Goal: Task Accomplishment & Management: Use online tool/utility

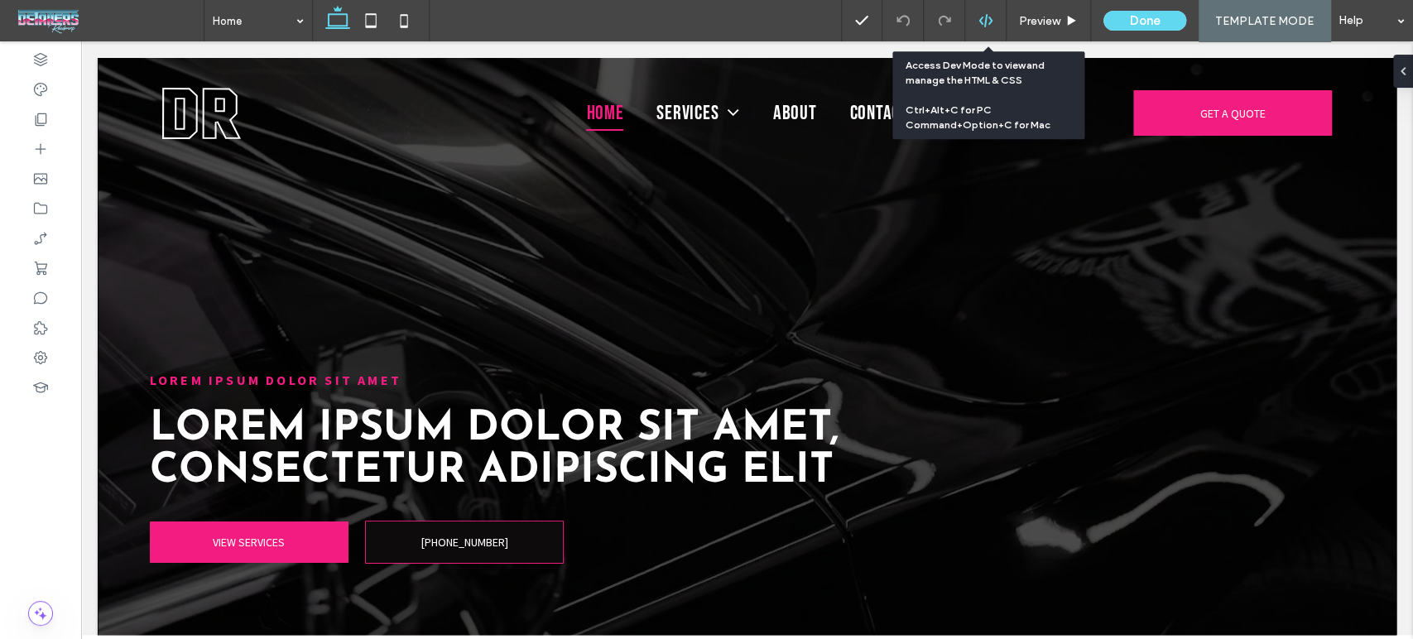
click at [988, 14] on use at bounding box center [984, 20] width 13 height 13
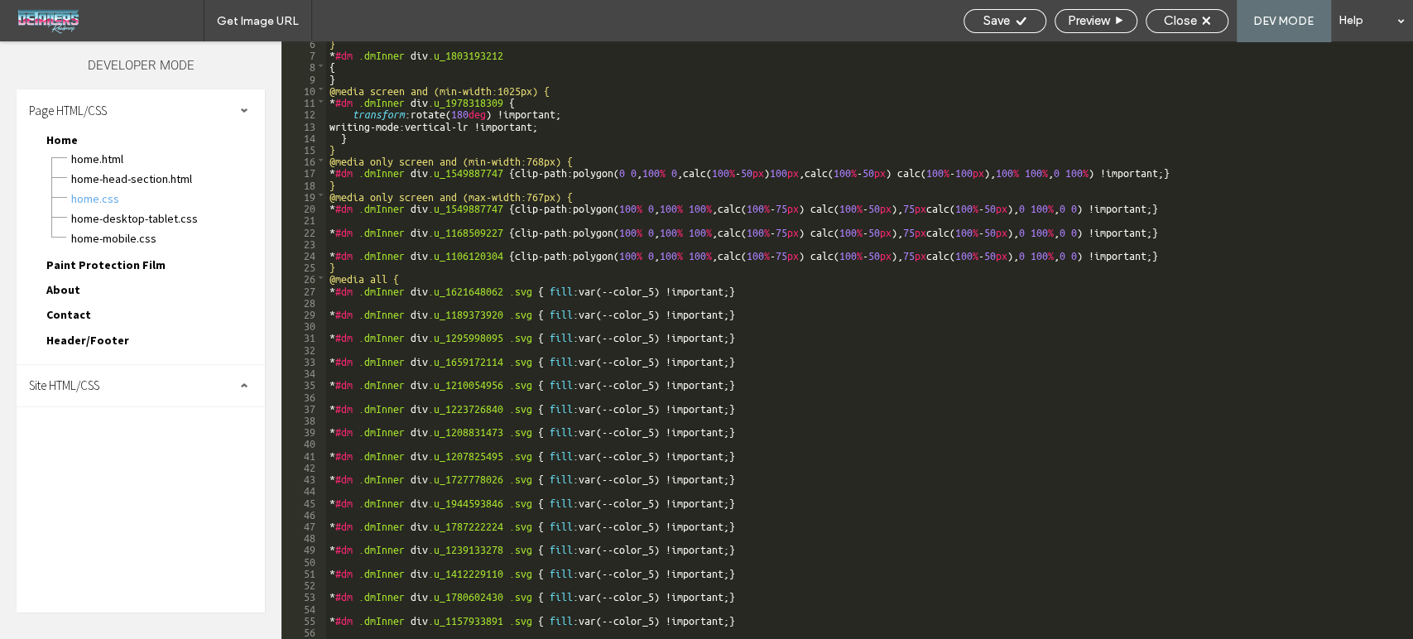
scroll to position [8, 0]
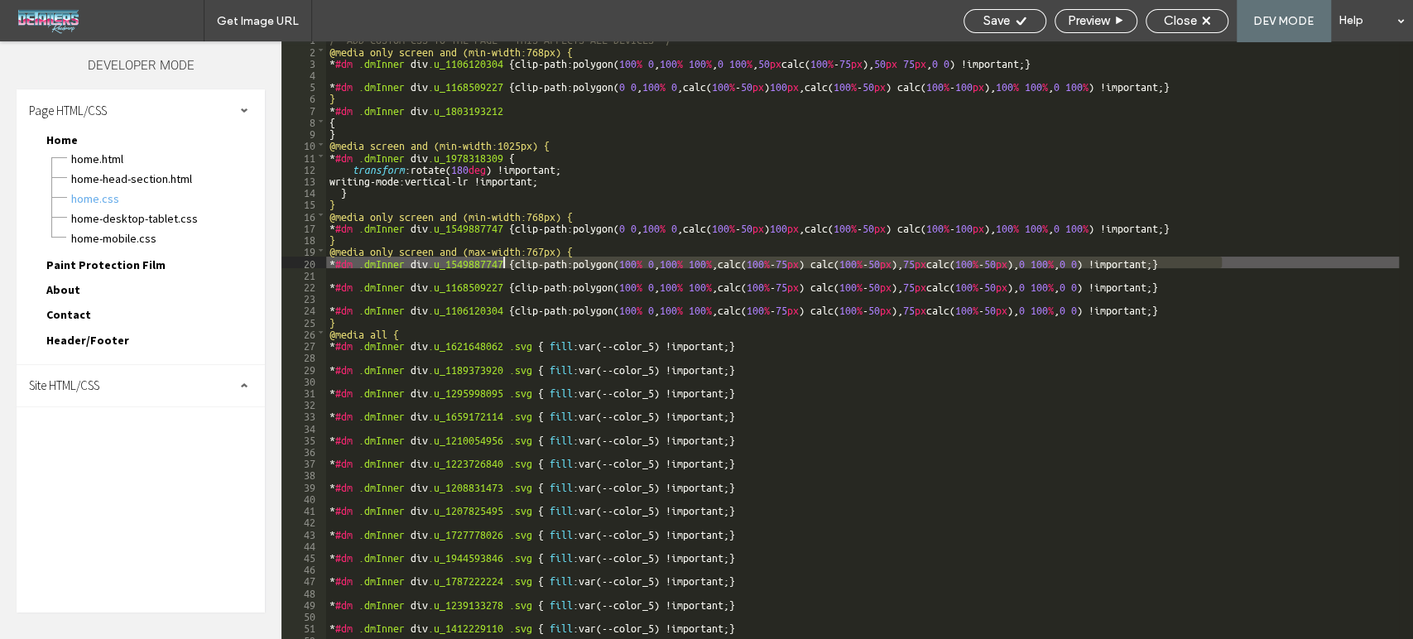
drag, startPoint x: 1225, startPoint y: 262, endPoint x: 502, endPoint y: 263, distance: 723.4
click at [502, 263] on div "/* ADD CUSTOM CSS TO THE PAGE - THIS AFFECTS ALL DEVICES */ @media only screen …" at bounding box center [1003, 342] width 1354 height 621
click at [519, 262] on div "/* ADD CUSTOM CSS TO THE PAGE - THIS AFFECTS ALL DEVICES */ @media only screen …" at bounding box center [862, 340] width 1073 height 598
click at [521, 266] on div "/* ADD CUSTOM CSS TO THE PAGE - THIS AFFECTS ALL DEVICES */ @media only screen …" at bounding box center [1003, 342] width 1354 height 621
click at [1176, 11] on div "Close" at bounding box center [1187, 21] width 83 height 24
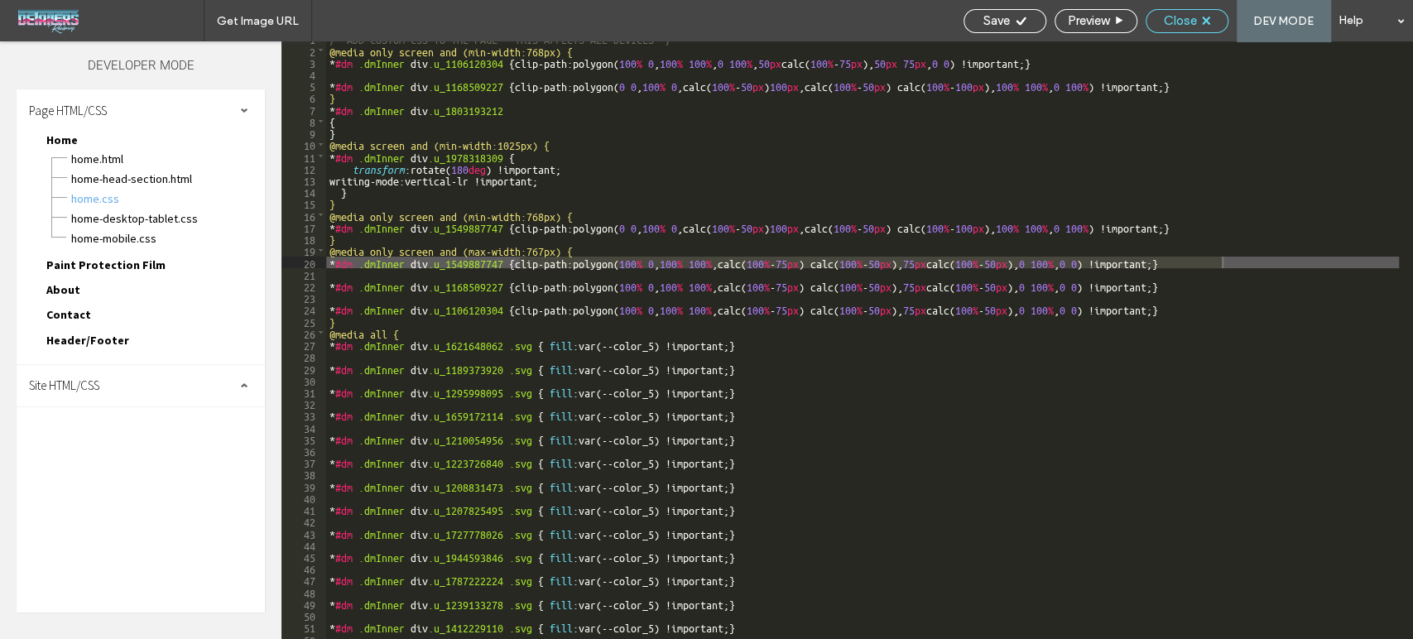
click at [1185, 18] on span "Close" at bounding box center [1180, 20] width 33 height 15
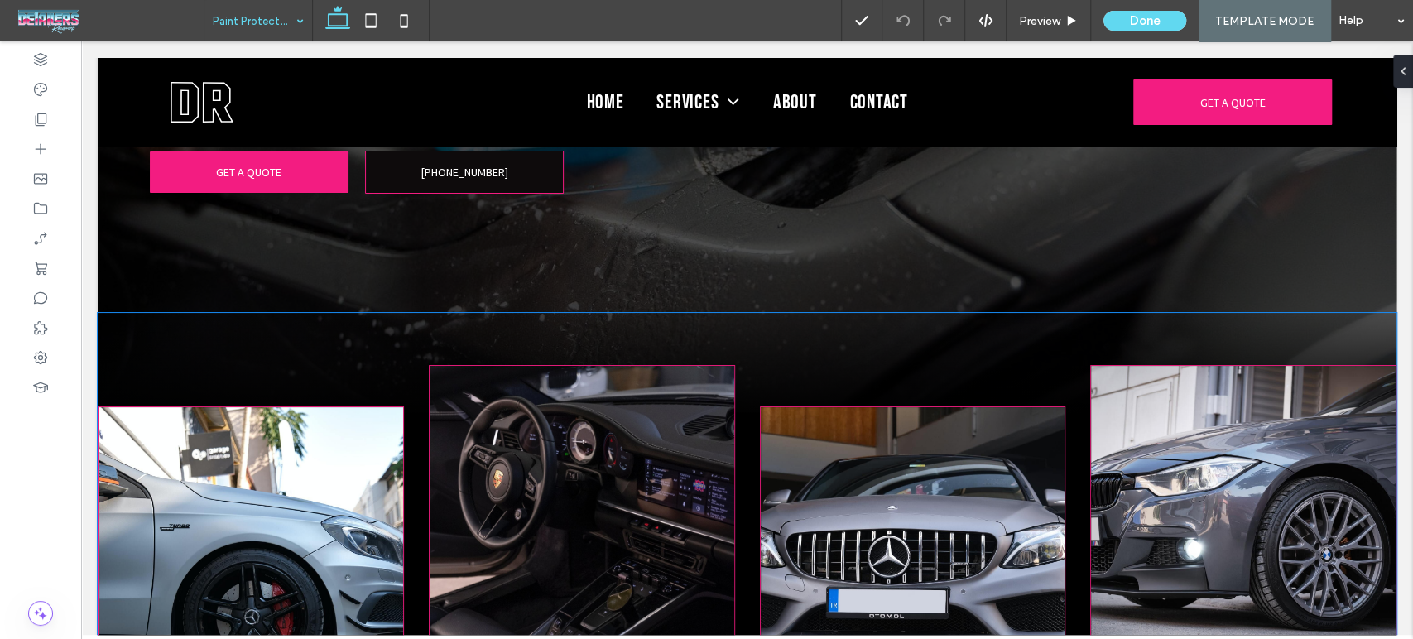
scroll to position [276, 0]
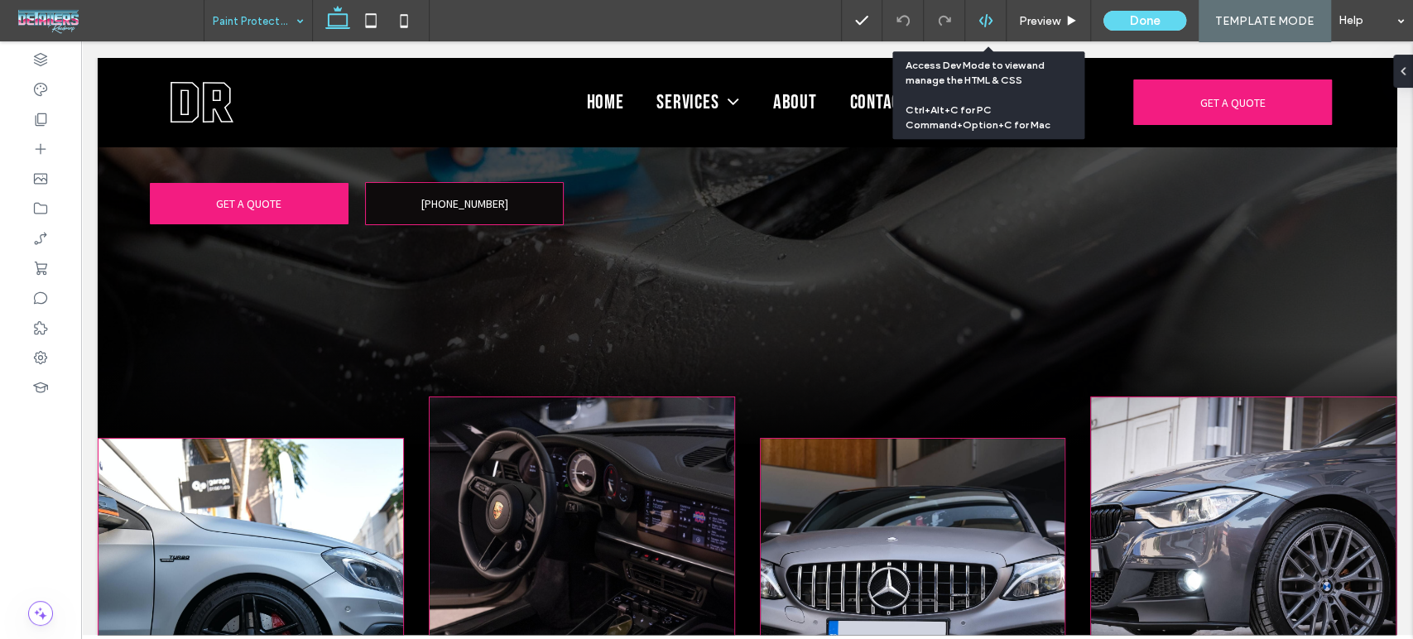
click at [980, 18] on div at bounding box center [985, 20] width 41 height 15
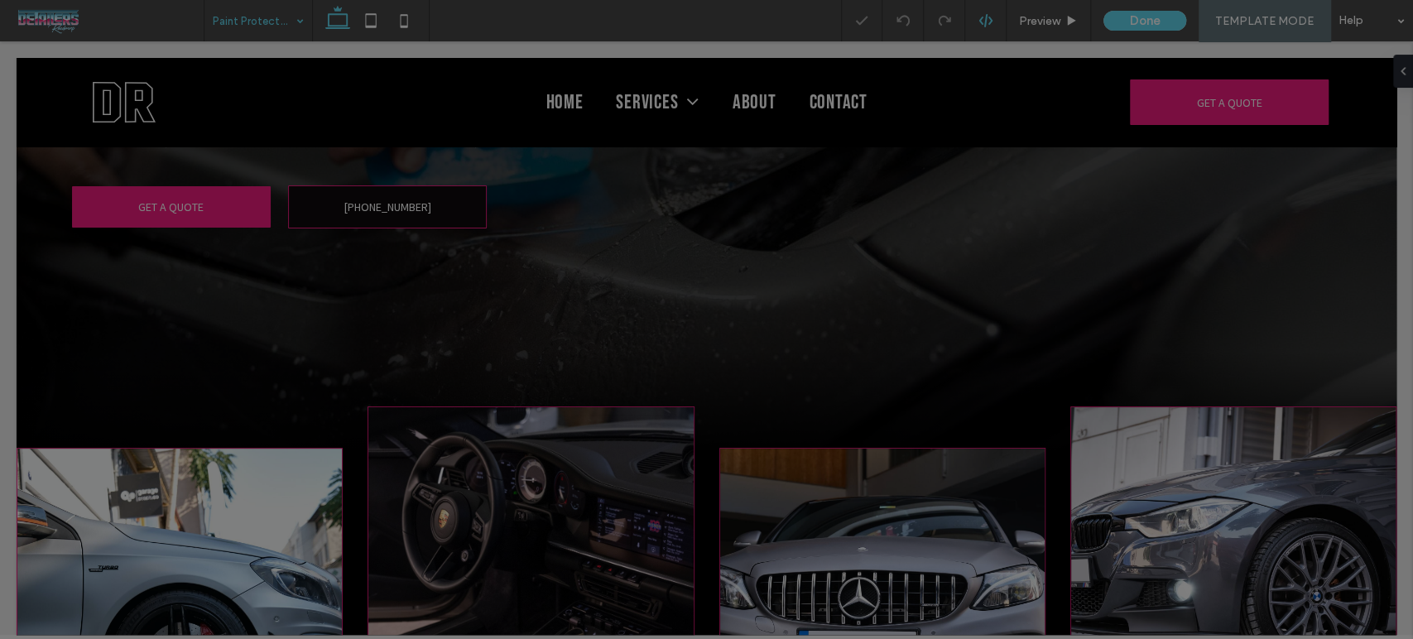
scroll to position [0, 0]
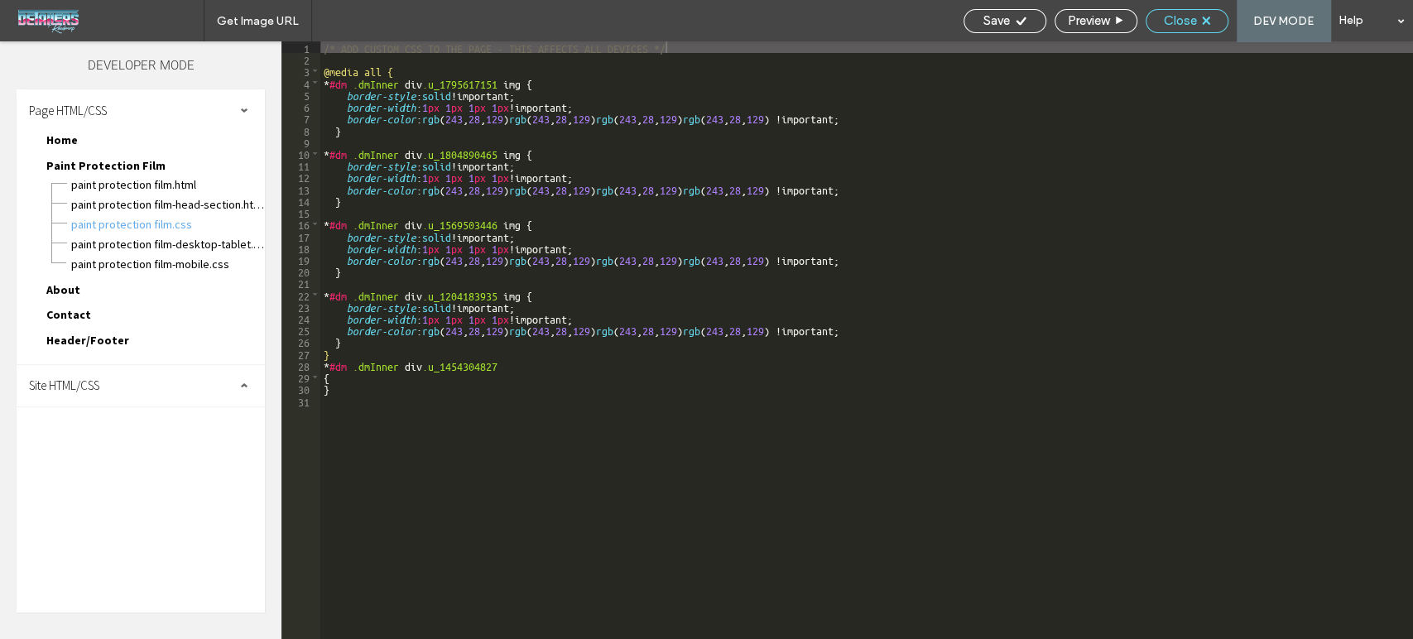
click at [1200, 22] on div "Close" at bounding box center [1186, 20] width 81 height 15
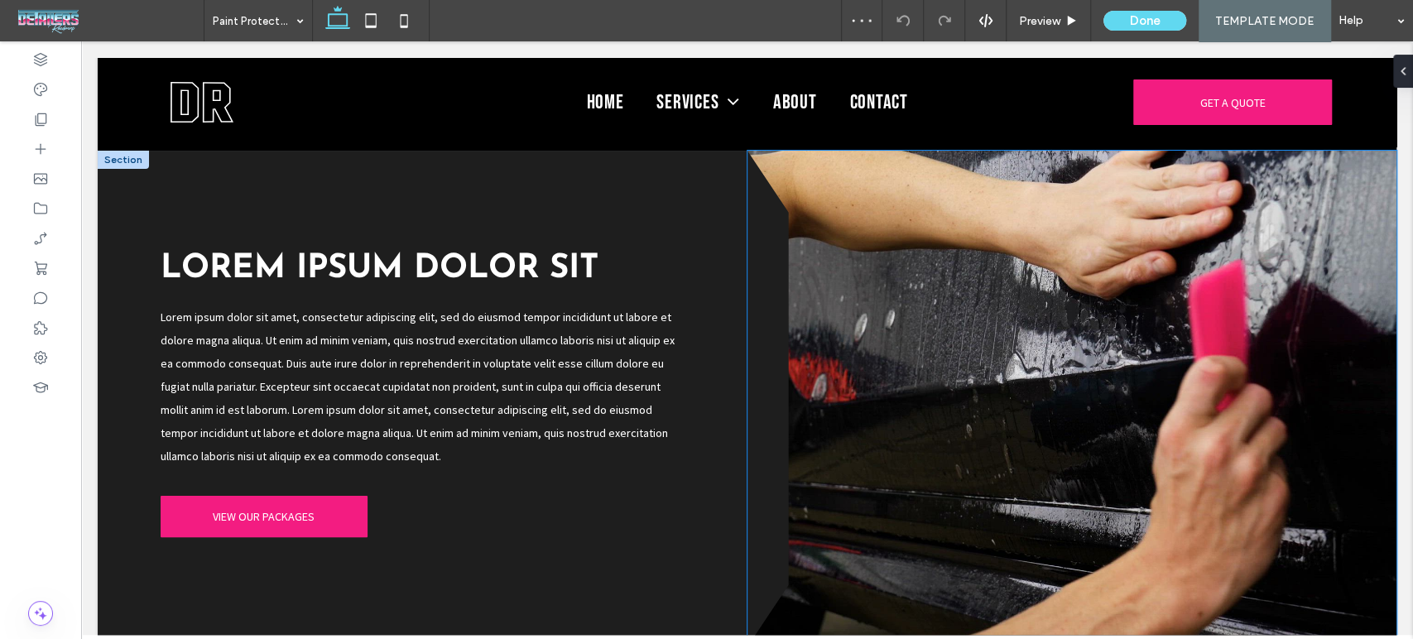
scroll to position [828, 0]
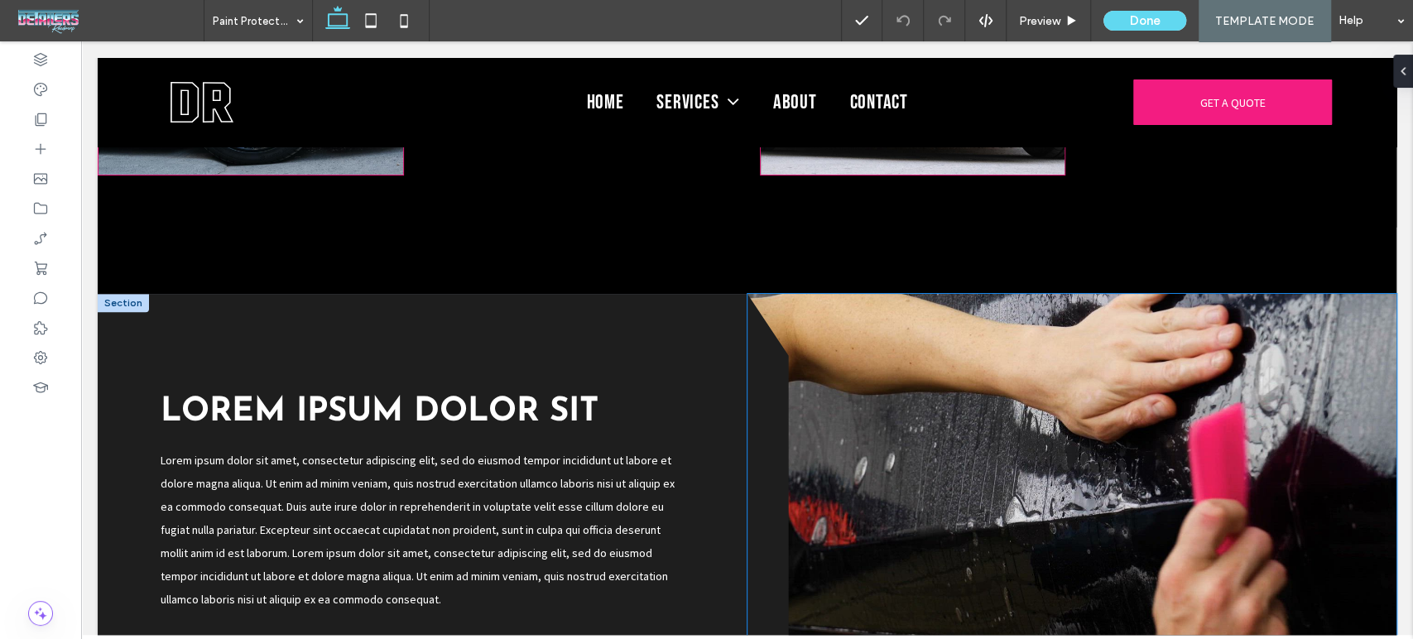
click at [940, 377] on video at bounding box center [1072, 542] width 650 height 497
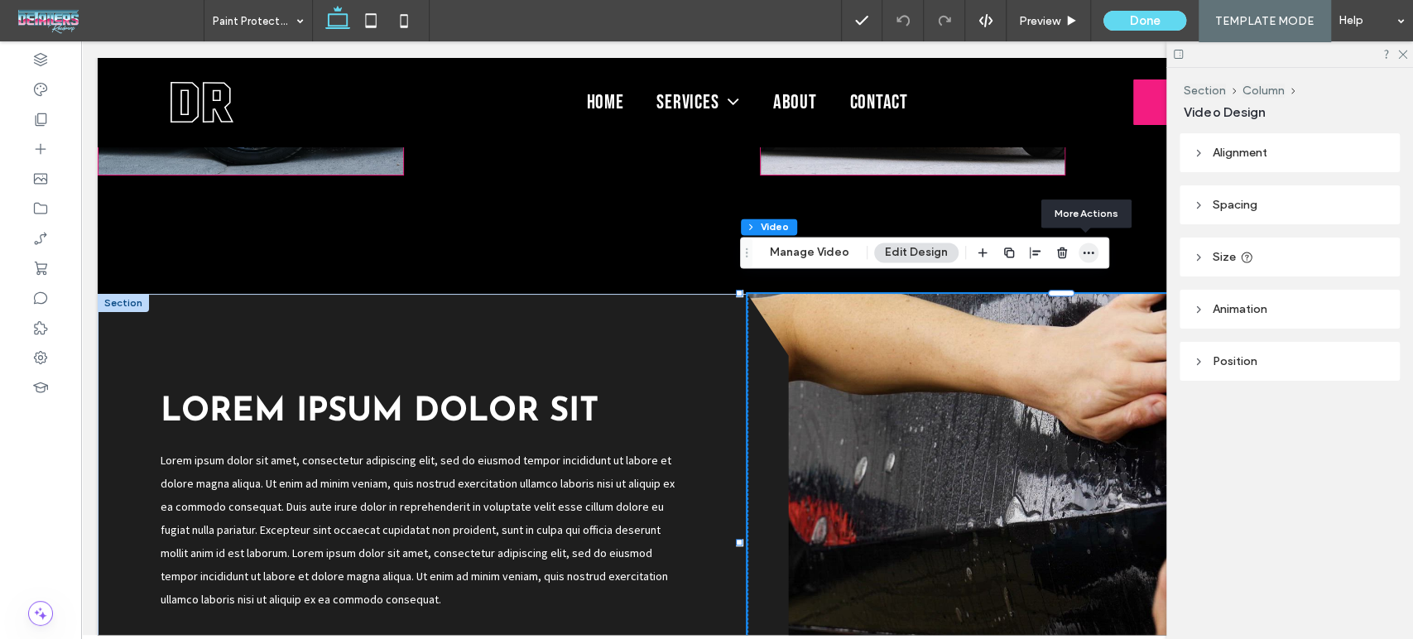
click at [1088, 251] on icon "button" at bounding box center [1088, 252] width 13 height 13
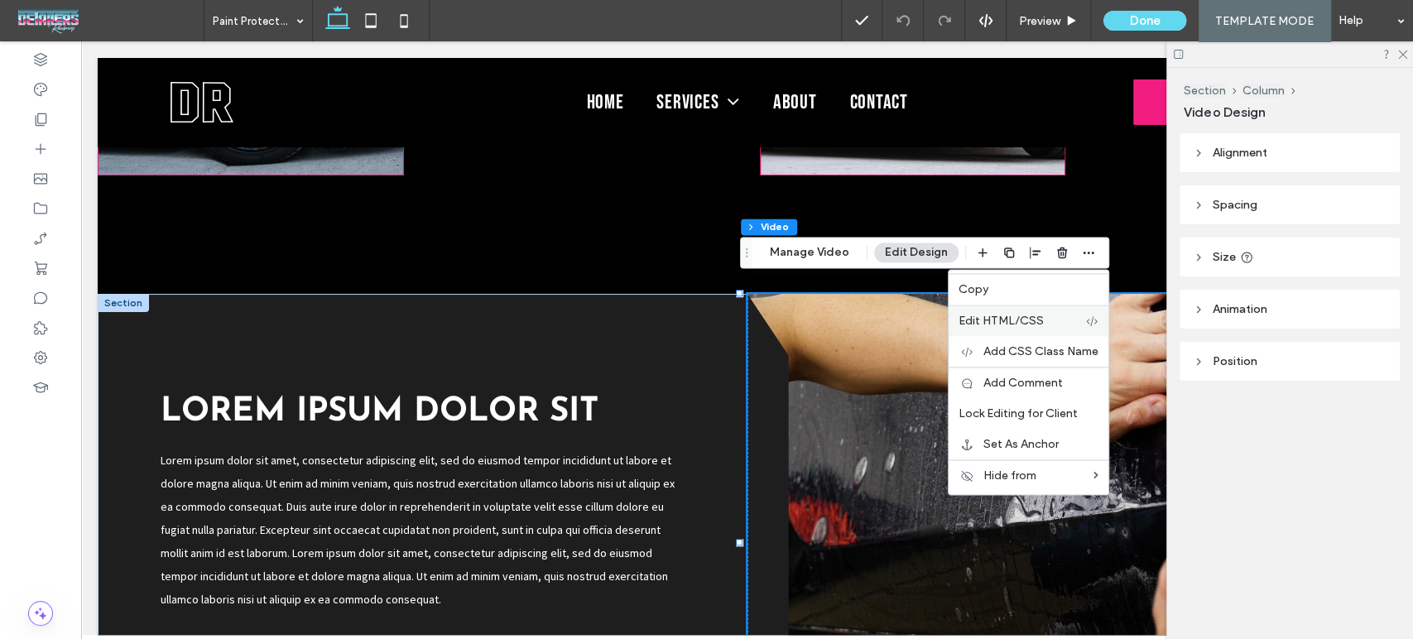
click at [1038, 315] on span "Edit HTML/CSS" at bounding box center [1000, 321] width 85 height 14
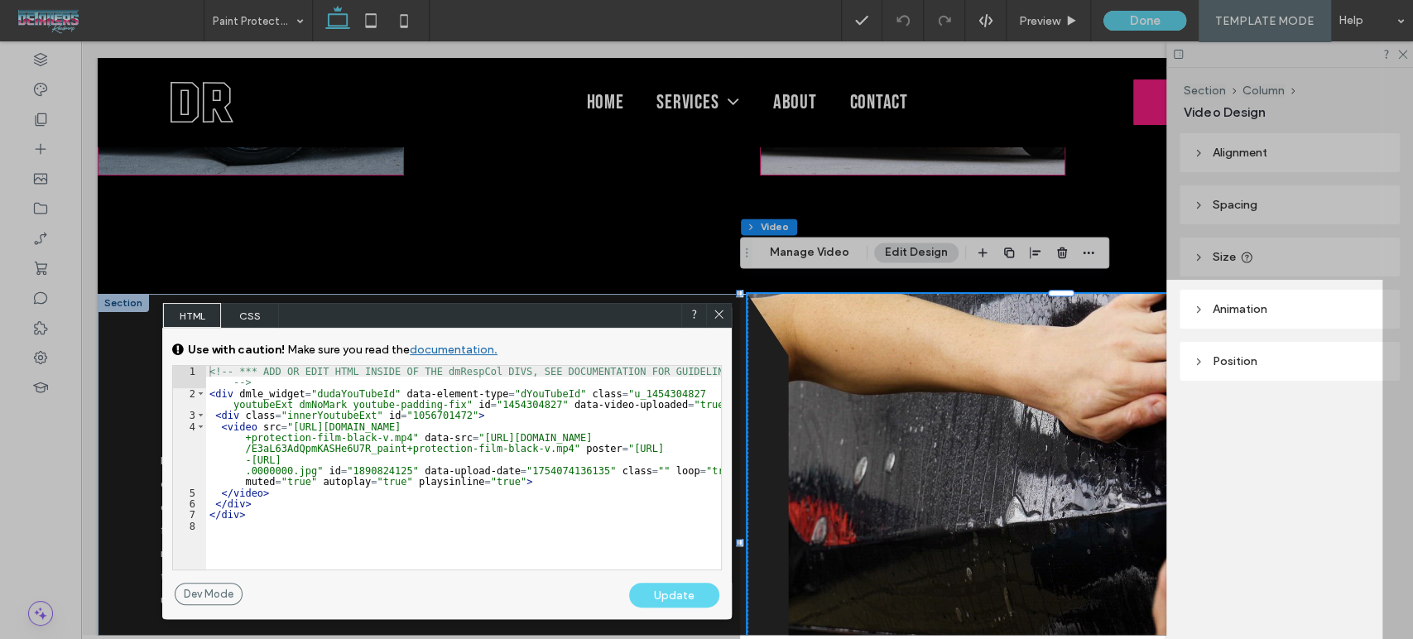
click at [238, 305] on span "CSS" at bounding box center [250, 315] width 58 height 25
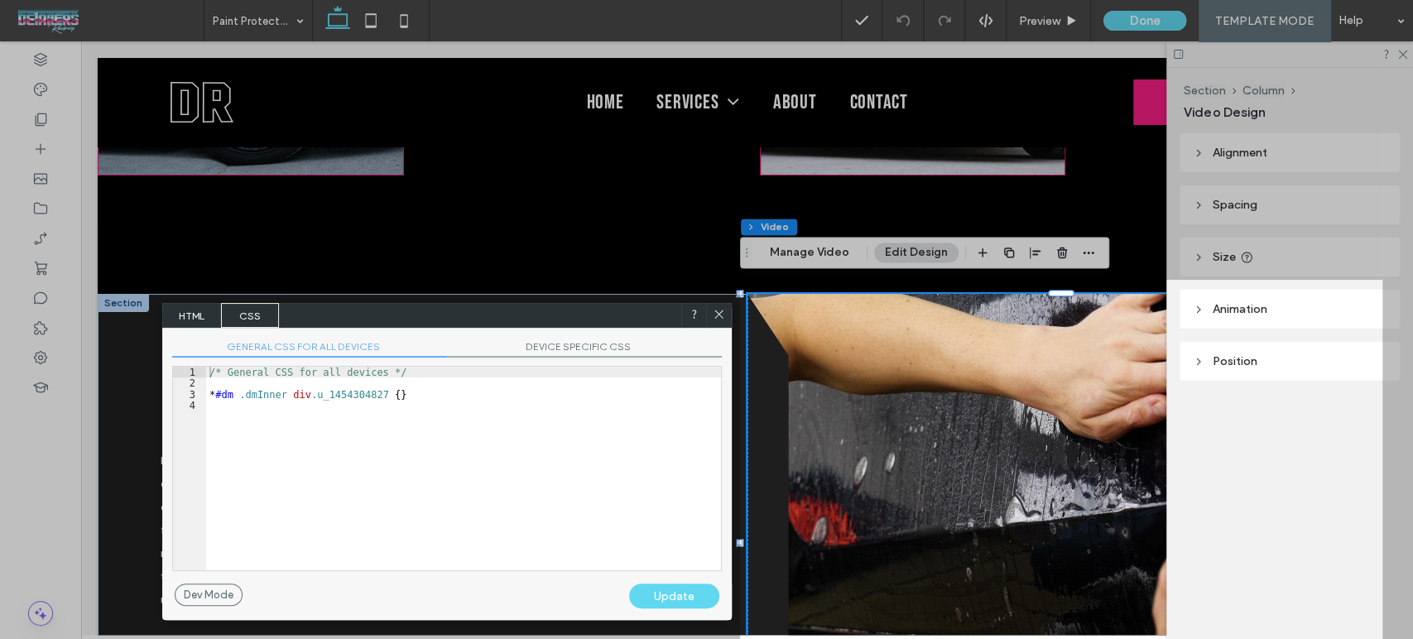
click at [394, 500] on div "/* General CSS for all devices */ * #dm .dmInner div .u_1454304827 { }" at bounding box center [463, 480] width 515 height 226
click at [576, 349] on span "DEVICE SPECIFIC CSS" at bounding box center [584, 348] width 275 height 17
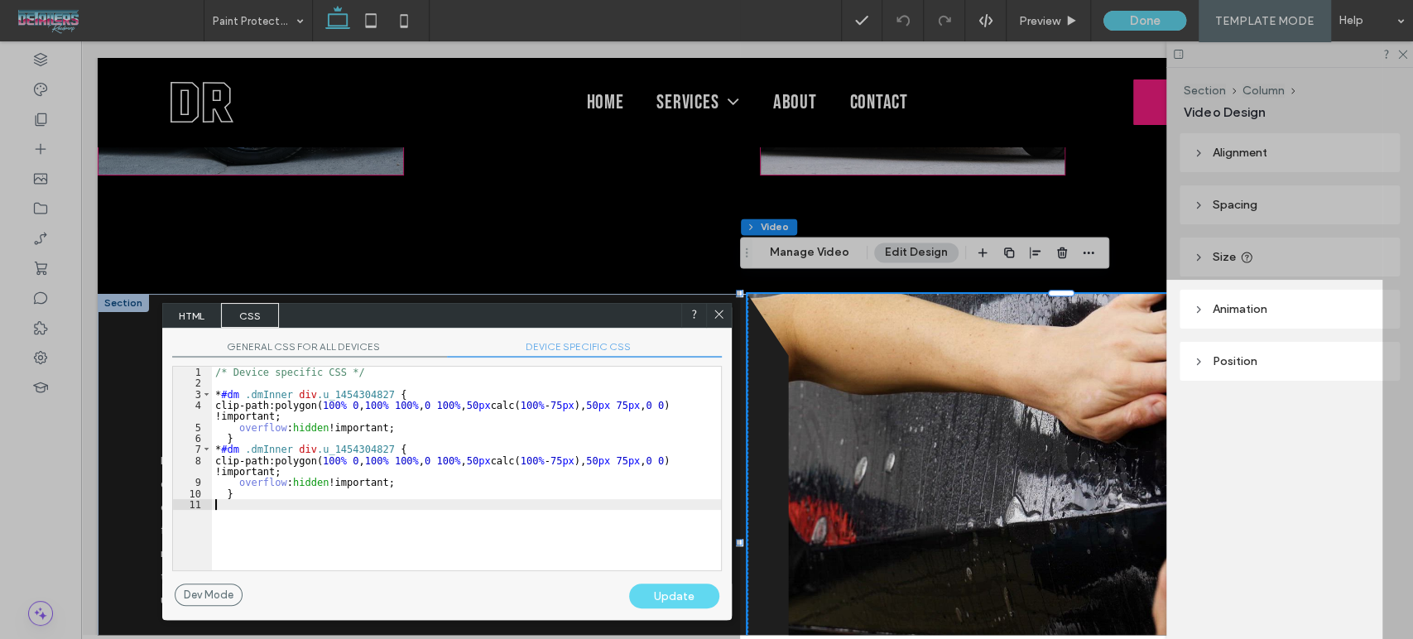
click at [492, 524] on div "/* Device specific CSS */ * #dm .dmInner div .u_1454304827 { clip-path:polygon(…" at bounding box center [466, 480] width 509 height 226
click at [719, 311] on icon at bounding box center [719, 314] width 12 height 12
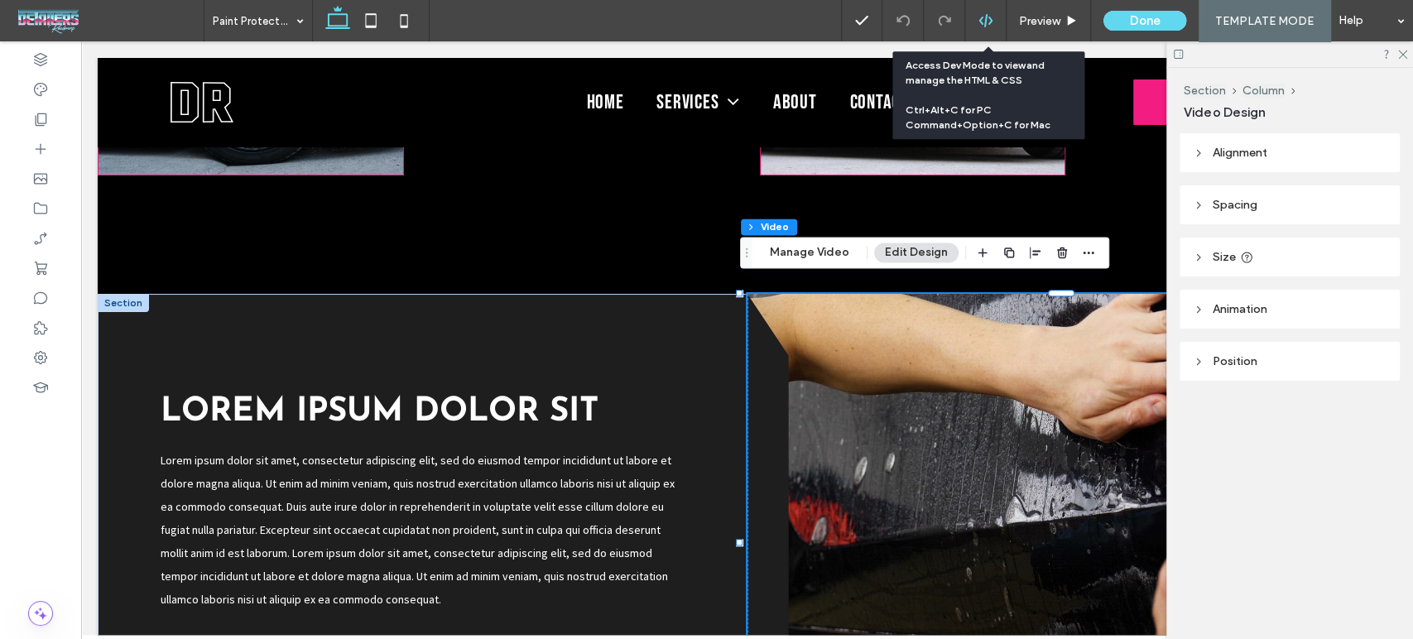
click at [990, 13] on icon at bounding box center [985, 20] width 15 height 15
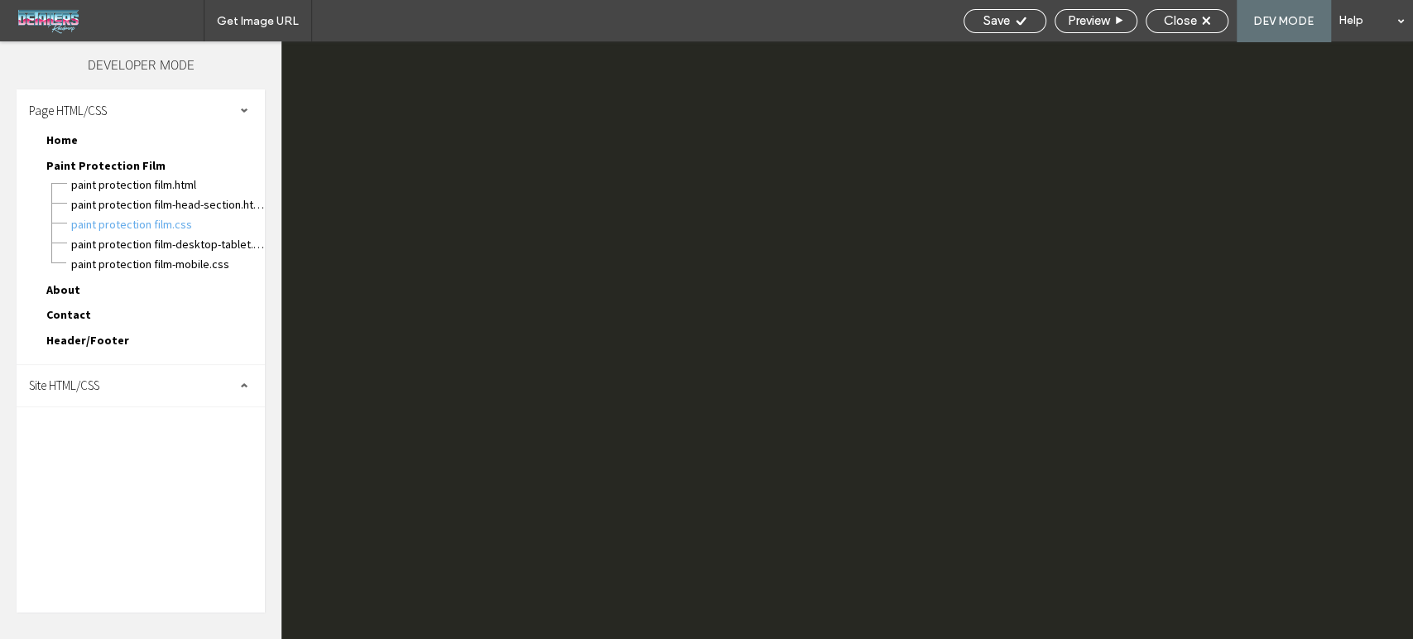
scroll to position [0, 0]
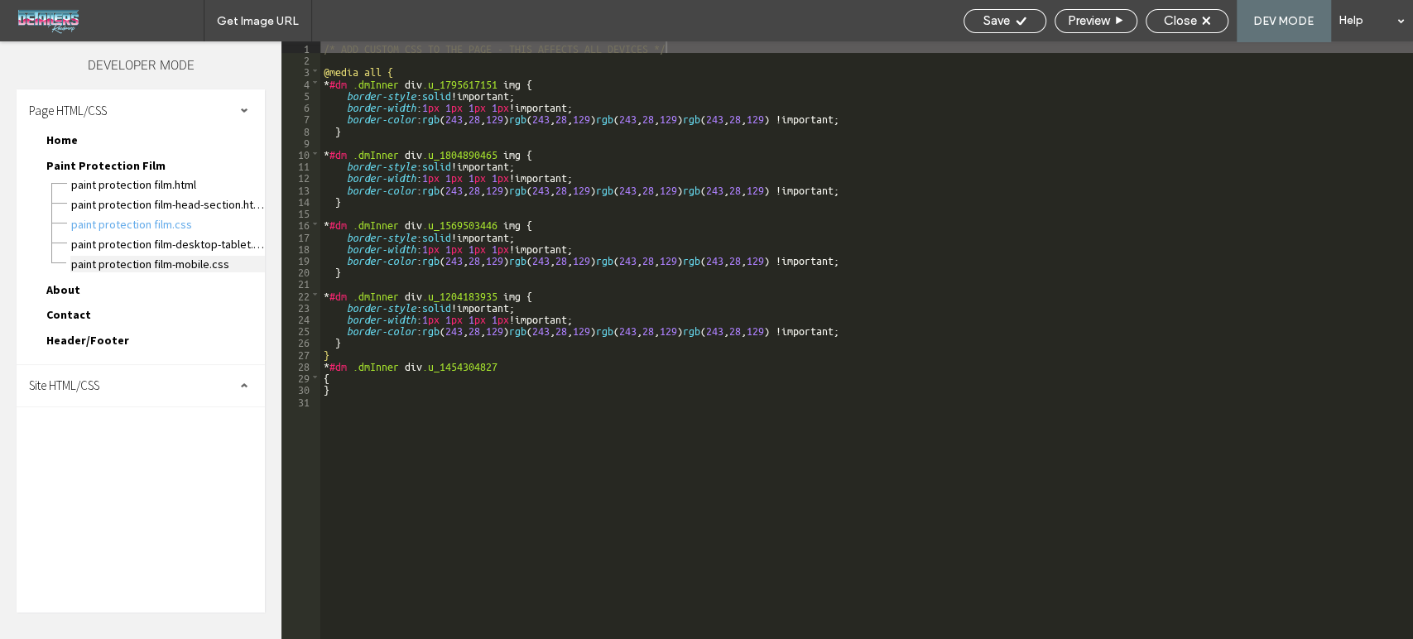
click at [159, 257] on span "Paint Protection Film-mobile.css" at bounding box center [167, 264] width 195 height 17
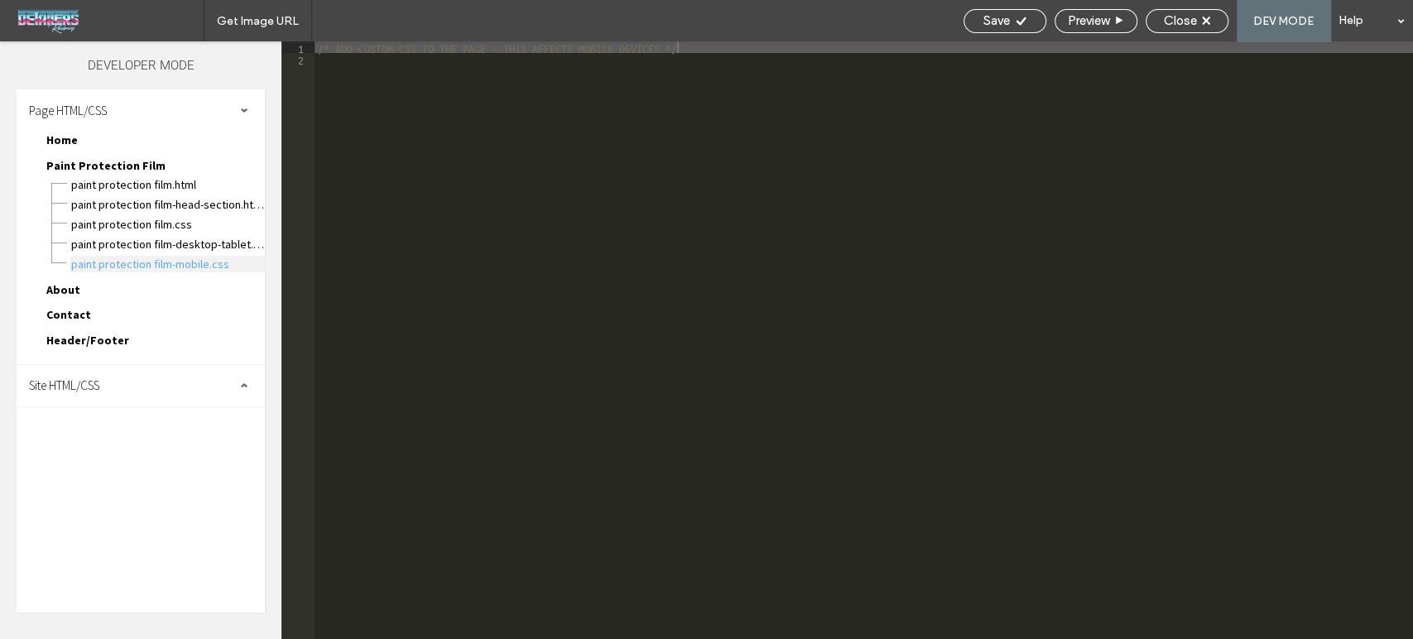
click at [159, 257] on span "Paint Protection Film-mobile.css" at bounding box center [167, 264] width 195 height 17
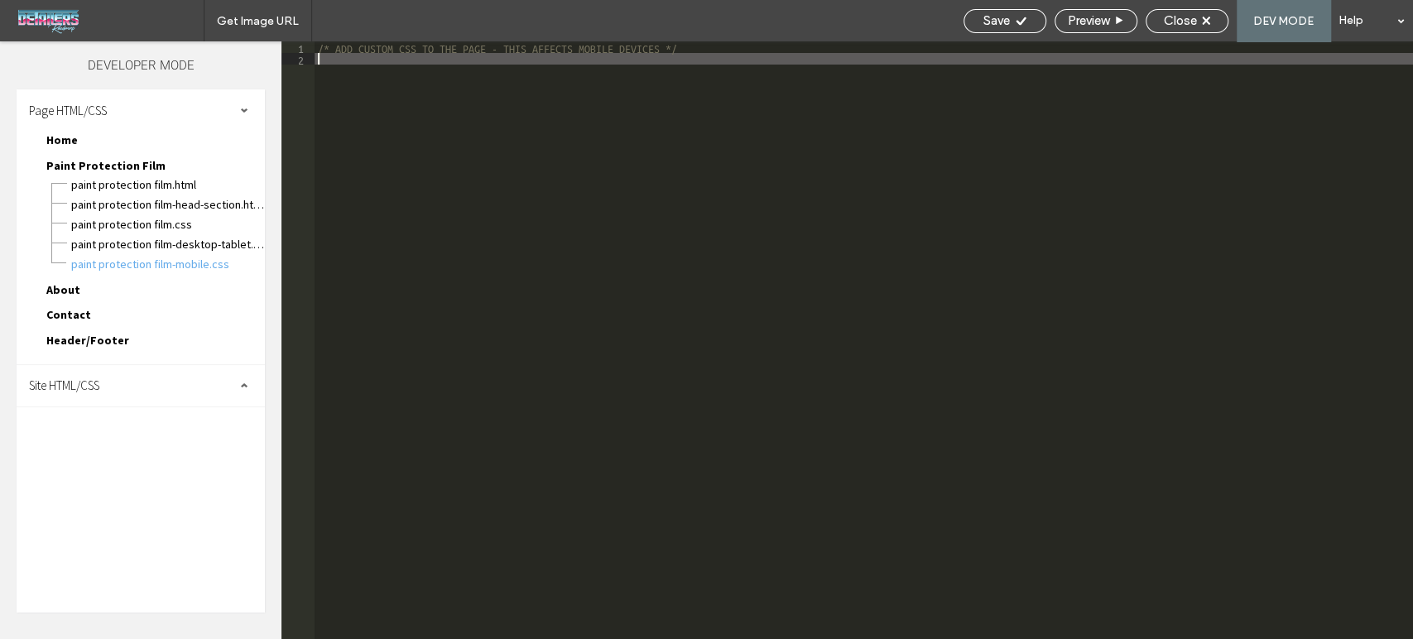
click at [594, 270] on div "/* ADD CUSTOM CSS TO THE PAGE - THIS AFFECTS MOBILE DEVICES */" at bounding box center [864, 351] width 1098 height 621
click at [179, 237] on span "Paint Protection Film-desktop-tablet.css" at bounding box center [167, 244] width 195 height 17
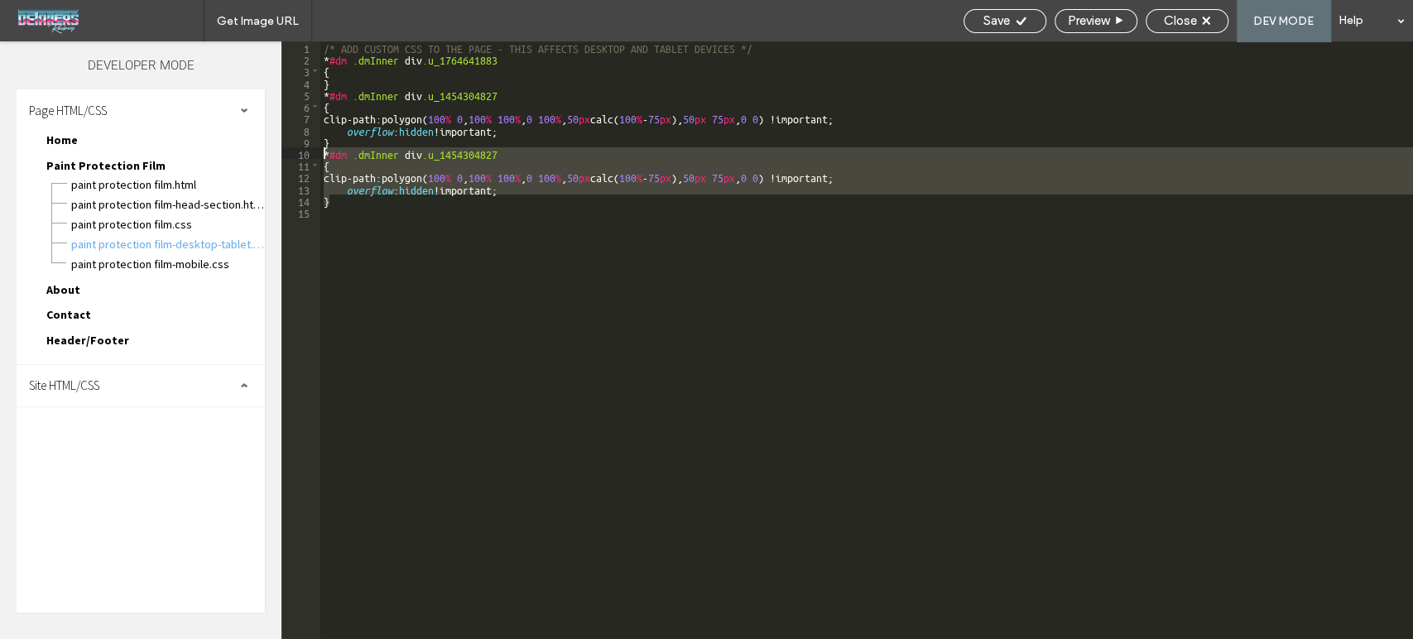
drag, startPoint x: 343, startPoint y: 204, endPoint x: 311, endPoint y: 157, distance: 56.0
click at [311, 157] on div "** 1 2 3 4 5 6 7 8 9 10 11 12 13 14 15 /* ADD CUSTOM CSS TO THE PAGE - THIS AFF…" at bounding box center [846, 340] width 1131 height 598
click at [144, 243] on span "Paint Protection Film-desktop-tablet.css" at bounding box center [167, 244] width 195 height 17
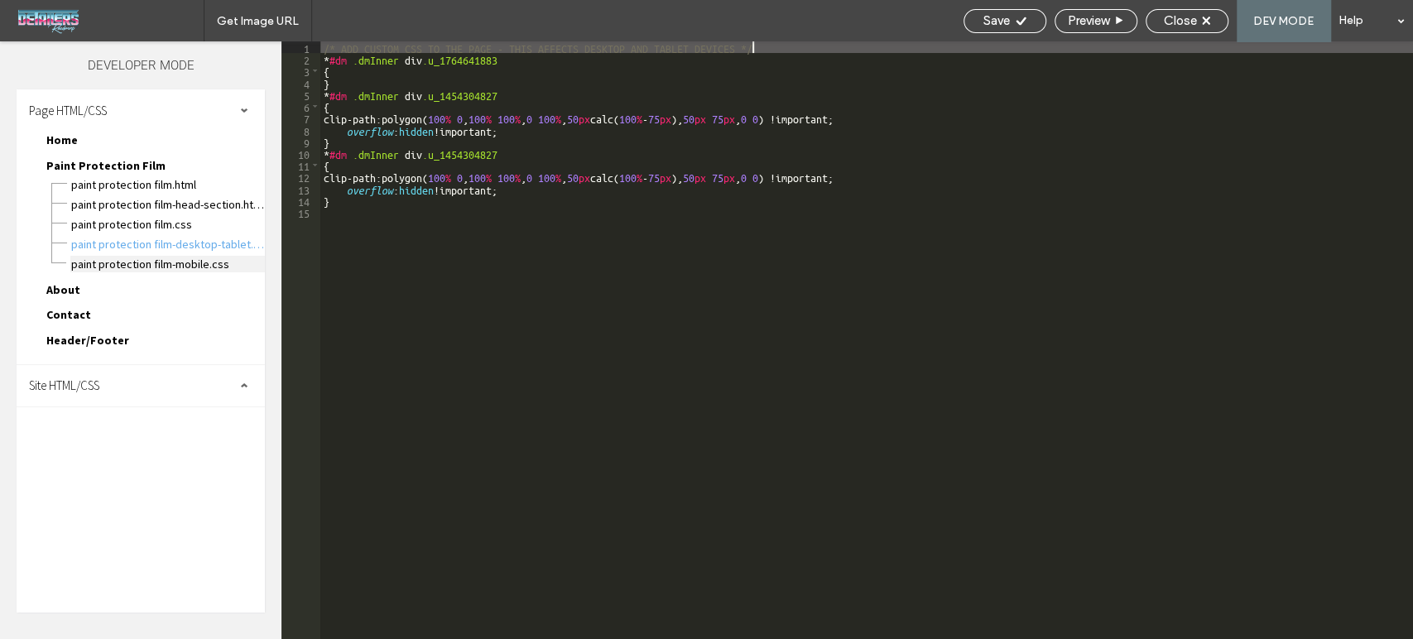
click at [144, 256] on span "Paint Protection Film-mobile.css" at bounding box center [167, 264] width 195 height 17
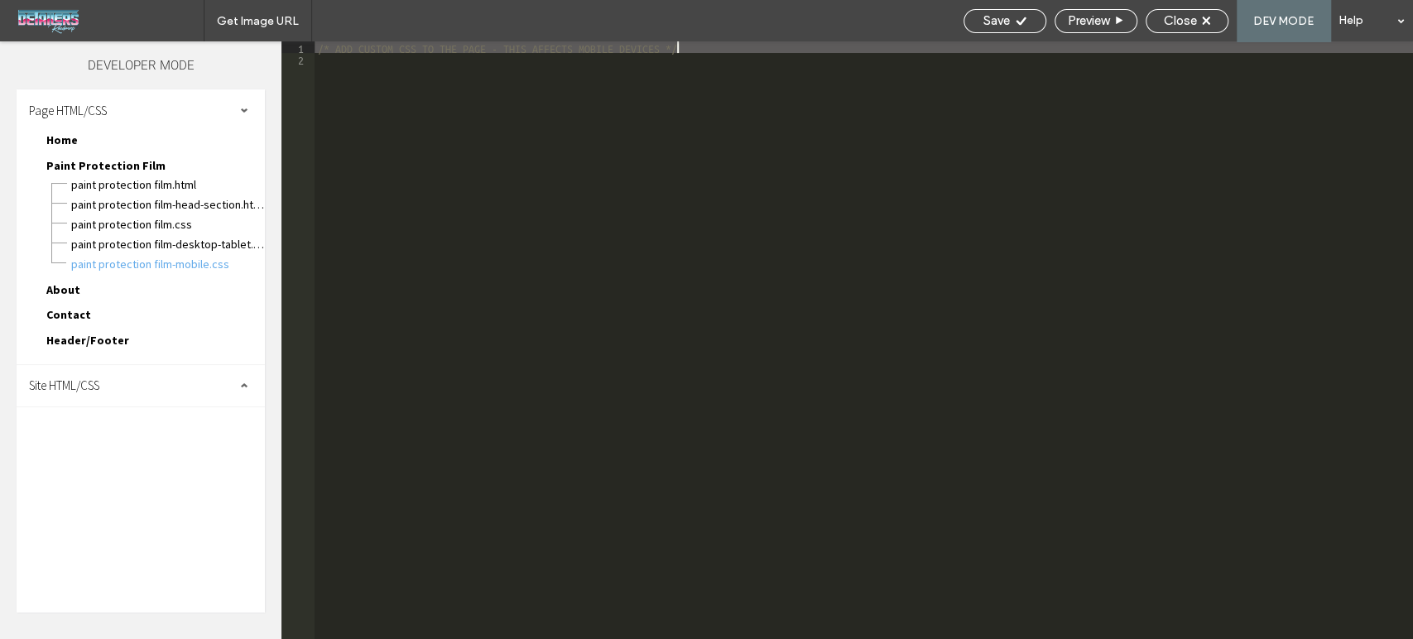
click at [446, 220] on div "/* ADD CUSTOM CSS TO THE PAGE - THIS AFFECTS MOBILE DEVICES */" at bounding box center [864, 351] width 1098 height 621
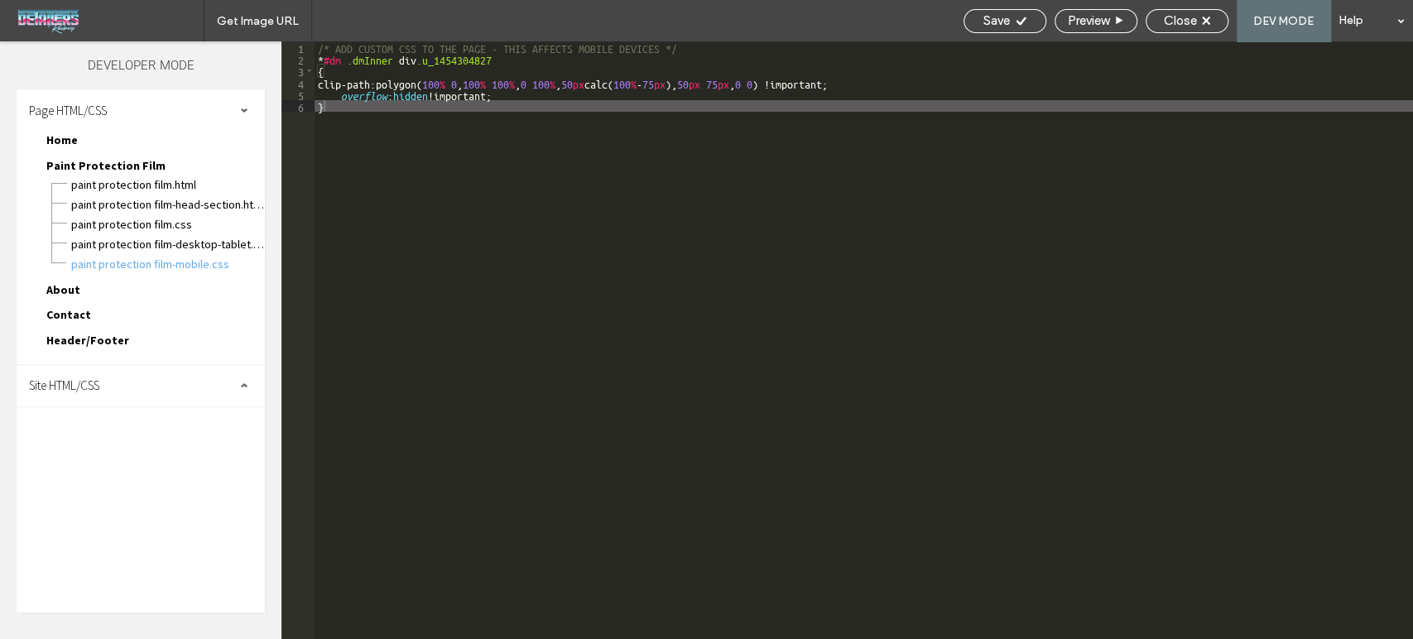
click at [539, 148] on div "/* ADD CUSTOM CSS TO THE PAGE - THIS AFFECTS MOBILE DEVICES */ * #dm .dmInner d…" at bounding box center [864, 351] width 1098 height 621
click at [366, 104] on div "/* ADD CUSTOM CSS TO THE PAGE - THIS AFFECTS MOBILE DEVICES */ * #dm .dmInner d…" at bounding box center [864, 351] width 1098 height 621
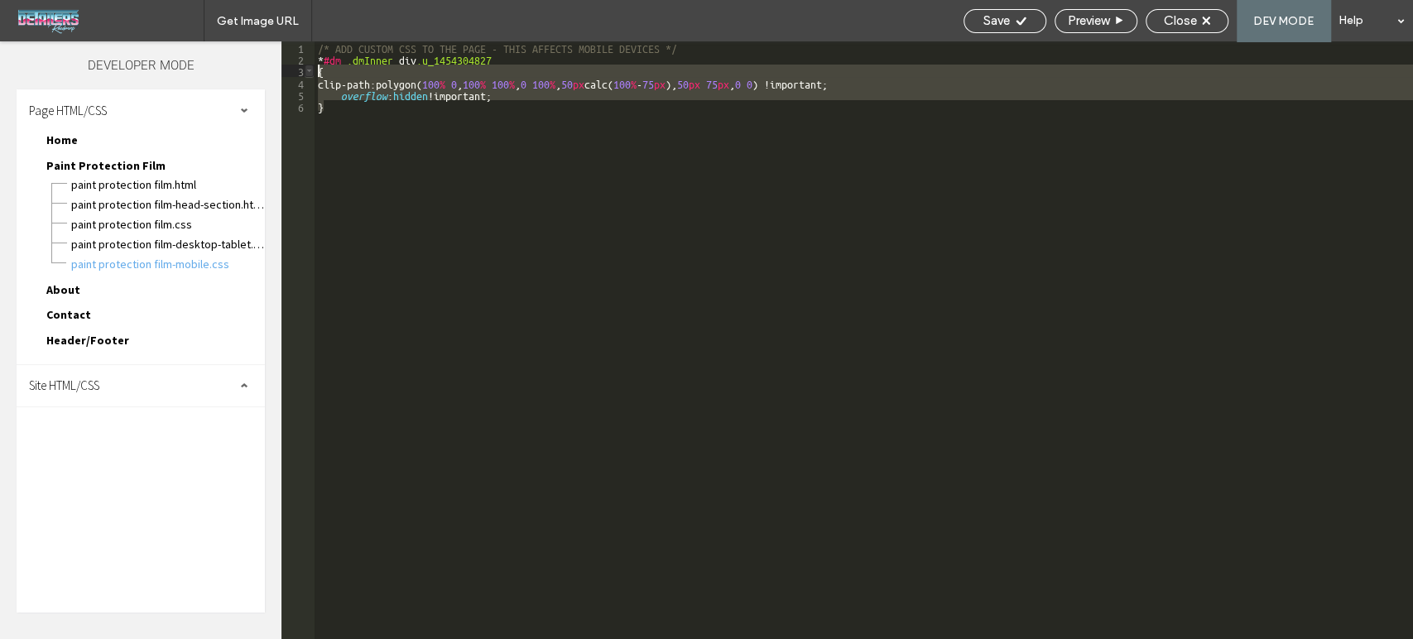
drag, startPoint x: 329, startPoint y: 104, endPoint x: 311, endPoint y: 72, distance: 37.1
click at [311, 72] on div "** 1 2 3 4 5 6 /* ADD CUSTOM CSS TO THE PAGE - THIS AFFECTS MOBILE DEVICES */ *…" at bounding box center [846, 340] width 1131 height 598
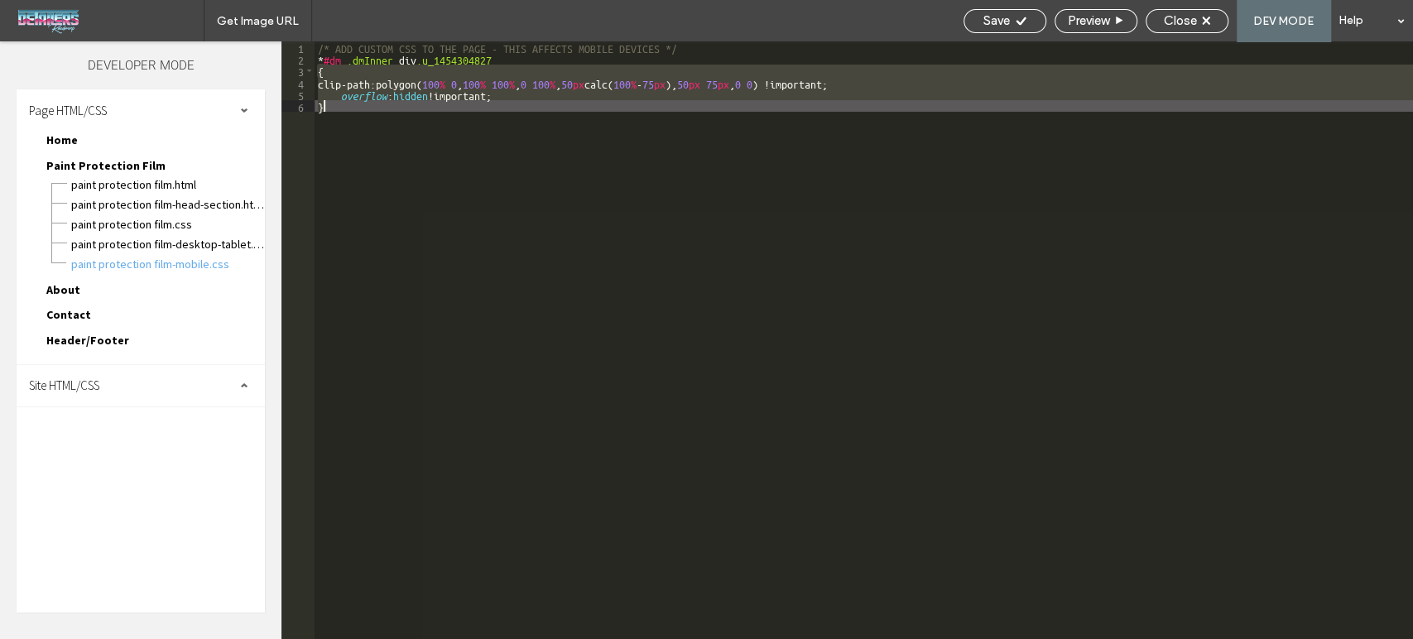
click at [874, 89] on div "/* ADD CUSTOM CSS TO THE PAGE - THIS AFFECTS MOBILE DEVICES */ * #dm .dmInner d…" at bounding box center [864, 340] width 1098 height 598
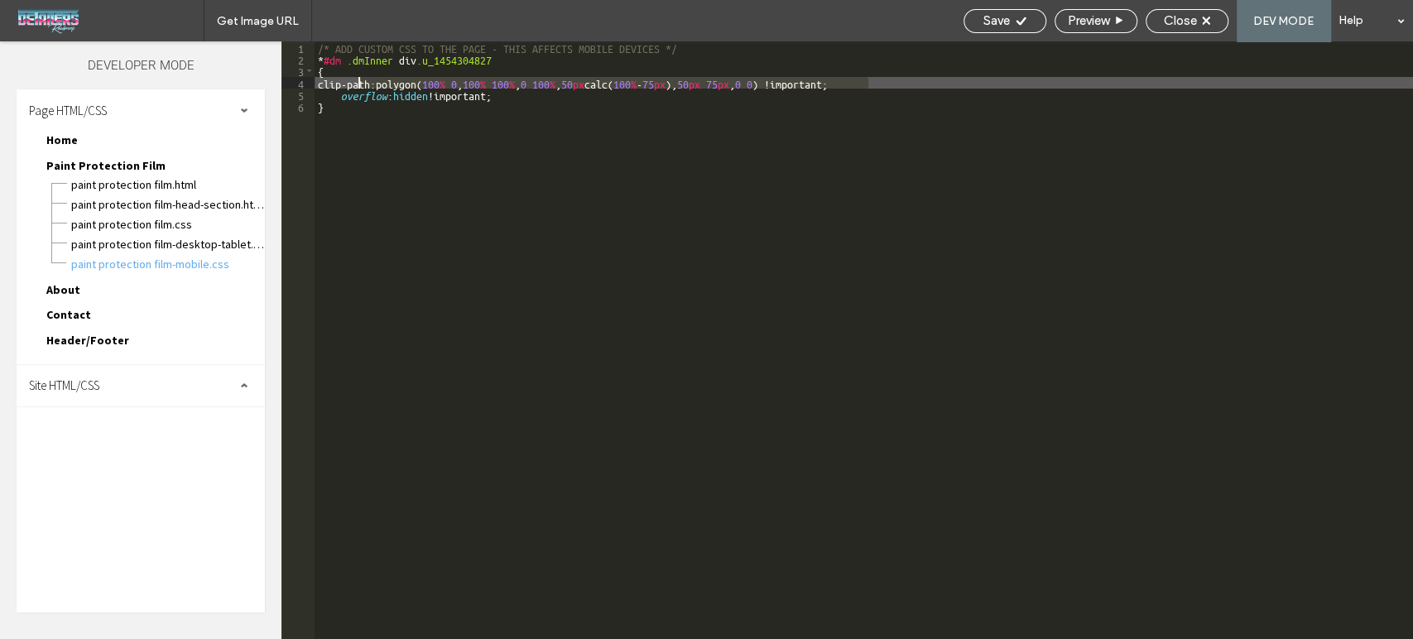
drag, startPoint x: 868, startPoint y: 81, endPoint x: 352, endPoint y: 78, distance: 516.5
click at [353, 78] on div "/* ADD CUSTOM CSS TO THE PAGE - THIS AFFECTS MOBILE DEVICES */ * #dm .dmInner d…" at bounding box center [864, 351] width 1098 height 621
click at [339, 82] on div "/* ADD CUSTOM CSS TO THE PAGE - THIS AFFECTS MOBILE DEVICES */ * #dm .dmInner d…" at bounding box center [864, 351] width 1098 height 621
click at [1015, 19] on icon at bounding box center [1021, 21] width 12 height 12
click at [1171, 22] on span "Close" at bounding box center [1180, 20] width 33 height 15
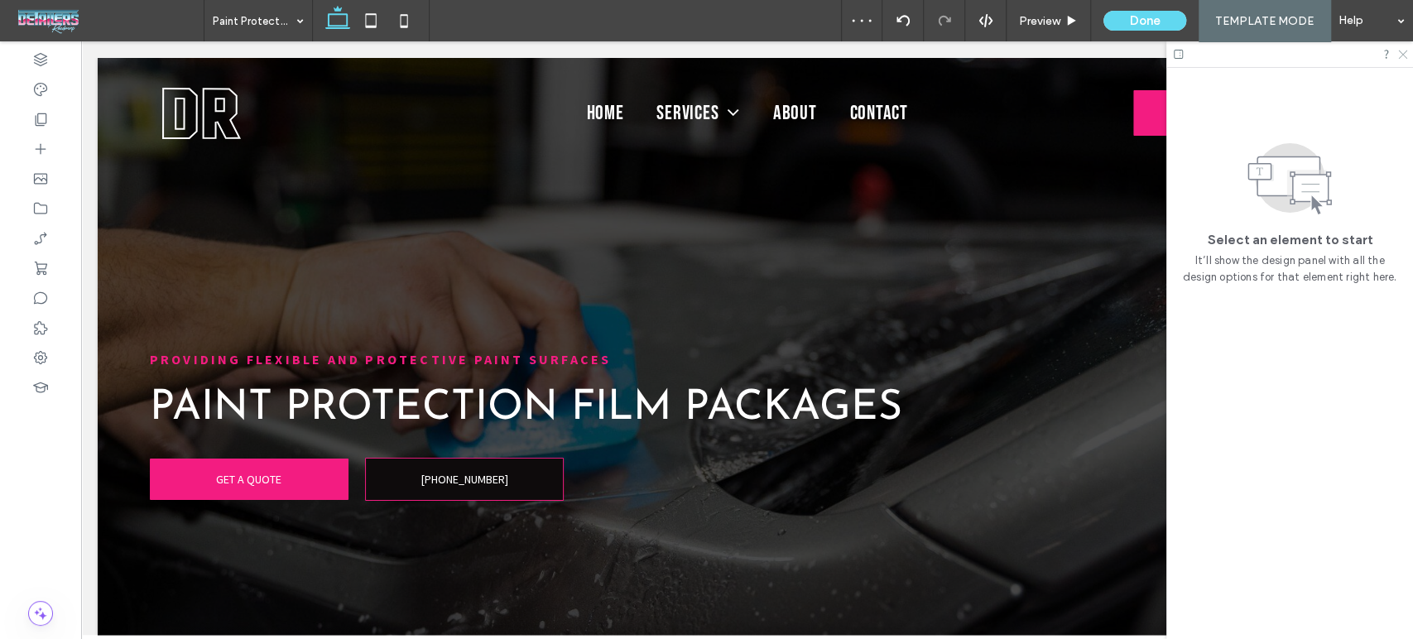
click at [1401, 55] on use at bounding box center [1402, 54] width 9 height 9
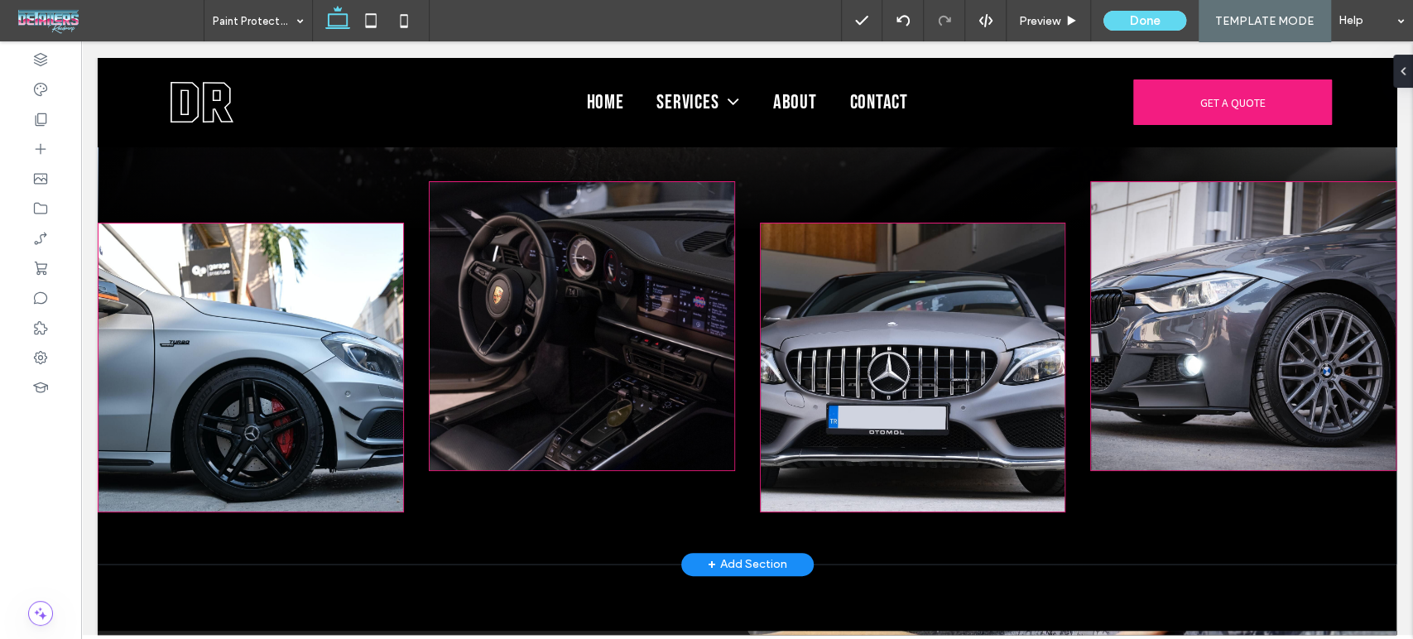
scroll to position [459, 0]
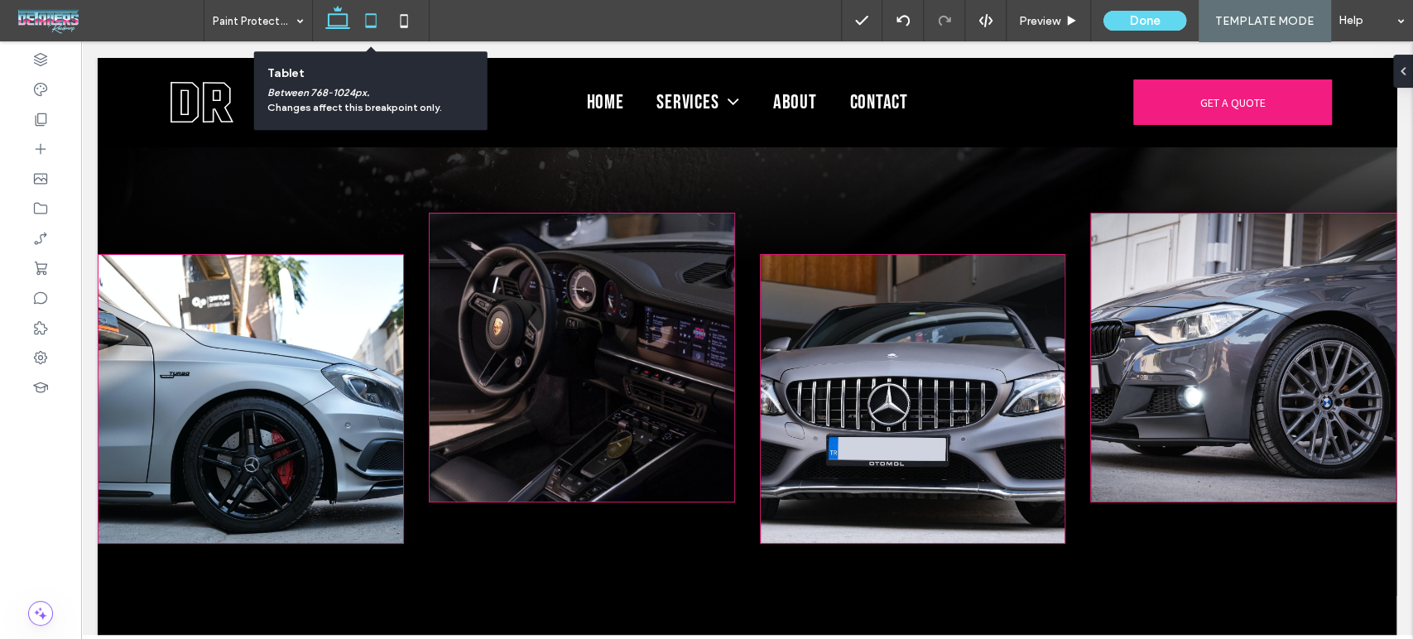
click at [373, 20] on icon at bounding box center [370, 20] width 33 height 33
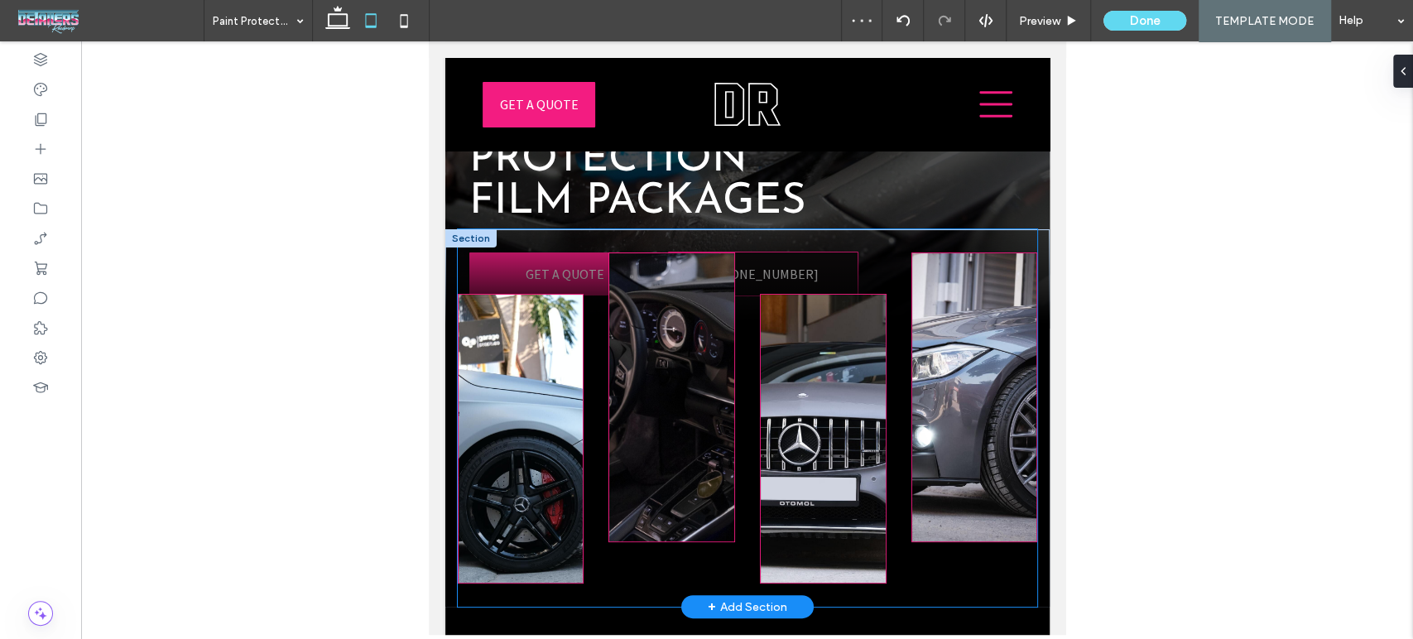
scroll to position [14, 0]
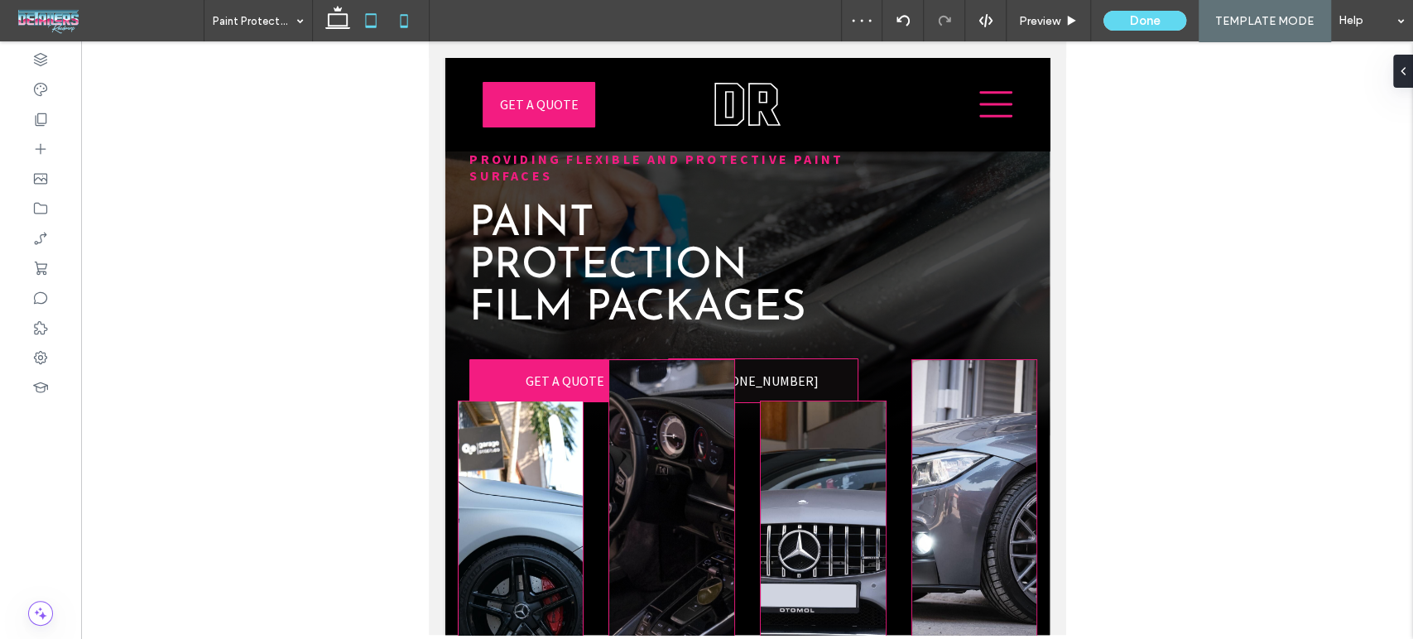
click at [394, 19] on icon at bounding box center [403, 20] width 33 height 33
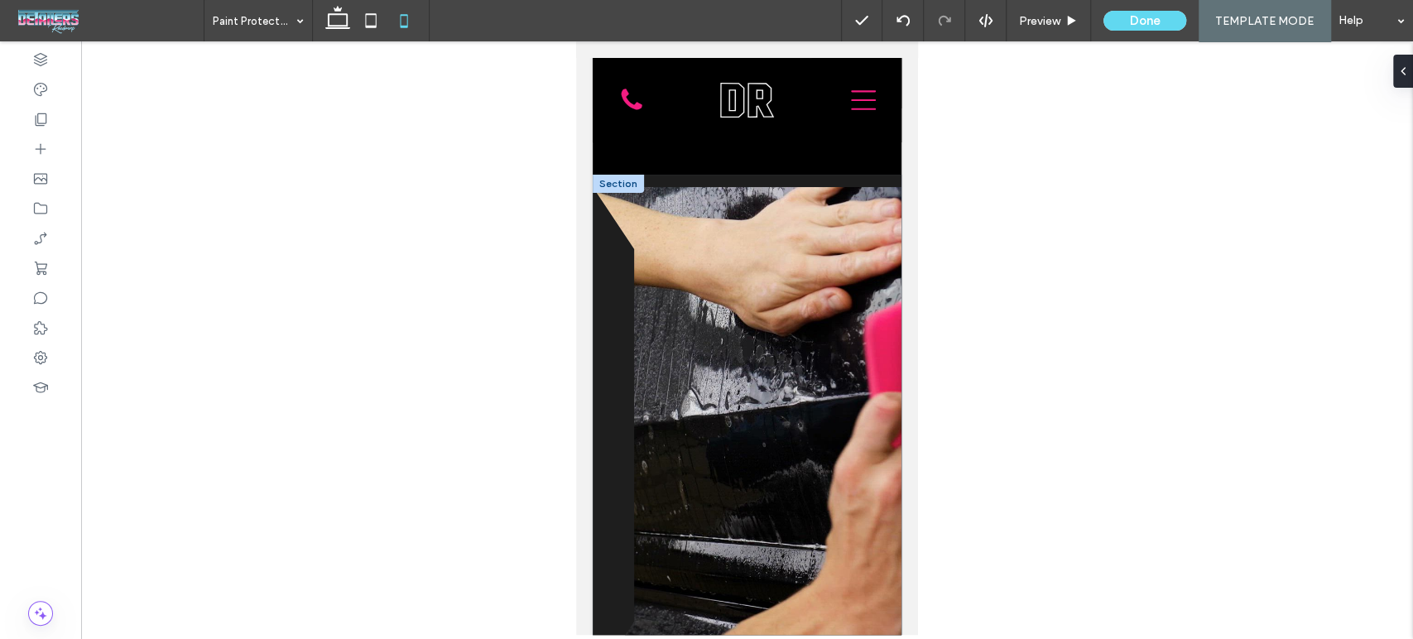
scroll to position [459, 0]
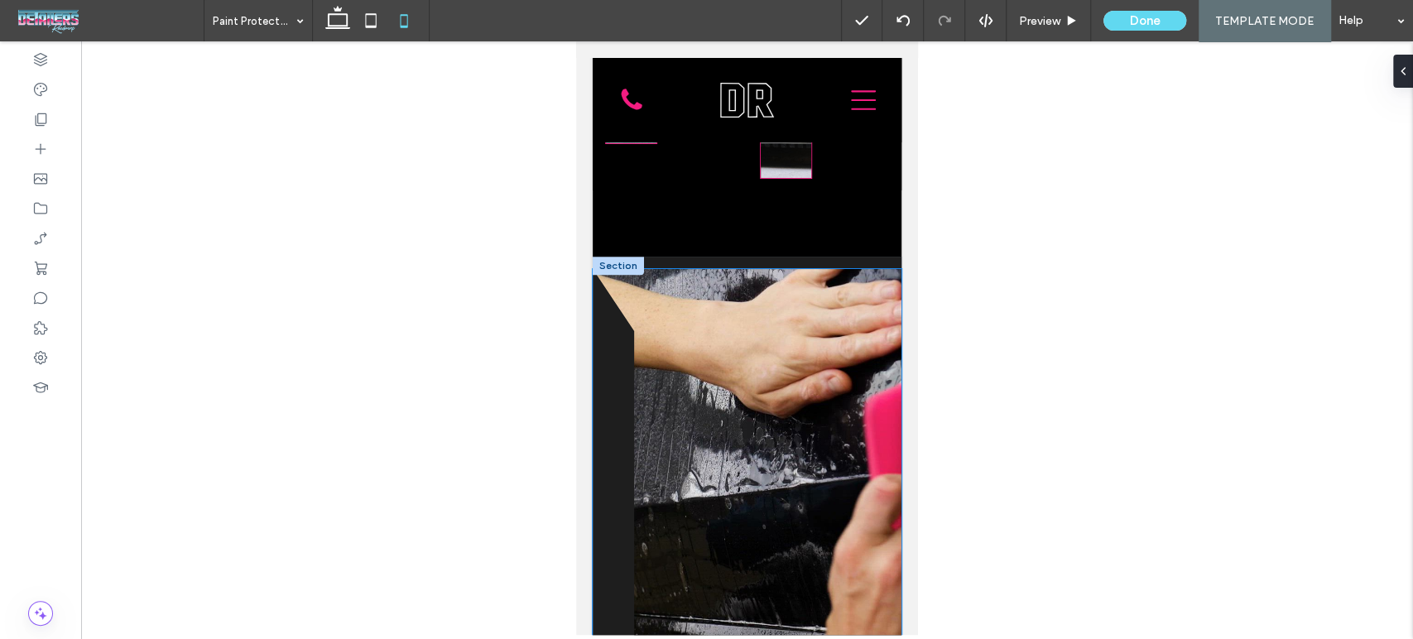
click at [713, 404] on video at bounding box center [747, 517] width 309 height 497
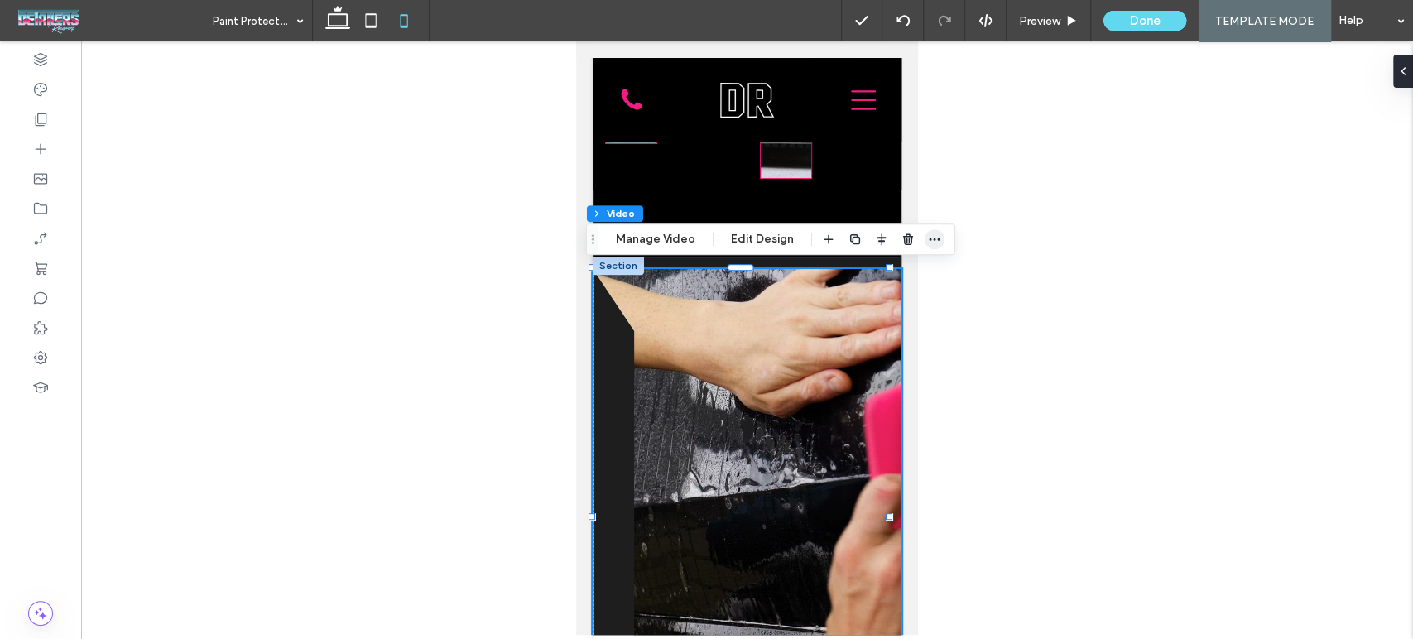
click at [934, 243] on icon "button" at bounding box center [934, 239] width 13 height 13
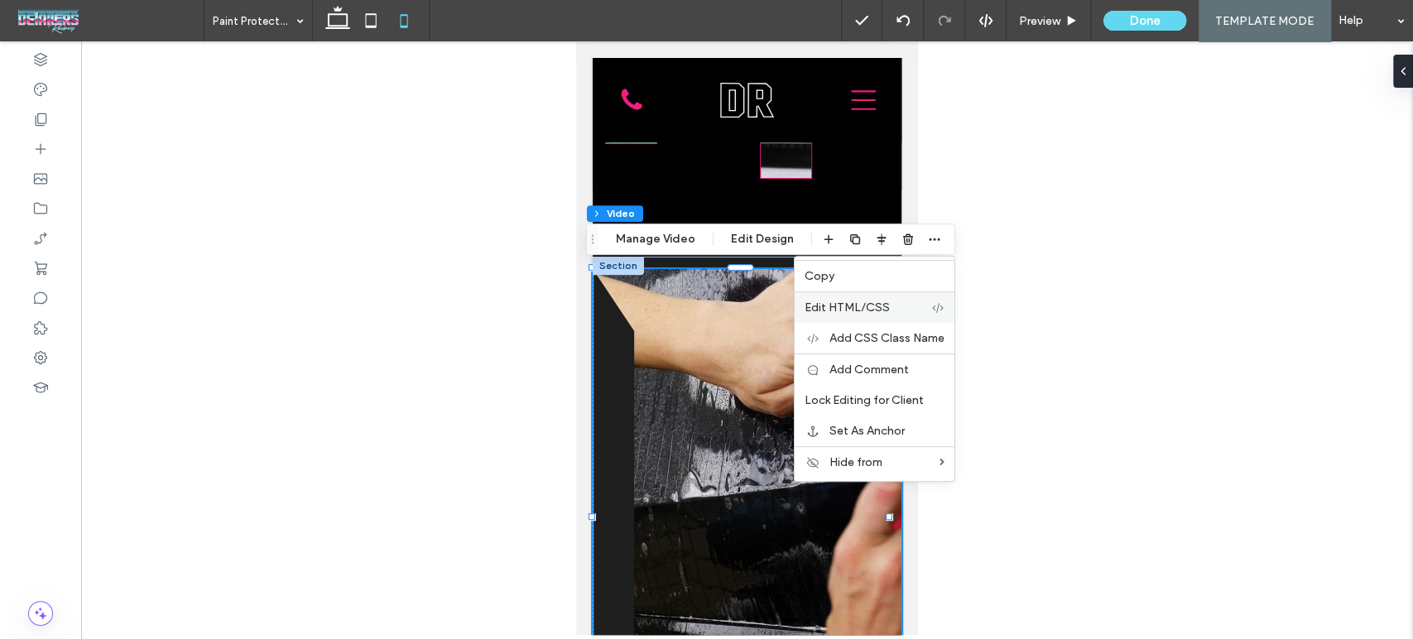
click at [890, 300] on label "Edit HTML/CSS" at bounding box center [868, 307] width 127 height 14
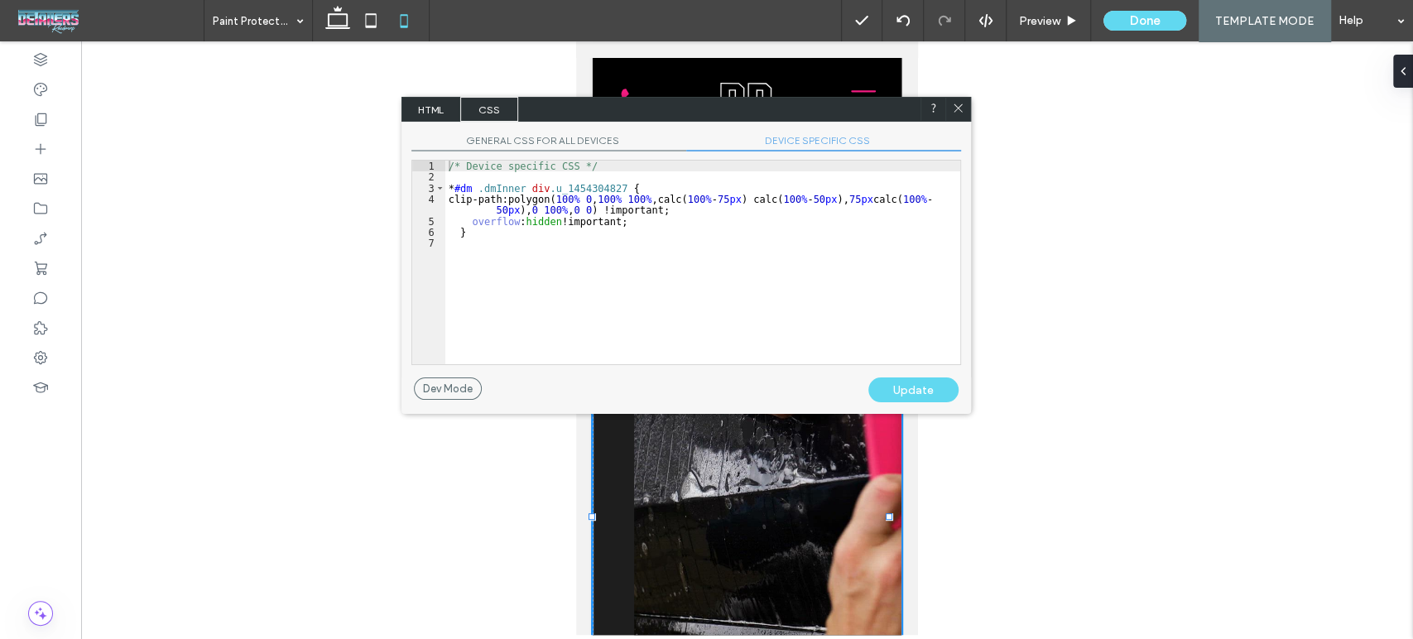
click at [566, 137] on span "GENERAL CSS FOR ALL DEVICES" at bounding box center [548, 142] width 275 height 17
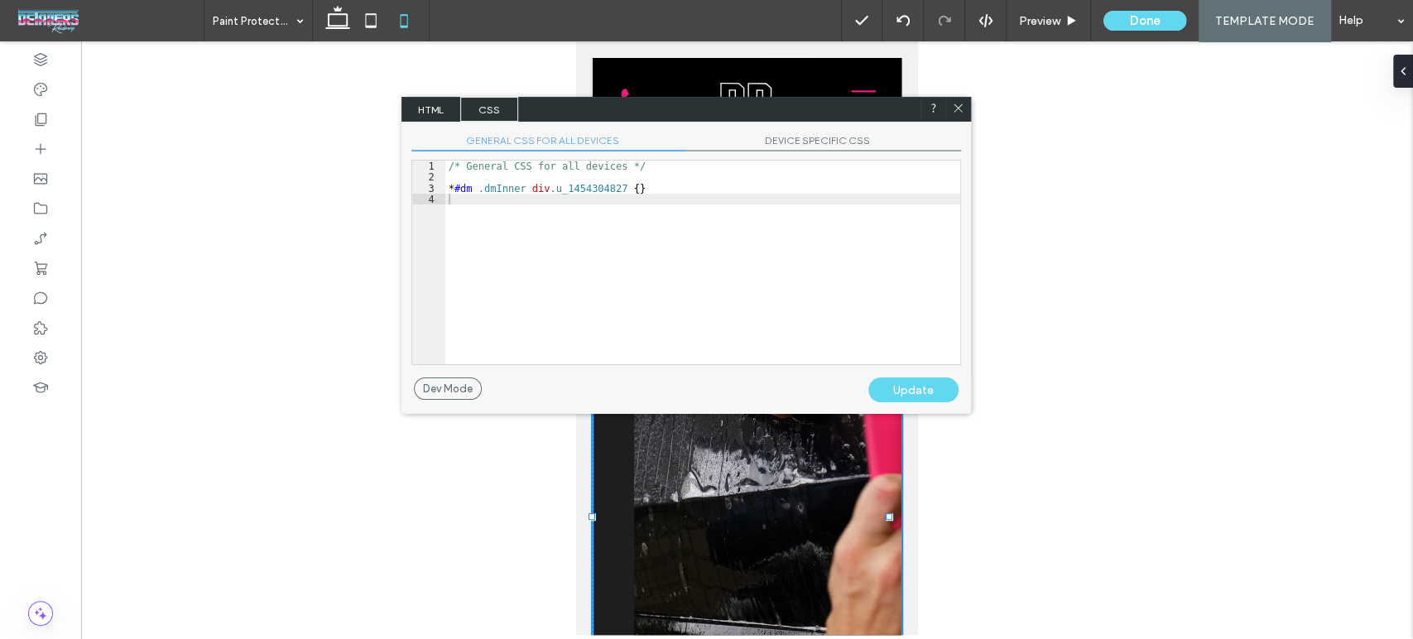
click at [843, 141] on span "DEVICE SPECIFIC CSS" at bounding box center [823, 142] width 275 height 17
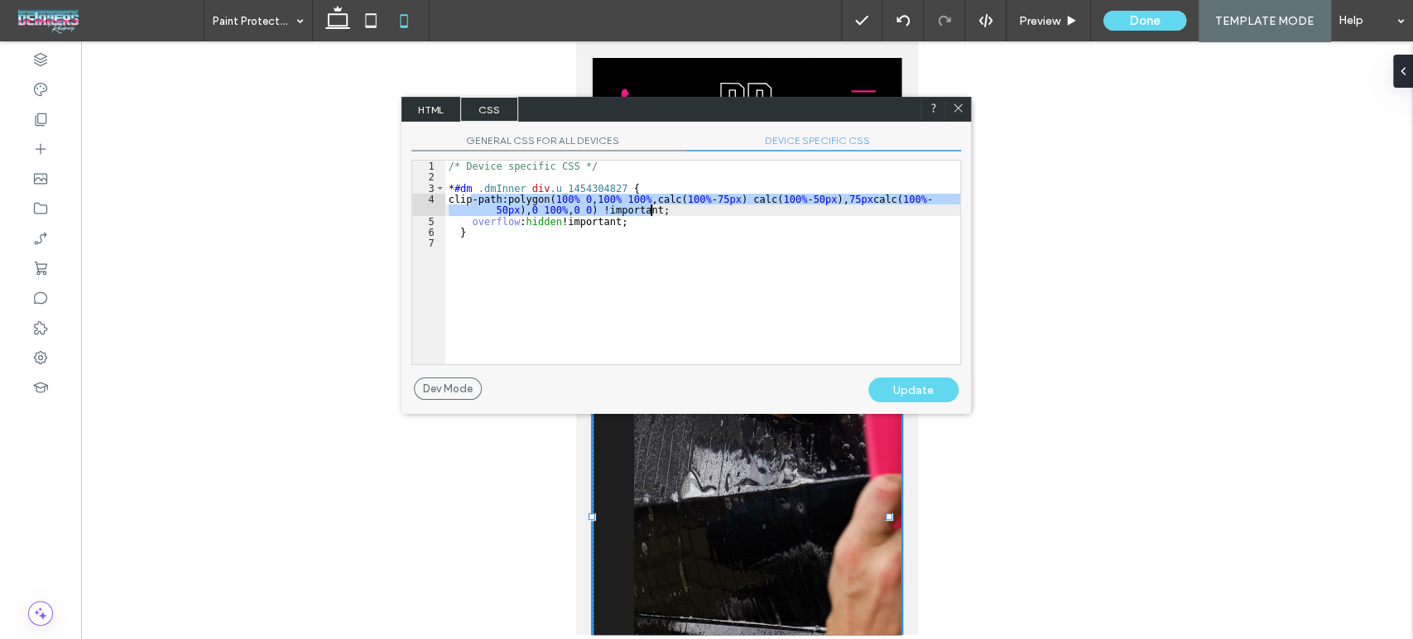
drag, startPoint x: 469, startPoint y: 194, endPoint x: 651, endPoint y: 207, distance: 182.6
click at [651, 207] on div "/* Device specific CSS */ * #dm .dmInner div .u_1454304827 { clip-path:polygon(…" at bounding box center [702, 274] width 515 height 226
click at [905, 397] on div "Update" at bounding box center [913, 389] width 90 height 25
click at [906, 380] on div "Update" at bounding box center [913, 389] width 90 height 25
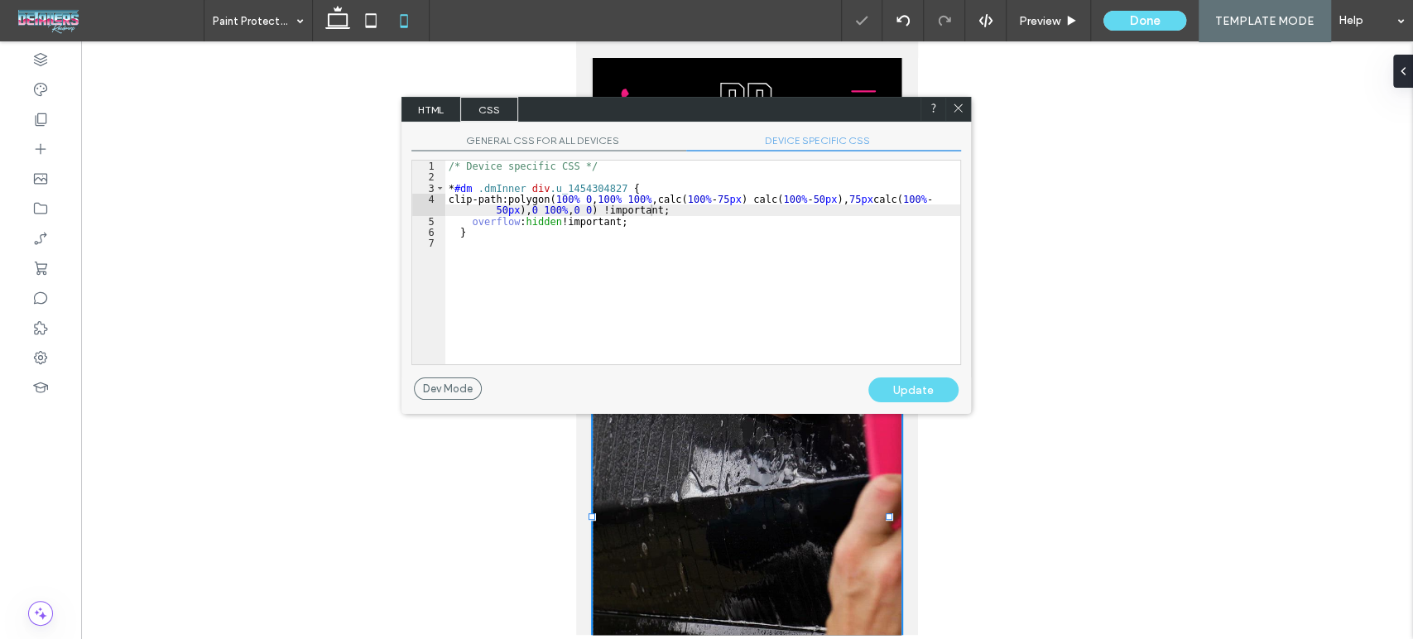
click at [906, 379] on div "Update" at bounding box center [913, 389] width 90 height 25
click at [956, 110] on icon at bounding box center [958, 108] width 12 height 12
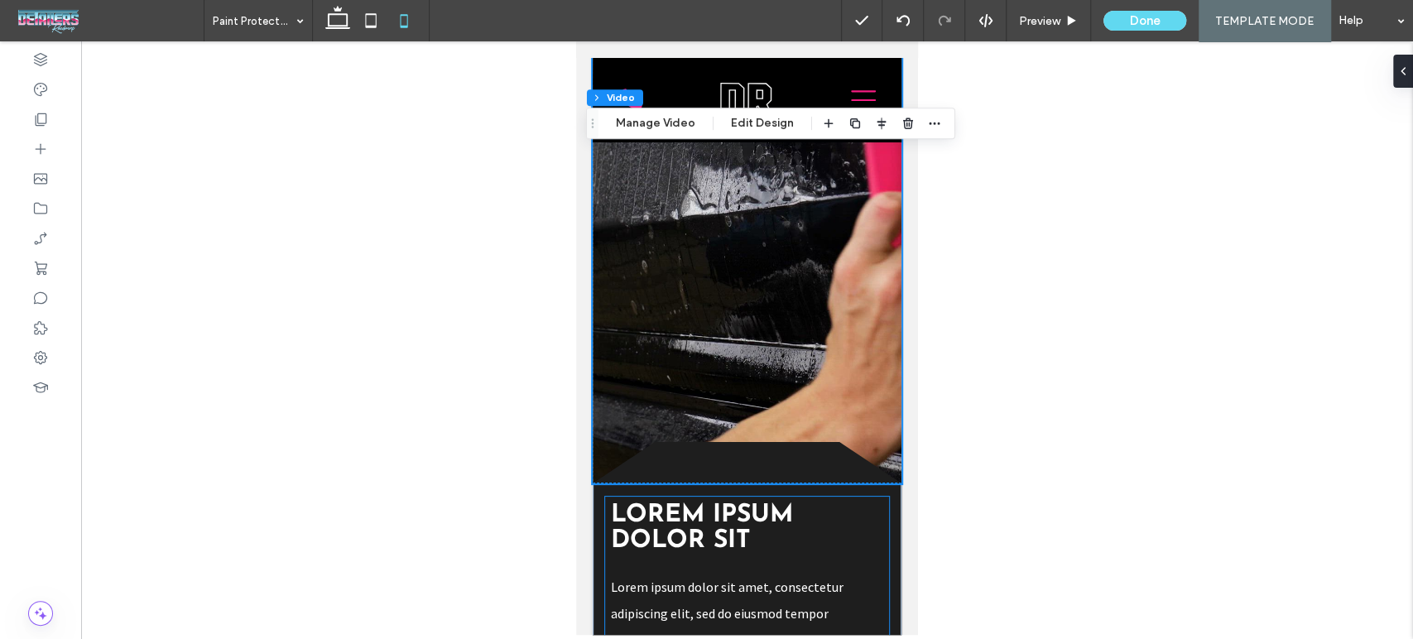
scroll to position [643, 0]
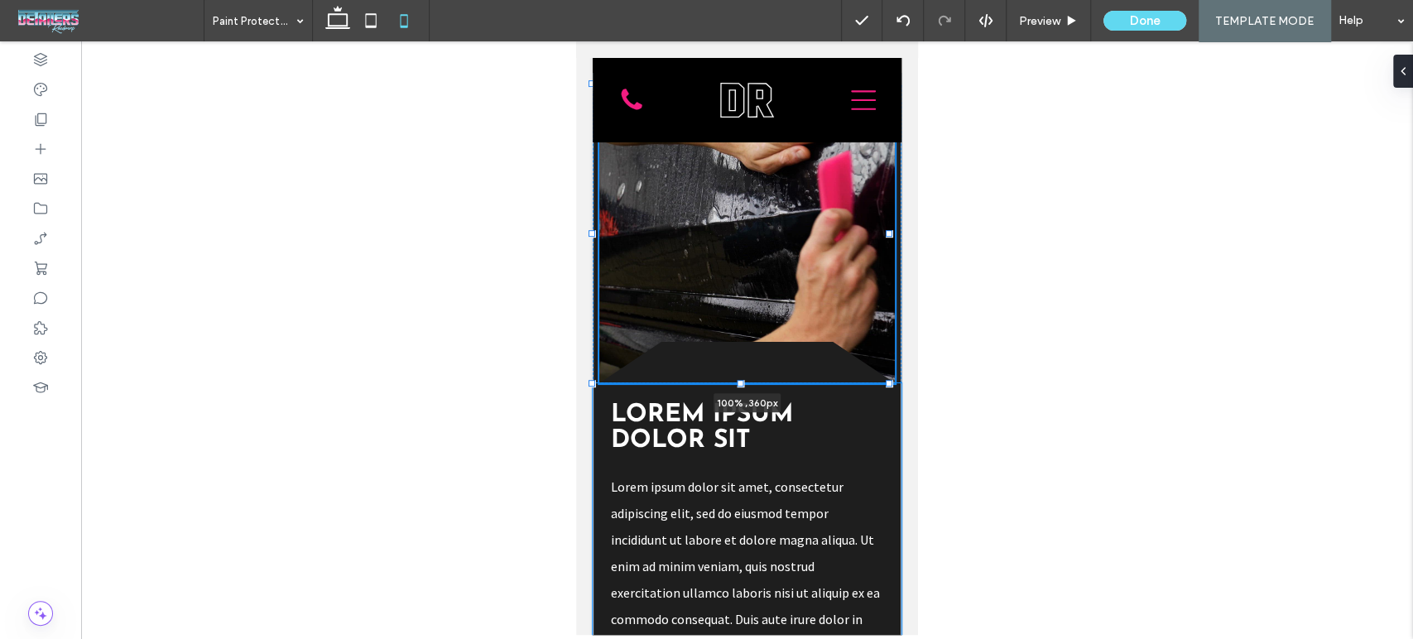
drag, startPoint x: 737, startPoint y: 577, endPoint x: 742, endPoint y: 477, distance: 100.2
click at [742, 477] on div "Lorem ipsum dolor sit Lorem ipsum dolor sit amet, consectetur adipiscing elit, …" at bounding box center [747, 542] width 309 height 938
type input "***"
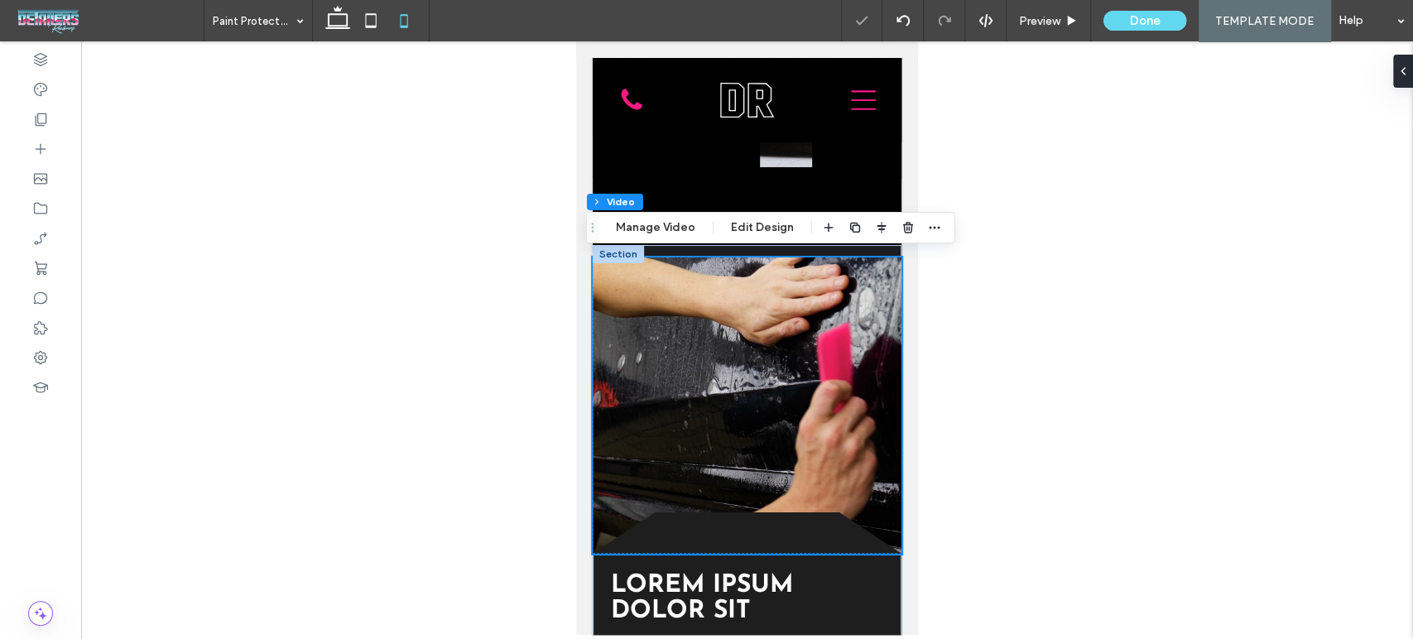
scroll to position [459, 0]
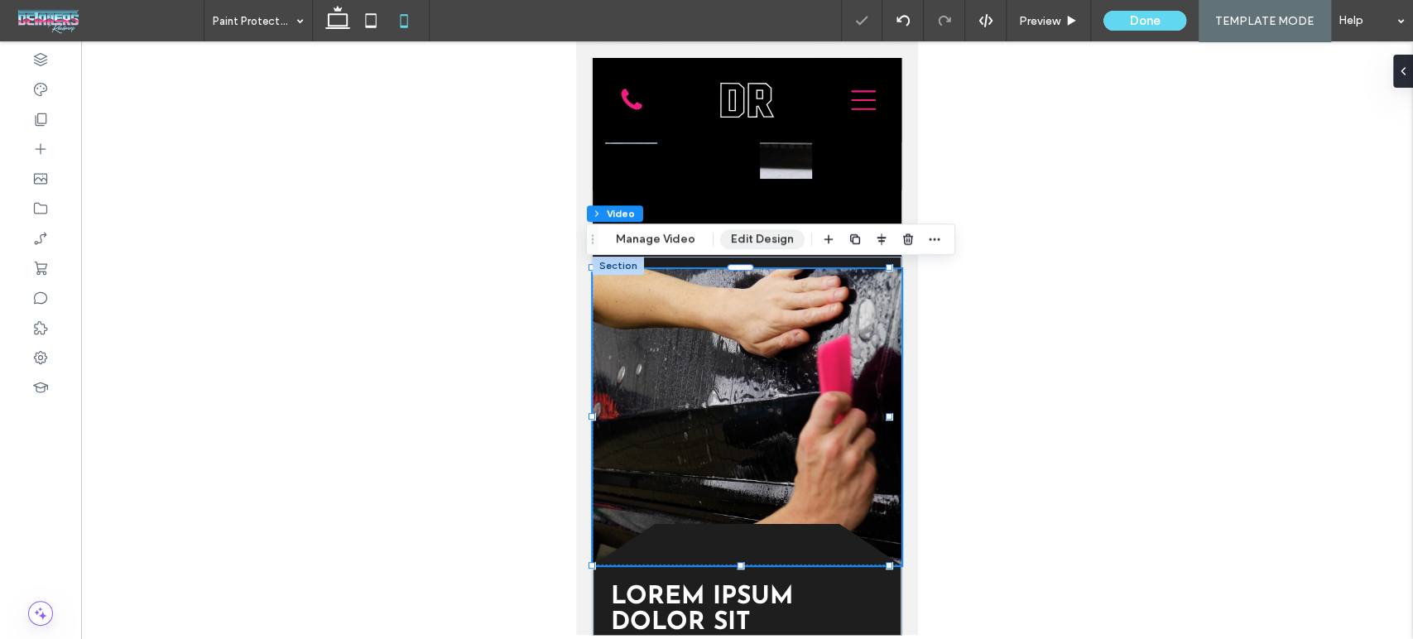
click at [772, 247] on button "Edit Design" at bounding box center [762, 239] width 84 height 20
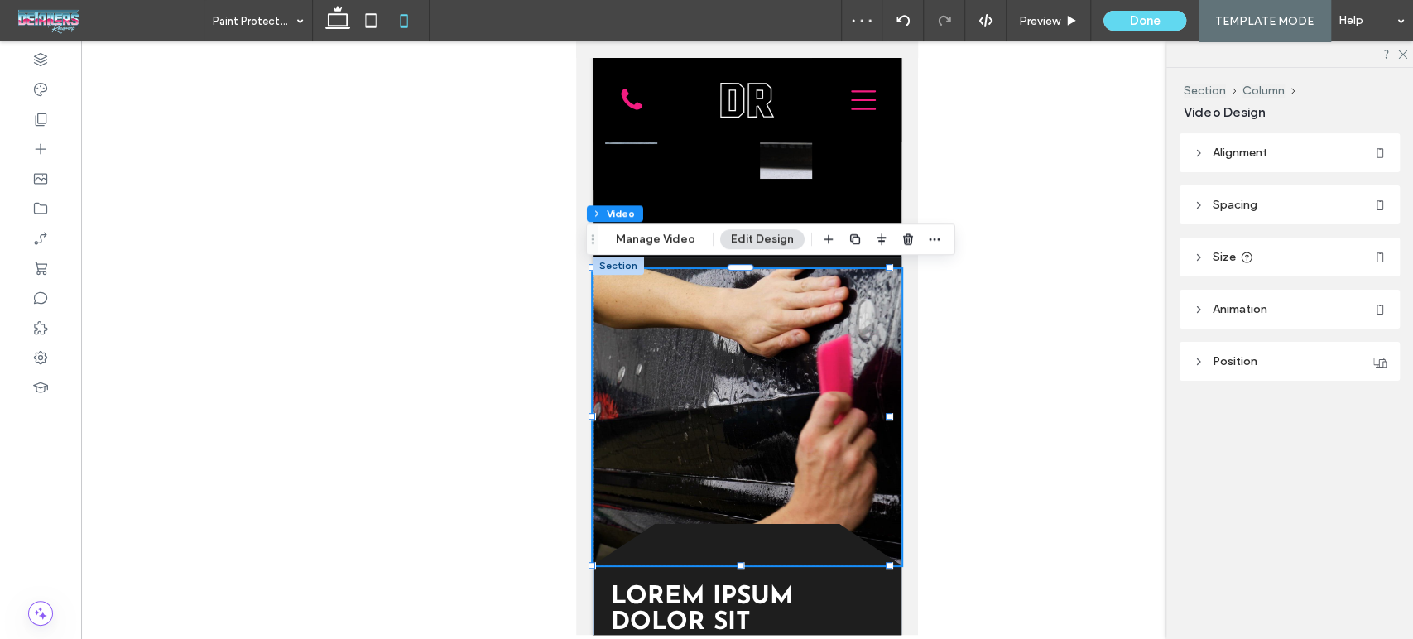
click at [1189, 255] on header "Size" at bounding box center [1289, 257] width 220 height 39
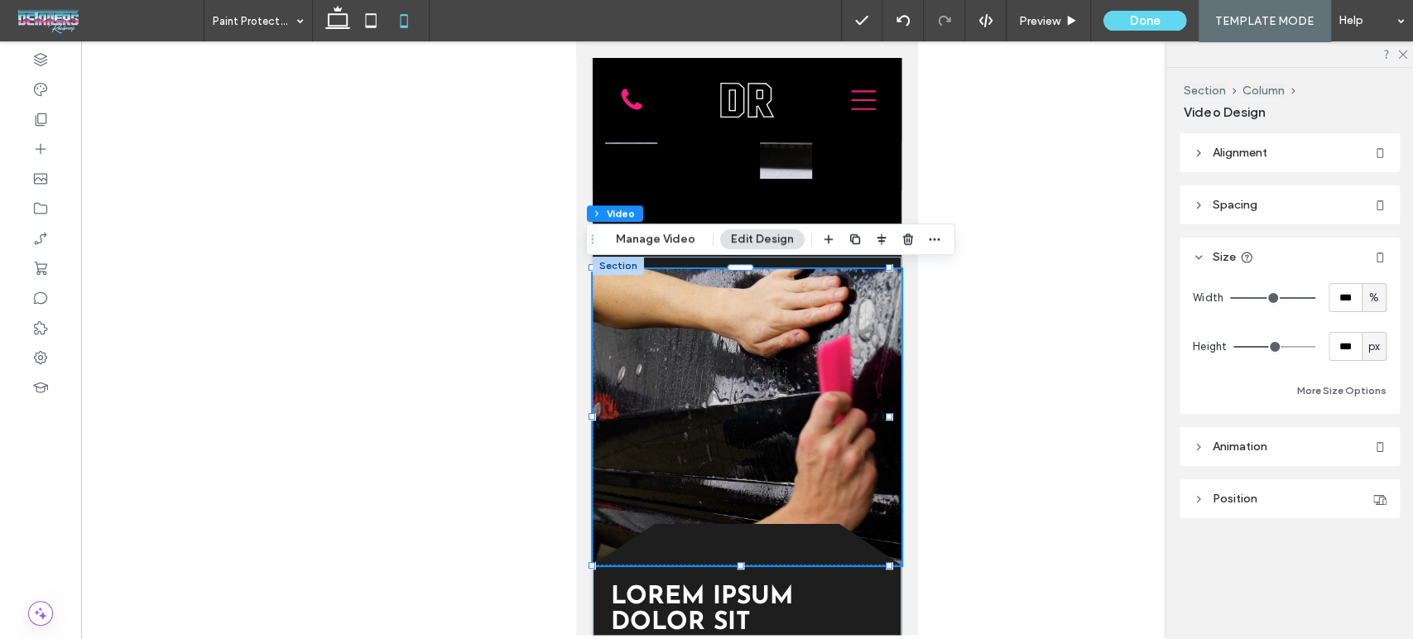
type input "***"
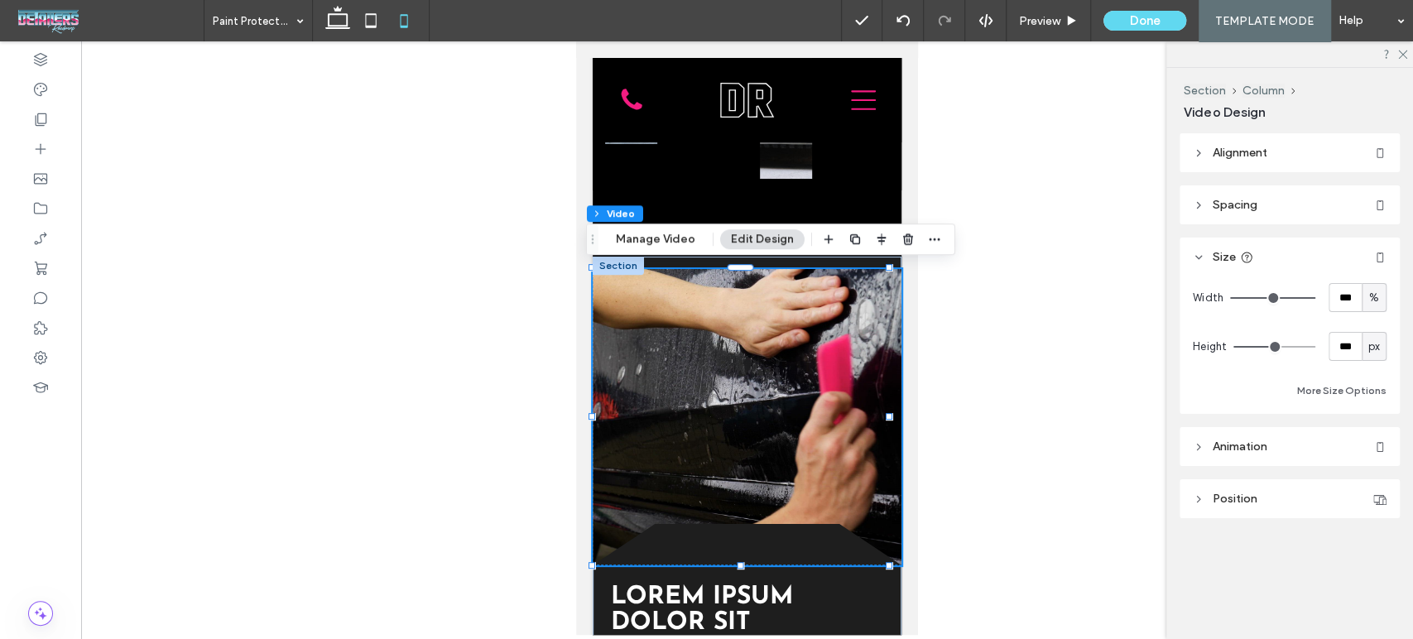
type input "***"
click at [1275, 346] on input "range" at bounding box center [1274, 347] width 82 height 2
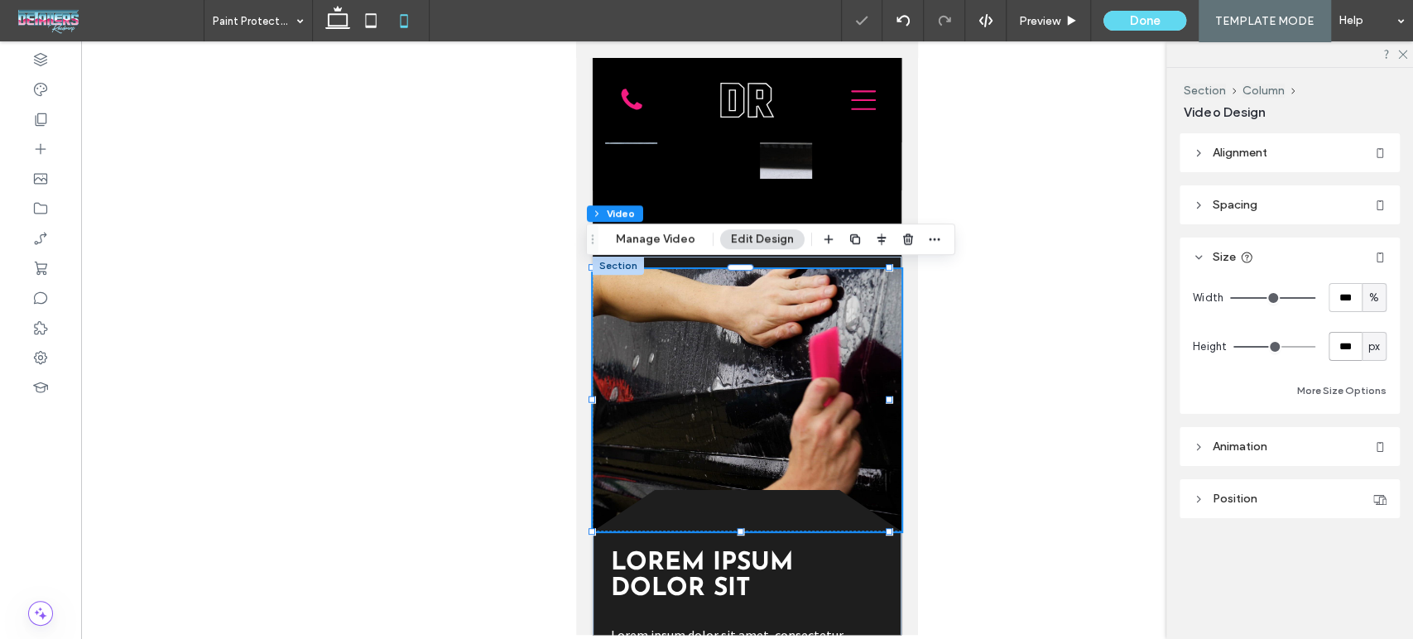
drag, startPoint x: 1353, startPoint y: 348, endPoint x: 1314, endPoint y: 356, distance: 39.8
click at [1330, 356] on input "***" at bounding box center [1344, 346] width 33 height 29
type input "***"
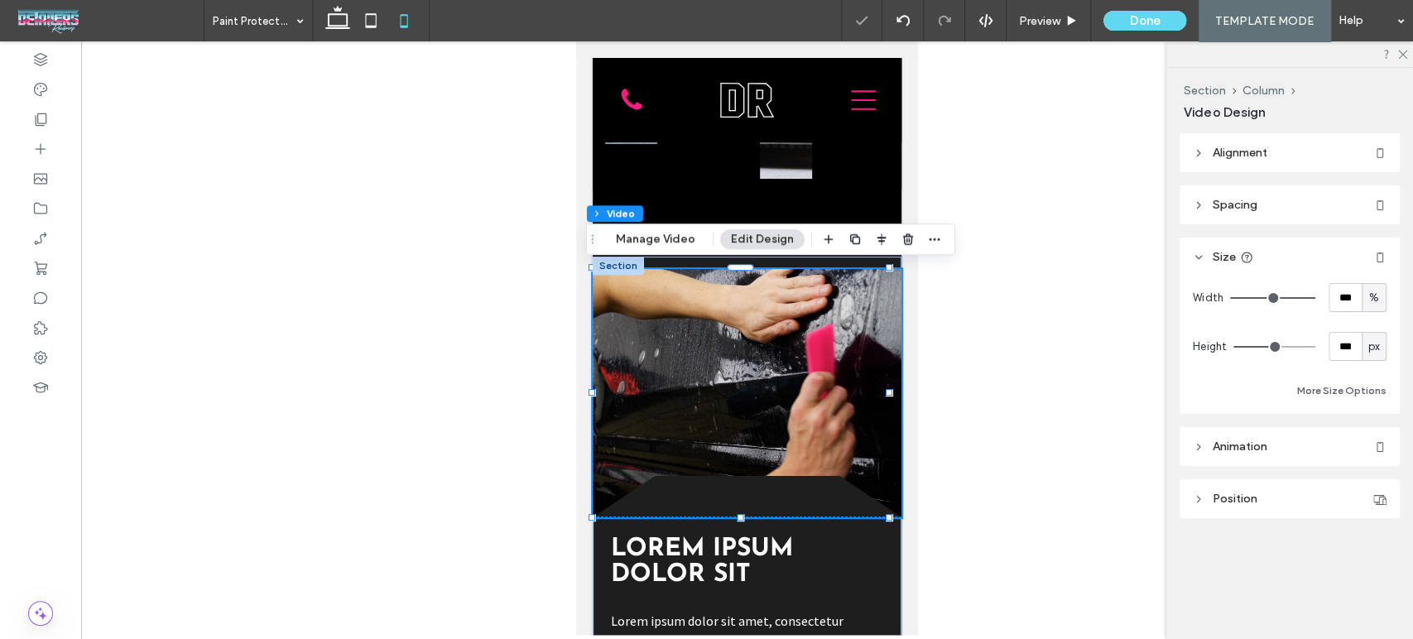
click at [1371, 348] on span "px" at bounding box center [1374, 347] width 12 height 17
click at [1088, 516] on div at bounding box center [747, 337] width 1332 height 593
click at [1008, 328] on div at bounding box center [747, 337] width 1332 height 593
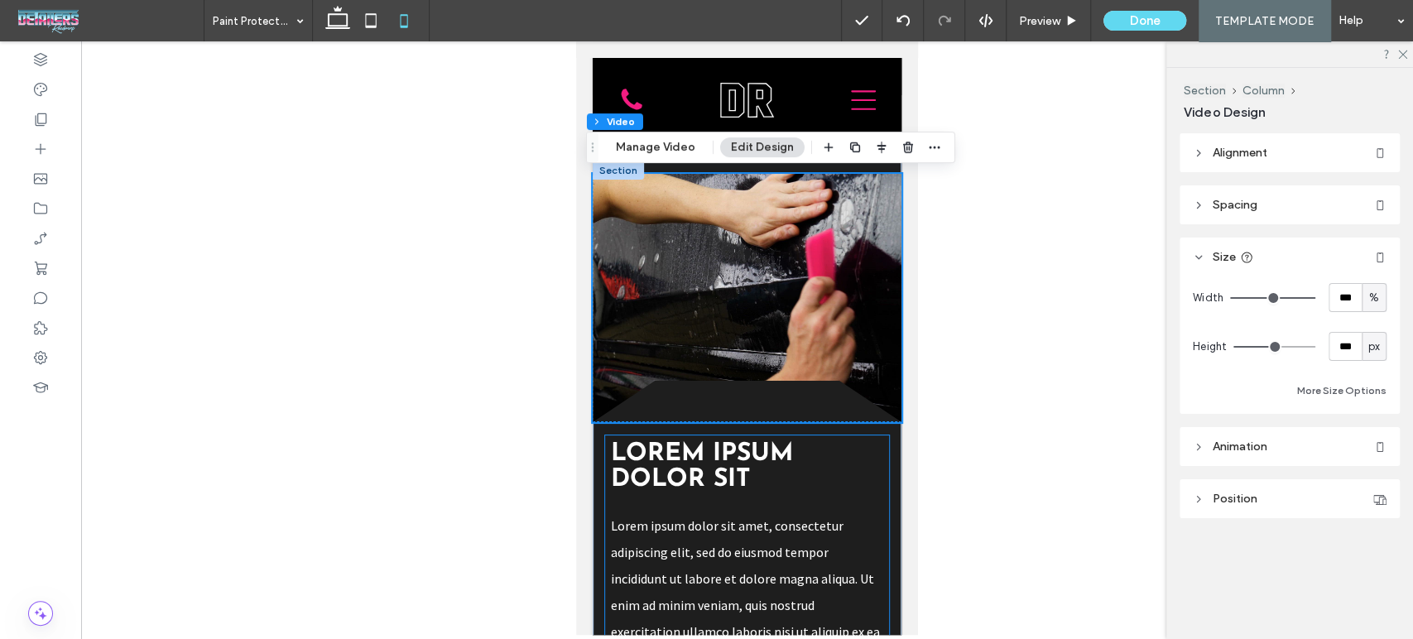
scroll to position [551, 0]
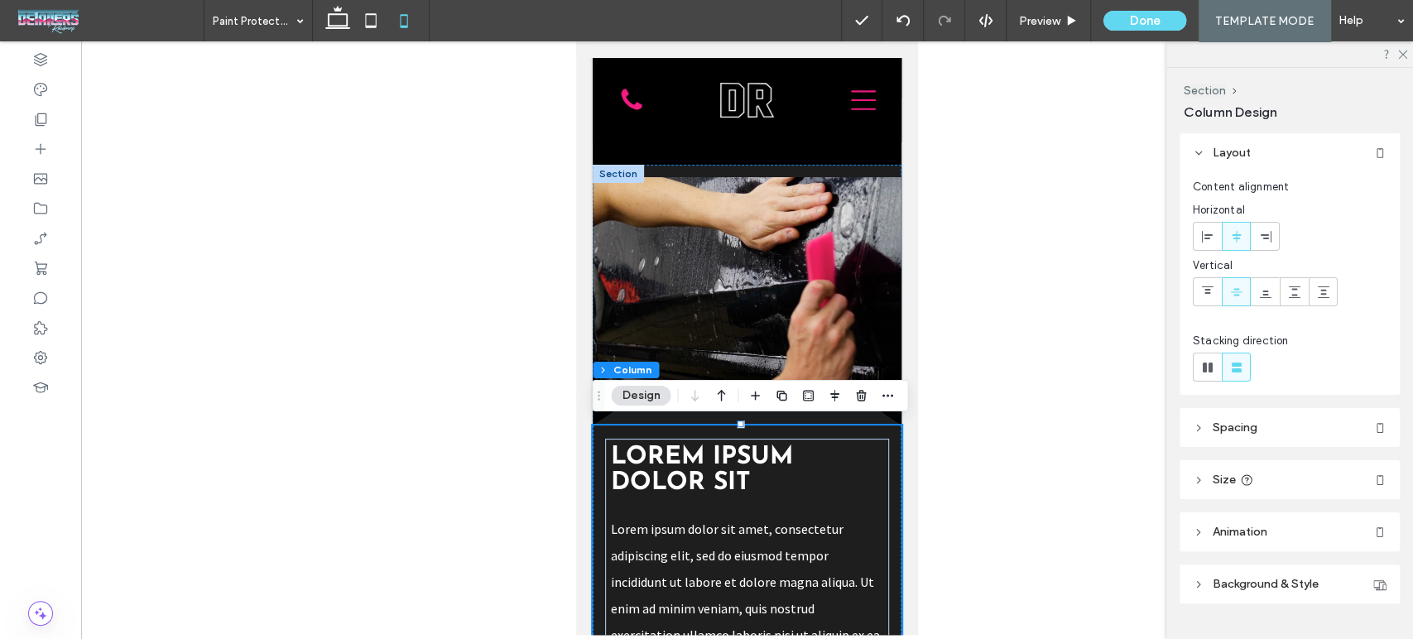
click at [620, 171] on div at bounding box center [618, 174] width 51 height 18
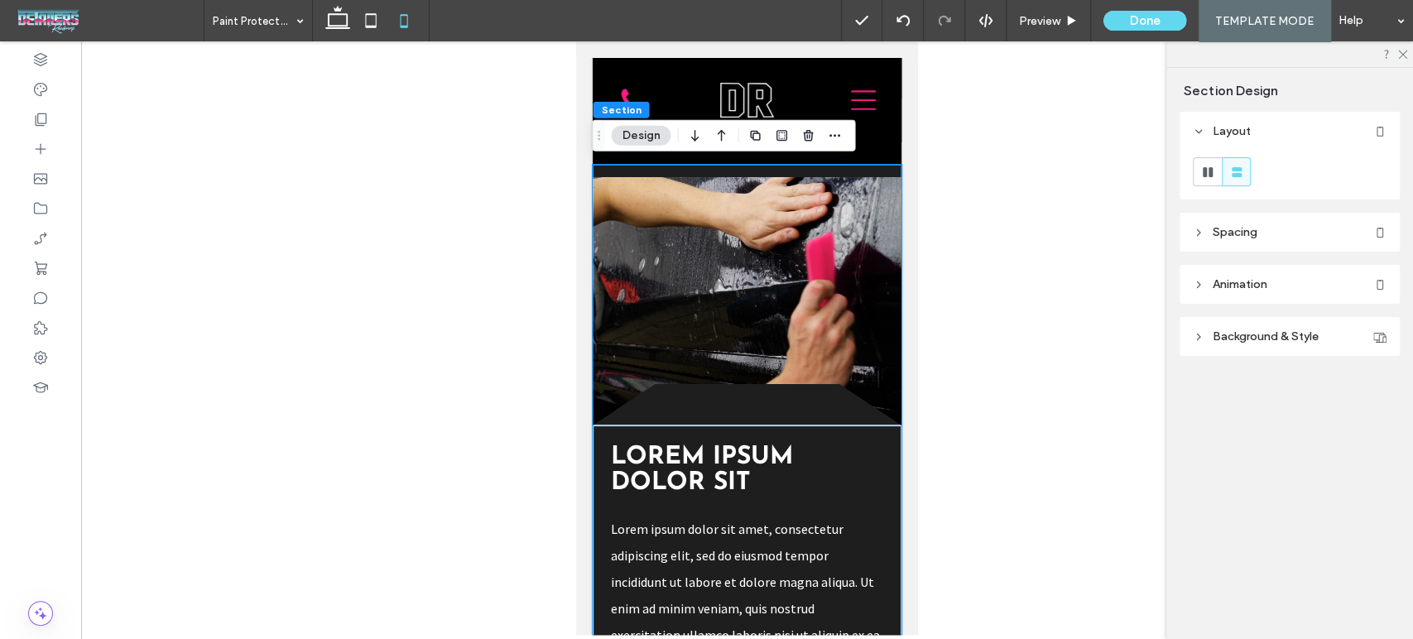
click at [1213, 230] on span "Spacing" at bounding box center [1235, 232] width 45 height 14
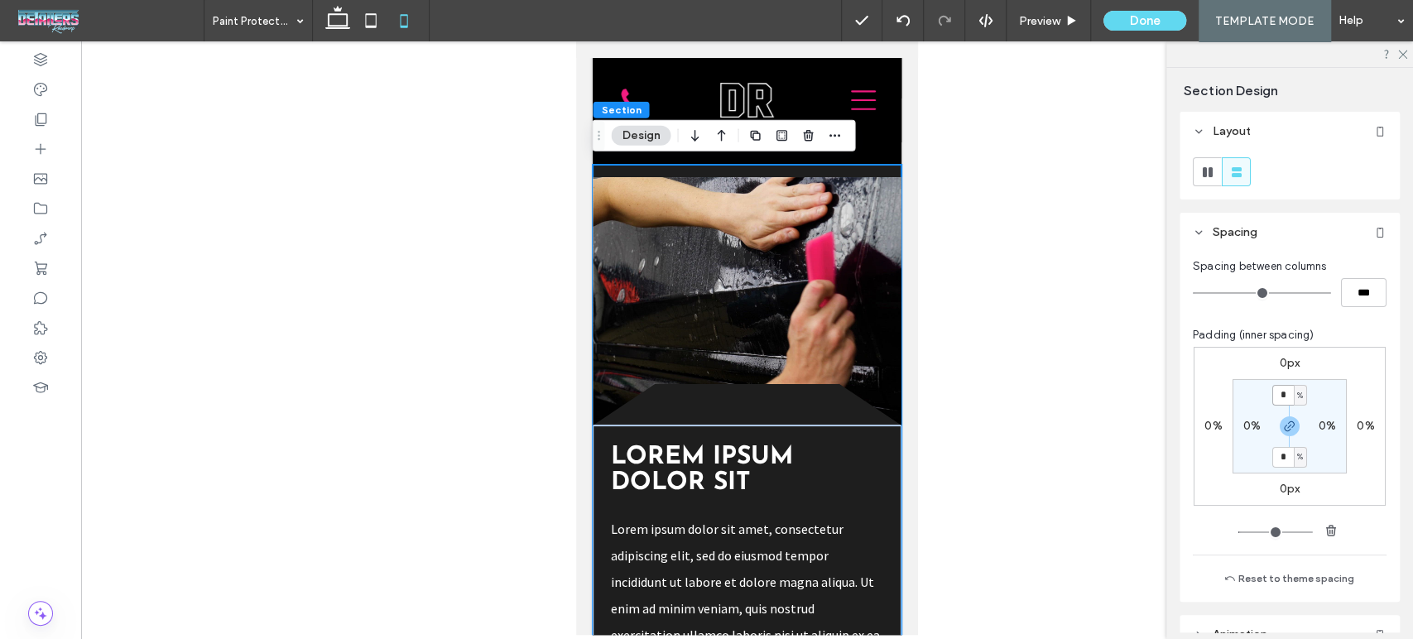
click at [1281, 396] on input "*" at bounding box center [1283, 395] width 22 height 21
type input "*"
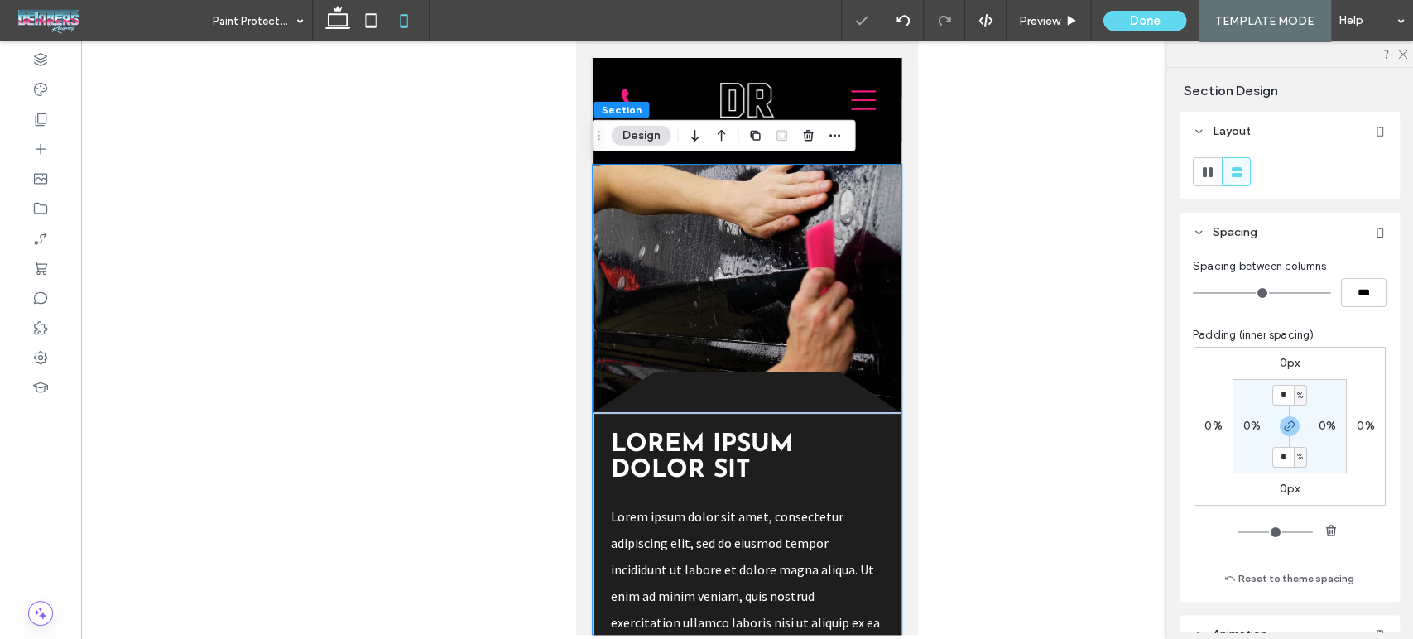
click at [1006, 335] on div at bounding box center [747, 337] width 1332 height 593
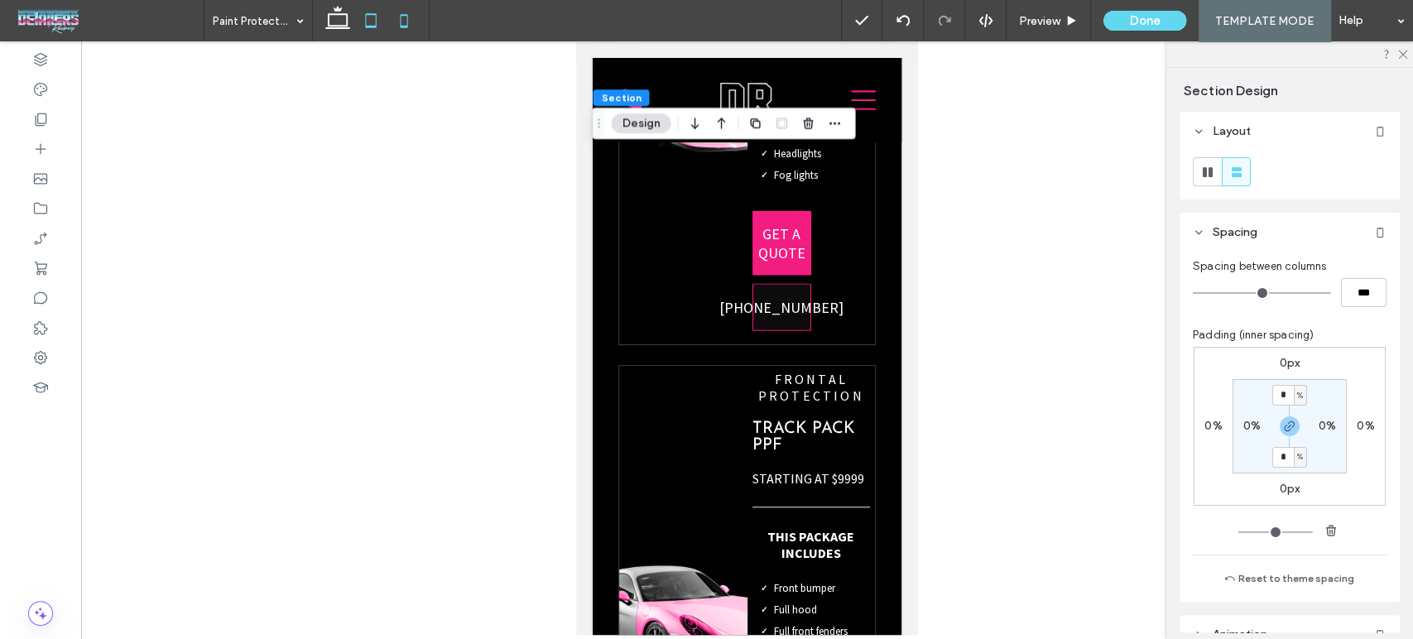
click at [368, 23] on icon at bounding box center [370, 20] width 33 height 33
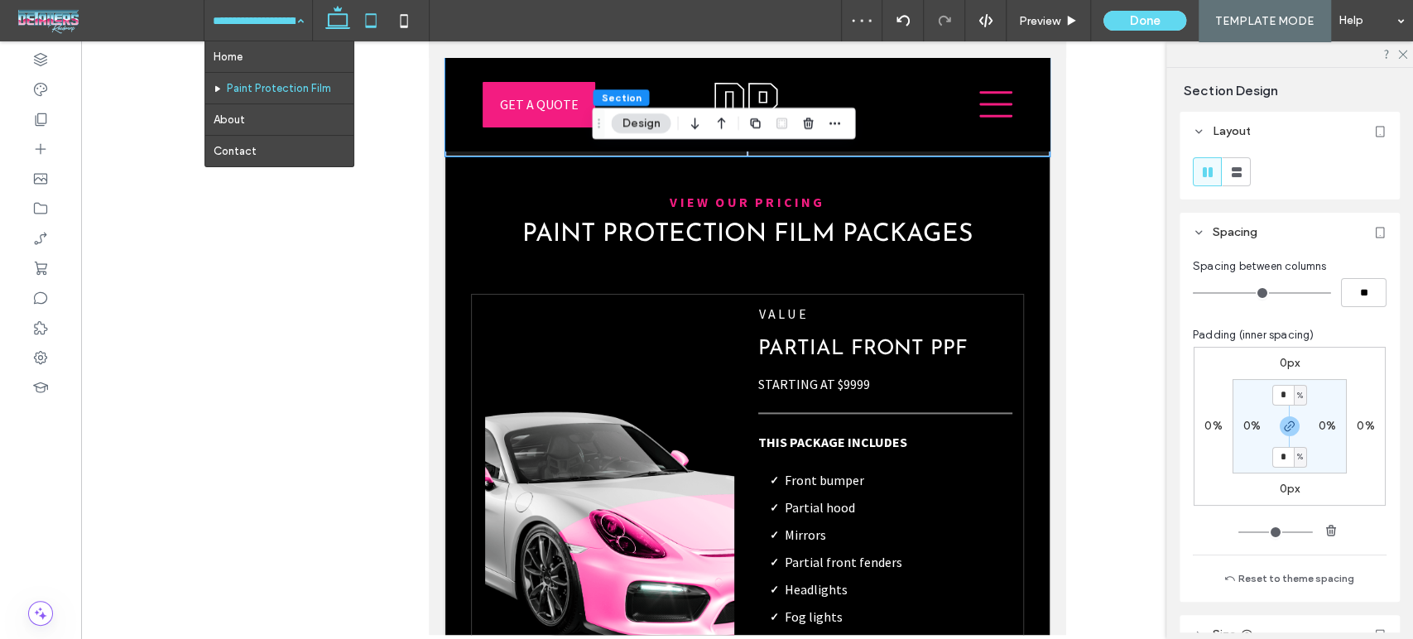
click at [328, 17] on use at bounding box center [337, 17] width 25 height 23
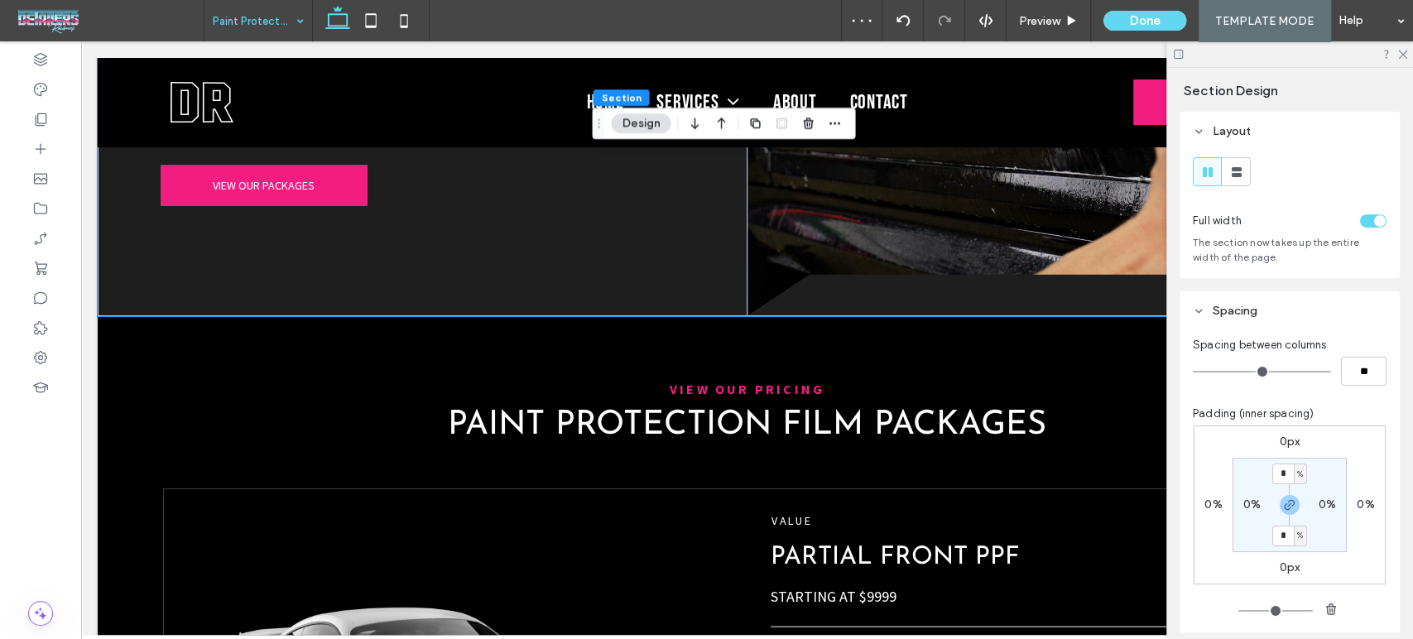
scroll to position [1025, 0]
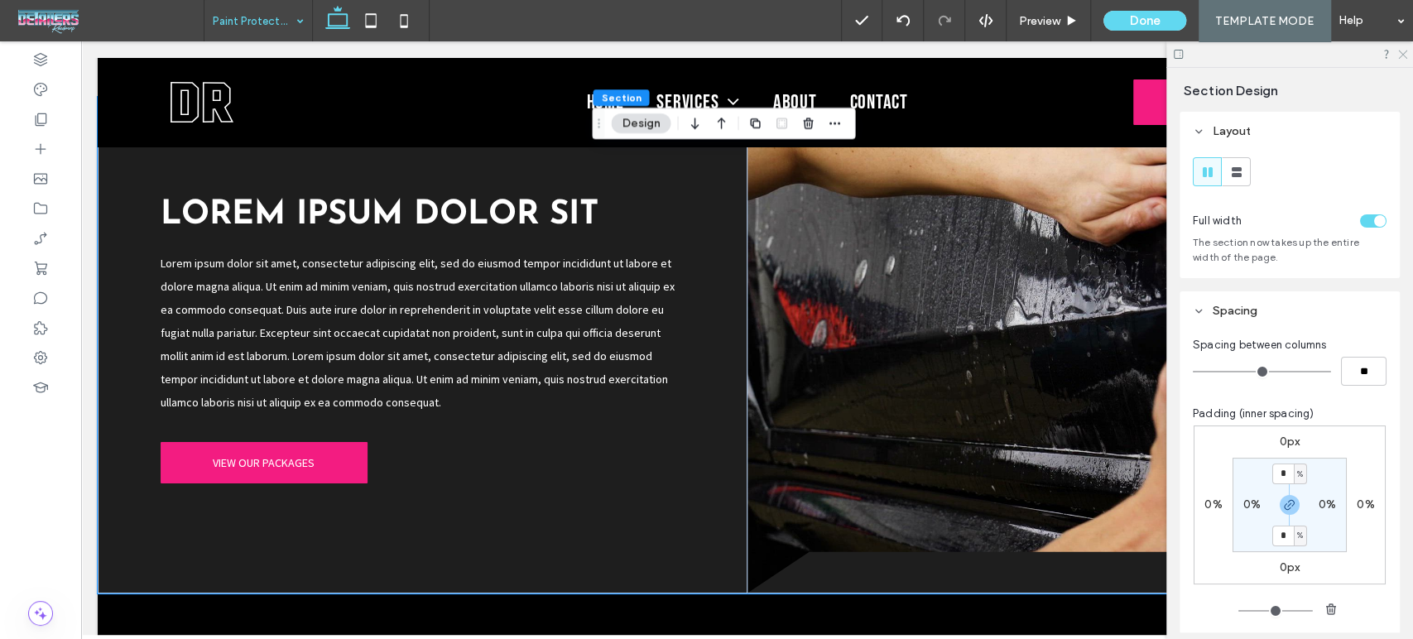
click at [1405, 55] on icon at bounding box center [1401, 53] width 11 height 11
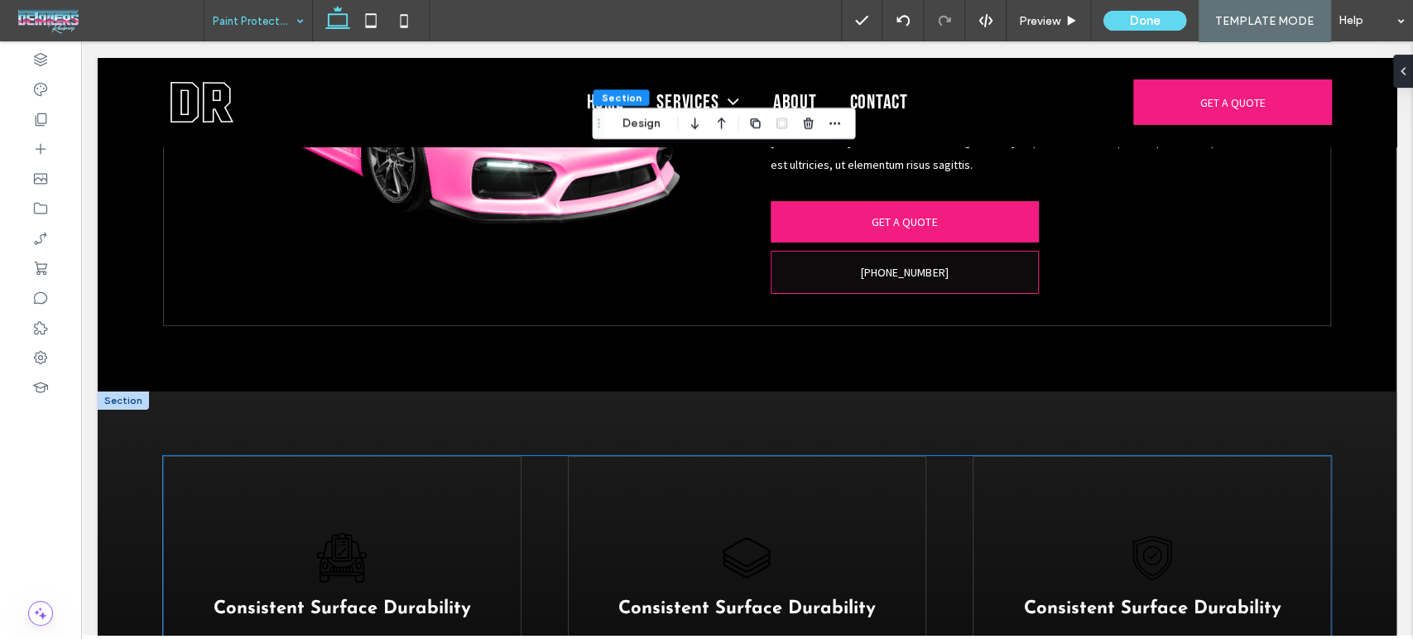
scroll to position [3508, 0]
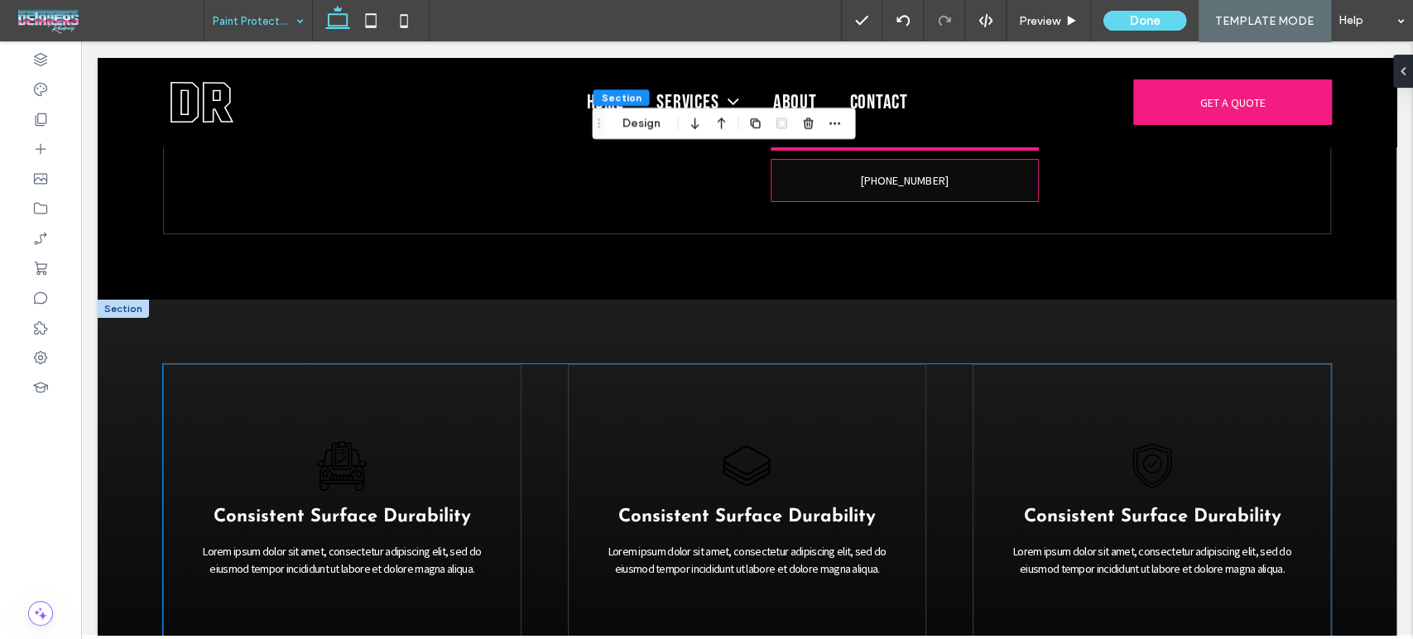
click at [351, 447] on icon at bounding box center [342, 466] width 50 height 50
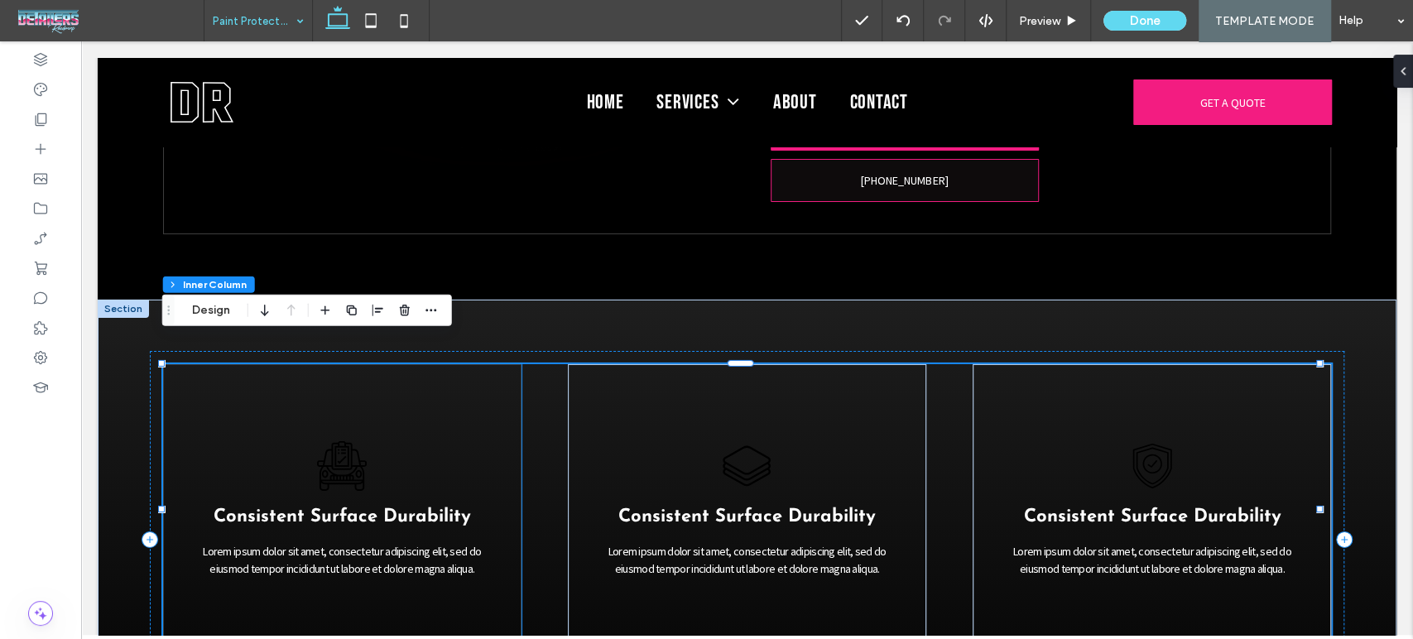
click at [330, 441] on icon at bounding box center [342, 466] width 50 height 50
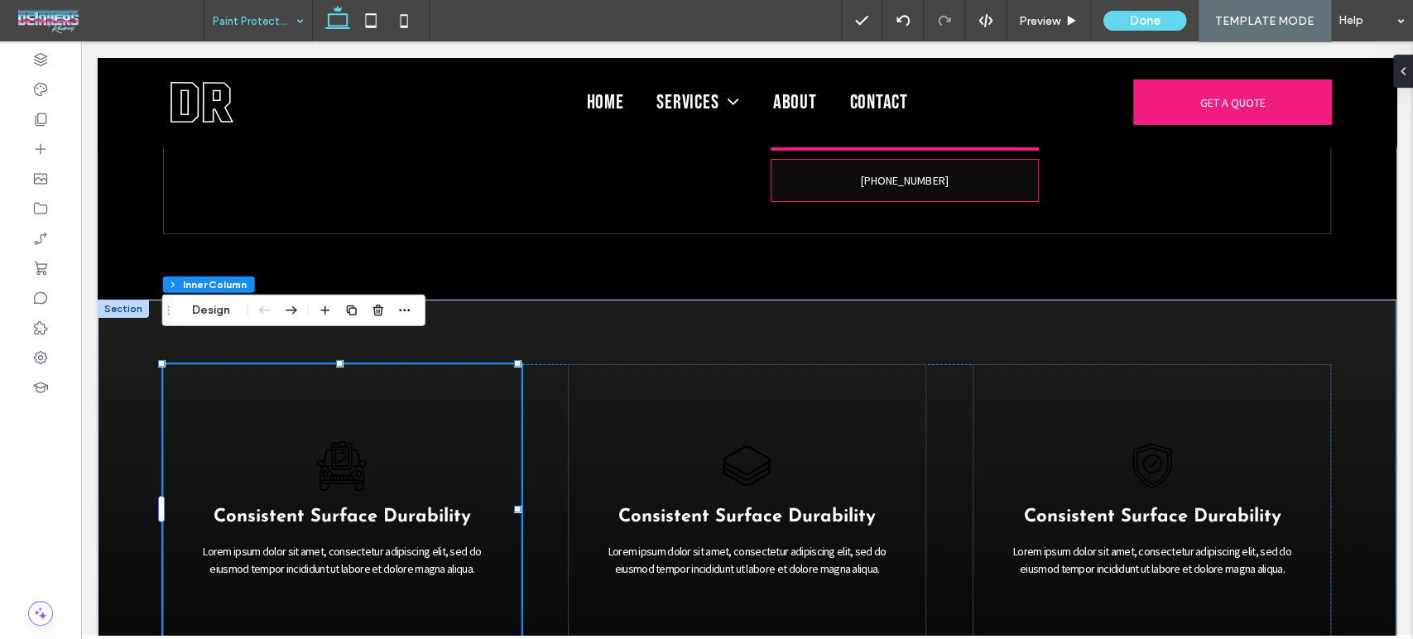
click at [330, 441] on icon at bounding box center [342, 466] width 50 height 50
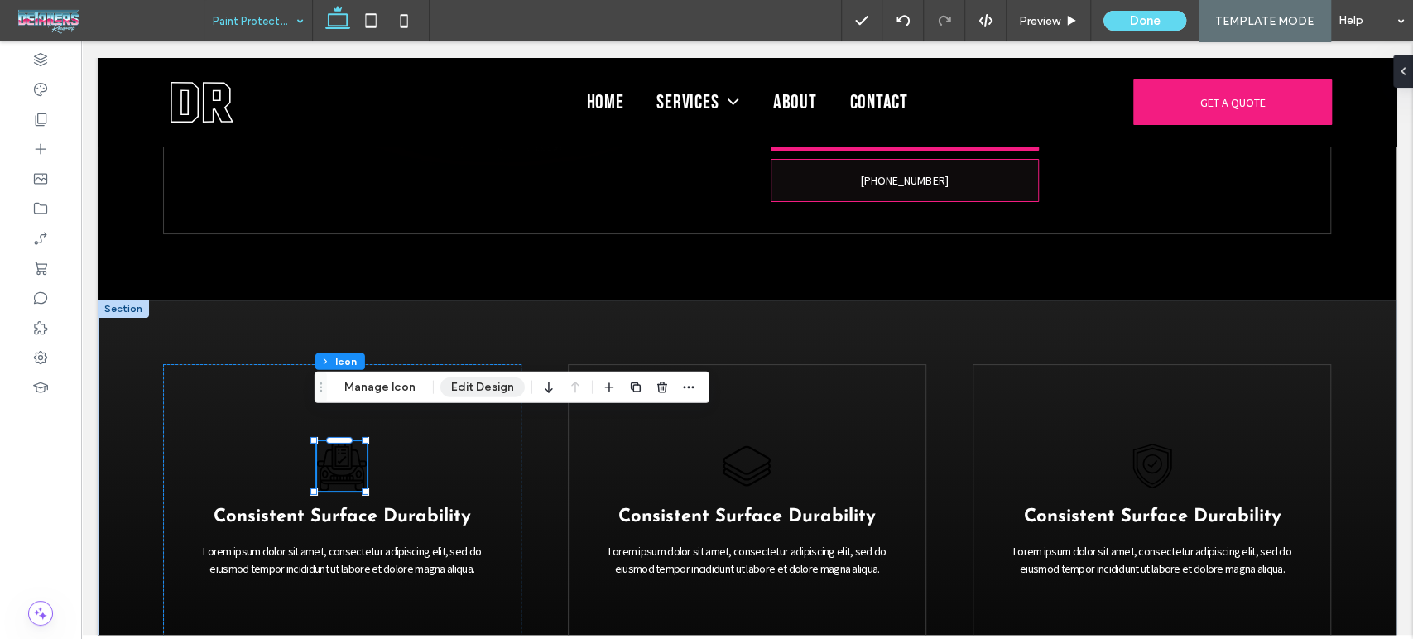
click at [459, 394] on button "Edit Design" at bounding box center [482, 387] width 84 height 20
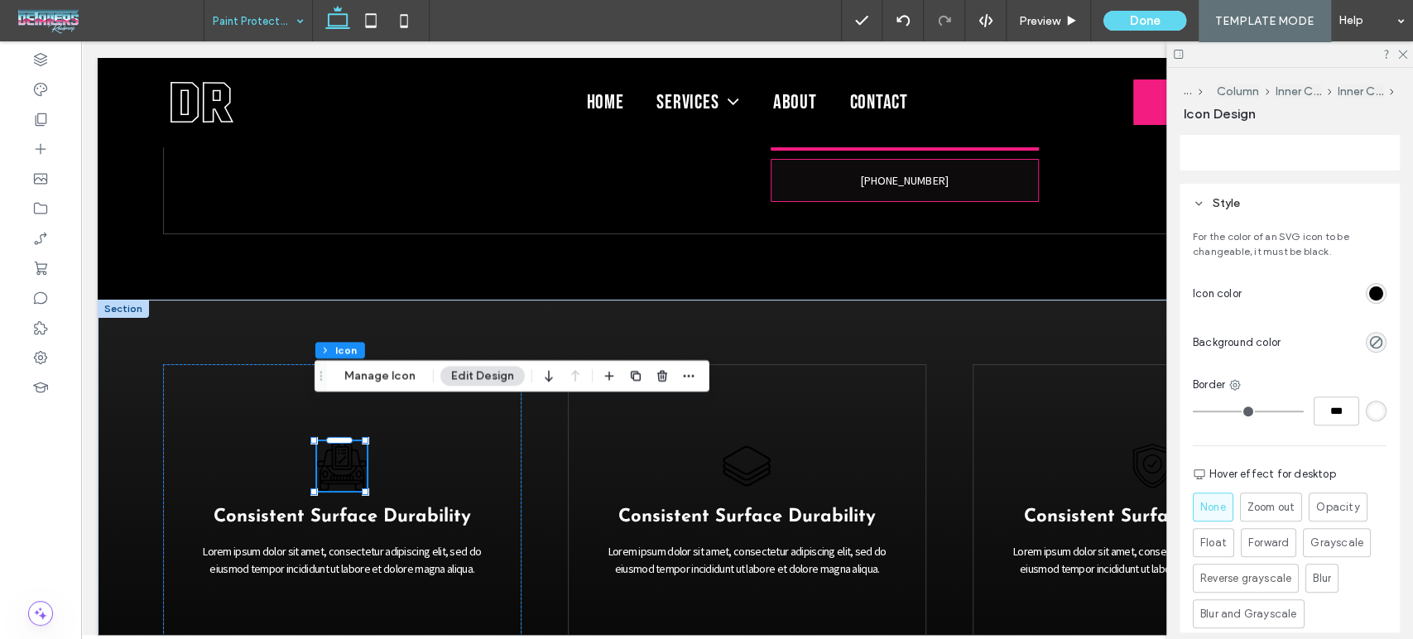
scroll to position [367, 0]
click at [1369, 291] on div "rgb(0, 0, 0)" at bounding box center [1376, 293] width 14 height 14
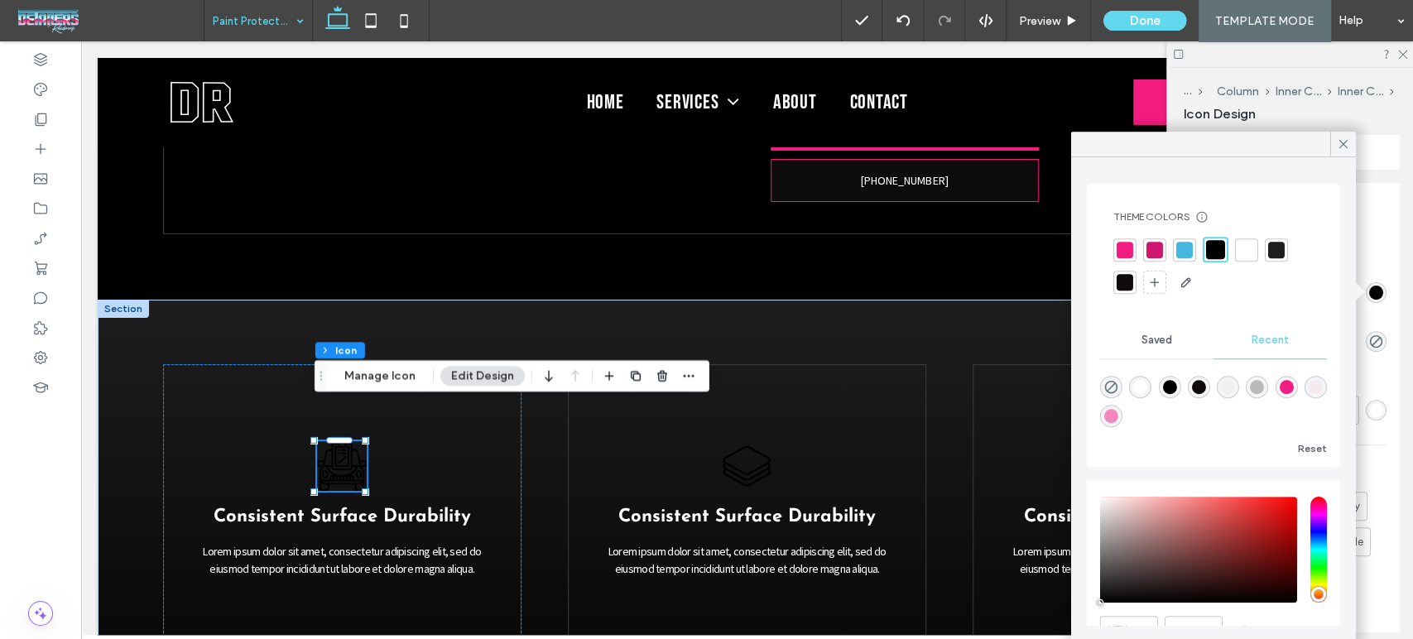
click at [1243, 238] on div at bounding box center [1246, 249] width 23 height 23
click at [1343, 137] on icon at bounding box center [1343, 144] width 15 height 15
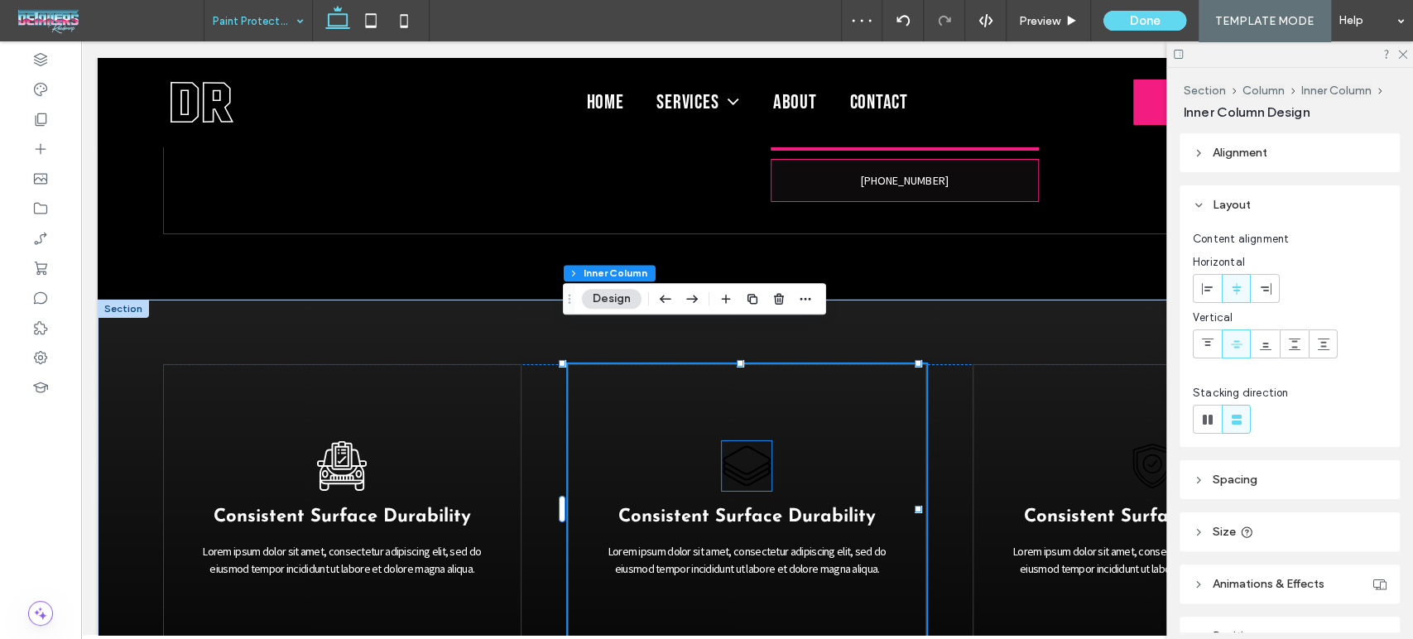
click at [735, 446] on icon at bounding box center [747, 466] width 48 height 41
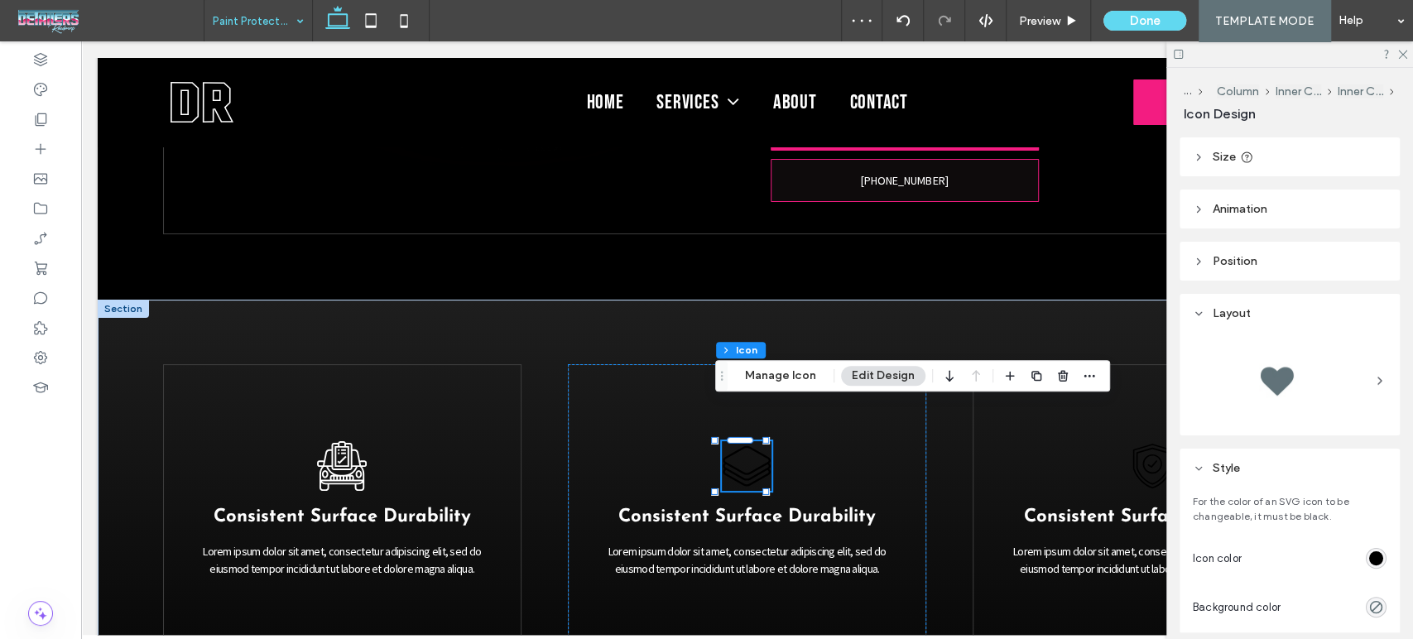
scroll to position [184, 0]
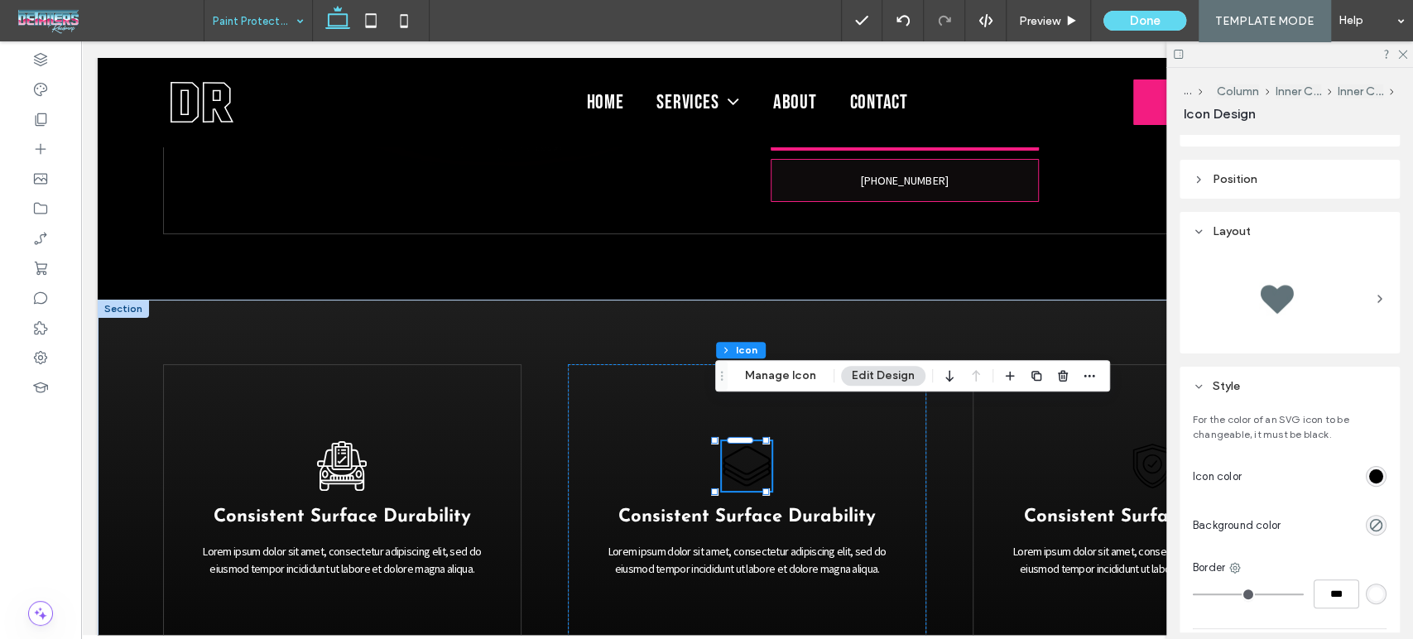
click at [1369, 473] on div "rgb(0, 0, 0)" at bounding box center [1376, 476] width 14 height 14
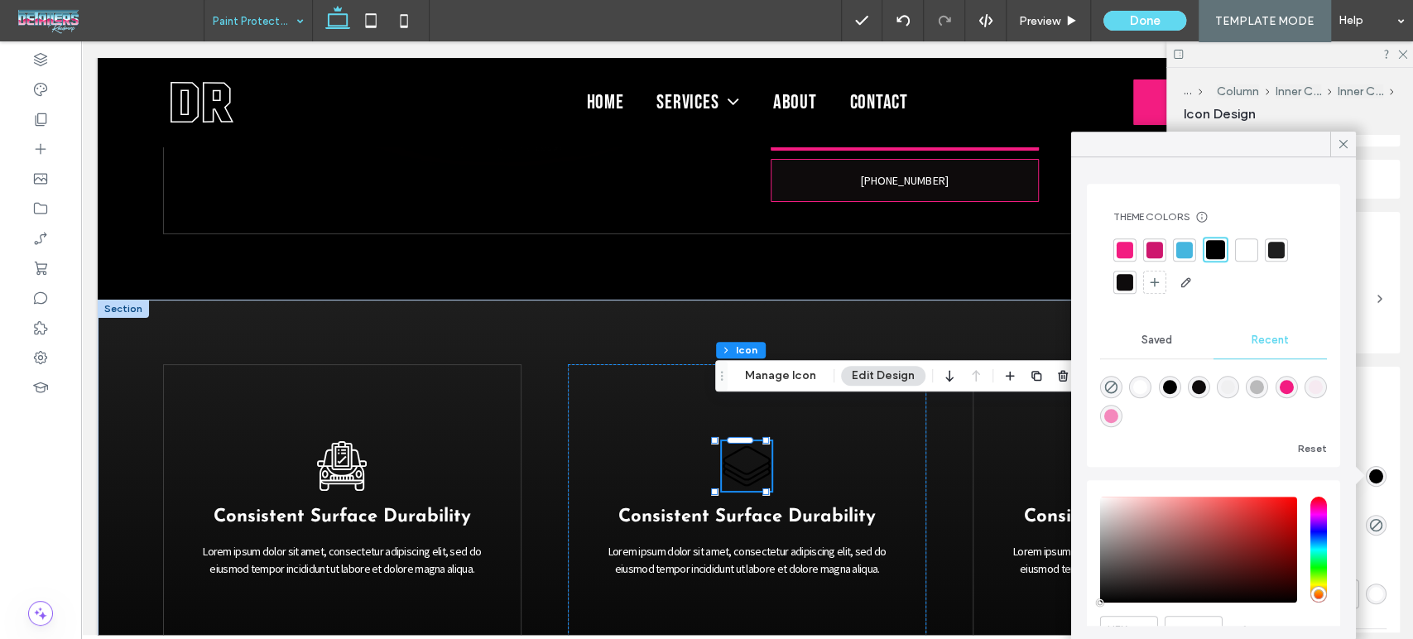
click at [1247, 262] on div at bounding box center [1213, 266] width 200 height 59
click at [1251, 250] on div at bounding box center [1246, 250] width 17 height 17
click at [1348, 147] on icon at bounding box center [1343, 144] width 15 height 15
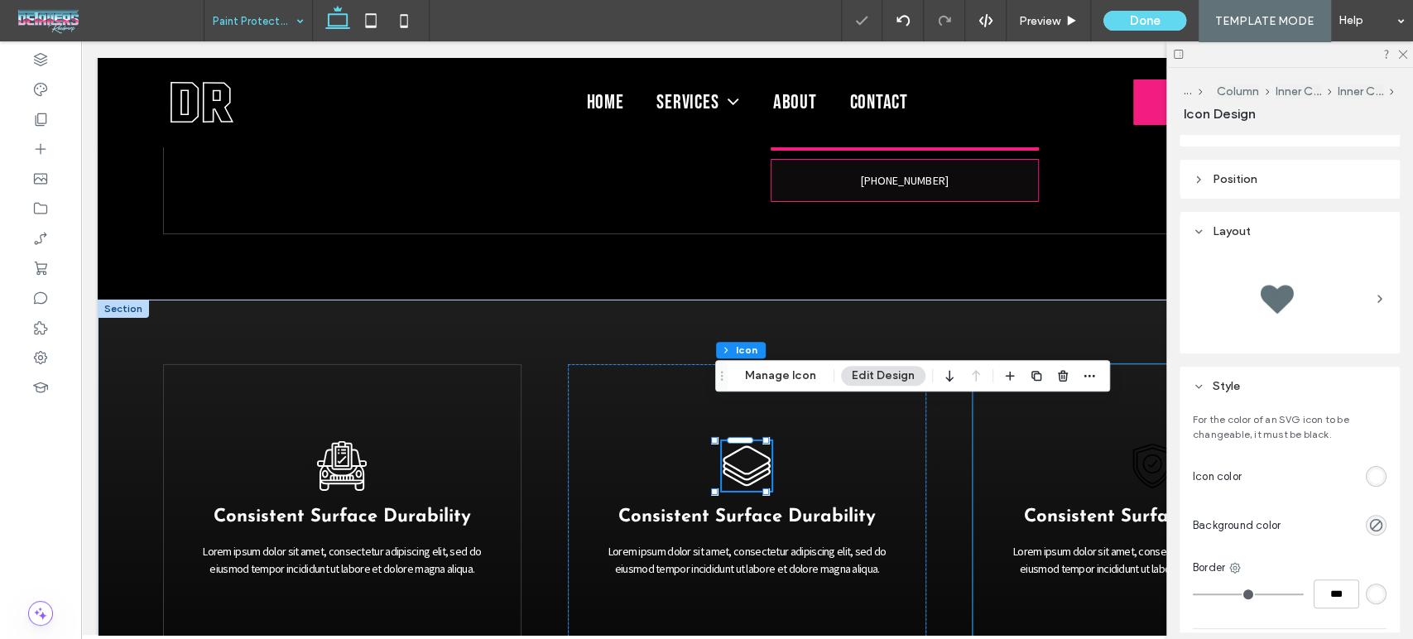
click at [1131, 442] on icon at bounding box center [1152, 466] width 50 height 50
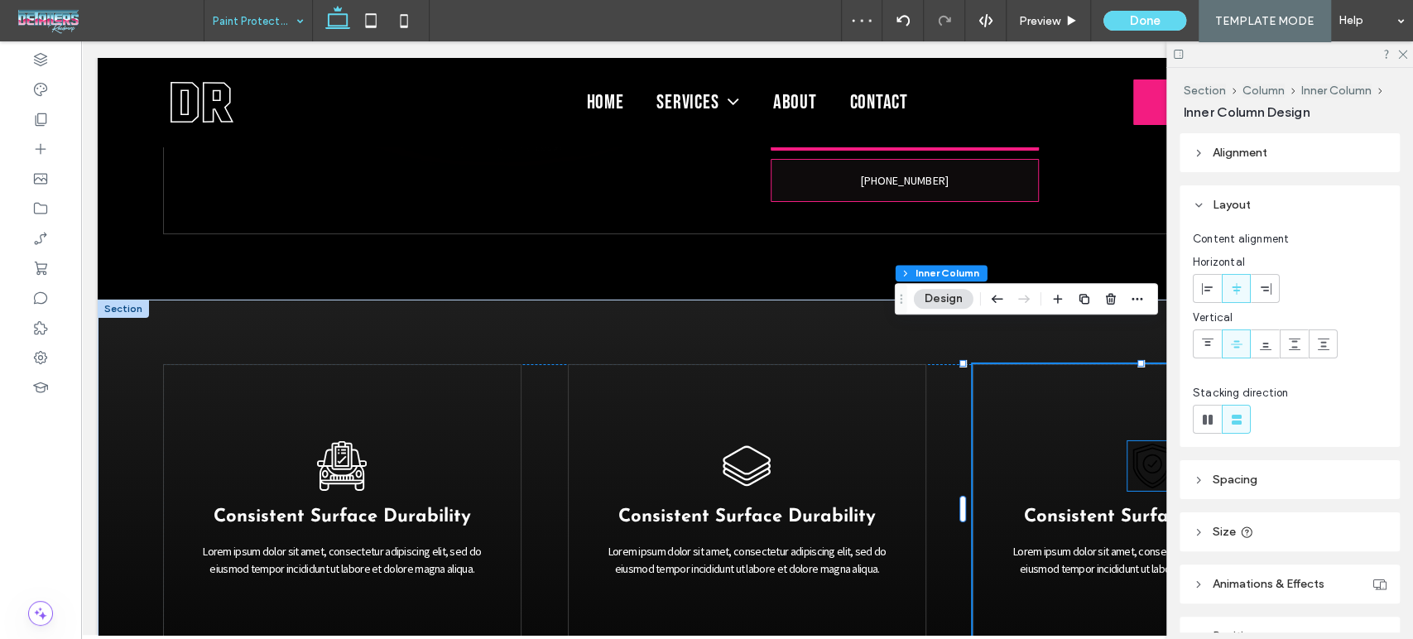
click at [1143, 441] on icon at bounding box center [1152, 466] width 50 height 50
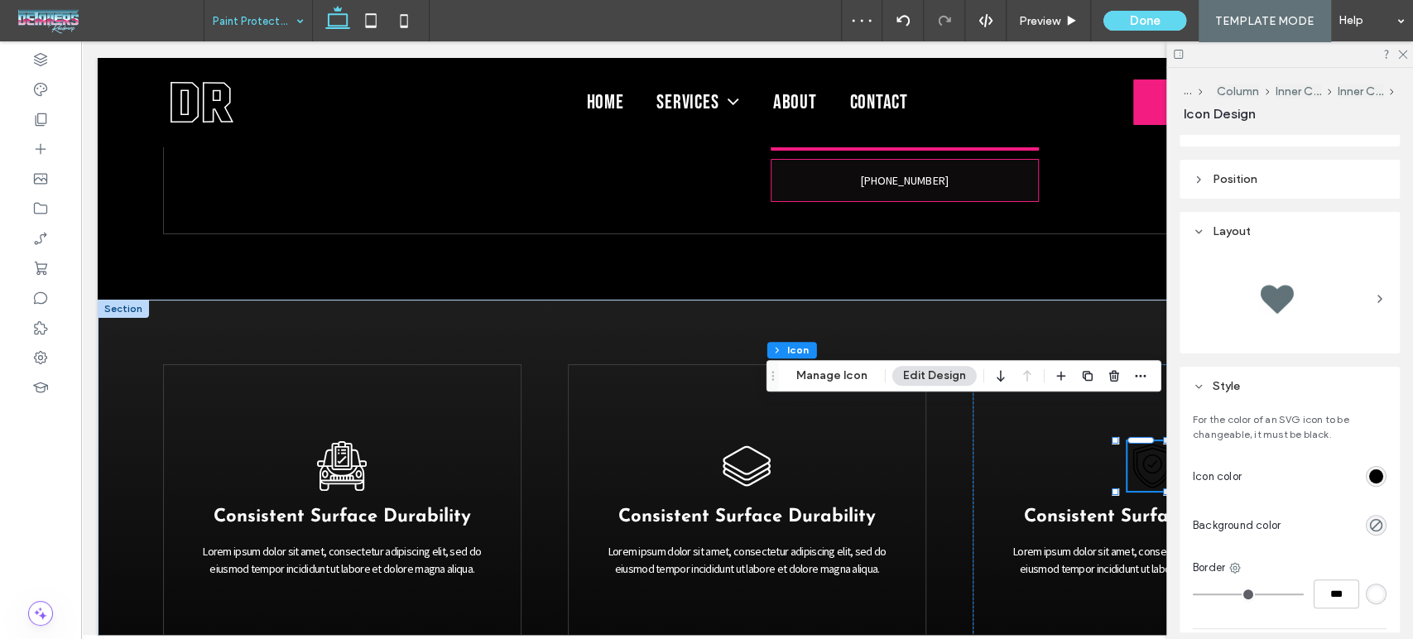
click at [1369, 472] on div "rgb(0, 0, 0)" at bounding box center [1376, 476] width 14 height 14
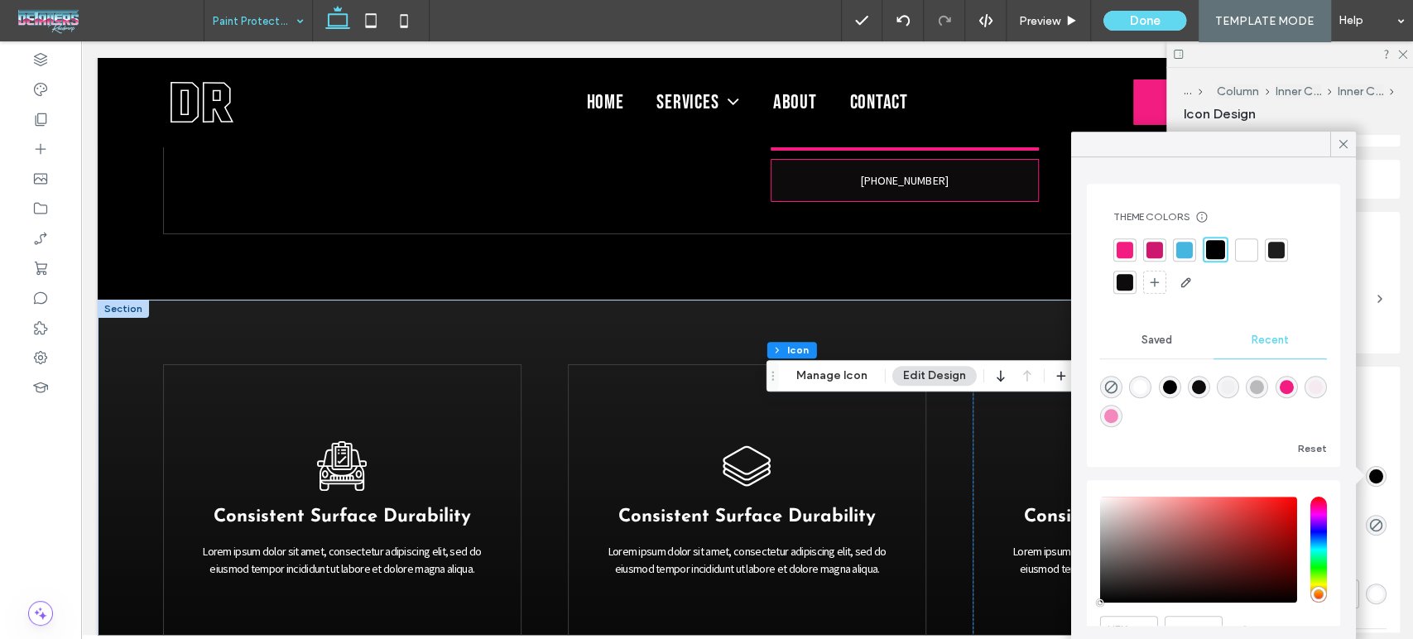
click at [1248, 248] on div at bounding box center [1246, 250] width 17 height 17
click at [1343, 143] on use at bounding box center [1343, 144] width 8 height 8
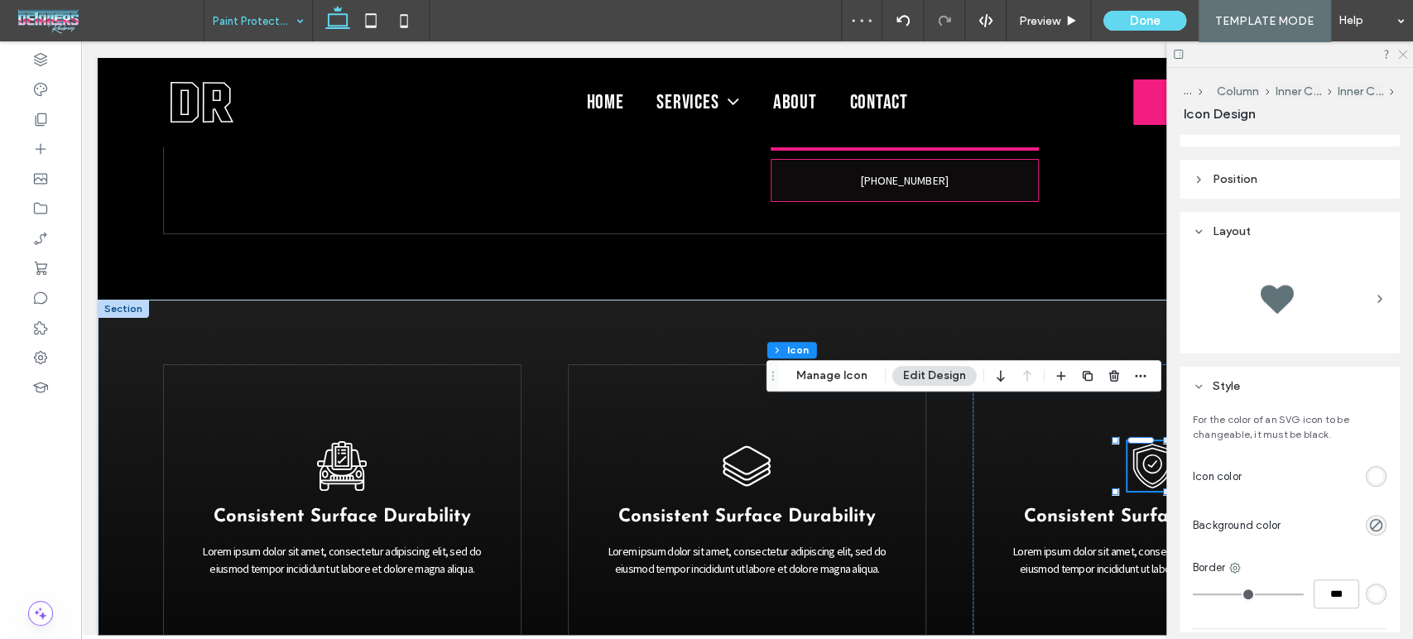
click at [1402, 53] on icon at bounding box center [1401, 53] width 11 height 11
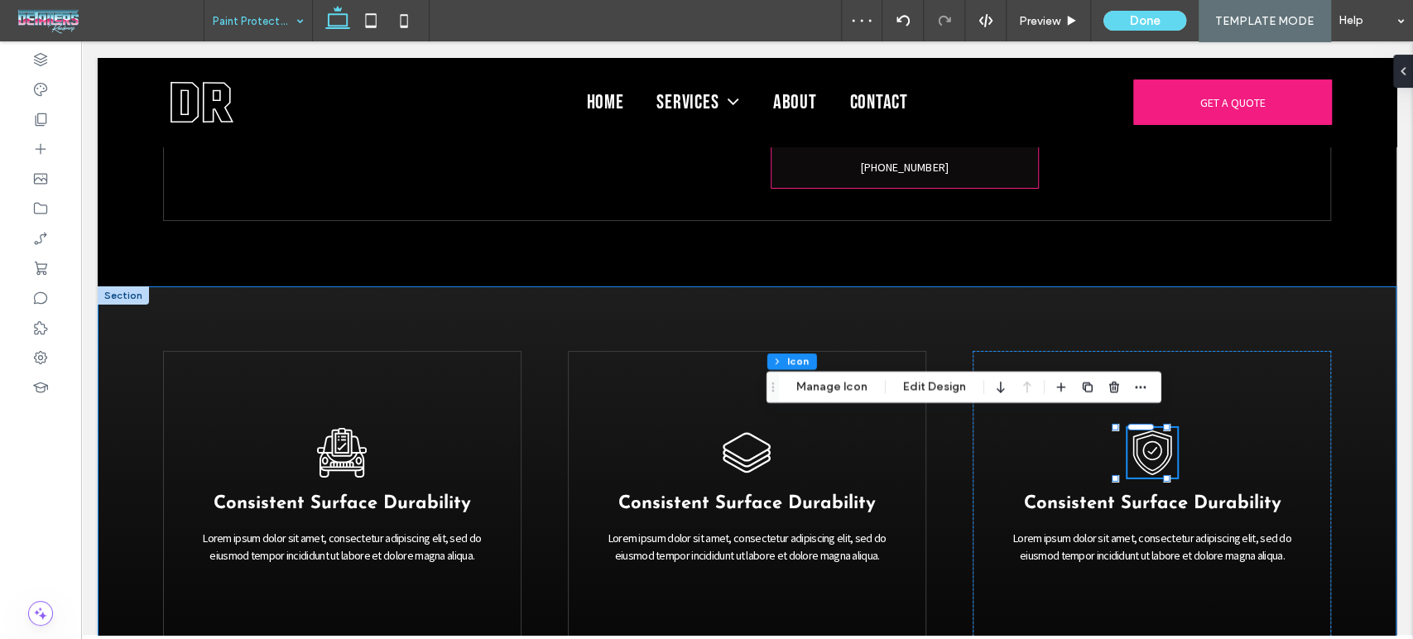
scroll to position [3600, 0]
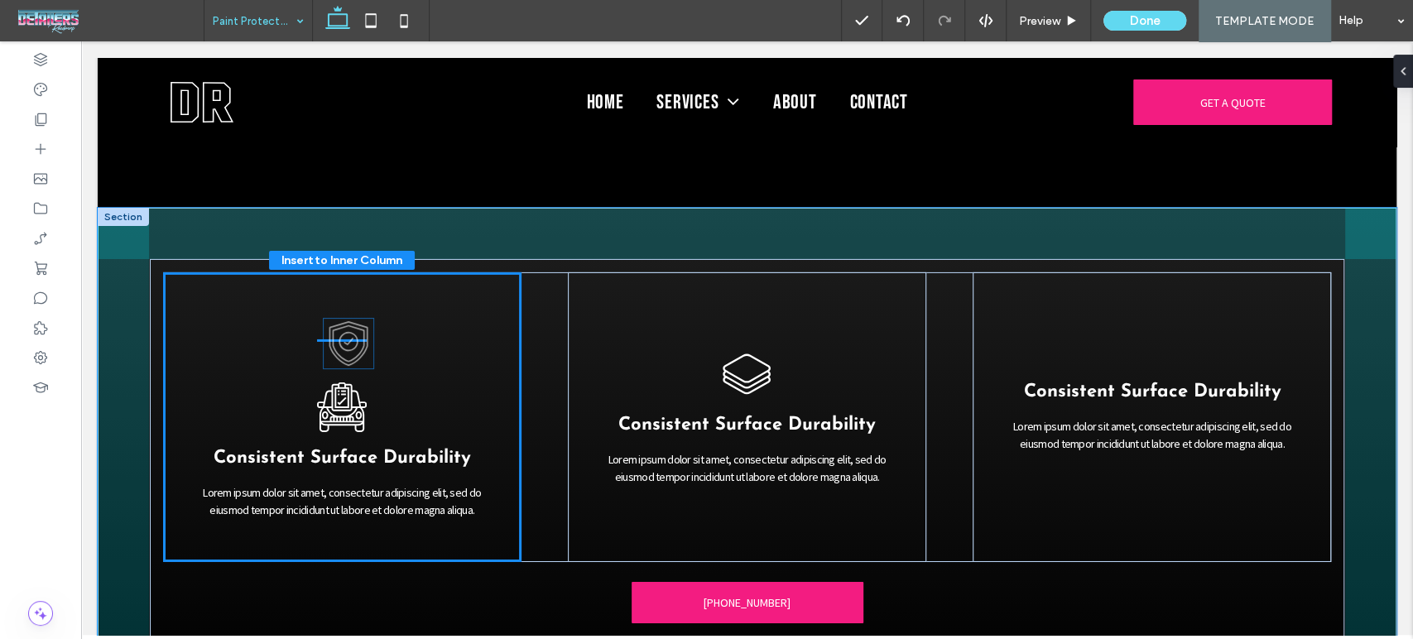
drag, startPoint x: 1136, startPoint y: 353, endPoint x: 343, endPoint y: 345, distance: 793.0
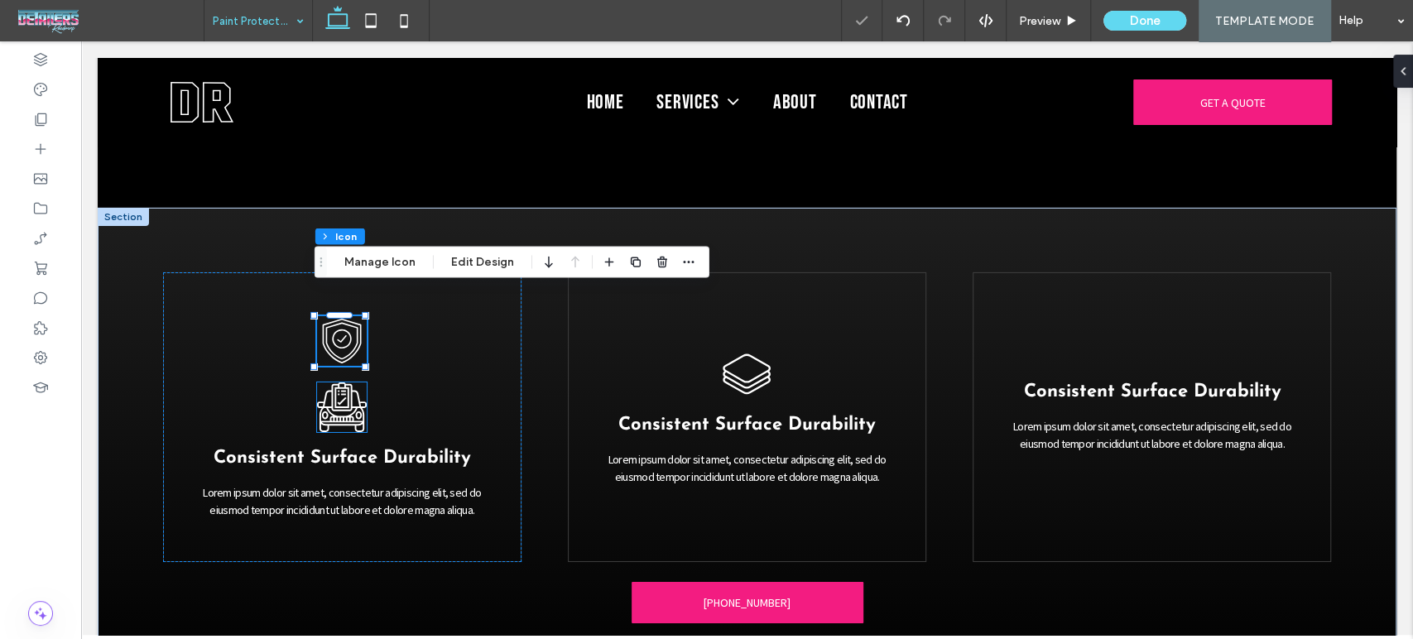
click at [334, 386] on icon at bounding box center [342, 407] width 50 height 50
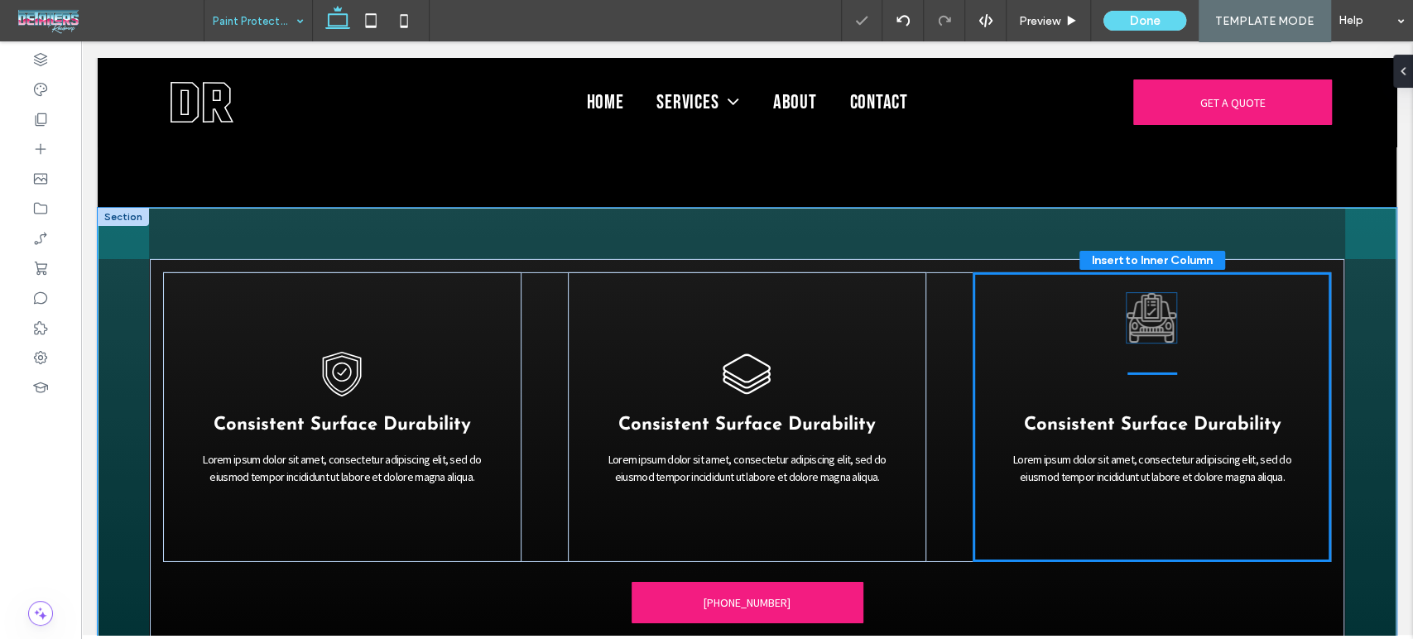
drag, startPoint x: 334, startPoint y: 391, endPoint x: 1146, endPoint y: 329, distance: 814.4
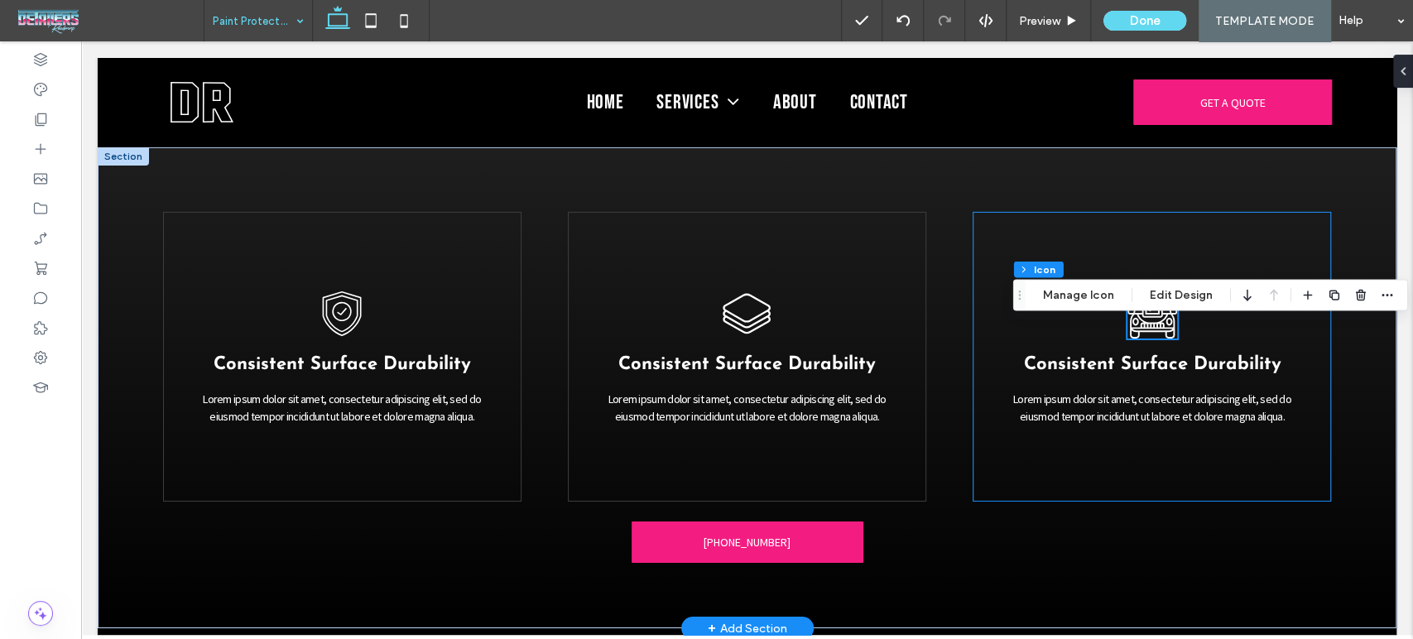
scroll to position [3691, 0]
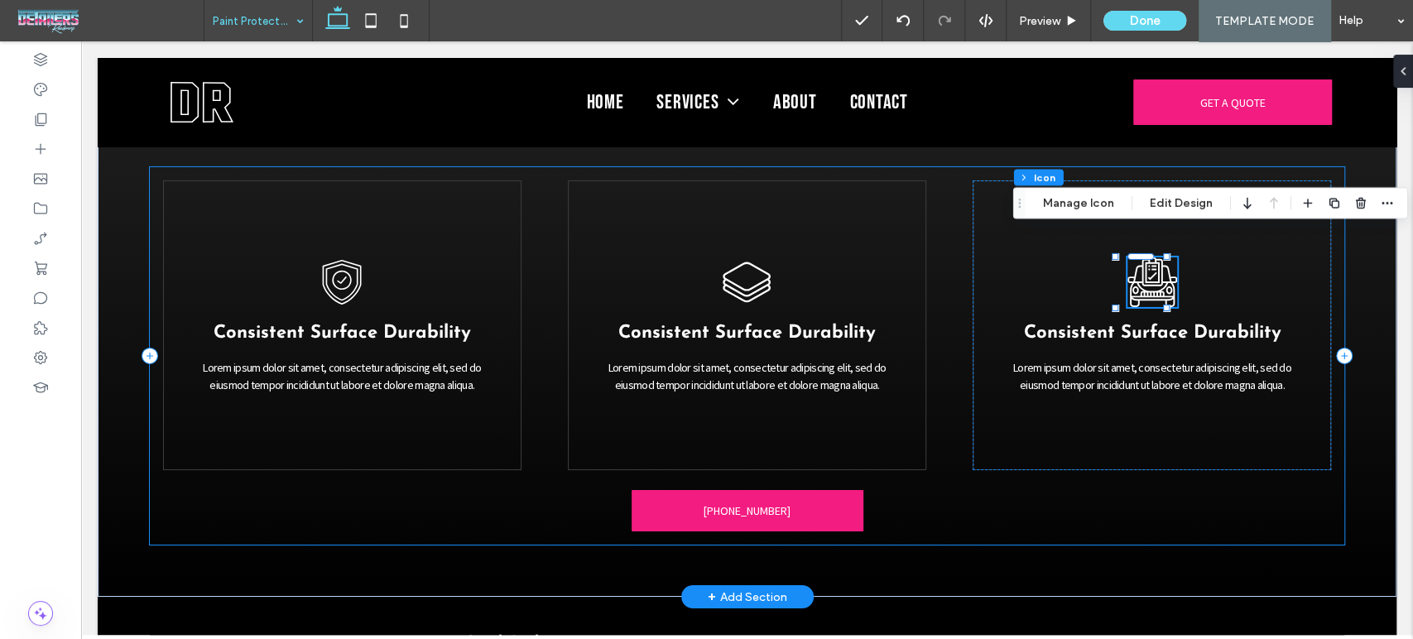
click at [1083, 507] on div "Consistent Surface Durability Lorem ipsum dolor sit amet, consectetur adipiscin…" at bounding box center [747, 355] width 1195 height 377
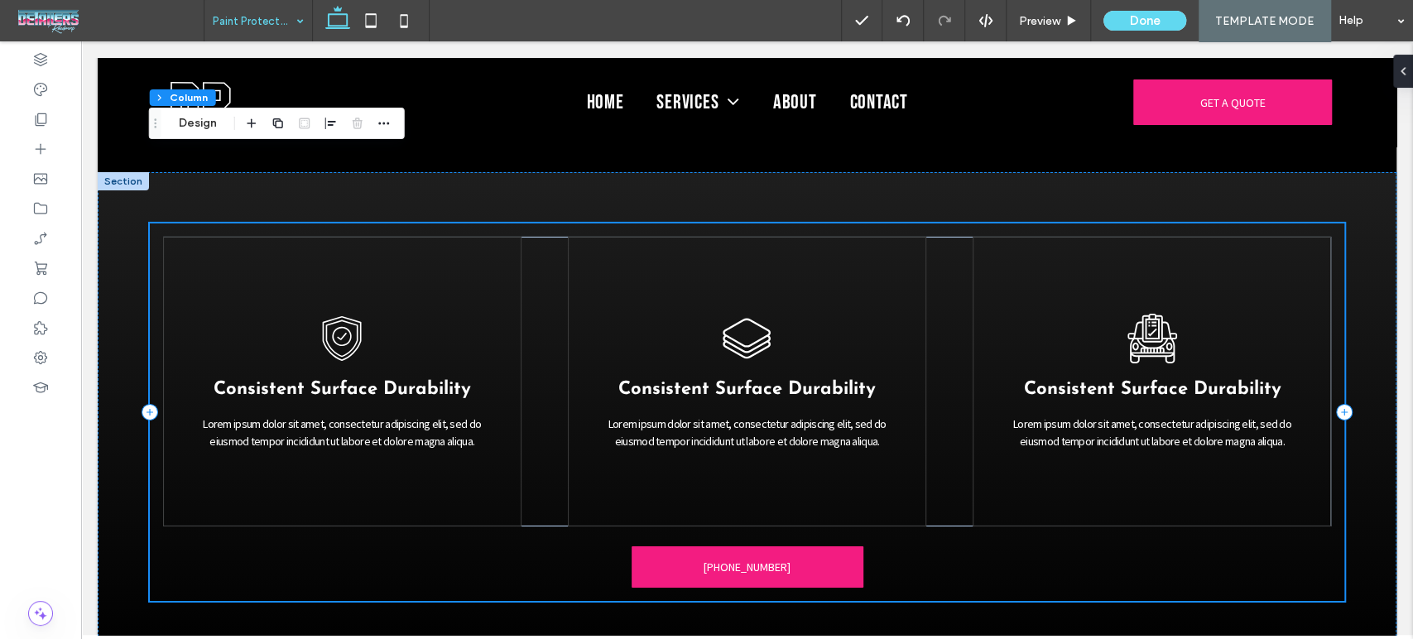
scroll to position [3600, 0]
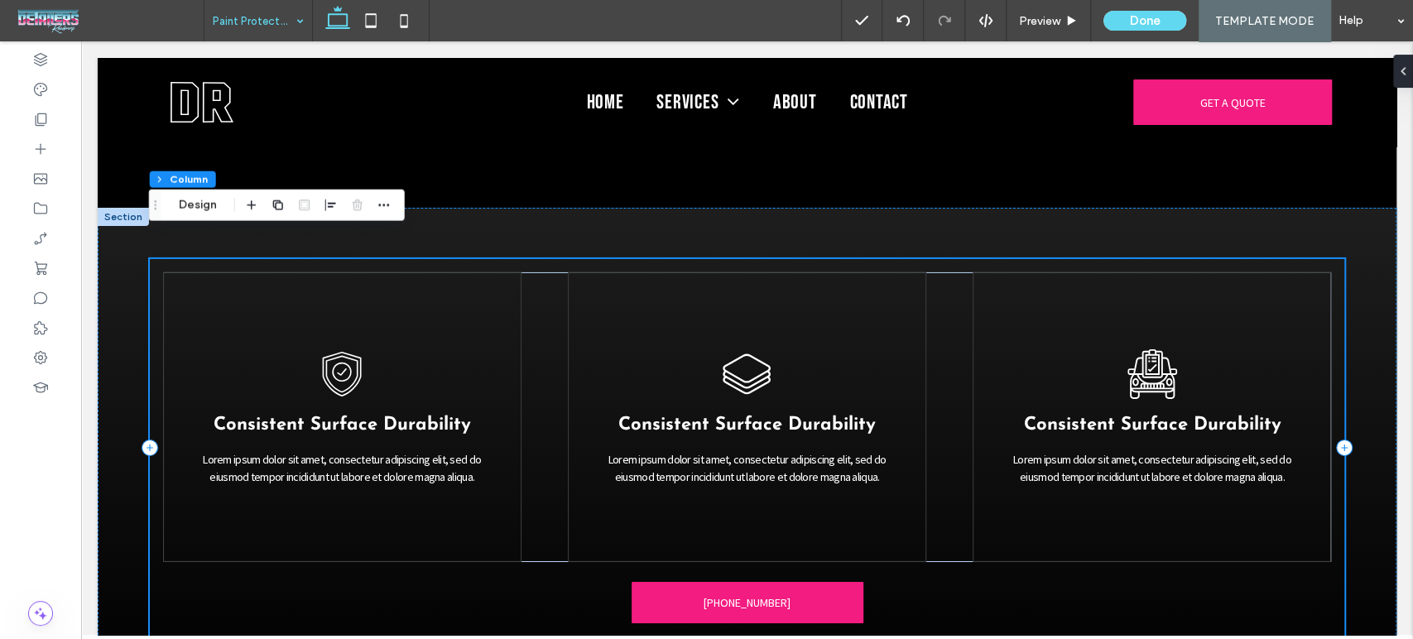
click at [588, 588] on div "Consistent Surface Durability Lorem ipsum dolor sit amet, consectetur adipiscin…" at bounding box center [747, 447] width 1195 height 377
click at [191, 201] on button "Design" at bounding box center [198, 205] width 60 height 20
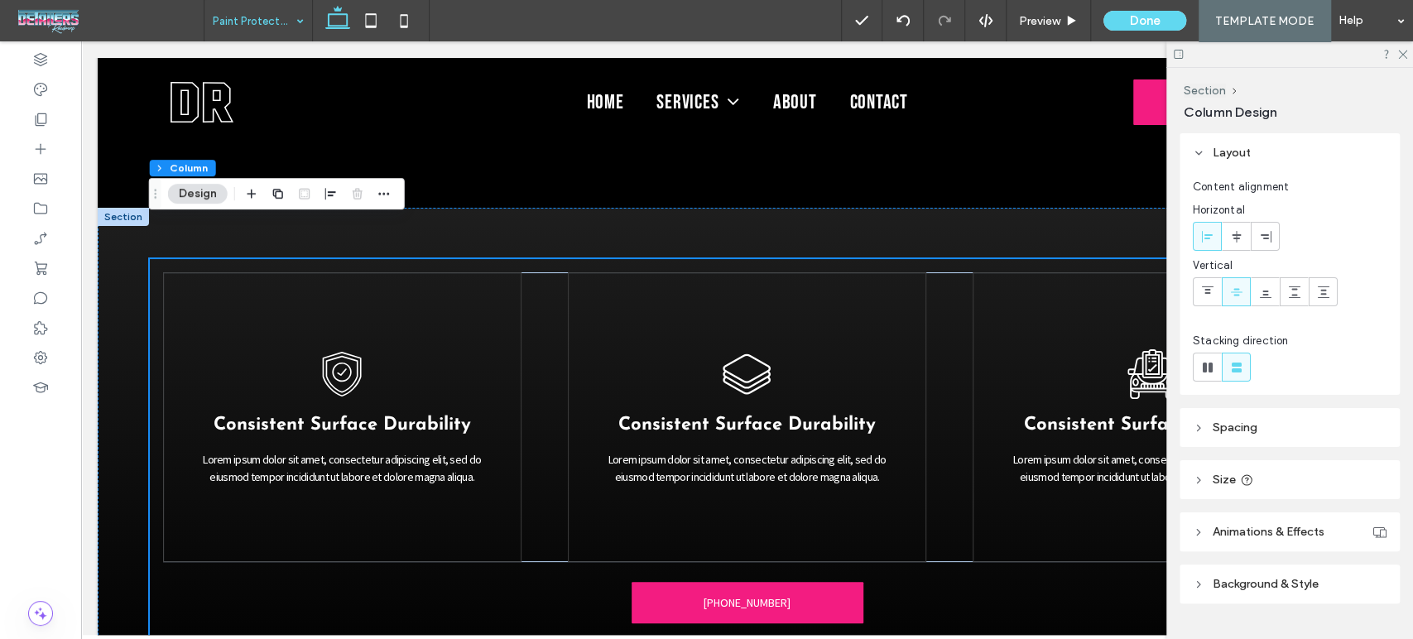
click at [1200, 432] on icon at bounding box center [1199, 428] width 12 height 12
click at [1349, 490] on input "****" at bounding box center [1364, 487] width 46 height 29
type input "**"
type input "****"
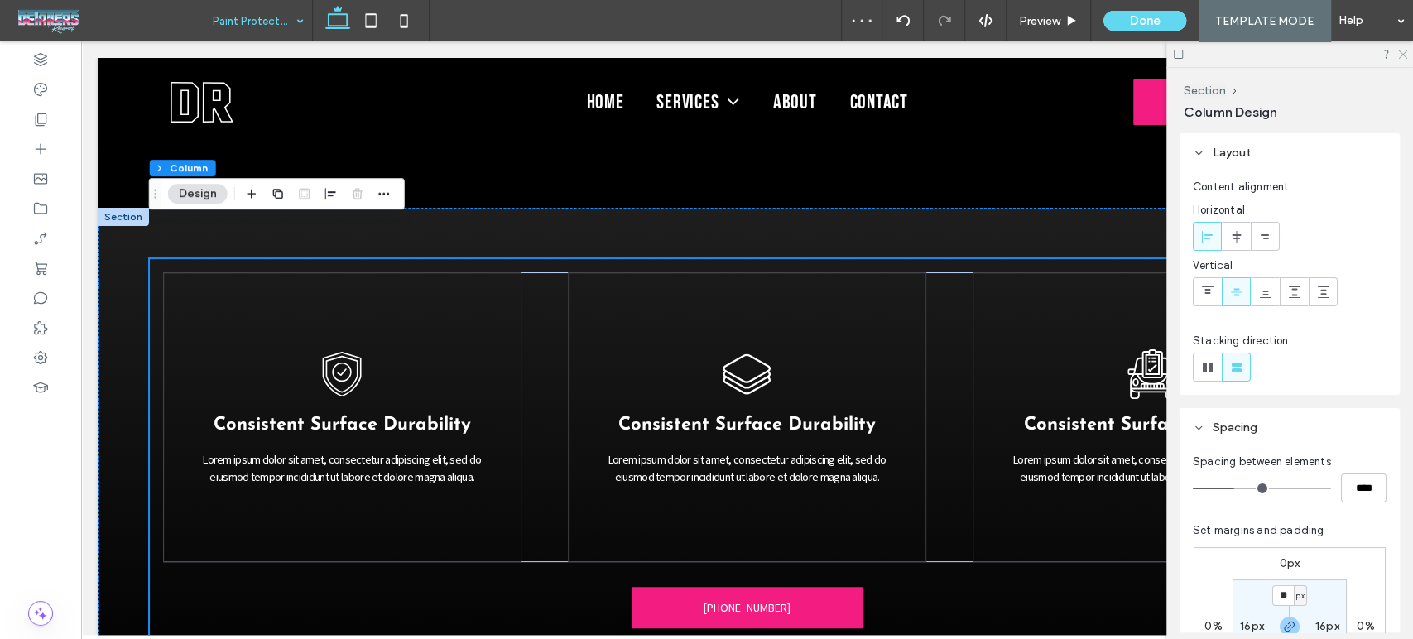
click at [1400, 53] on icon at bounding box center [1401, 53] width 11 height 11
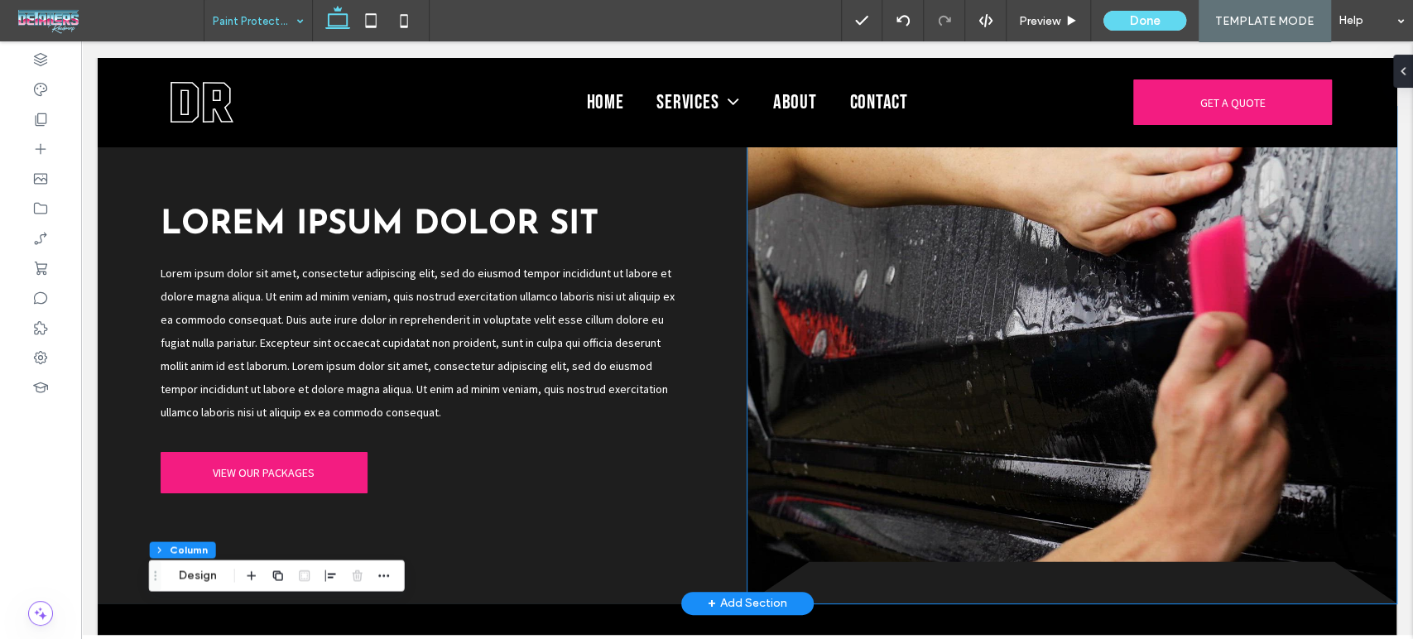
scroll to position [1058, 0]
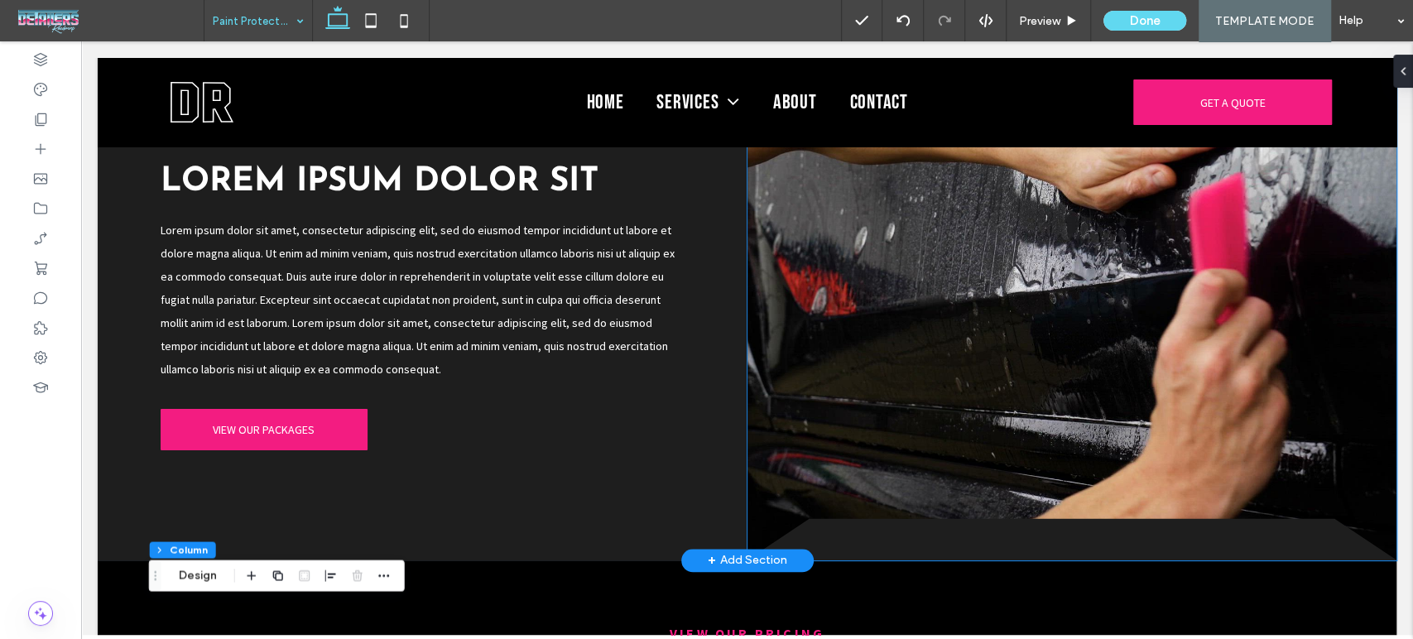
click at [1094, 259] on video at bounding box center [1072, 312] width 650 height 497
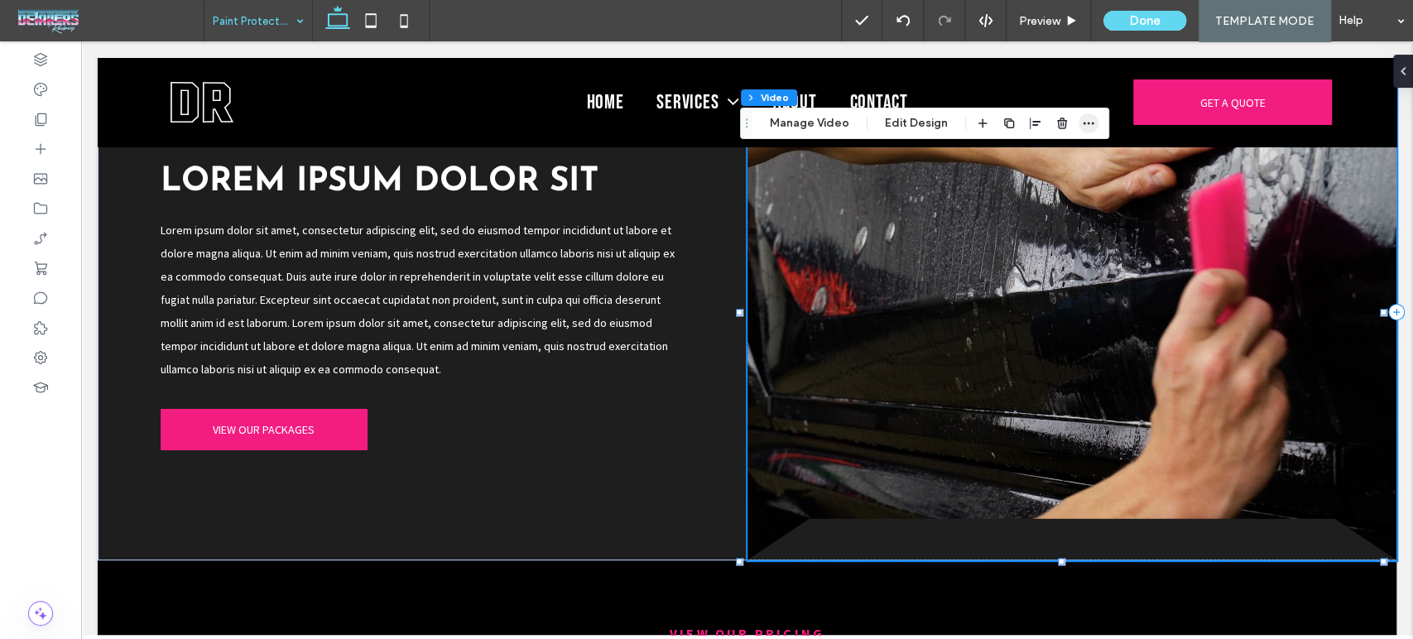
click at [1090, 121] on icon "button" at bounding box center [1088, 123] width 13 height 13
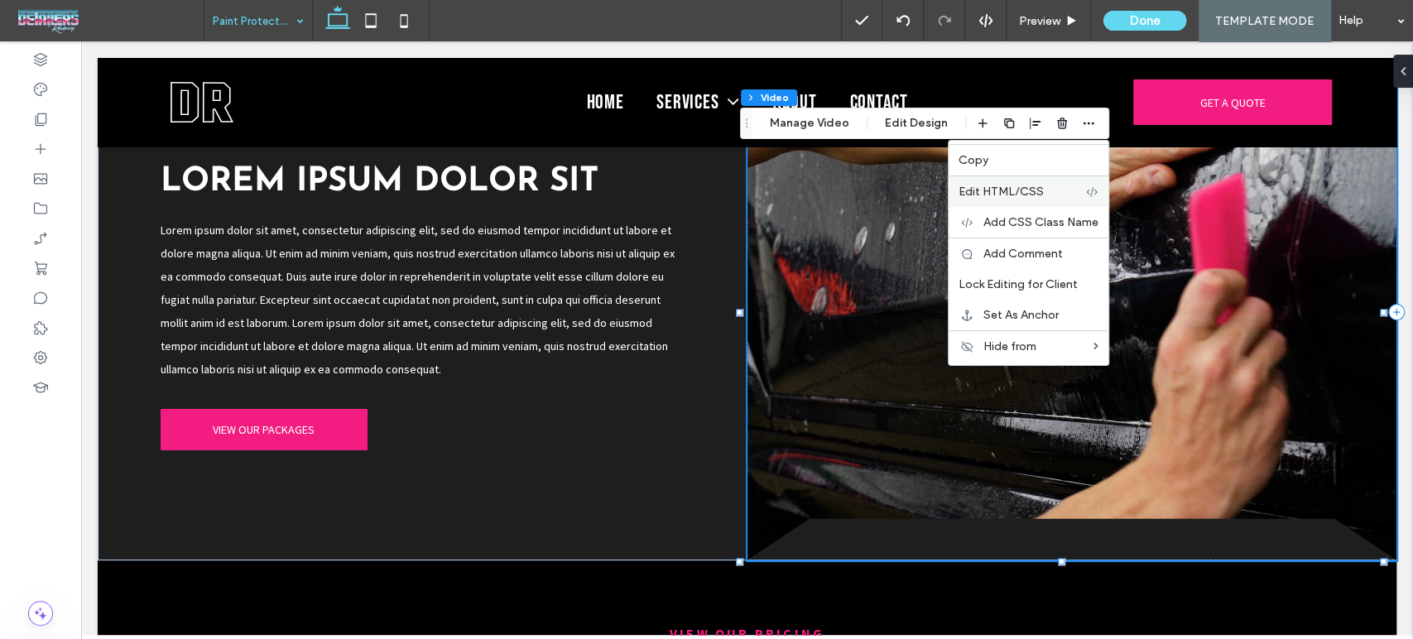
click at [1014, 190] on span "Edit HTML/CSS" at bounding box center [1000, 192] width 85 height 14
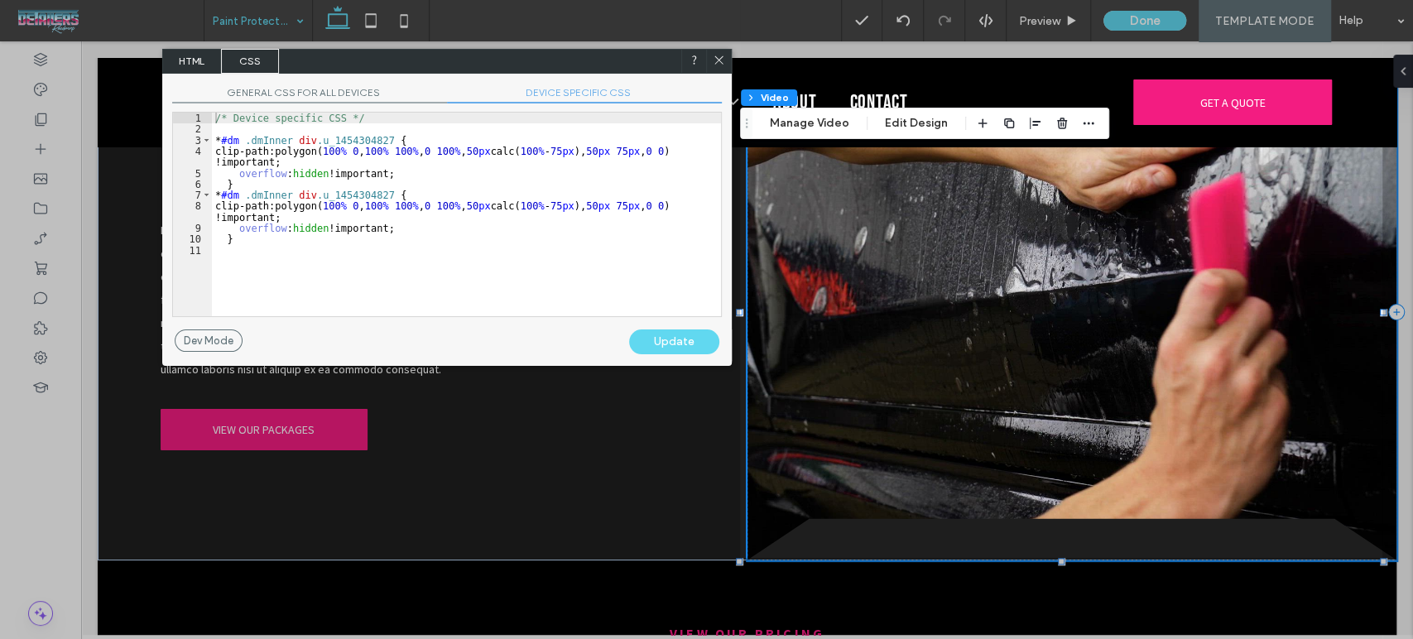
click at [276, 247] on div "/* Device specific CSS */ * #dm .dmInner div .u_1454304827 { clip-path:polygon(…" at bounding box center [466, 226] width 509 height 226
click at [271, 86] on span "GENERAL CSS FOR ALL DEVICES" at bounding box center [309, 94] width 275 height 17
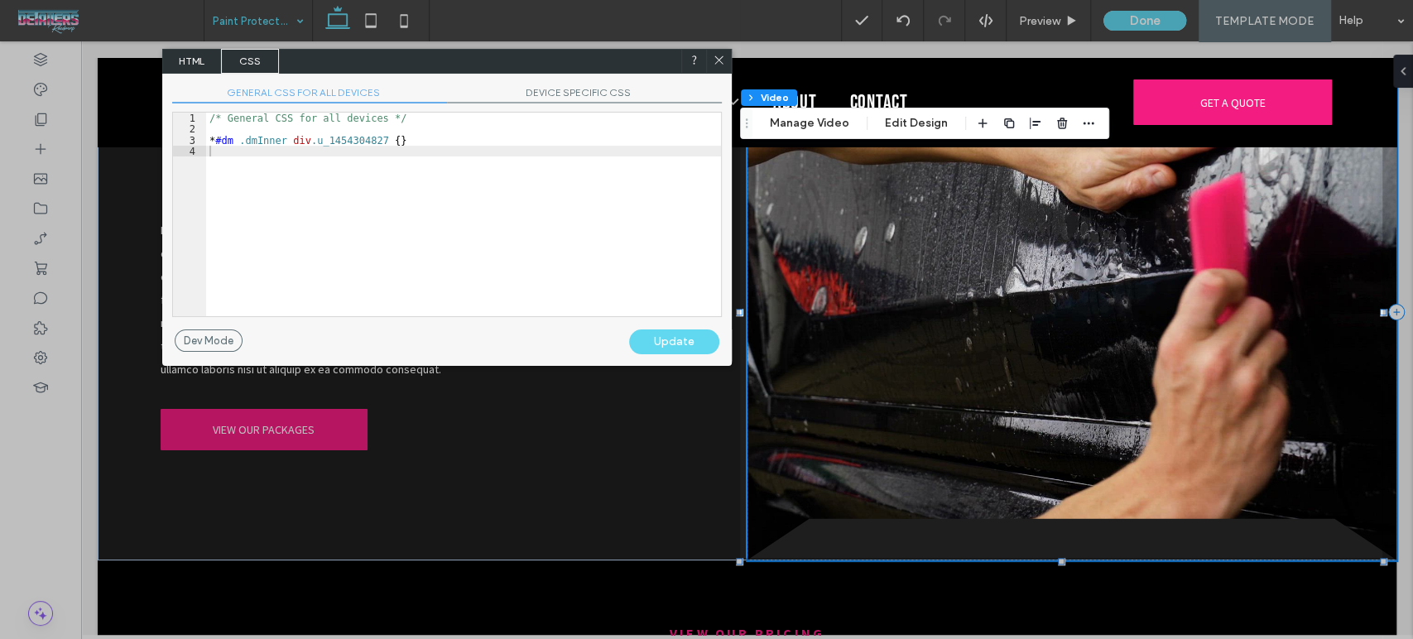
click at [550, 91] on span "DEVICE SPECIFIC CSS" at bounding box center [584, 94] width 275 height 17
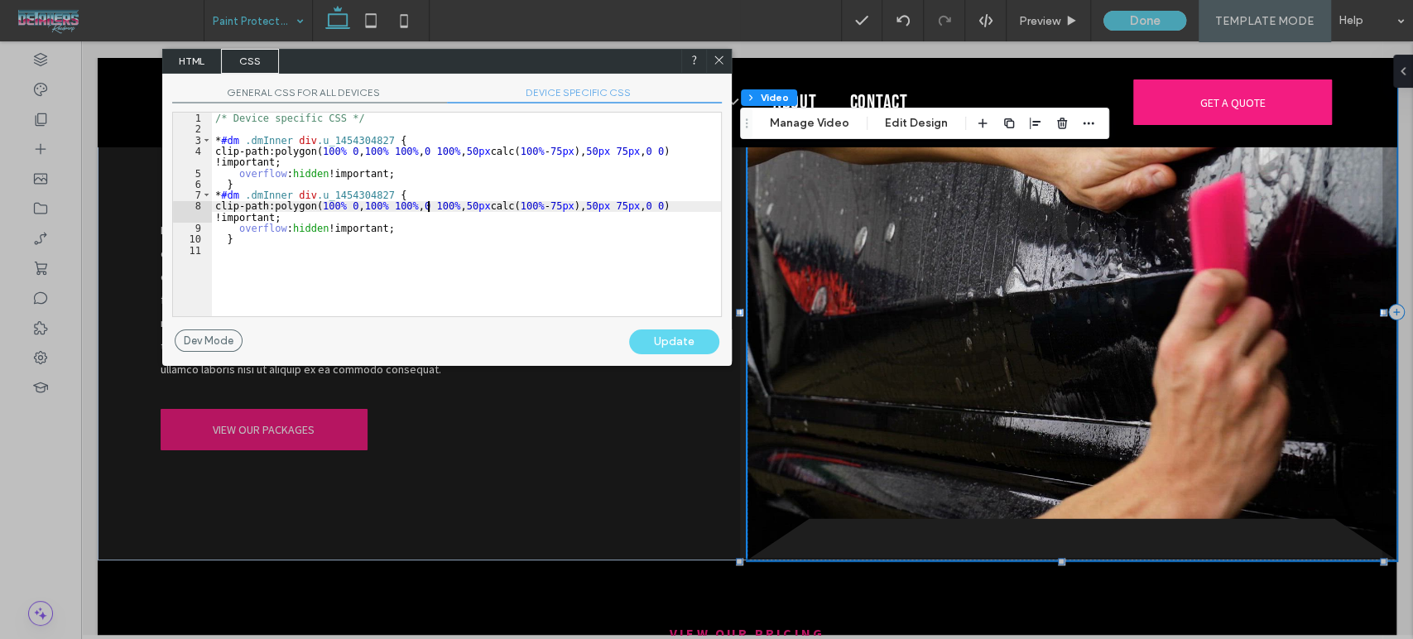
click at [430, 209] on div "/* Device specific CSS */ * #dm .dmInner div .u_1454304827 { clip-path:polygon(…" at bounding box center [466, 226] width 509 height 226
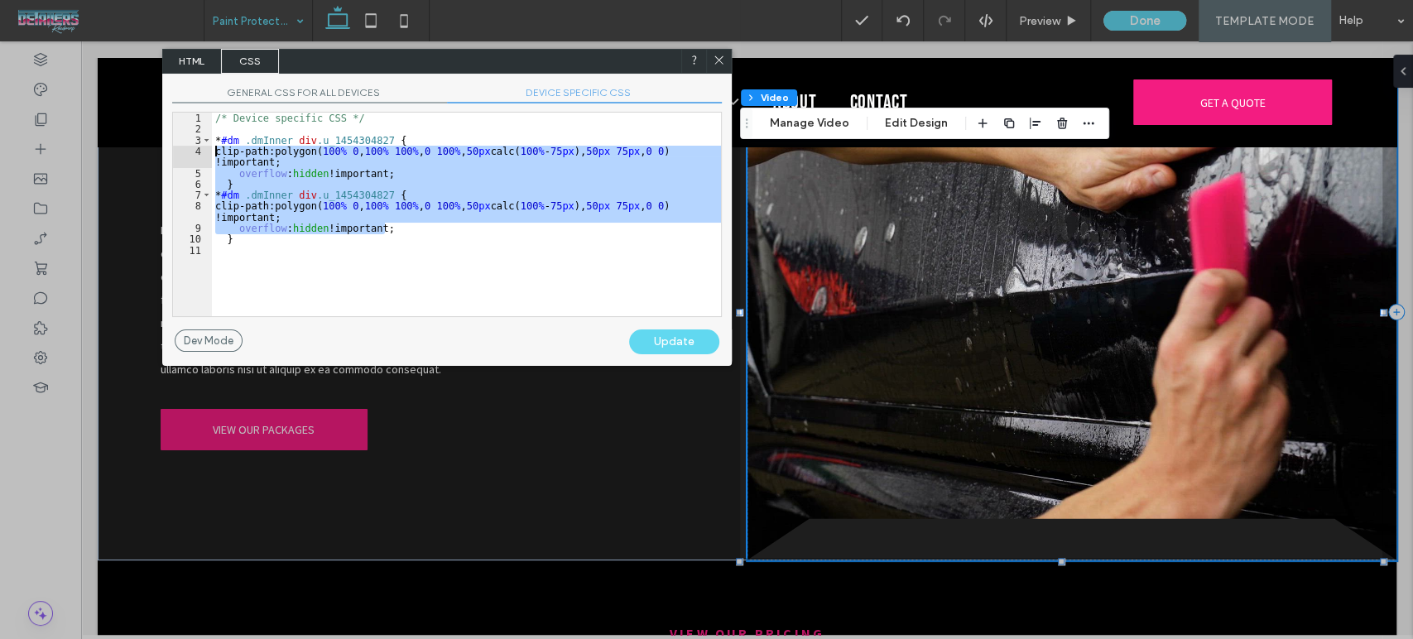
drag, startPoint x: 412, startPoint y: 225, endPoint x: 178, endPoint y: 150, distance: 246.0
click at [178, 150] on div "** 1 2 3 4 5 6 7 8 9 10 11 /* Device specific CSS */ * #dm .dmInner div .u_1454…" at bounding box center [447, 214] width 550 height 205
click at [669, 327] on div "GENERAL CSS FOR ALL DEVICES DEVICE SPECIFIC CSS Use with caution! Make sure you…" at bounding box center [446, 202] width 569 height 256
click at [669, 334] on div "Update" at bounding box center [674, 341] width 90 height 25
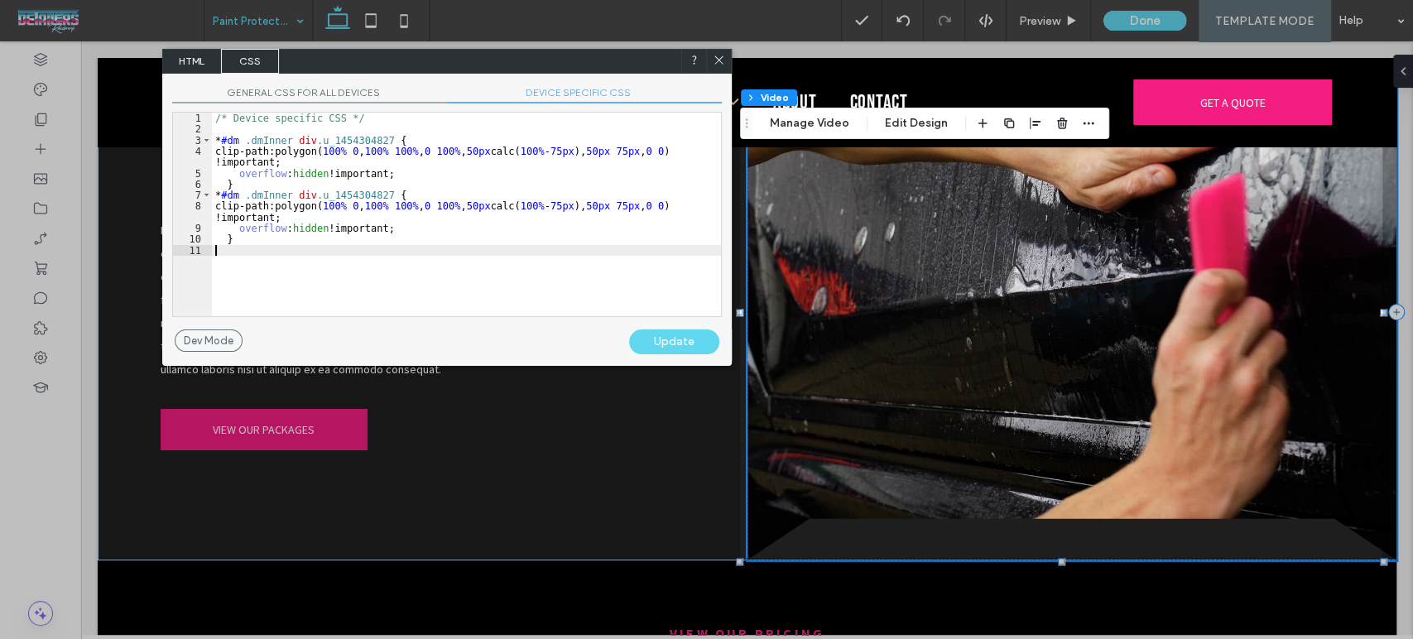
click at [516, 269] on div "/* Device specific CSS */ * #dm .dmInner div .u_1454304827 { clip-path:polygon(…" at bounding box center [466, 226] width 509 height 226
drag, startPoint x: 322, startPoint y: 214, endPoint x: 249, endPoint y: 216, distance: 72.9
click at [249, 216] on div "/* Device specific CSS */ * #dm .dmInner div .u_1454304827 { clip-path:polygon(…" at bounding box center [466, 226] width 509 height 226
drag, startPoint x: 330, startPoint y: 164, endPoint x: 255, endPoint y: 165, distance: 75.3
click at [255, 165] on div "/* Device specific CSS */ * #dm .dmInner div .u_1454304827 { clip-path:polygon(…" at bounding box center [466, 226] width 509 height 226
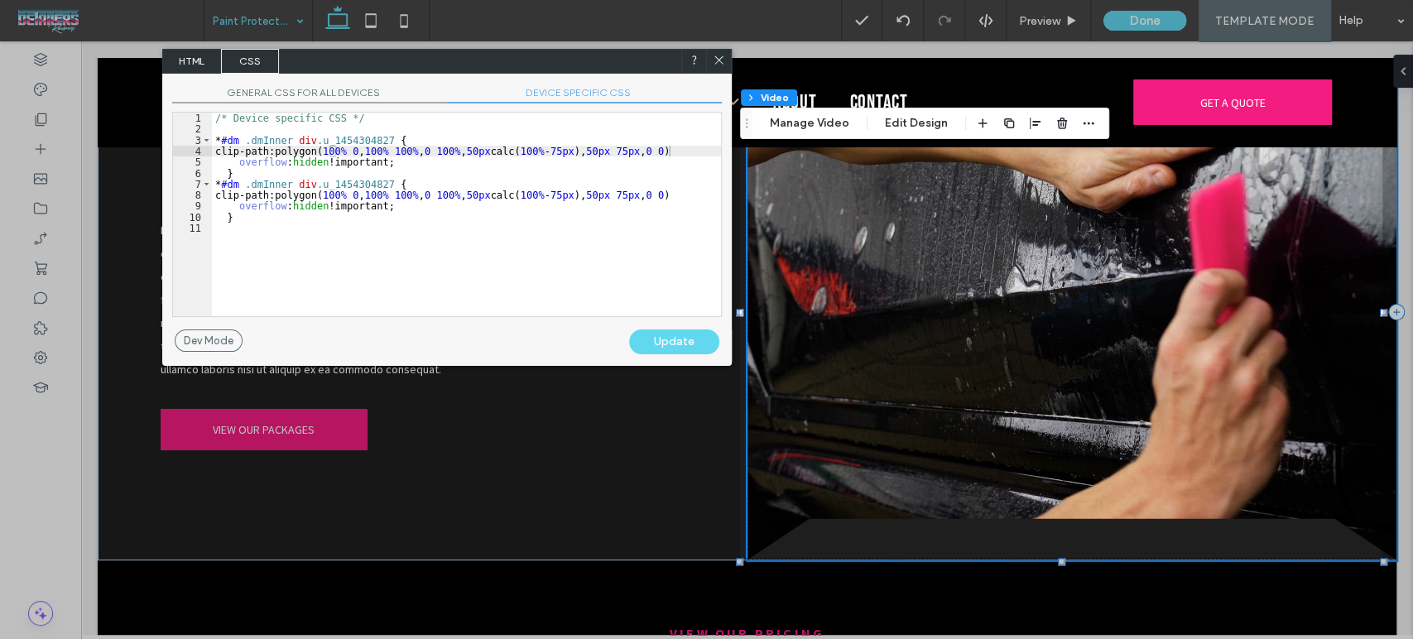
click at [665, 345] on div "Update" at bounding box center [674, 341] width 90 height 25
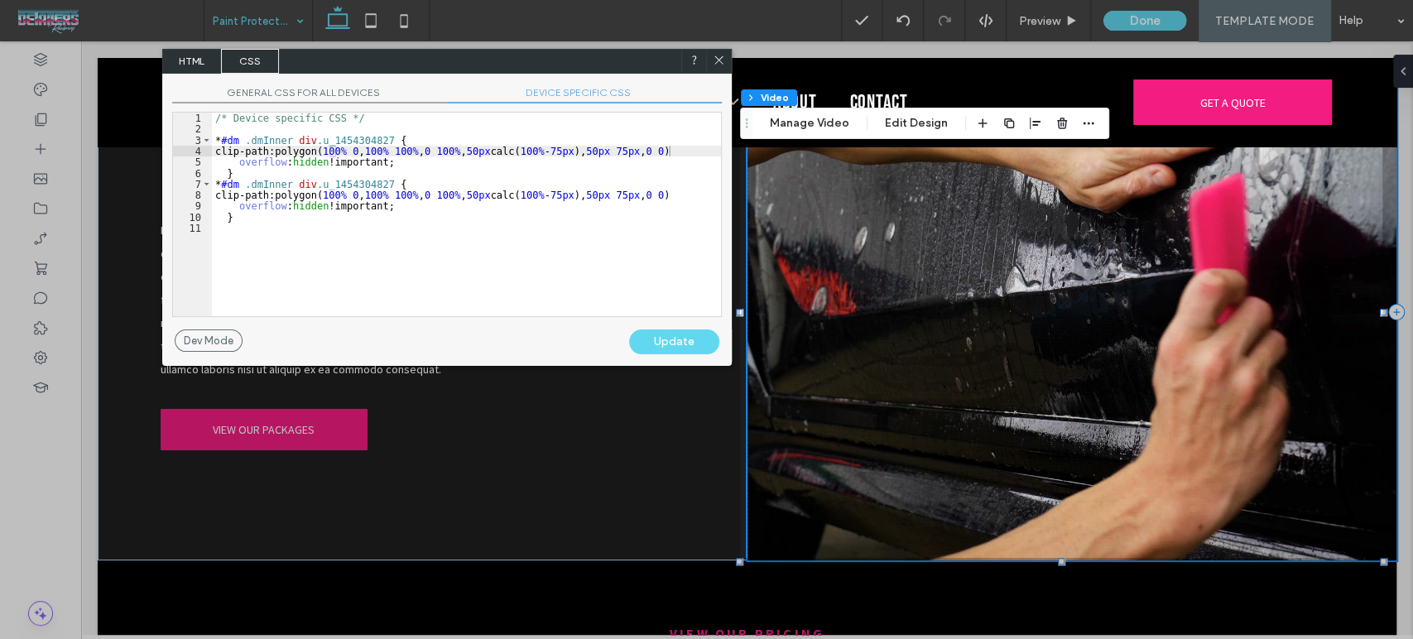
click at [713, 57] on icon at bounding box center [719, 60] width 12 height 12
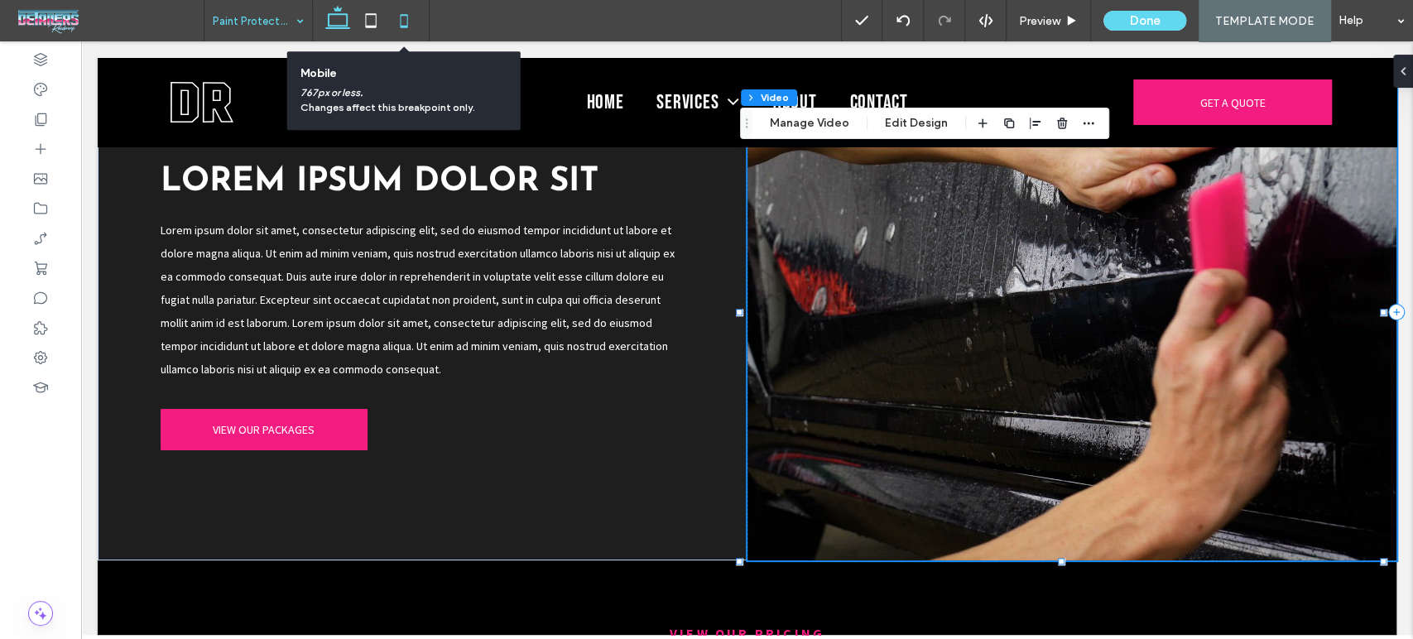
click at [404, 18] on icon at bounding box center [403, 20] width 33 height 33
type input "***"
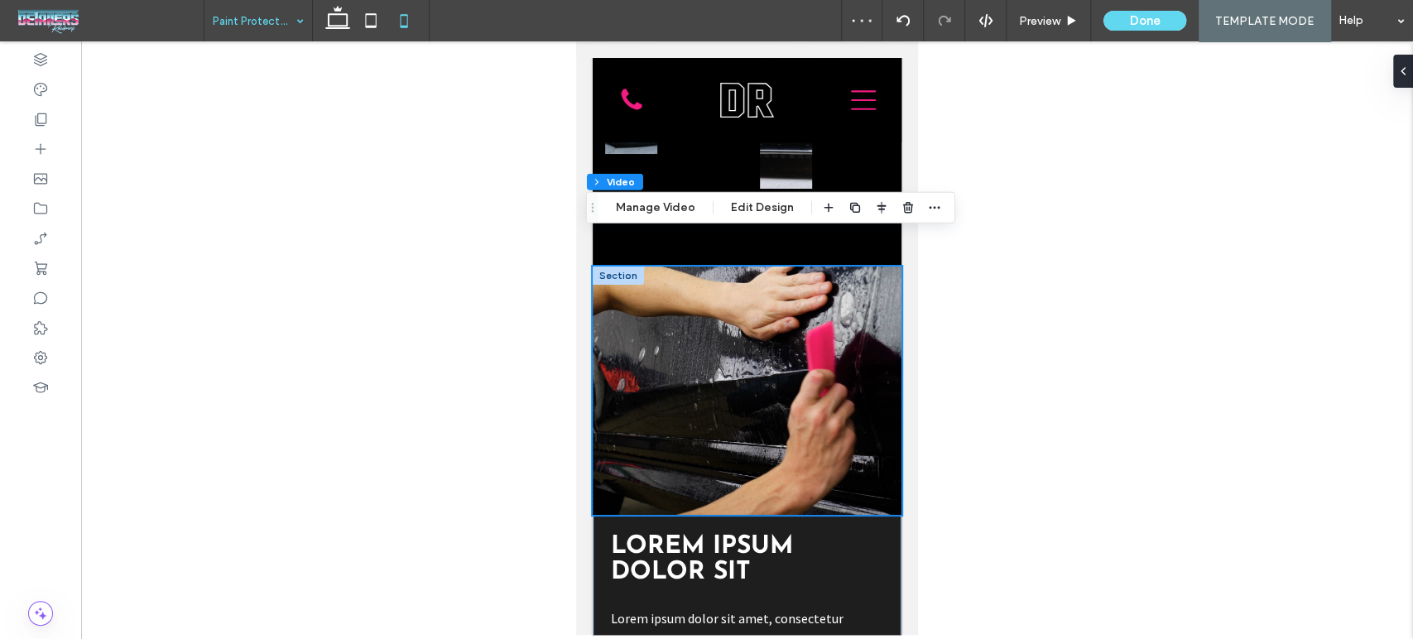
scroll to position [480, 0]
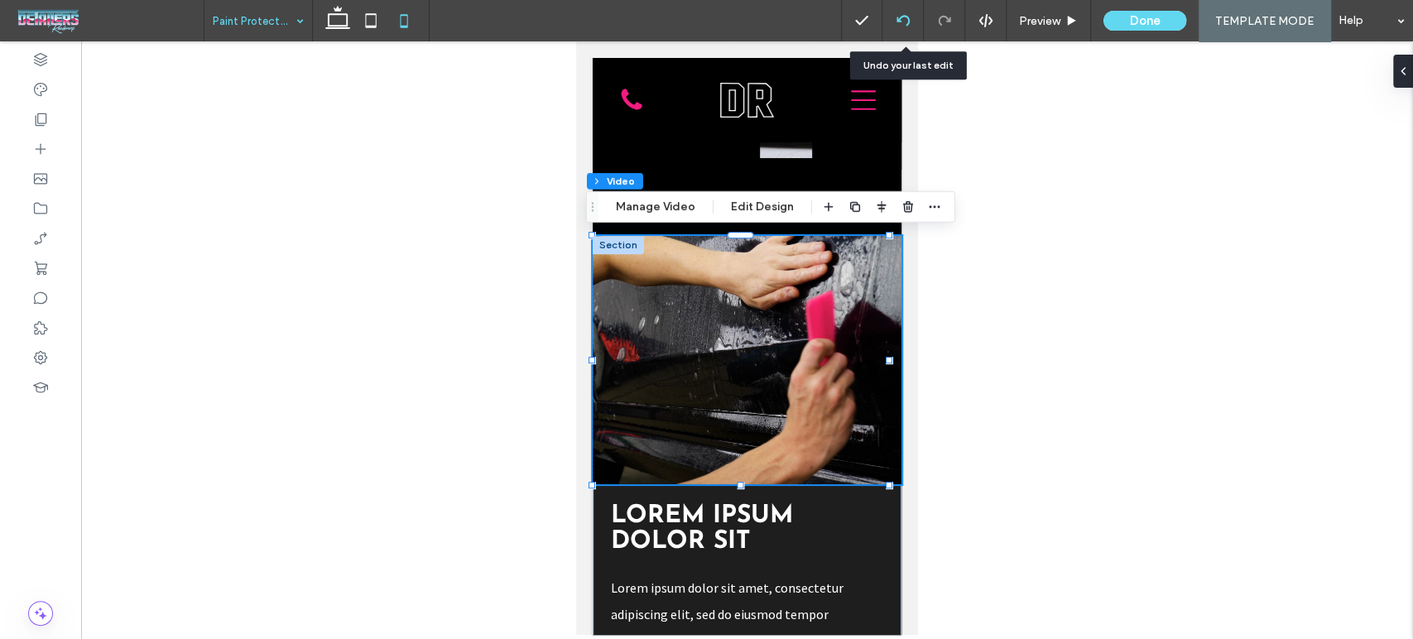
click at [906, 12] on div at bounding box center [902, 20] width 41 height 41
click at [323, 12] on icon at bounding box center [337, 20] width 33 height 33
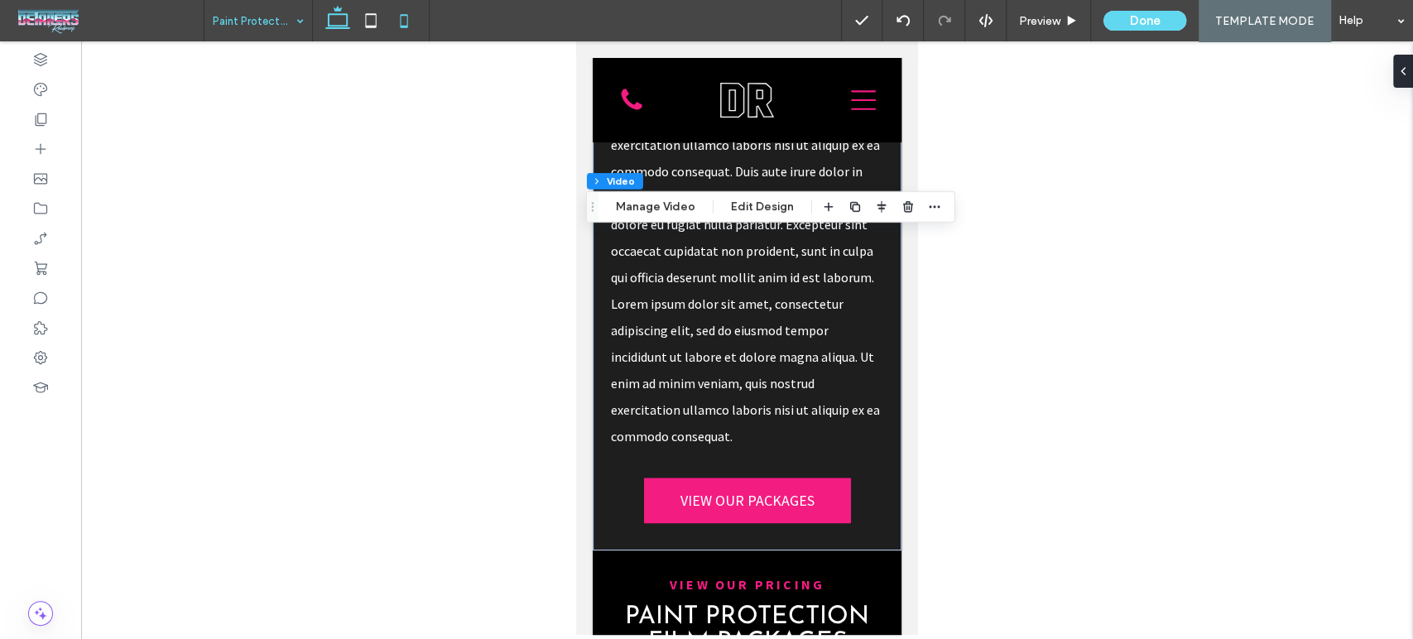
type input "***"
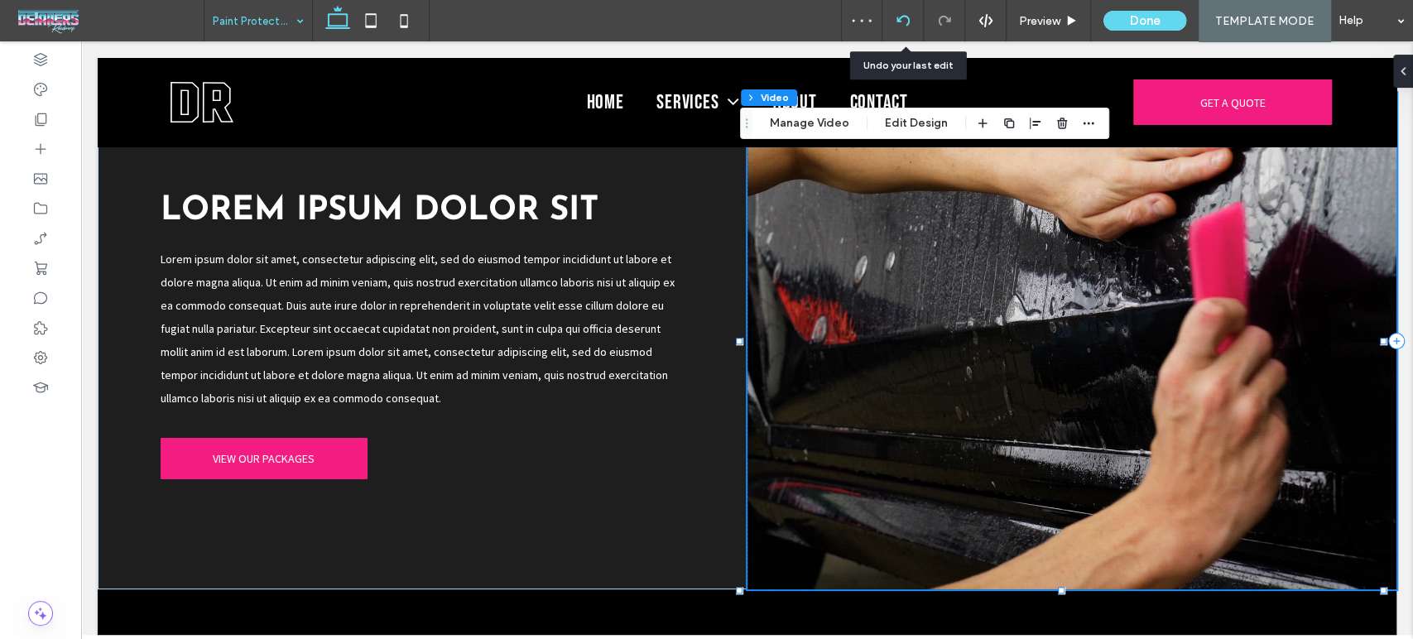
click at [903, 18] on use at bounding box center [902, 20] width 13 height 11
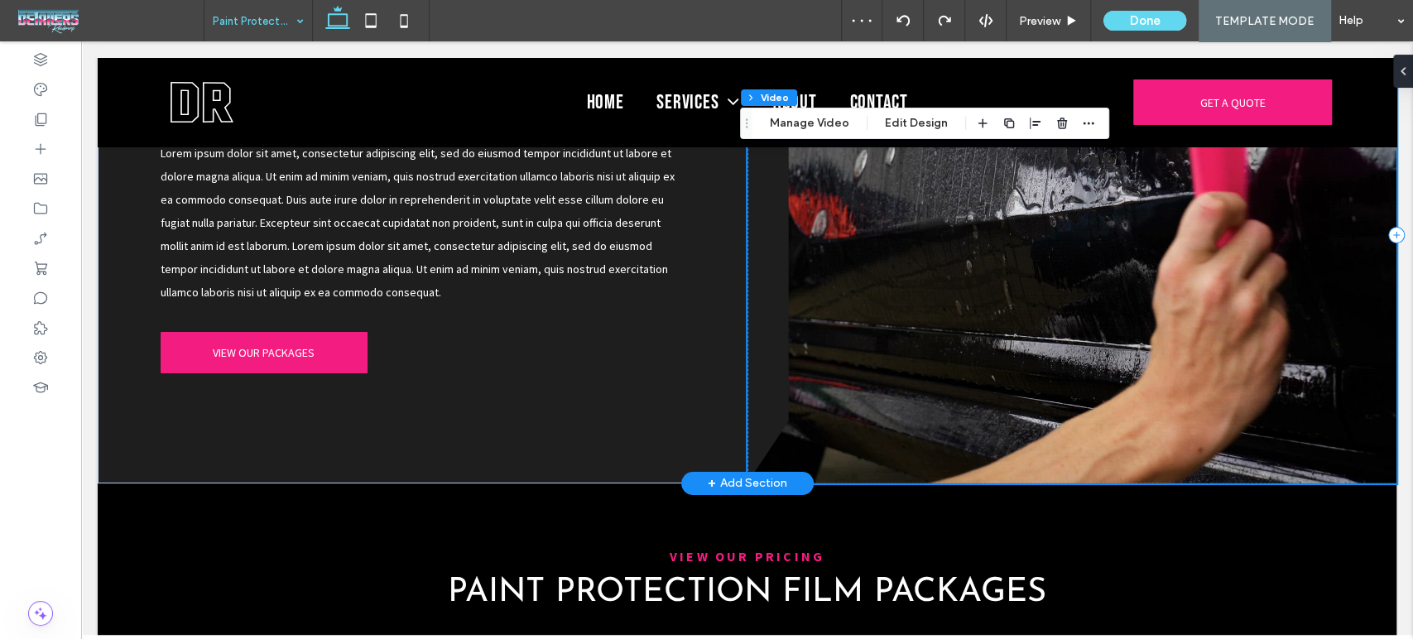
scroll to position [1002, 0]
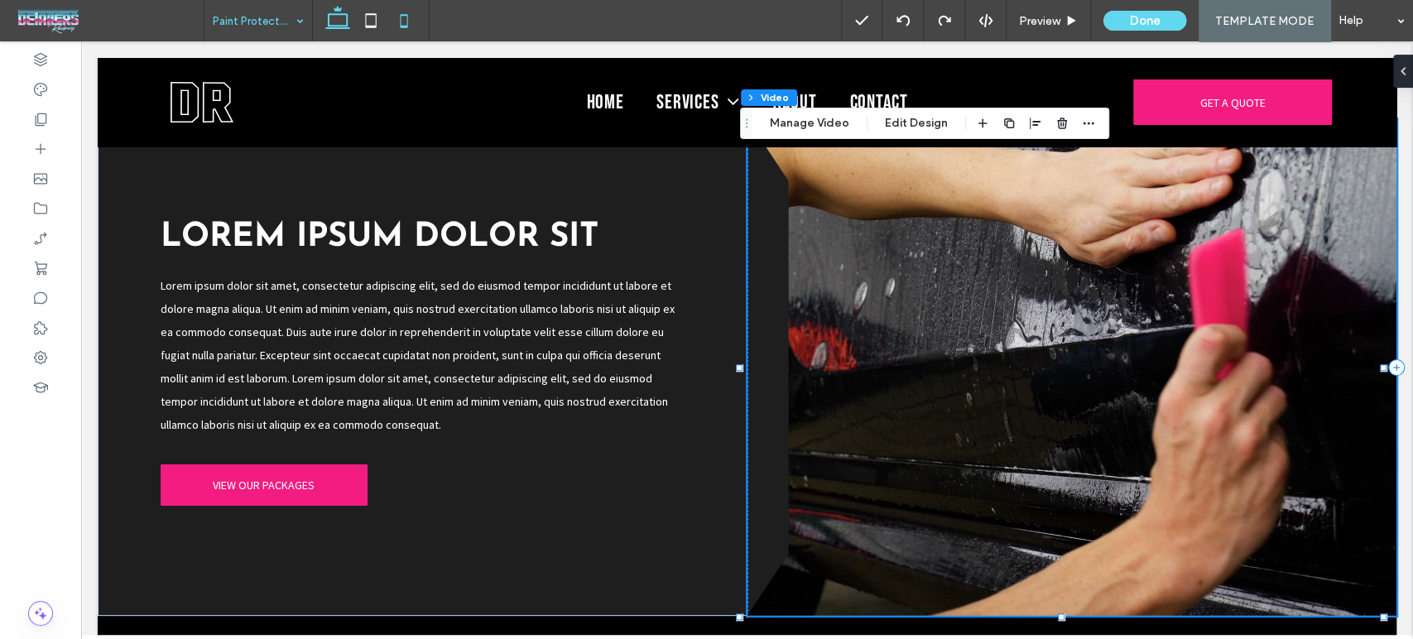
click at [406, 20] on icon at bounding box center [403, 20] width 33 height 33
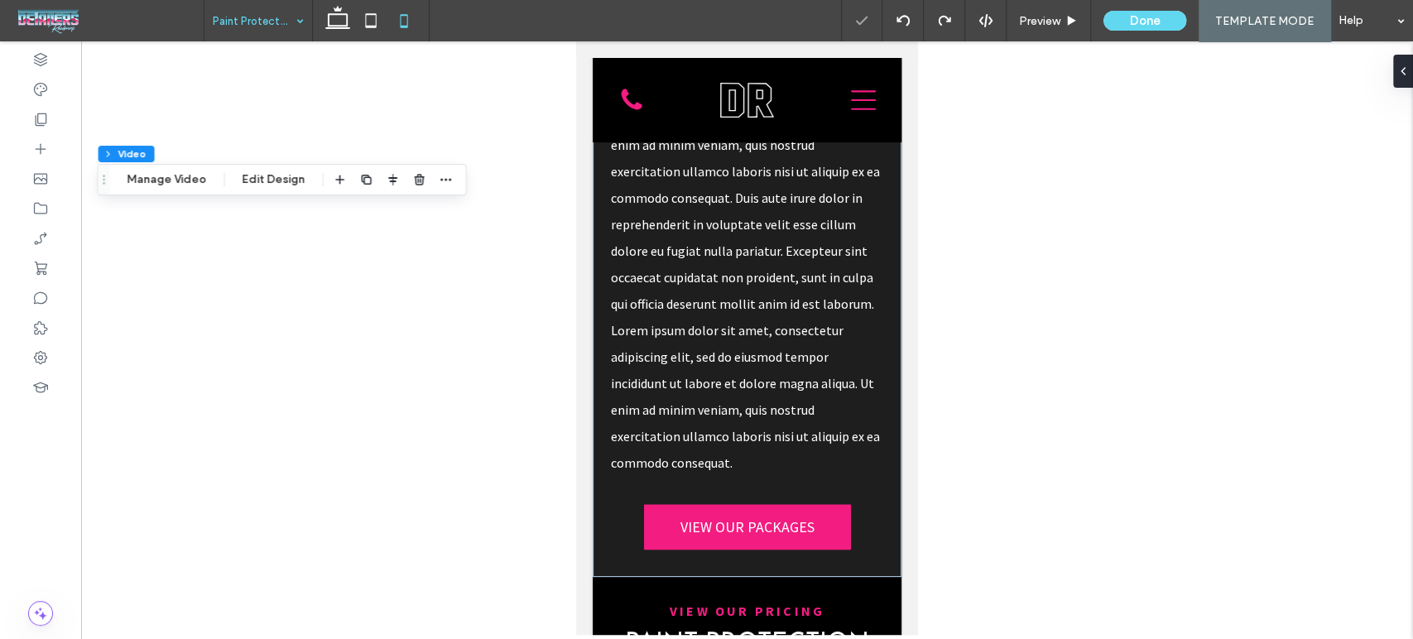
type input "***"
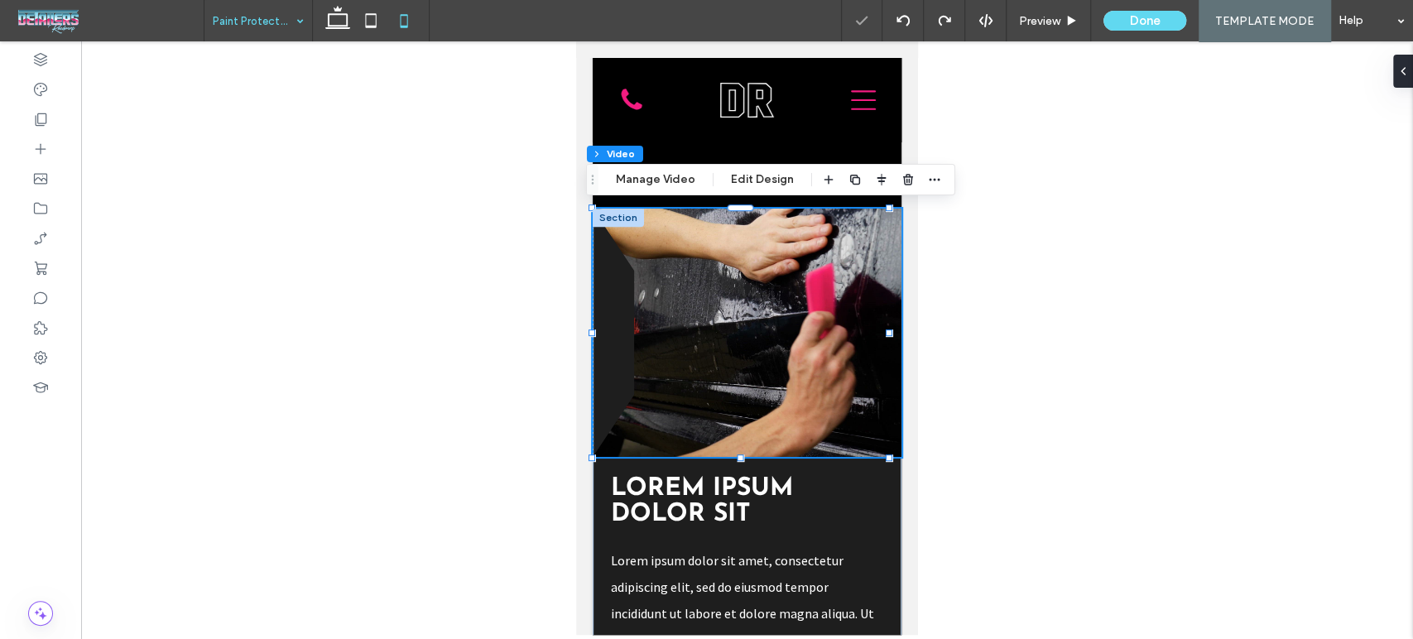
click at [829, 311] on video at bounding box center [747, 333] width 309 height 248
click at [931, 183] on icon "button" at bounding box center [934, 179] width 13 height 13
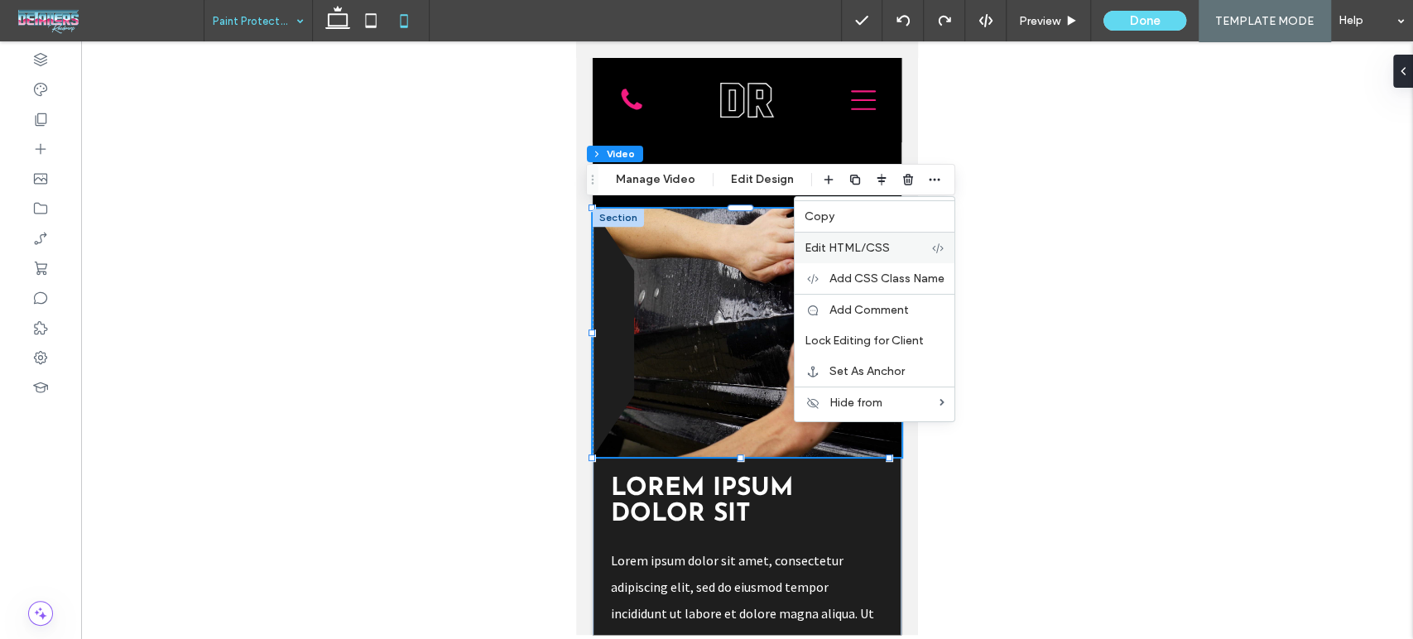
click at [886, 247] on label "Edit HTML/CSS" at bounding box center [868, 248] width 127 height 14
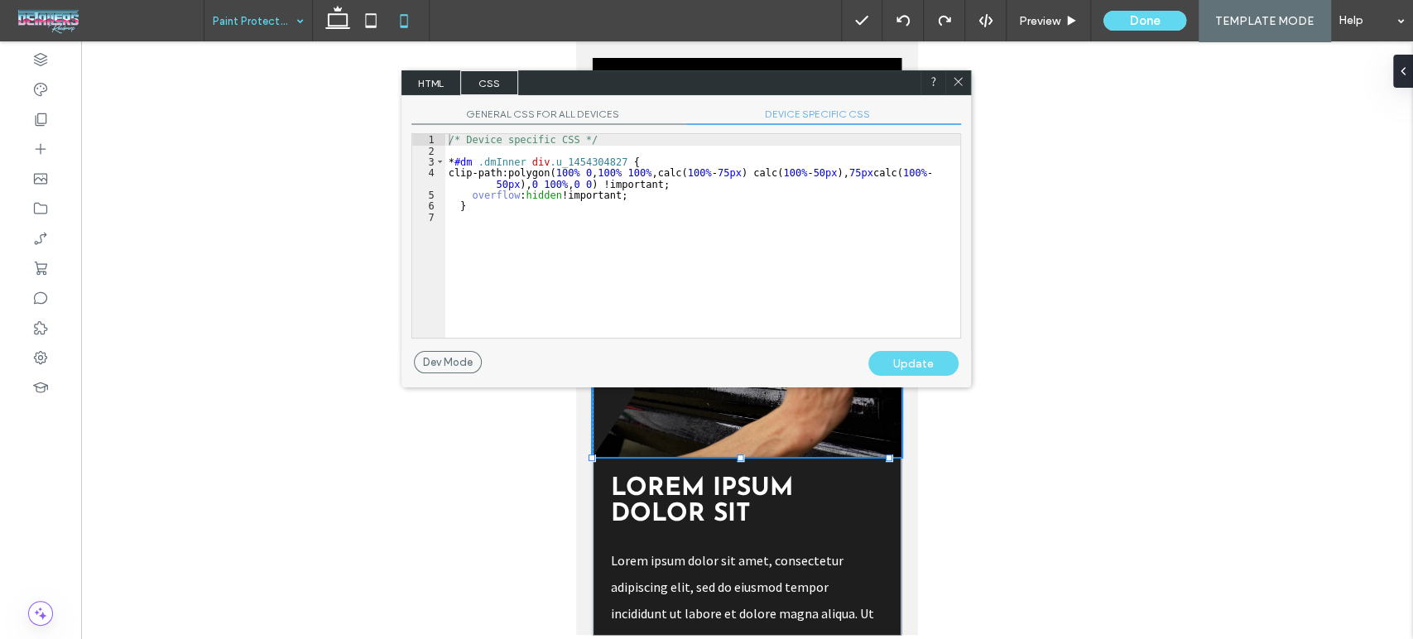
click at [837, 117] on span "DEVICE SPECIFIC CSS" at bounding box center [823, 116] width 275 height 17
click at [904, 360] on div "Update" at bounding box center [913, 363] width 90 height 25
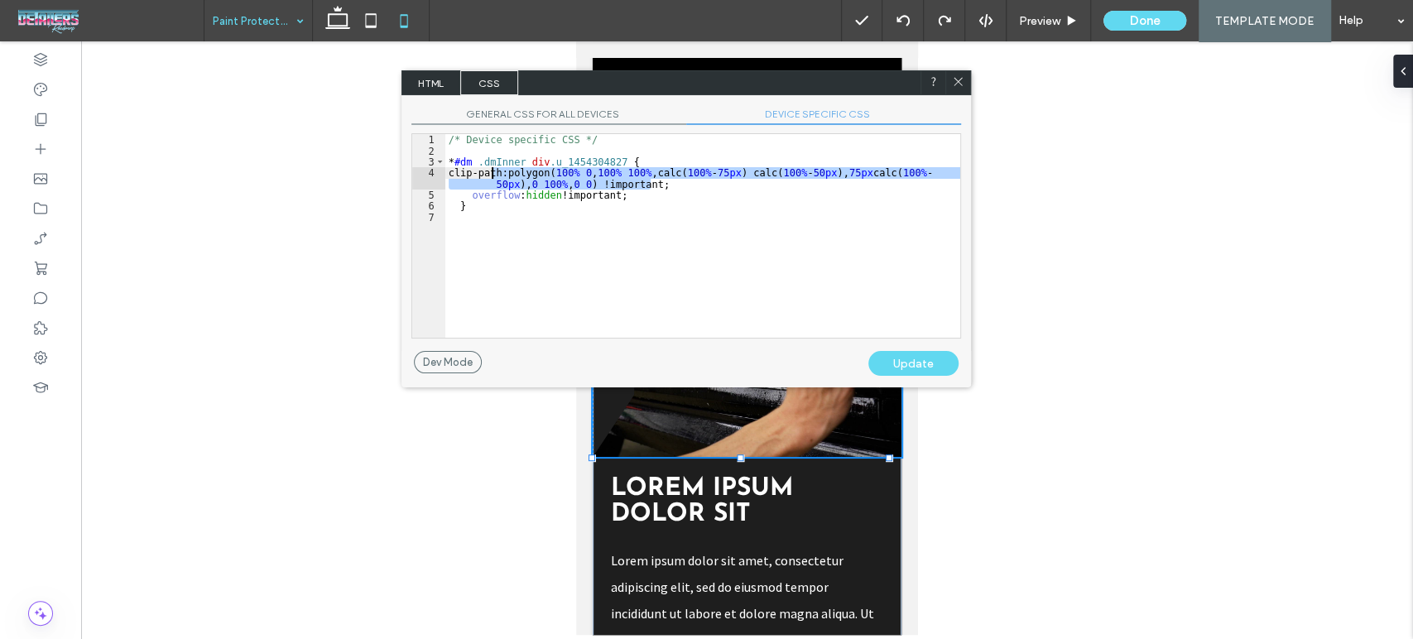
drag, startPoint x: 671, startPoint y: 184, endPoint x: 459, endPoint y: 174, distance: 212.1
click at [459, 174] on div "/* Device specific CSS */ * #dm .dmInner div .u_1454304827 { clip-path:polygon(…" at bounding box center [702, 247] width 515 height 226
click at [459, 174] on div "/* Device specific CSS */ * #dm .dmInner div .u_1454304827 { clip-path:polygon(…" at bounding box center [702, 236] width 515 height 204
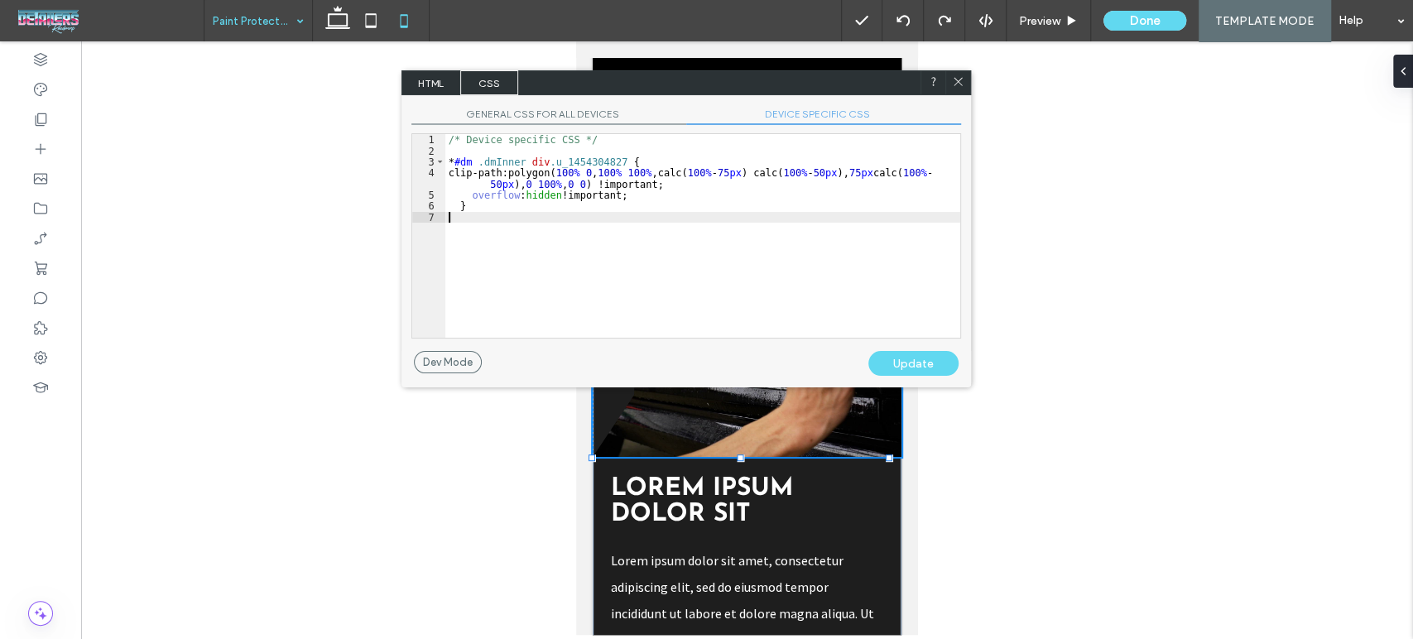
click at [628, 243] on div "/* Device specific CSS */ * #dm .dmInner div .u_1454304827 { clip-path:polygon(…" at bounding box center [702, 247] width 515 height 226
click at [656, 204] on div "/* Device specific CSS */ * #dm .dmInner div .u_1454304827 { clip-path:polygon(…" at bounding box center [702, 247] width 515 height 226
click at [901, 356] on div "Update" at bounding box center [913, 363] width 90 height 25
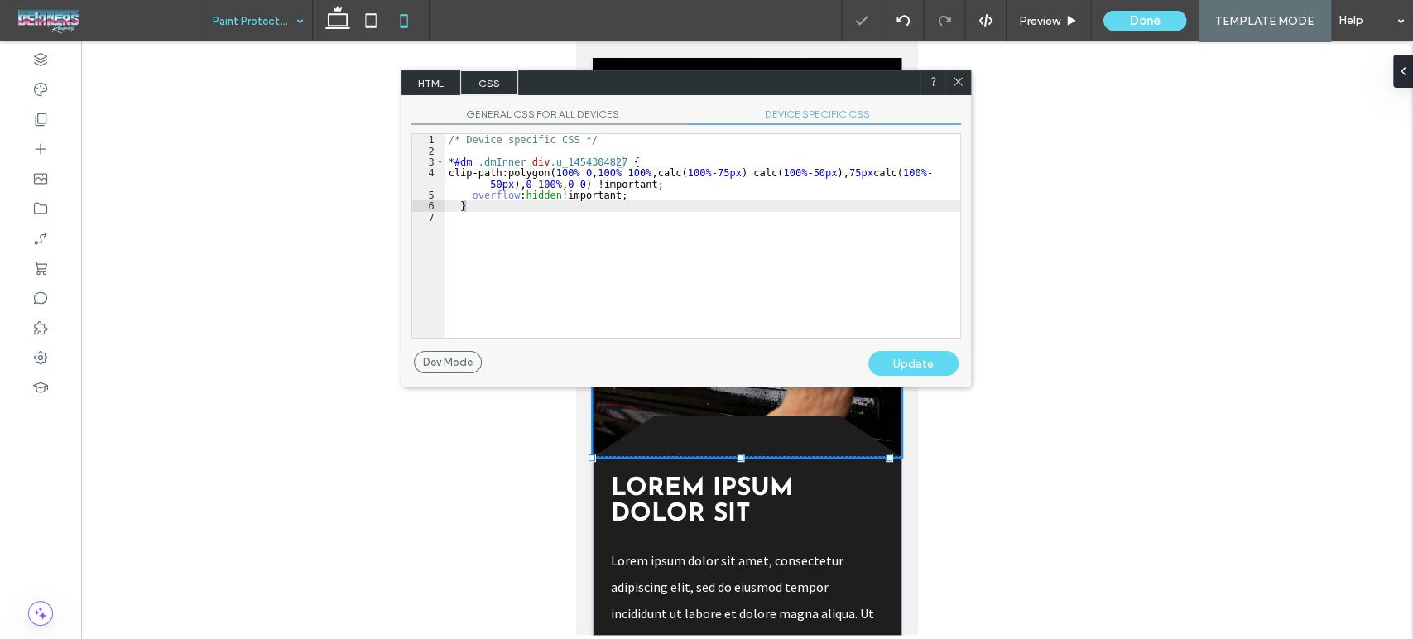
click at [956, 84] on icon at bounding box center [958, 81] width 12 height 12
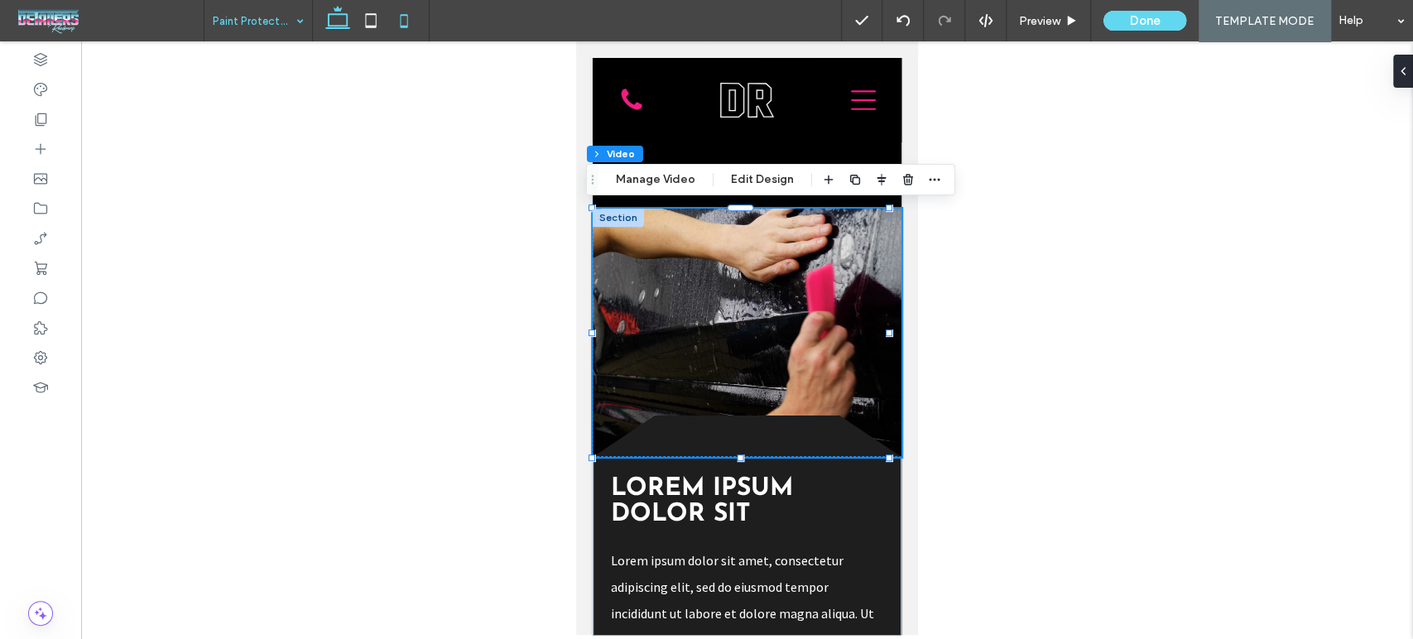
click at [323, 22] on icon at bounding box center [337, 20] width 33 height 33
type input "***"
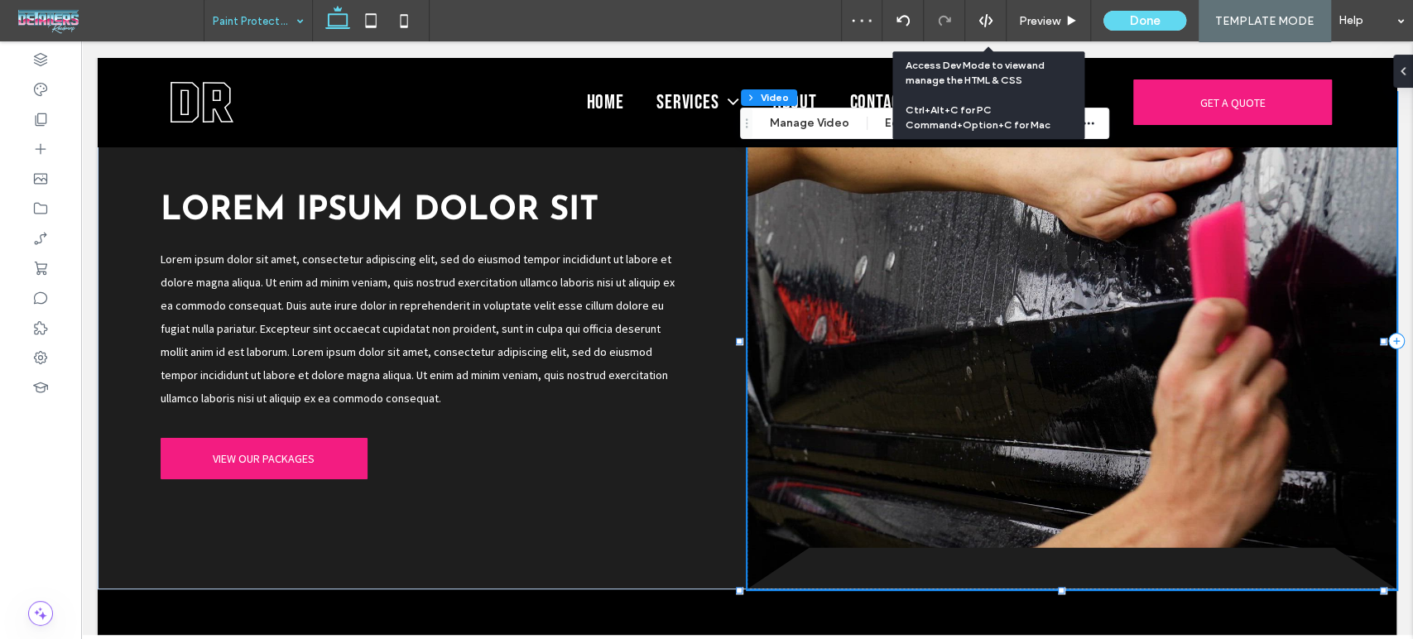
click at [977, 15] on div at bounding box center [985, 20] width 41 height 15
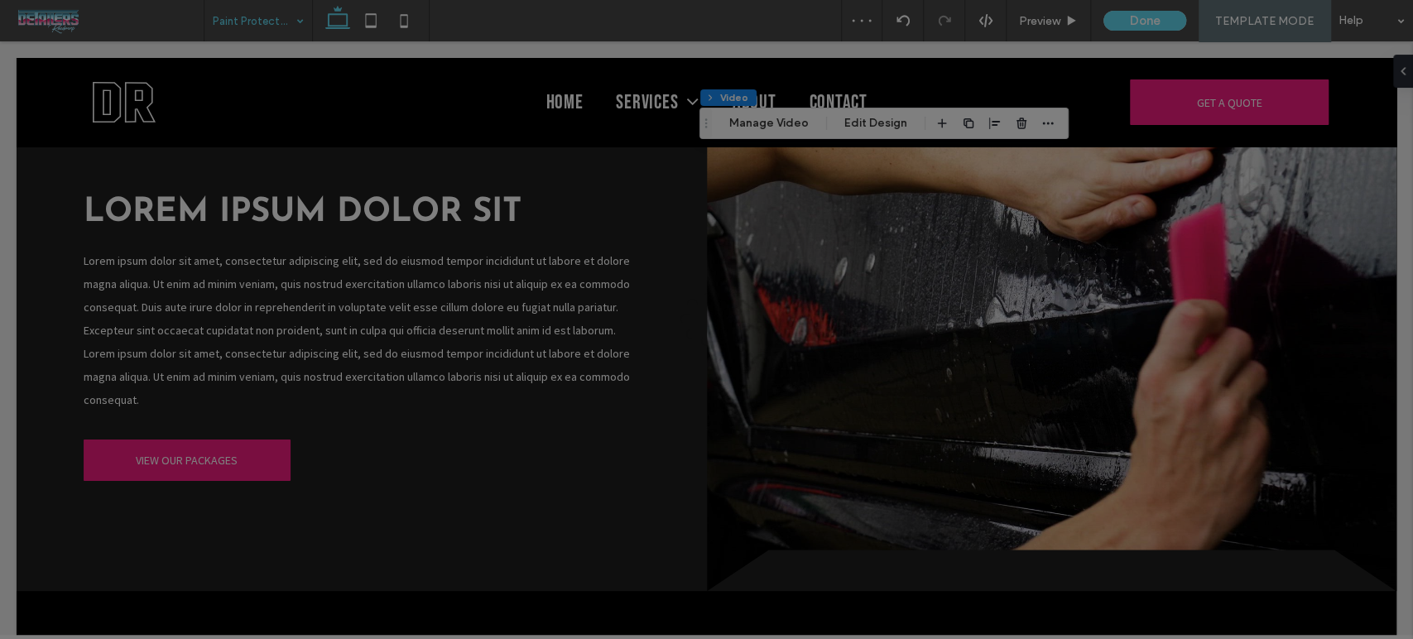
scroll to position [0, 0]
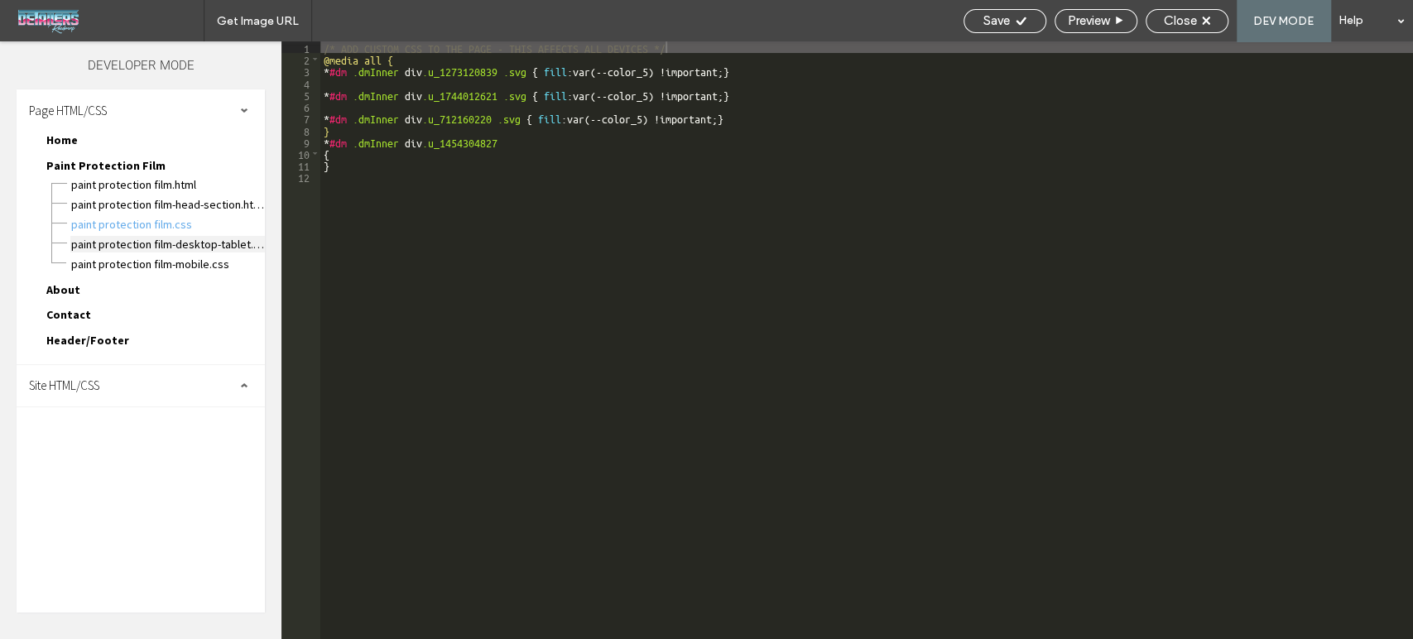
click at [195, 238] on span "Paint Protection Film-desktop-tablet.css" at bounding box center [167, 244] width 195 height 17
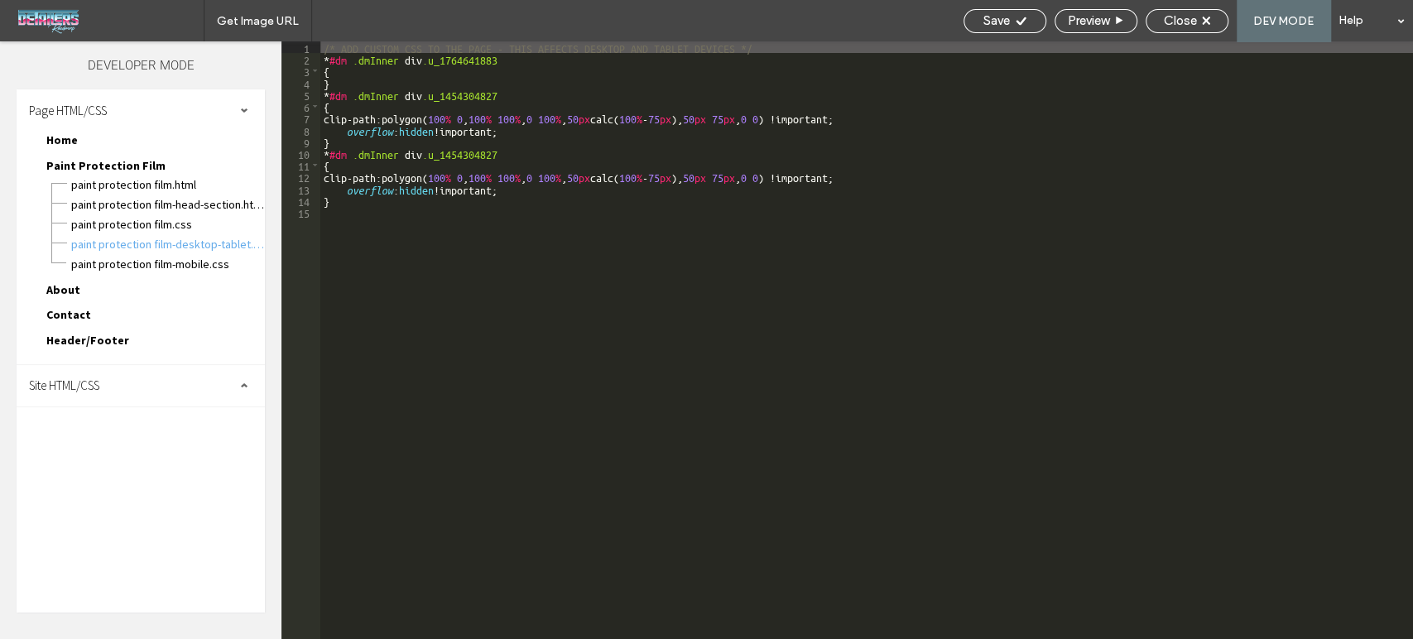
click at [902, 423] on div "/* ADD CUSTOM CSS TO THE PAGE - THIS AFFECTS DESKTOP AND TABLET DEVICES */ * #d…" at bounding box center [866, 351] width 1093 height 621
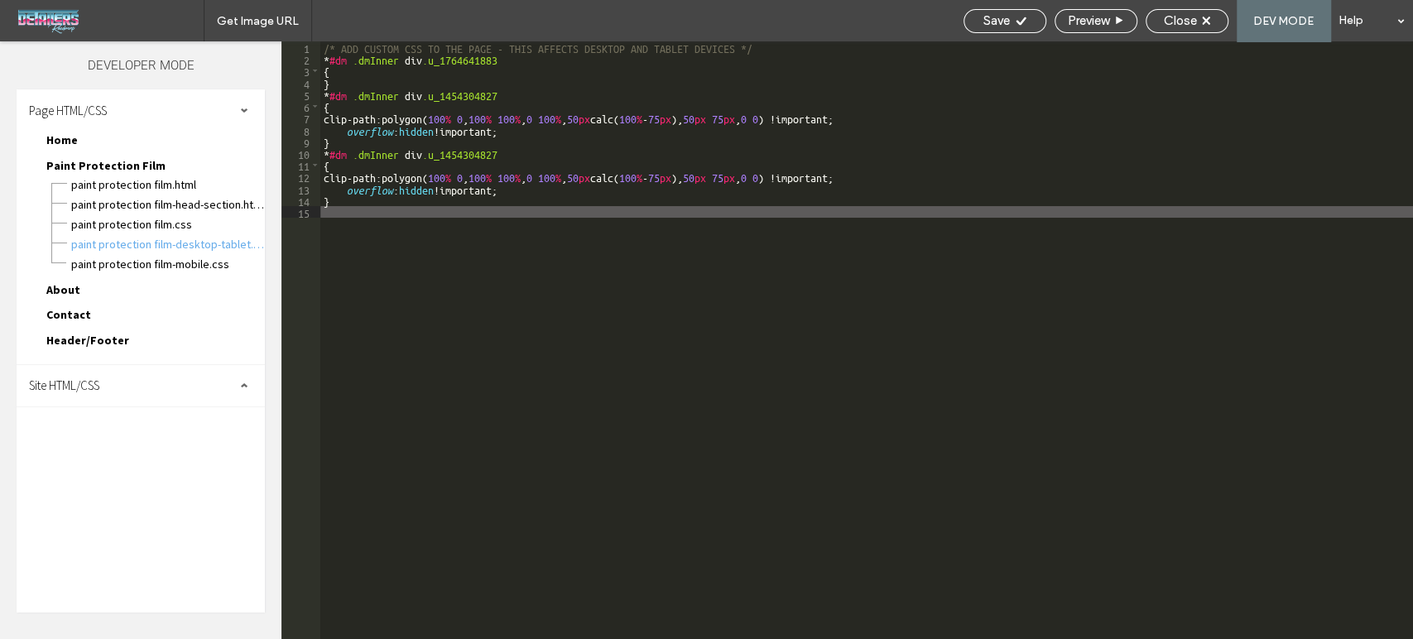
click at [702, 280] on div "/* ADD CUSTOM CSS TO THE PAGE - THIS AFFECTS DESKTOP AND TABLET DEVICES */ * #d…" at bounding box center [866, 351] width 1093 height 621
click at [715, 182] on div "/* ADD CUSTOM CSS TO THE PAGE - THIS AFFECTS DESKTOP AND TABLET DEVICES */ * #d…" at bounding box center [866, 351] width 1093 height 621
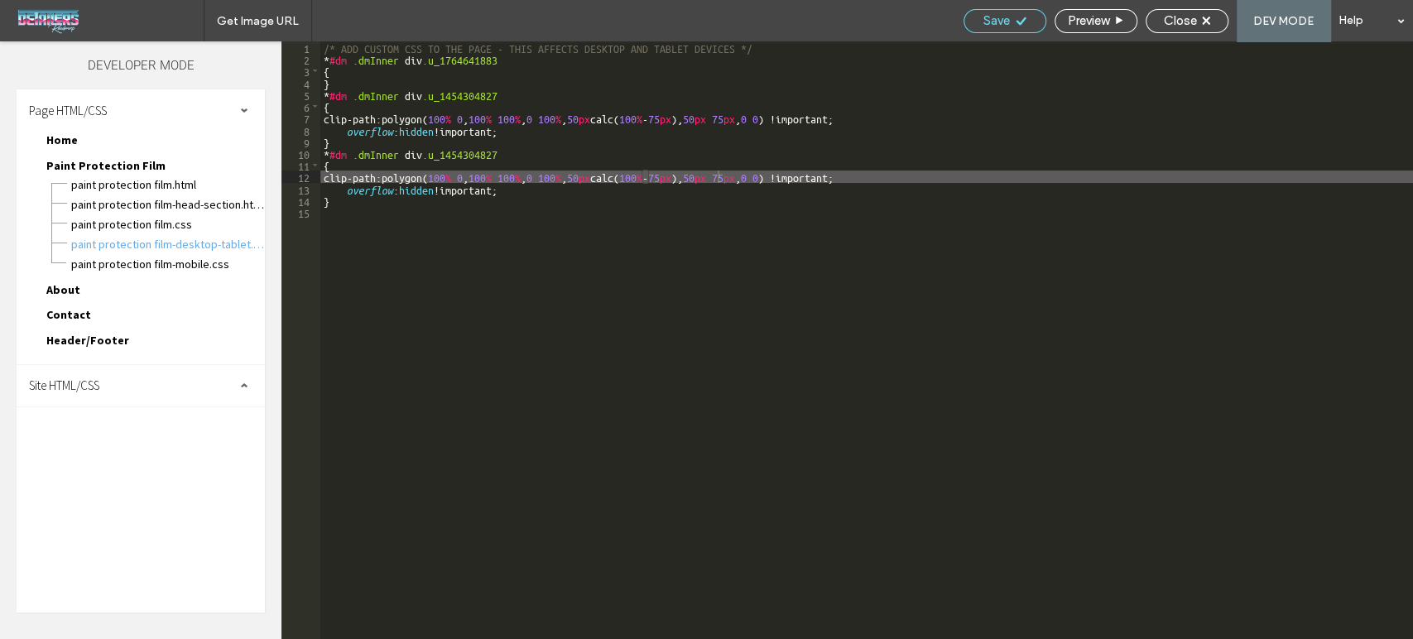
click at [991, 23] on span "Save" at bounding box center [996, 20] width 26 height 15
click at [1165, 20] on span "Close" at bounding box center [1180, 20] width 33 height 15
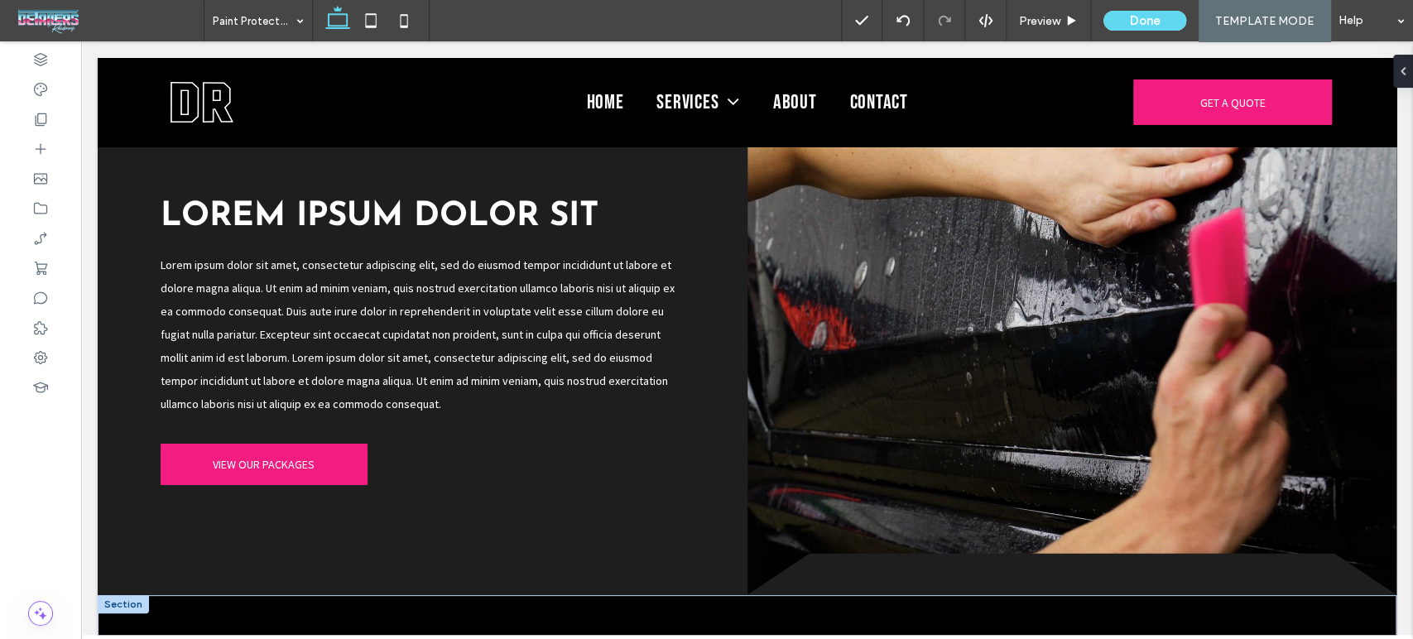
scroll to position [1011, 0]
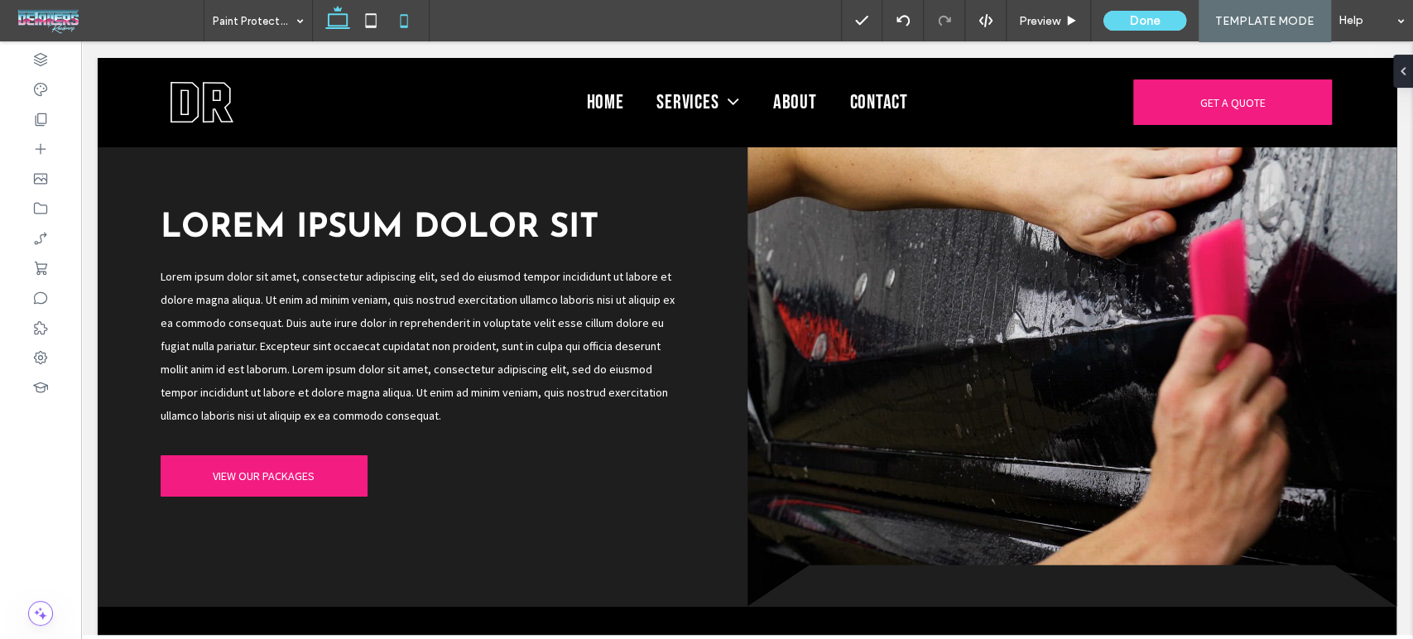
click at [406, 27] on use at bounding box center [403, 20] width 7 height 13
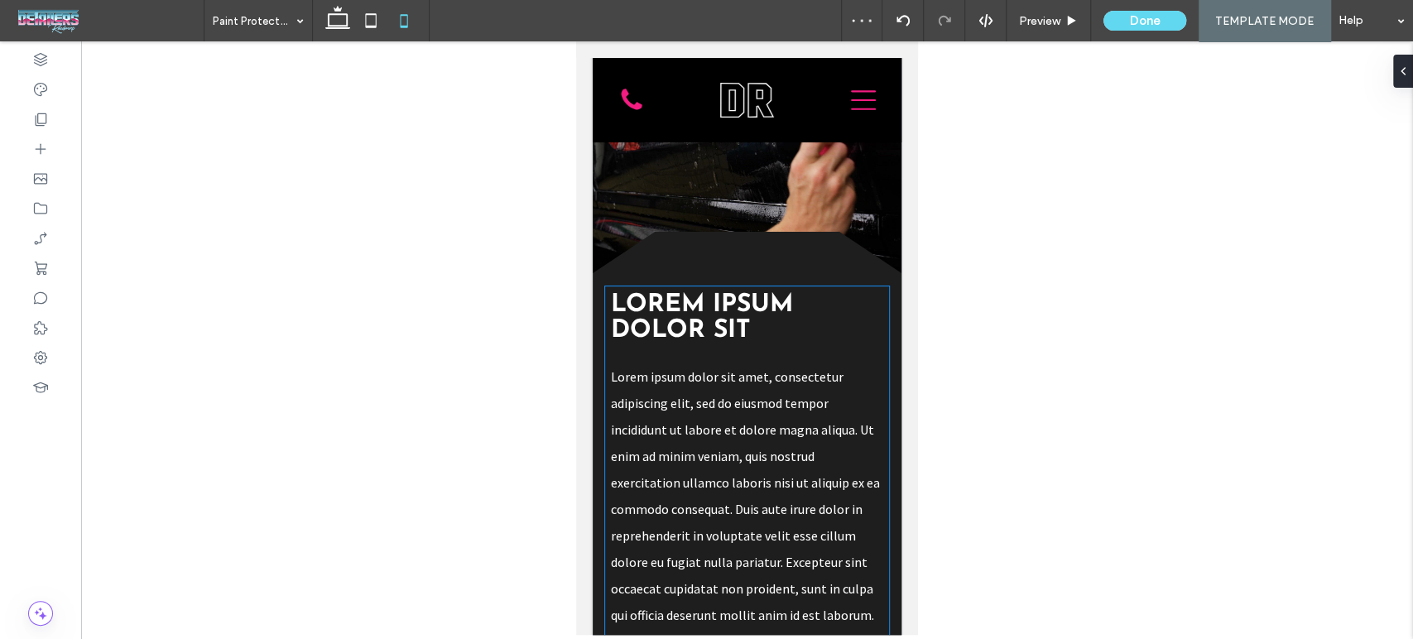
scroll to position [572, 0]
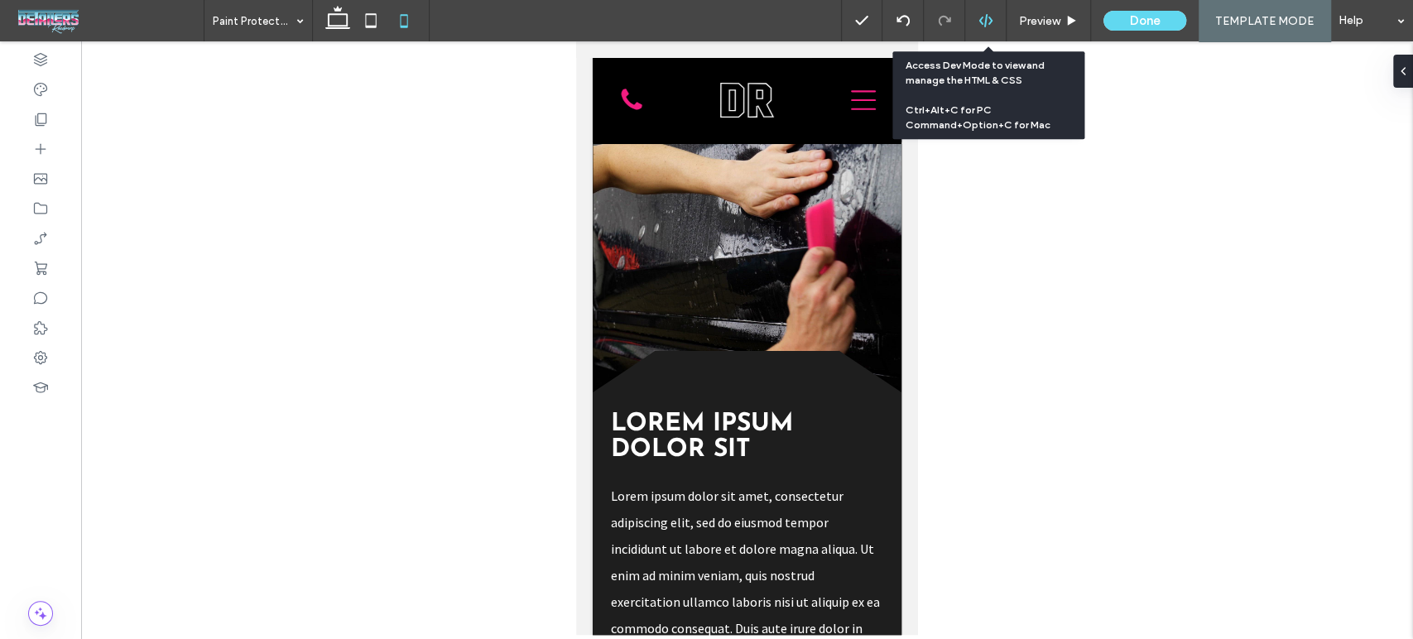
click at [986, 25] on icon at bounding box center [985, 20] width 15 height 15
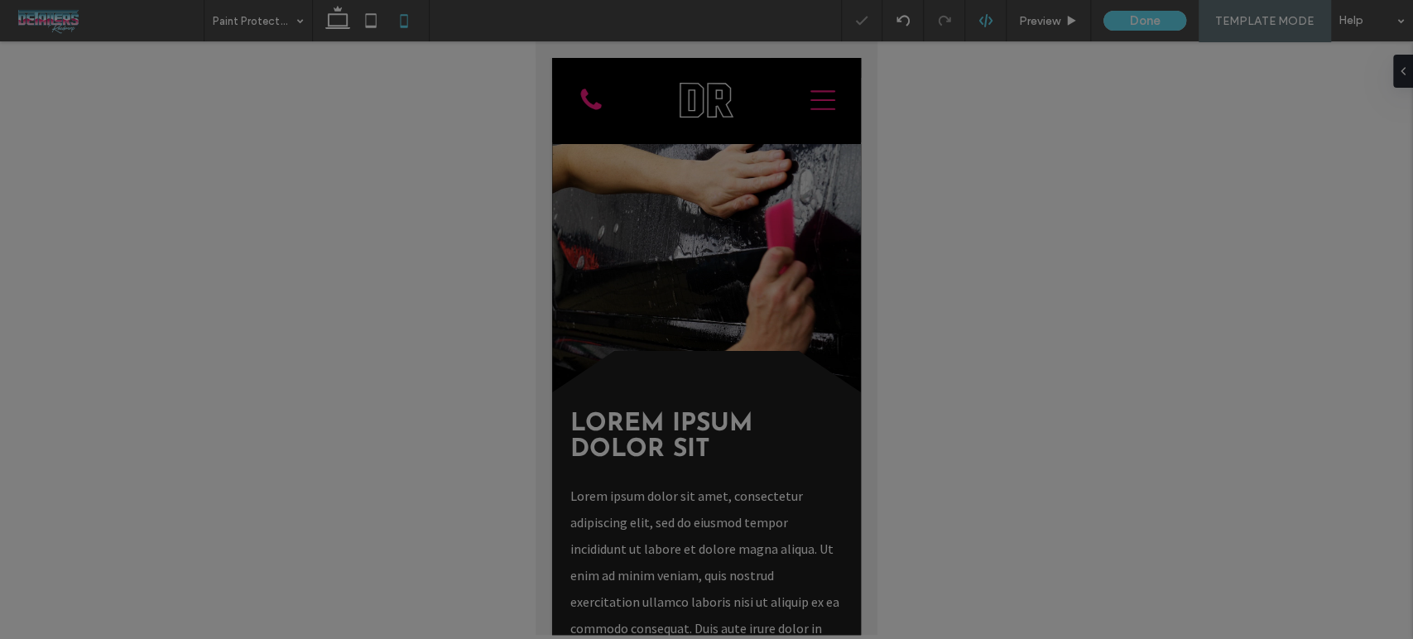
scroll to position [0, 0]
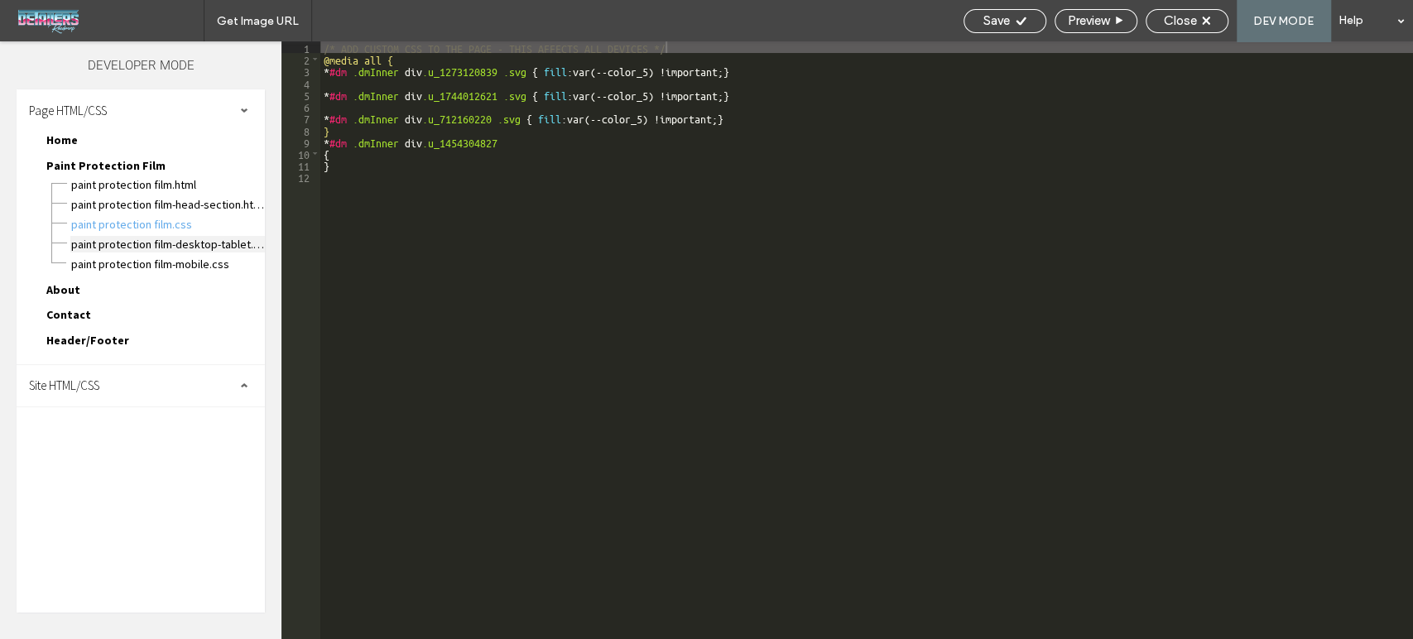
click at [171, 243] on span "Paint Protection Film-desktop-tablet.css" at bounding box center [167, 244] width 195 height 17
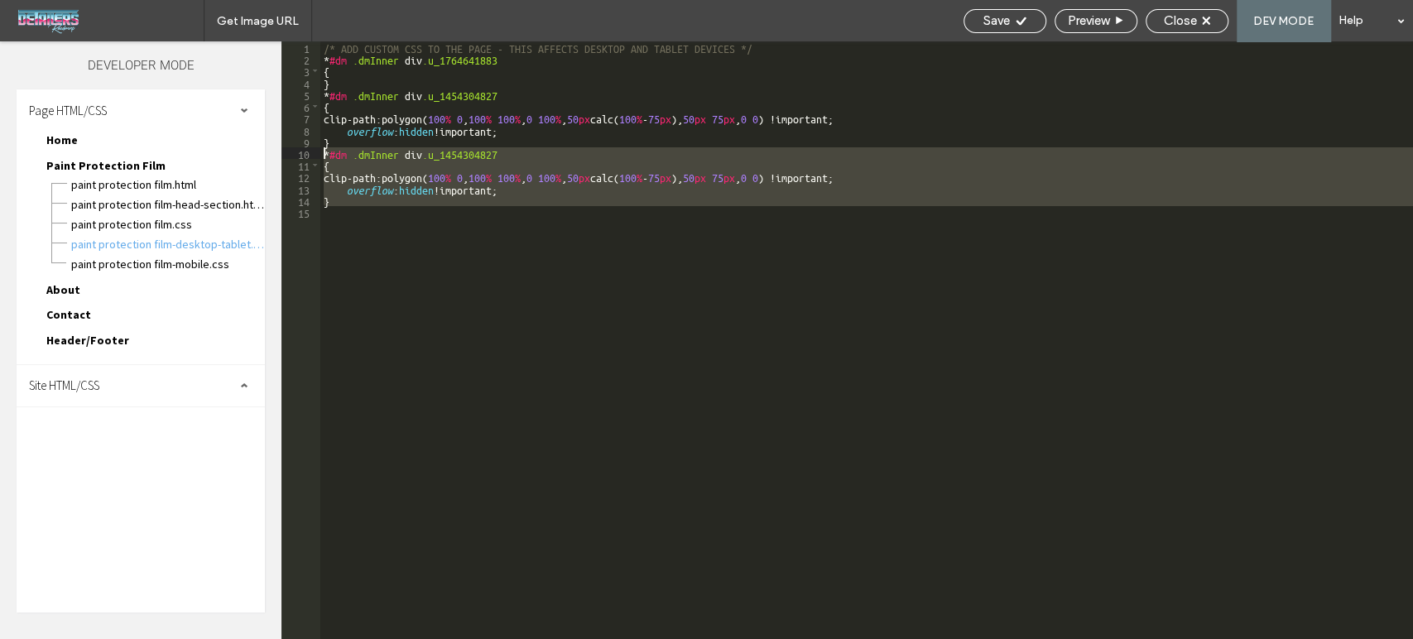
drag, startPoint x: 362, startPoint y: 220, endPoint x: 303, endPoint y: 157, distance: 86.1
click at [303, 157] on div "** 1 2 3 4 5 6 7 8 9 10 11 12 13 14 15 /* ADD CUSTOM CSS TO THE PAGE - THIS AFF…" at bounding box center [846, 340] width 1131 height 598
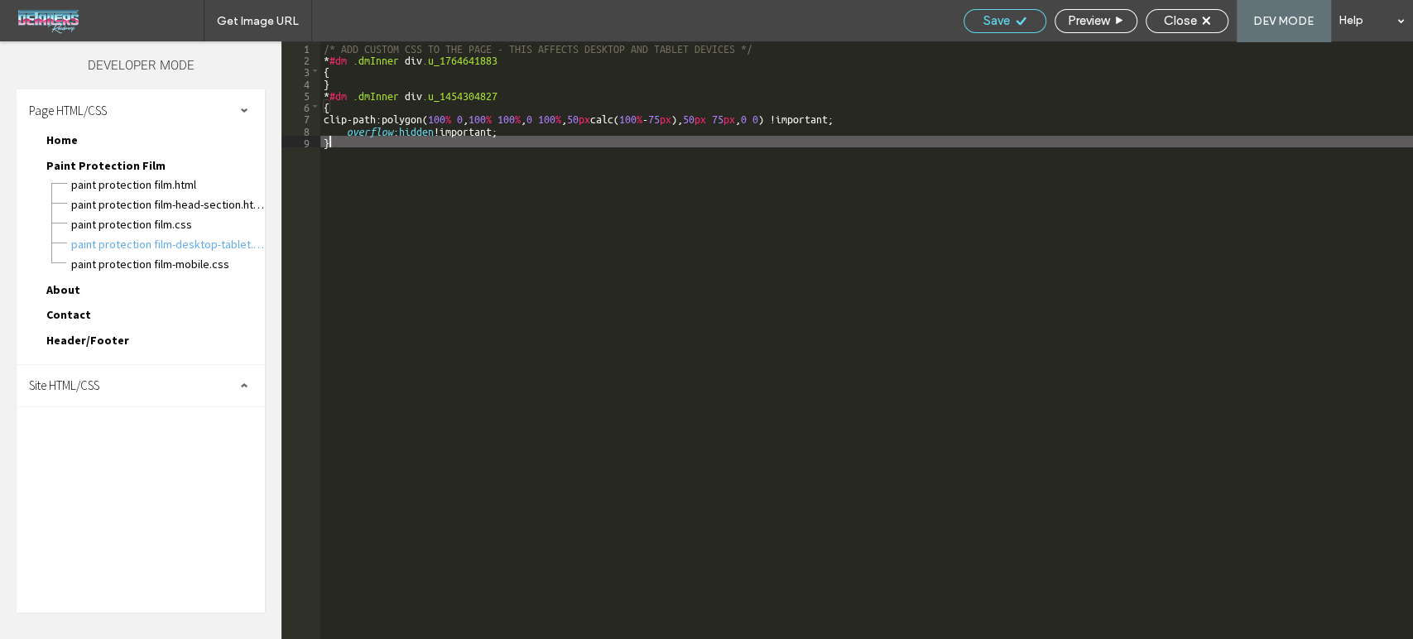
click at [993, 22] on span "Save" at bounding box center [996, 20] width 26 height 15
click at [1176, 26] on span "Close" at bounding box center [1180, 20] width 33 height 15
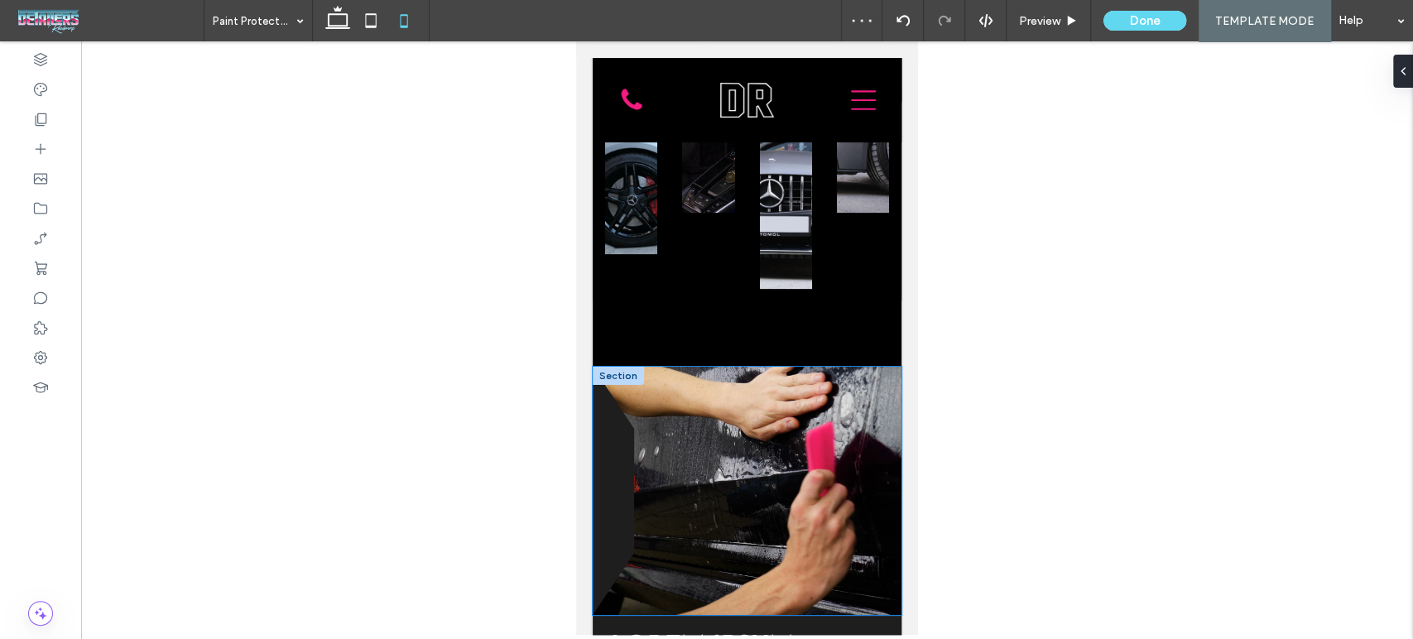
scroll to position [459, 0]
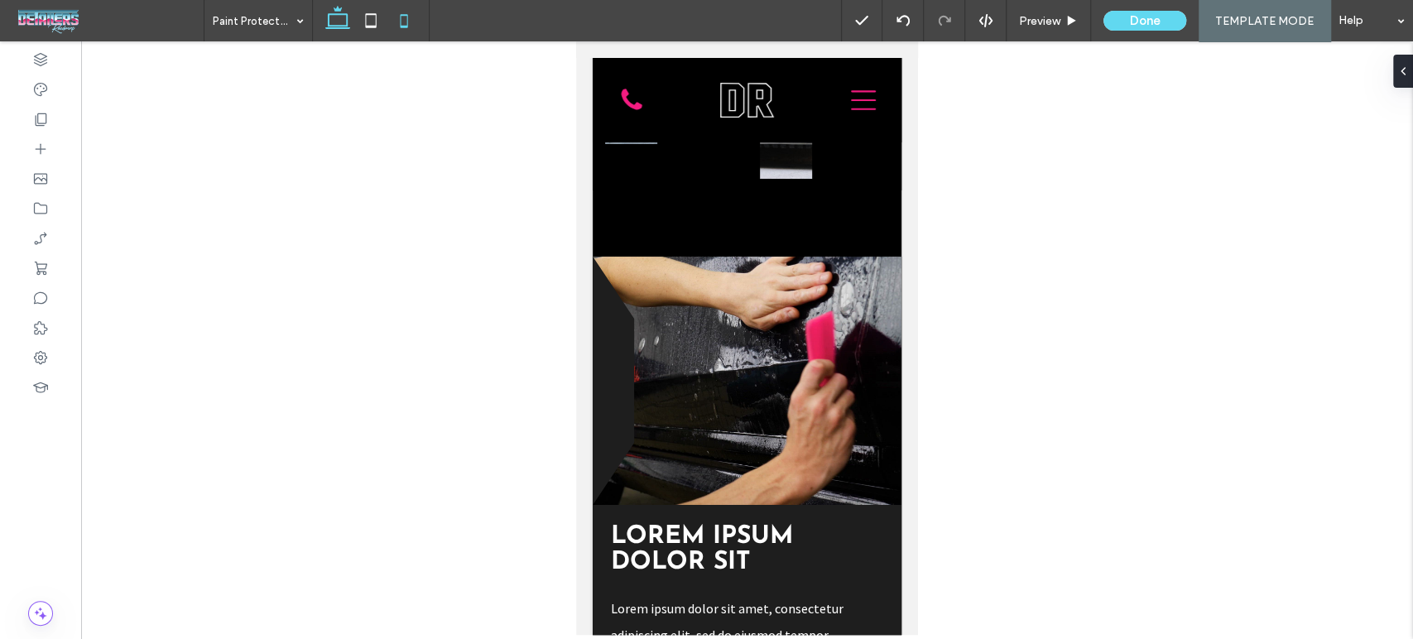
click at [340, 19] on icon at bounding box center [337, 20] width 33 height 33
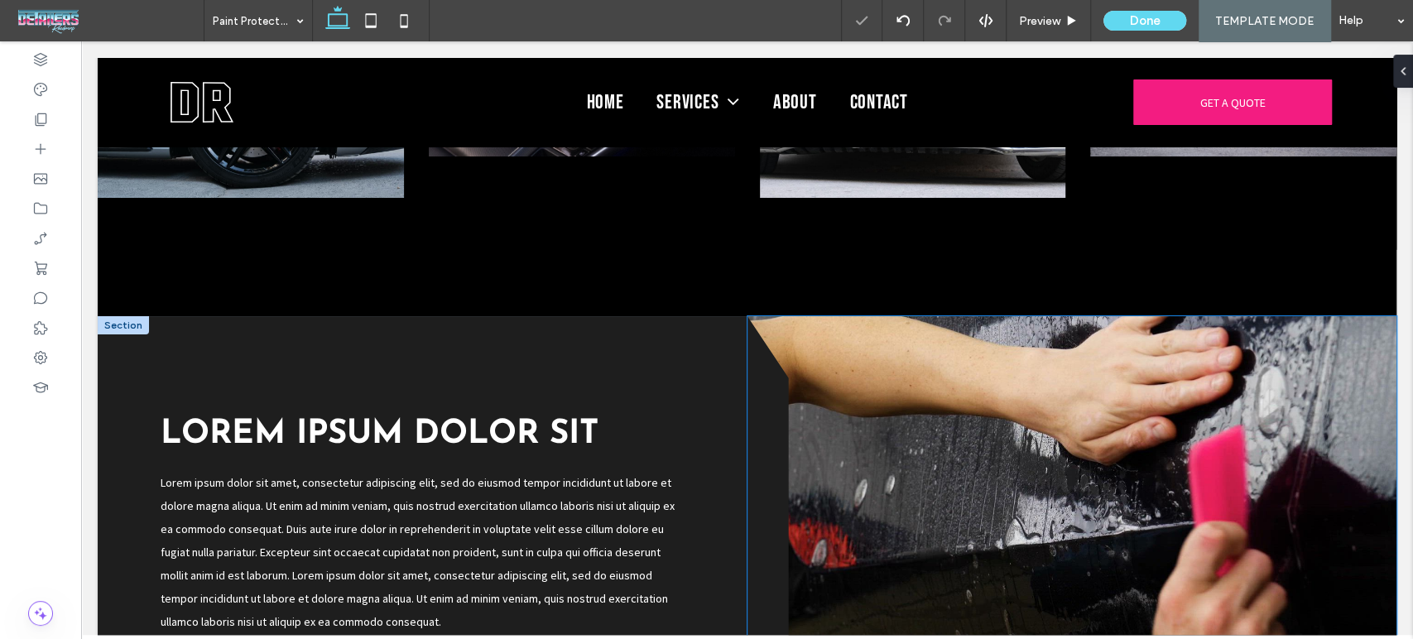
scroll to position [932, 0]
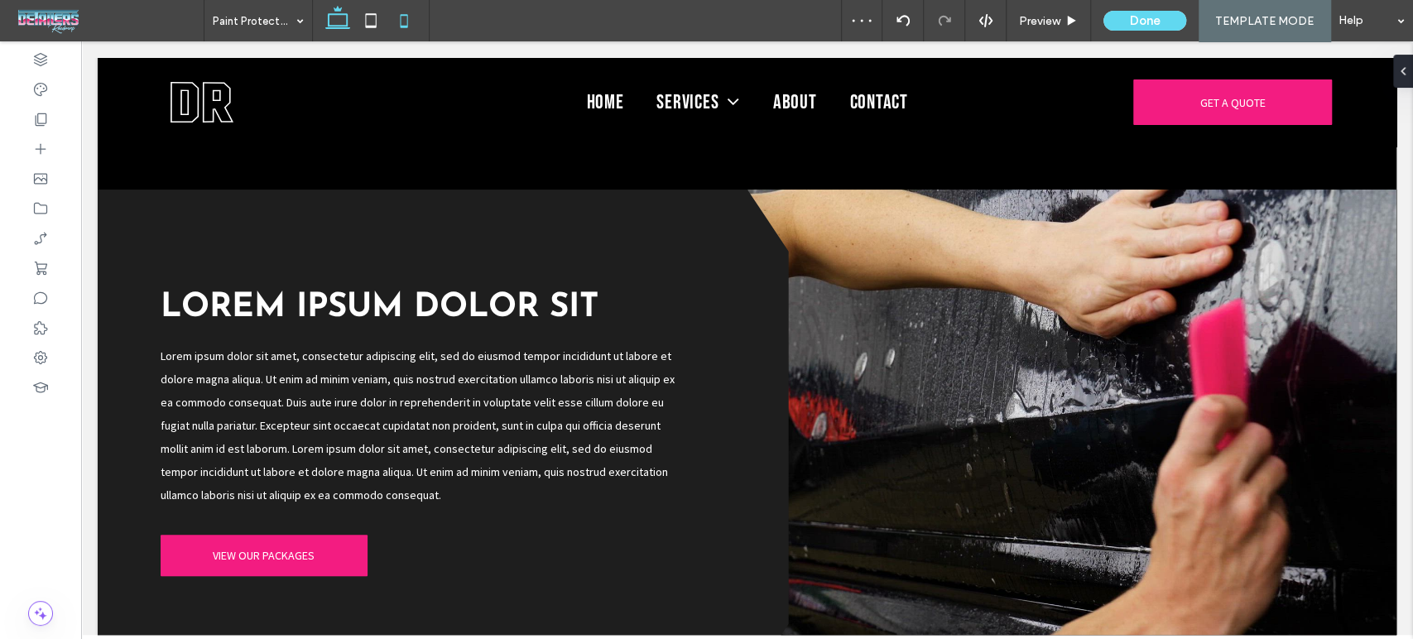
click at [401, 22] on icon at bounding box center [403, 20] width 33 height 33
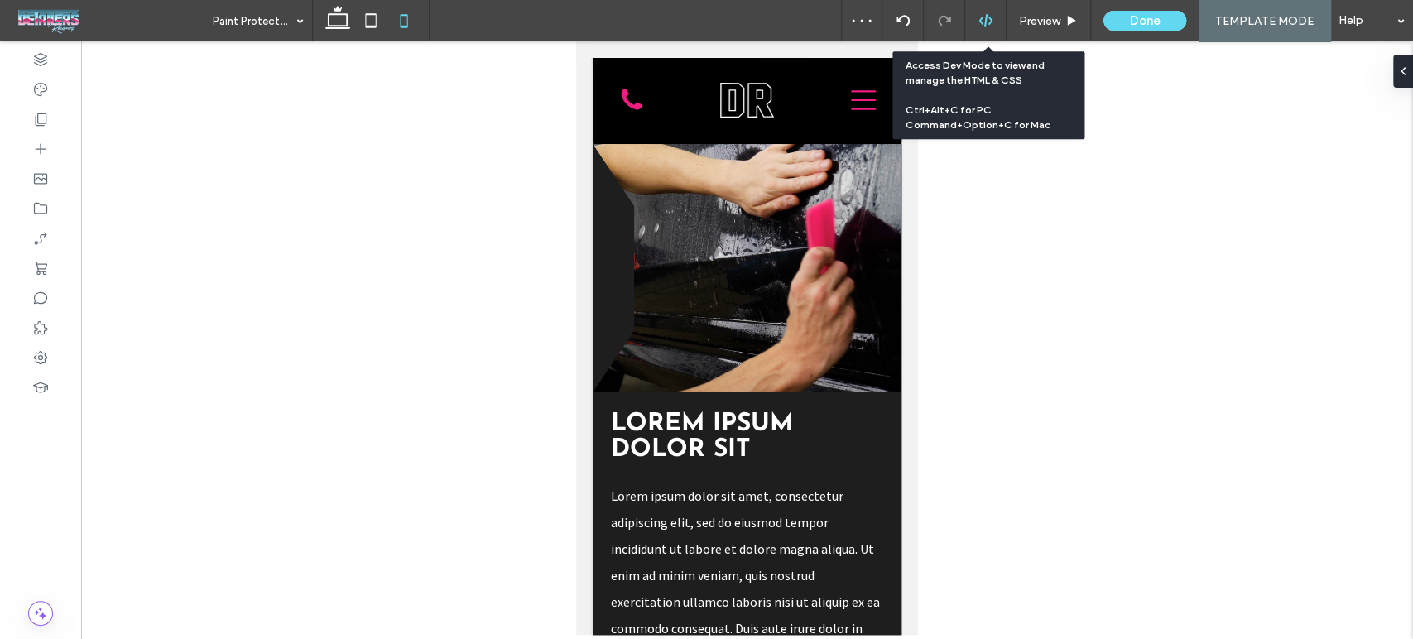
click at [982, 22] on use at bounding box center [984, 20] width 13 height 13
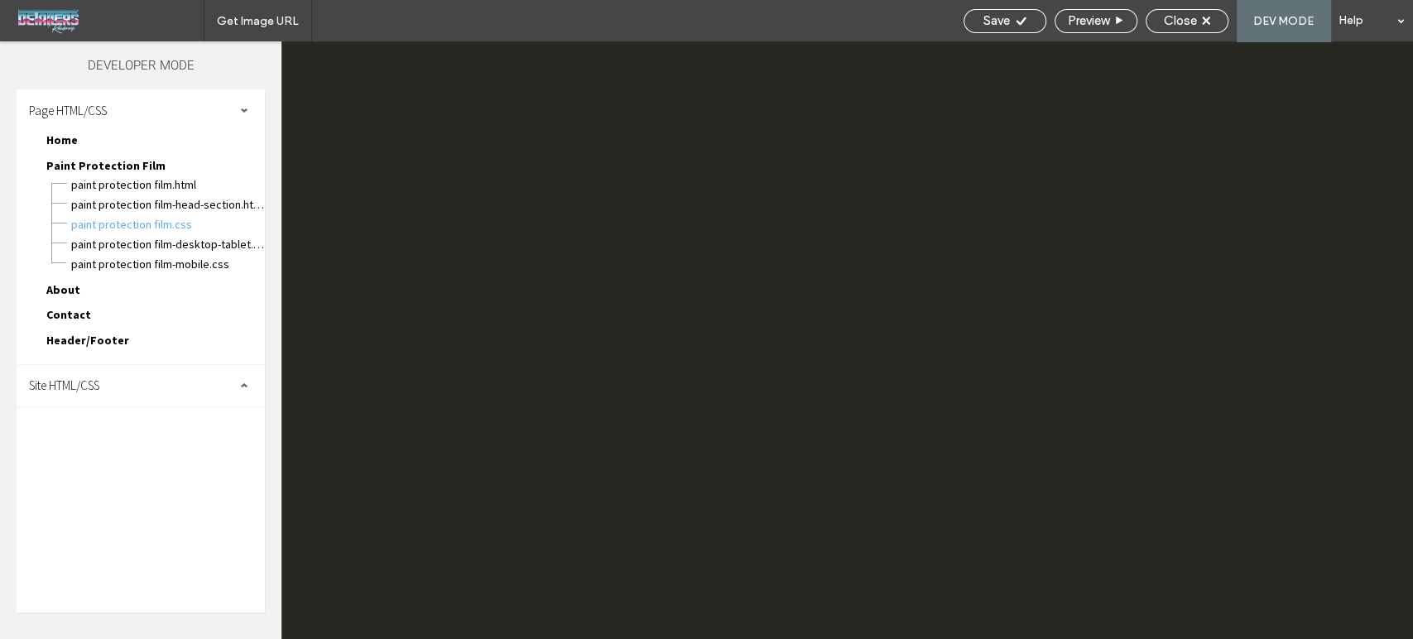
scroll to position [0, 0]
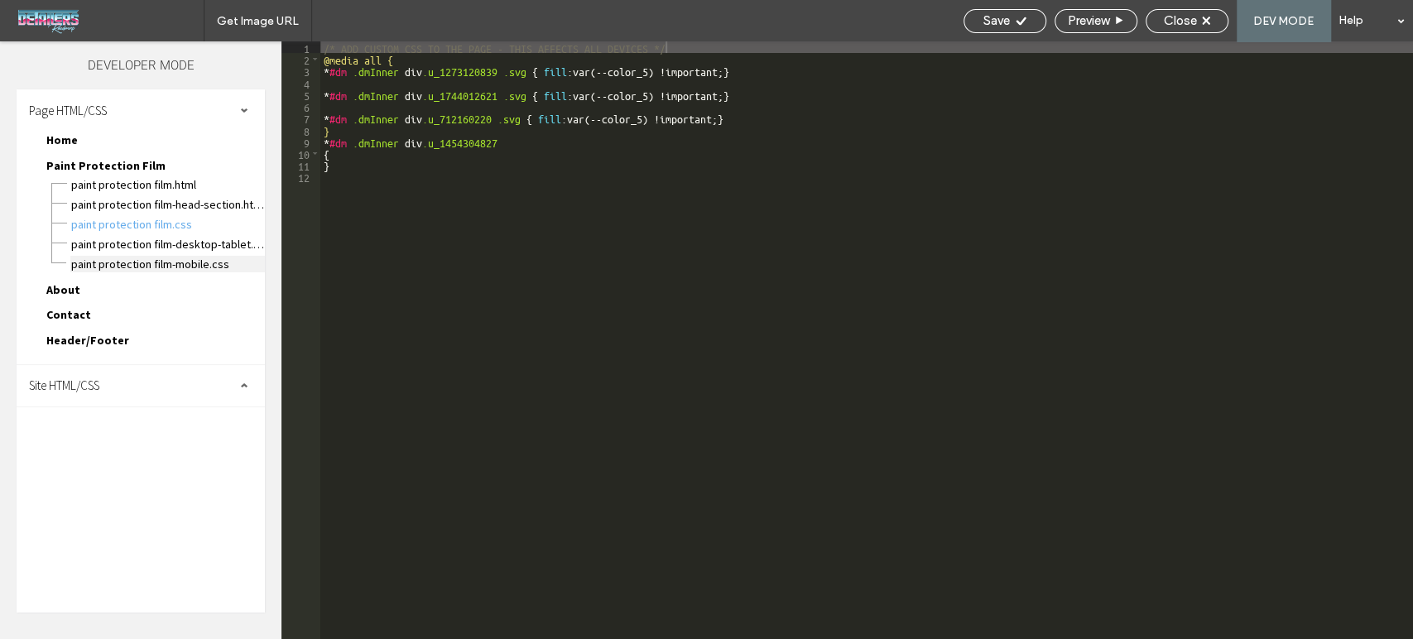
click at [148, 257] on span "Paint Protection Film-mobile.css" at bounding box center [167, 264] width 195 height 17
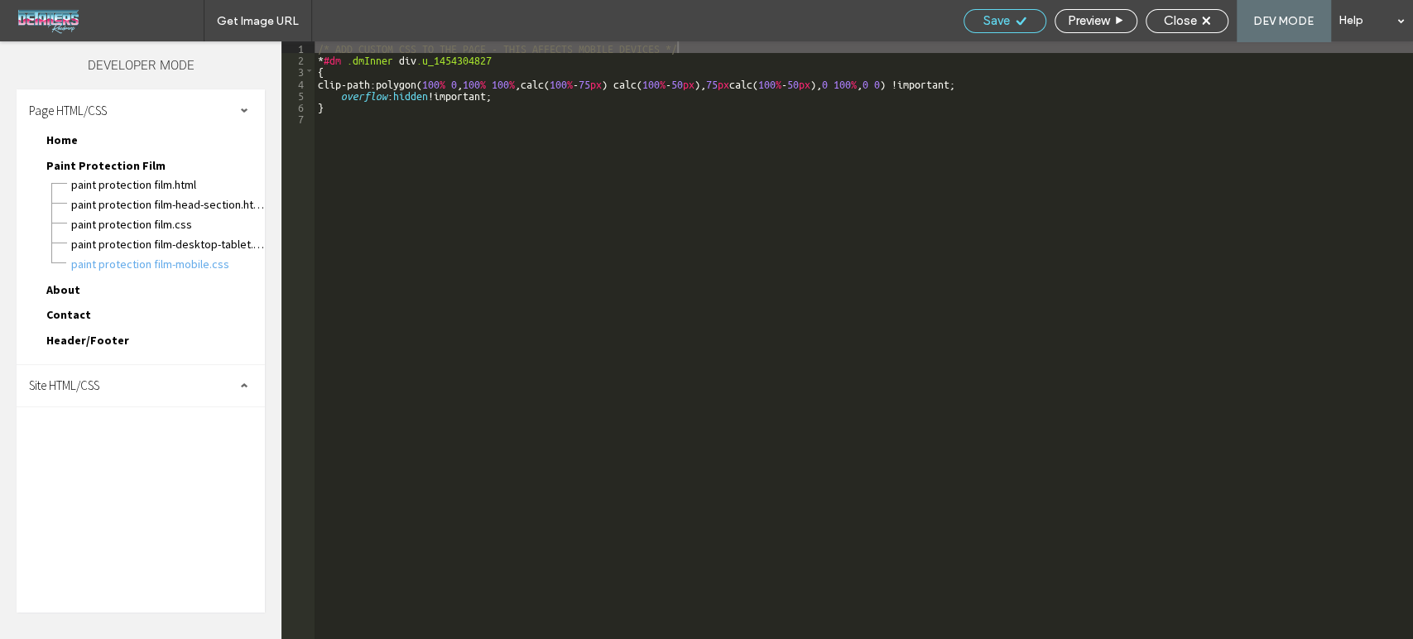
click at [1004, 22] on span "Save" at bounding box center [996, 20] width 26 height 15
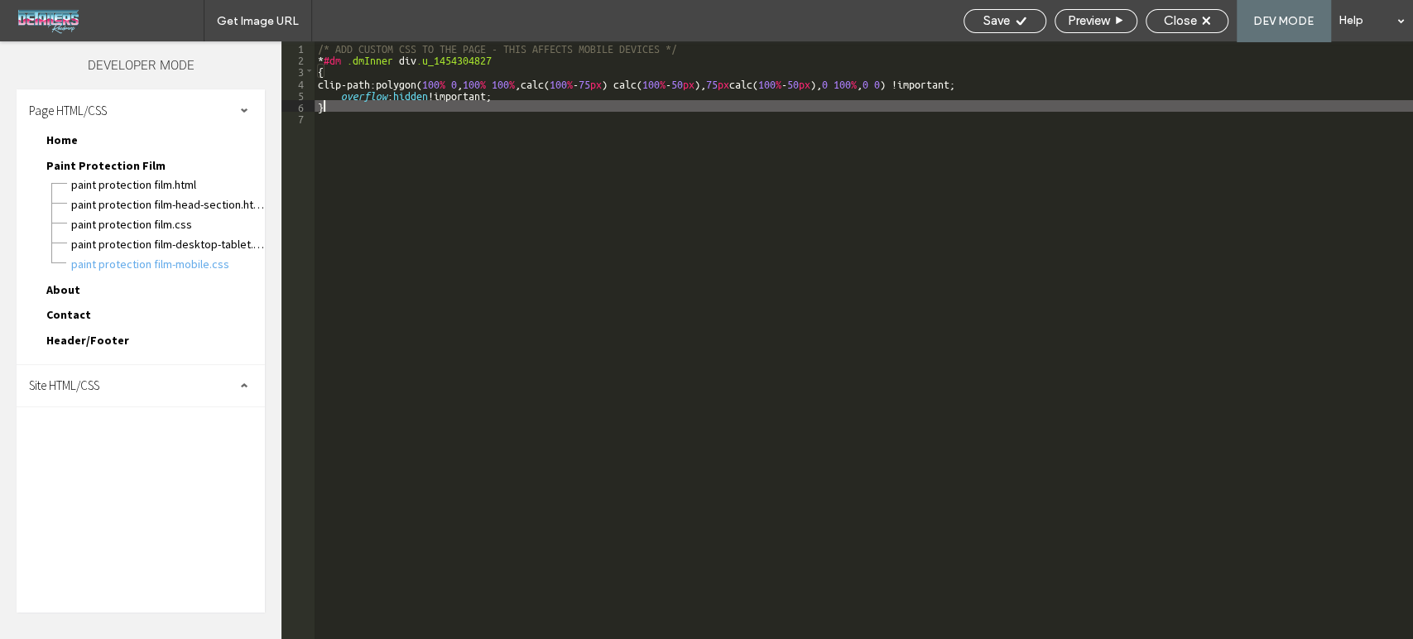
click at [901, 105] on div "/* ADD CUSTOM CSS TO THE PAGE - THIS AFFECTS MOBILE DEVICES */ * #dm .dmInner d…" at bounding box center [864, 351] width 1098 height 621
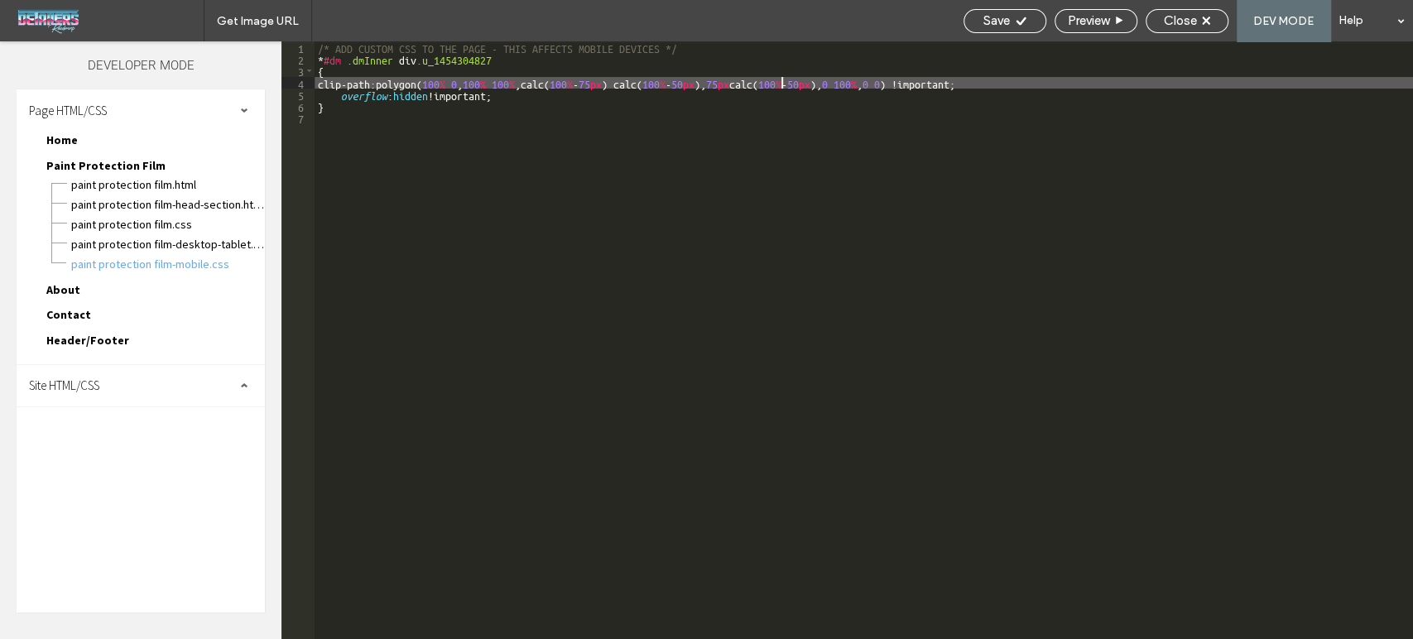
click at [781, 84] on div "/* ADD CUSTOM CSS TO THE PAGE - THIS AFFECTS MOBILE DEVICES */ * #dm .dmInner d…" at bounding box center [864, 351] width 1098 height 621
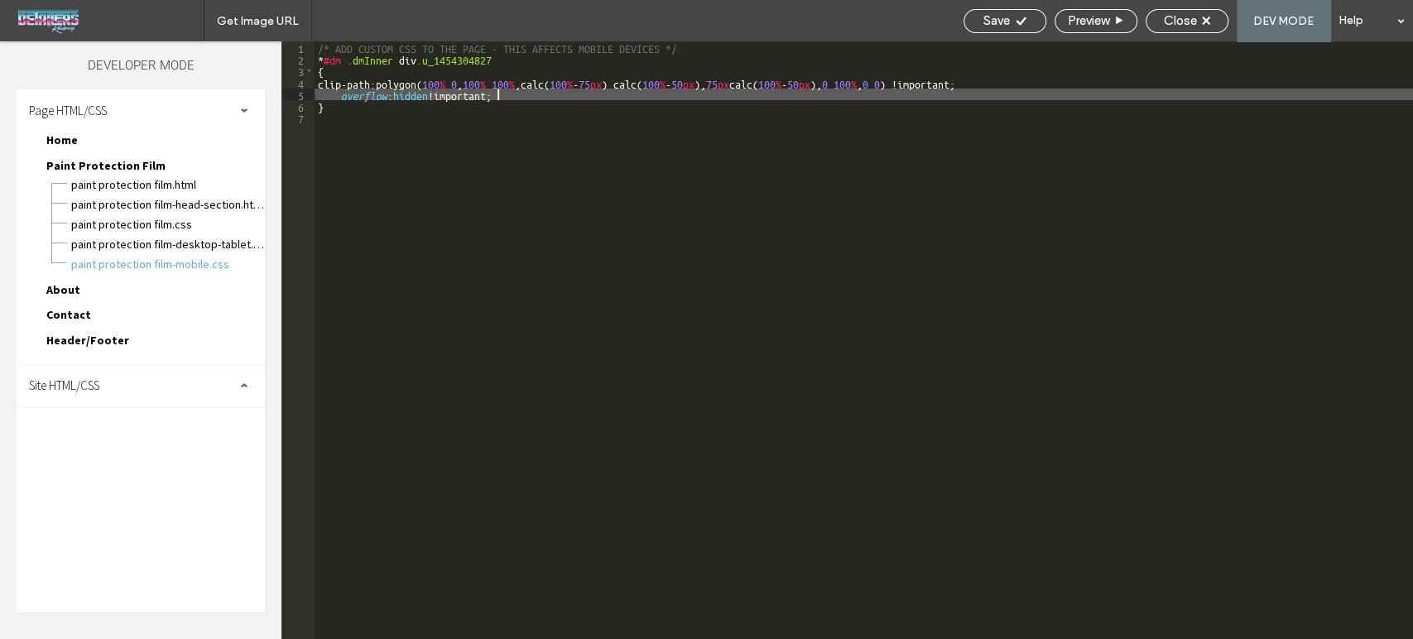
click at [767, 98] on div "/* ADD CUSTOM CSS TO THE PAGE - THIS AFFECTS MOBILE DEVICES */ * #dm .dmInner d…" at bounding box center [864, 351] width 1098 height 621
click at [989, 20] on span "Save" at bounding box center [996, 20] width 26 height 15
click at [1172, 23] on span "Close" at bounding box center [1180, 20] width 33 height 15
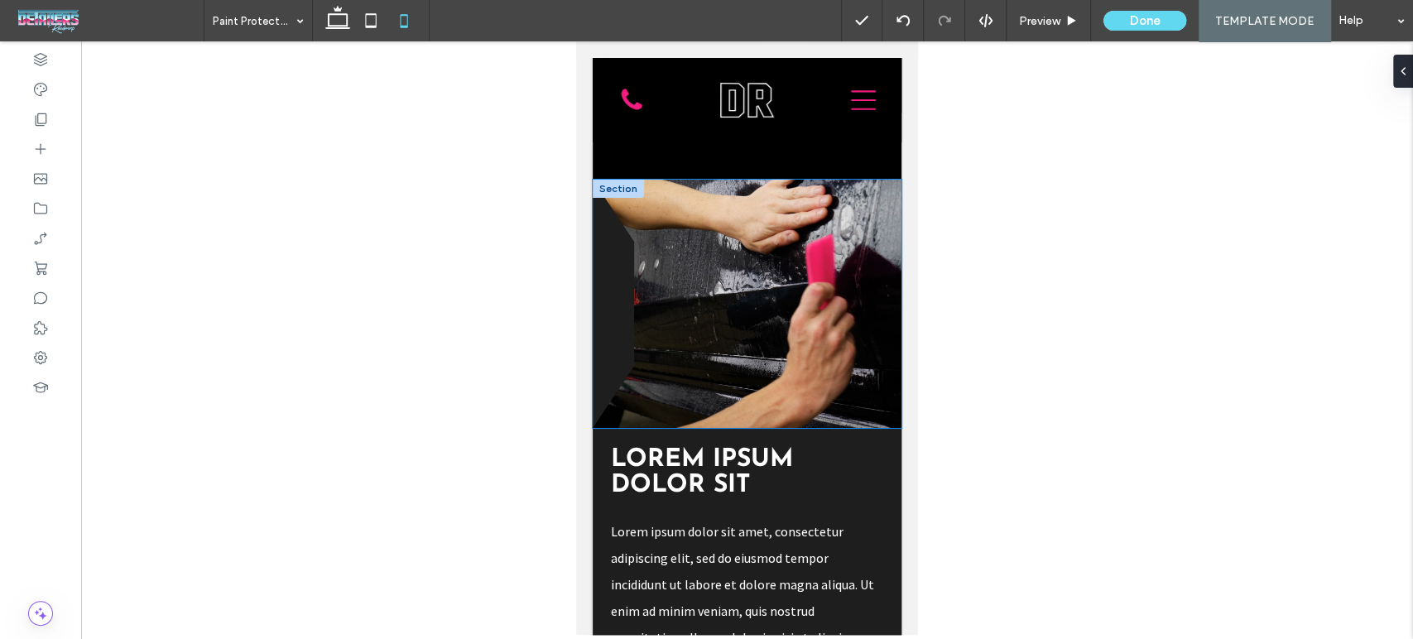
scroll to position [551, 0]
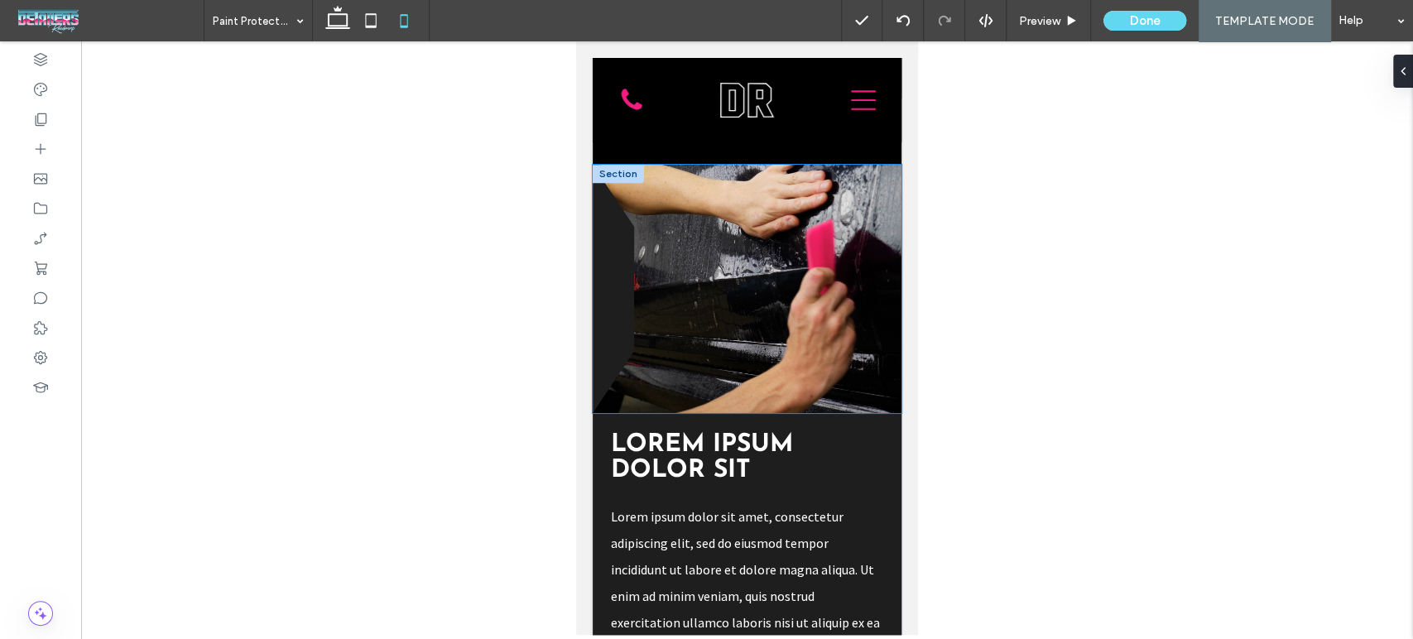
click at [833, 266] on video at bounding box center [747, 289] width 309 height 248
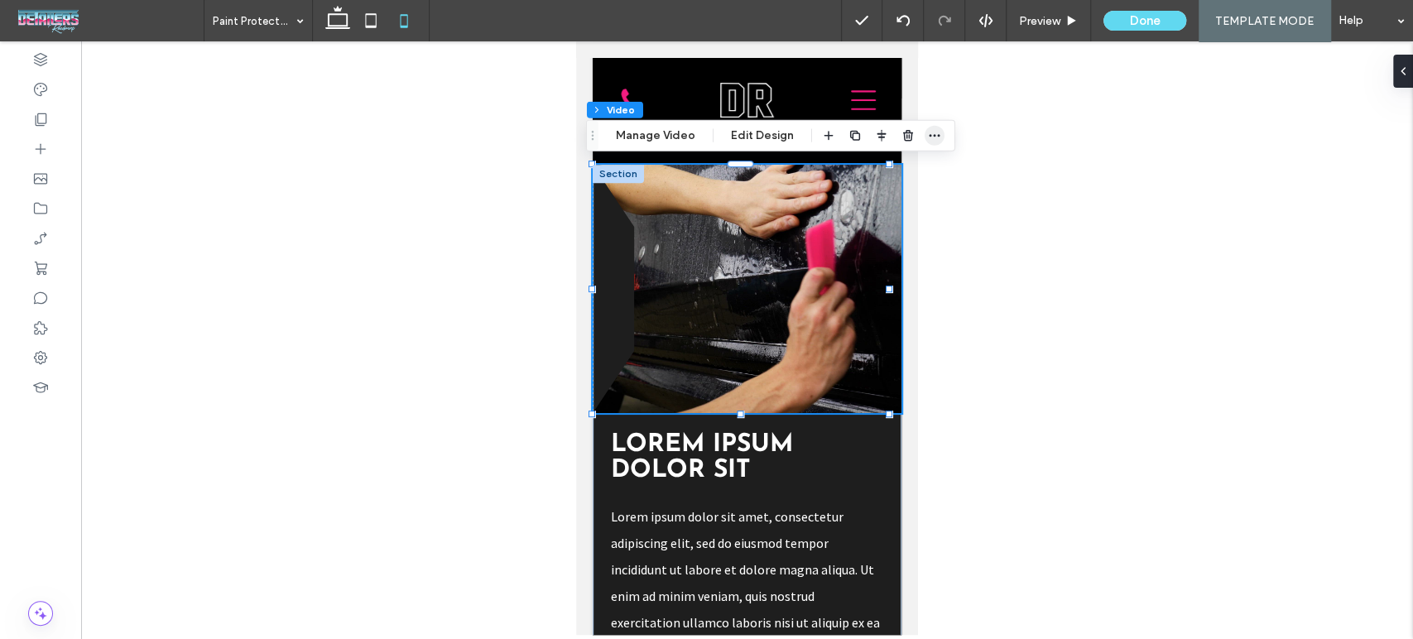
click at [938, 132] on span "button" at bounding box center [935, 136] width 20 height 20
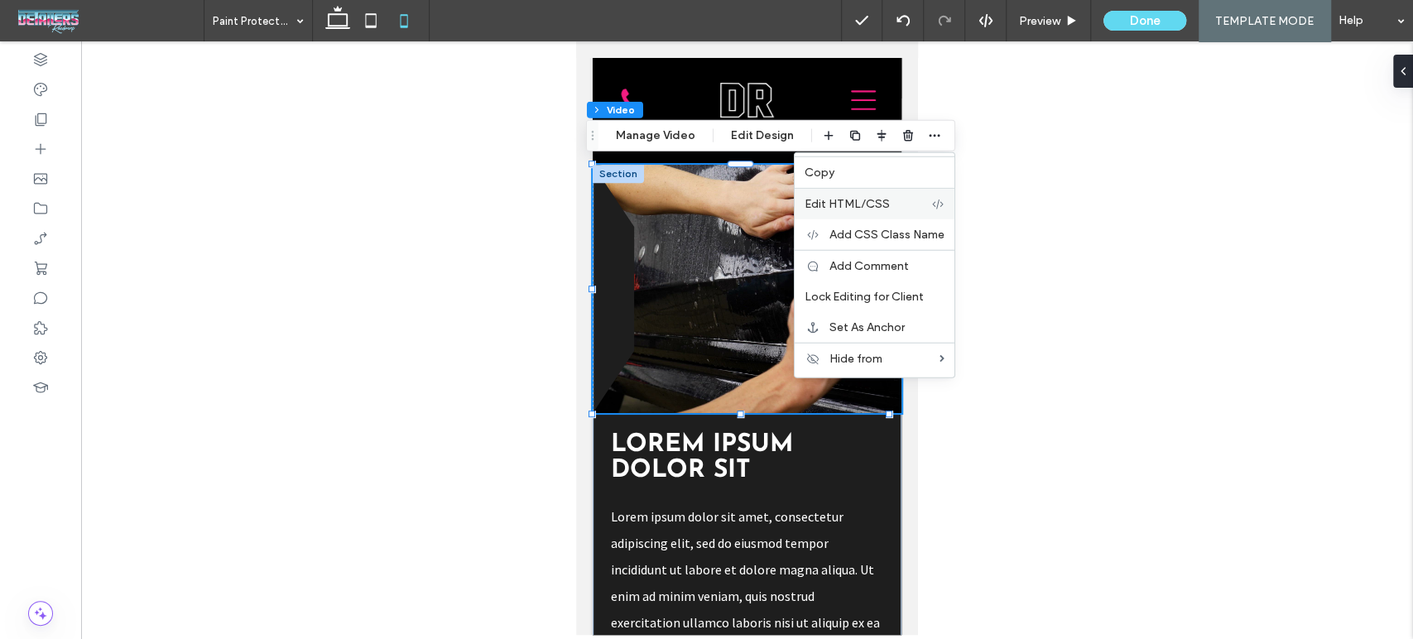
click at [876, 201] on span "Edit HTML/CSS" at bounding box center [847, 204] width 85 height 14
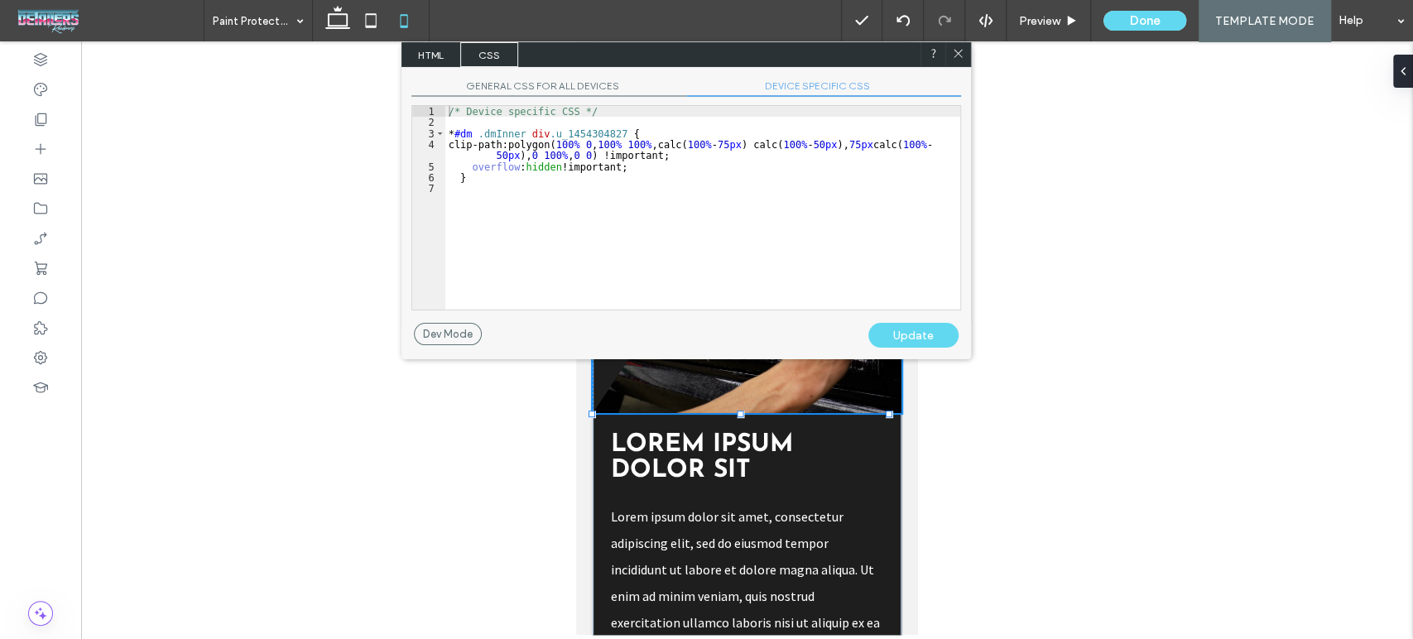
click at [730, 147] on div "/* Device specific CSS */ * #dm .dmInner div .u_1454304827 { clip-path:polygon(…" at bounding box center [702, 219] width 515 height 226
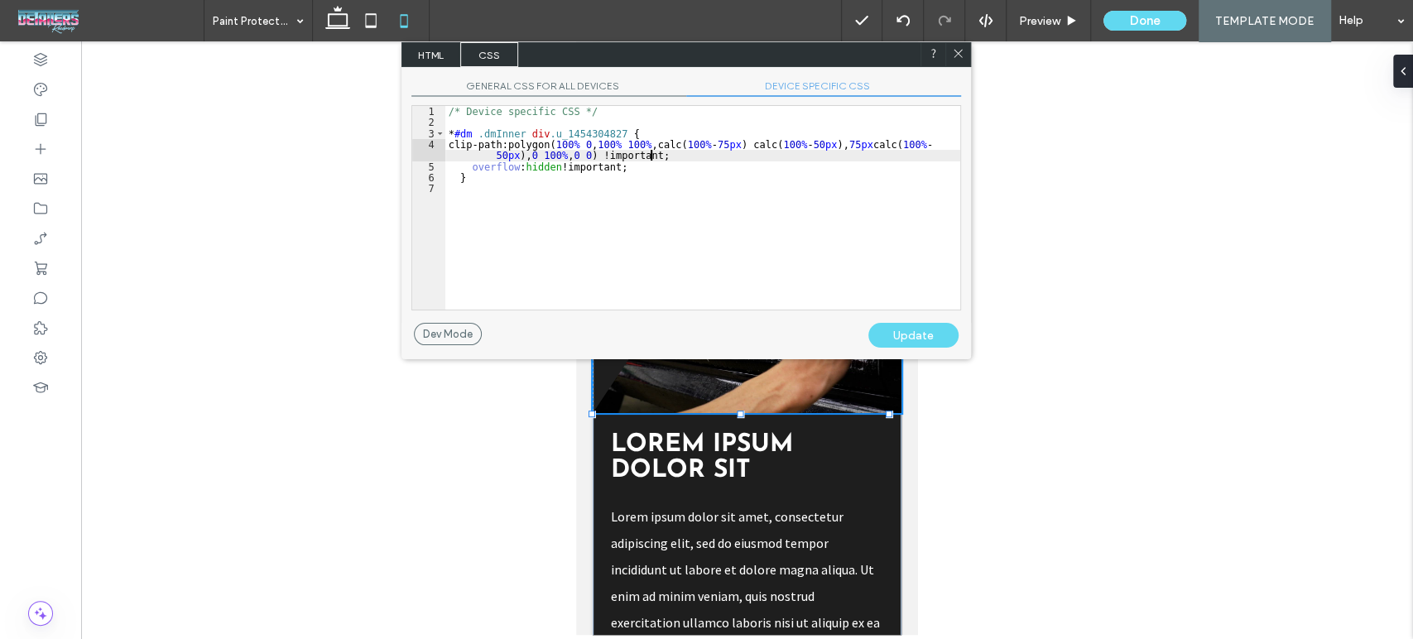
click at [711, 154] on div "/* Device specific CSS */ * #dm .dmInner div .u_1454304827 { clip-path:polygon(…" at bounding box center [702, 219] width 515 height 226
click at [682, 157] on div "/* Device specific CSS */ * #dm .dmInner div .u_1454304827 { clip-path:polygon(…" at bounding box center [702, 219] width 515 height 226
click at [672, 171] on div "/* Device specific CSS */ * #dm .dmInner div .u_1454304827 { clip-path:polygon(…" at bounding box center [702, 219] width 515 height 226
click at [655, 165] on div "/* Device specific CSS */ * #dm .dmInner div .u_1454304827 { clip-path:polygon(…" at bounding box center [702, 219] width 515 height 226
click at [457, 175] on div "/* Device specific CSS */ * #dm .dmInner div .u_1454304827 { clip-path:polygon(…" at bounding box center [702, 219] width 515 height 226
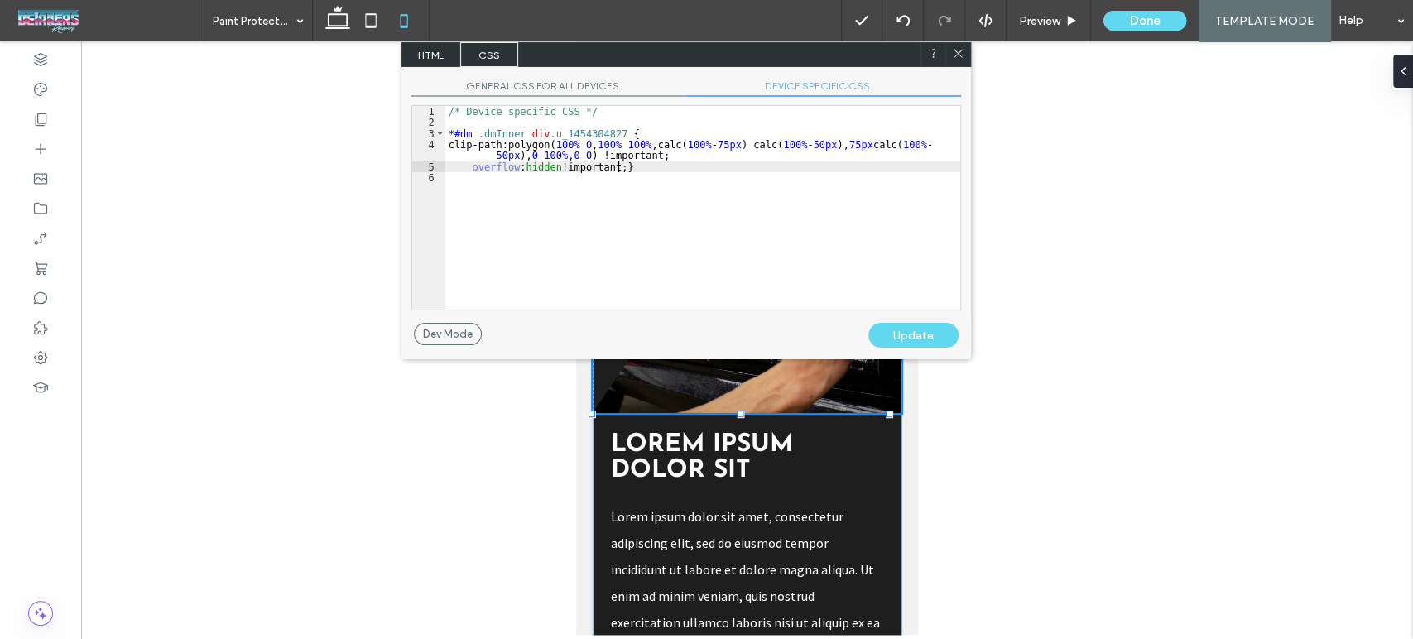
type textarea "**"
click at [925, 334] on div "Update" at bounding box center [913, 335] width 90 height 25
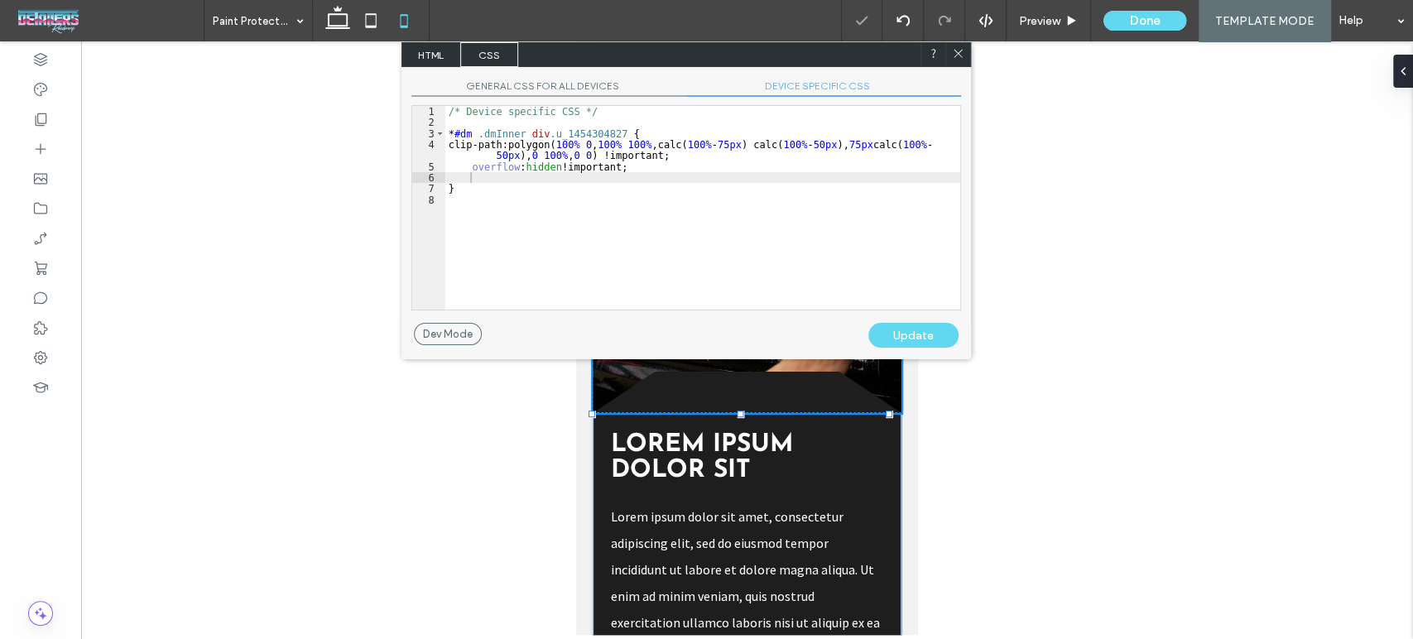
click at [956, 55] on use at bounding box center [957, 54] width 8 height 8
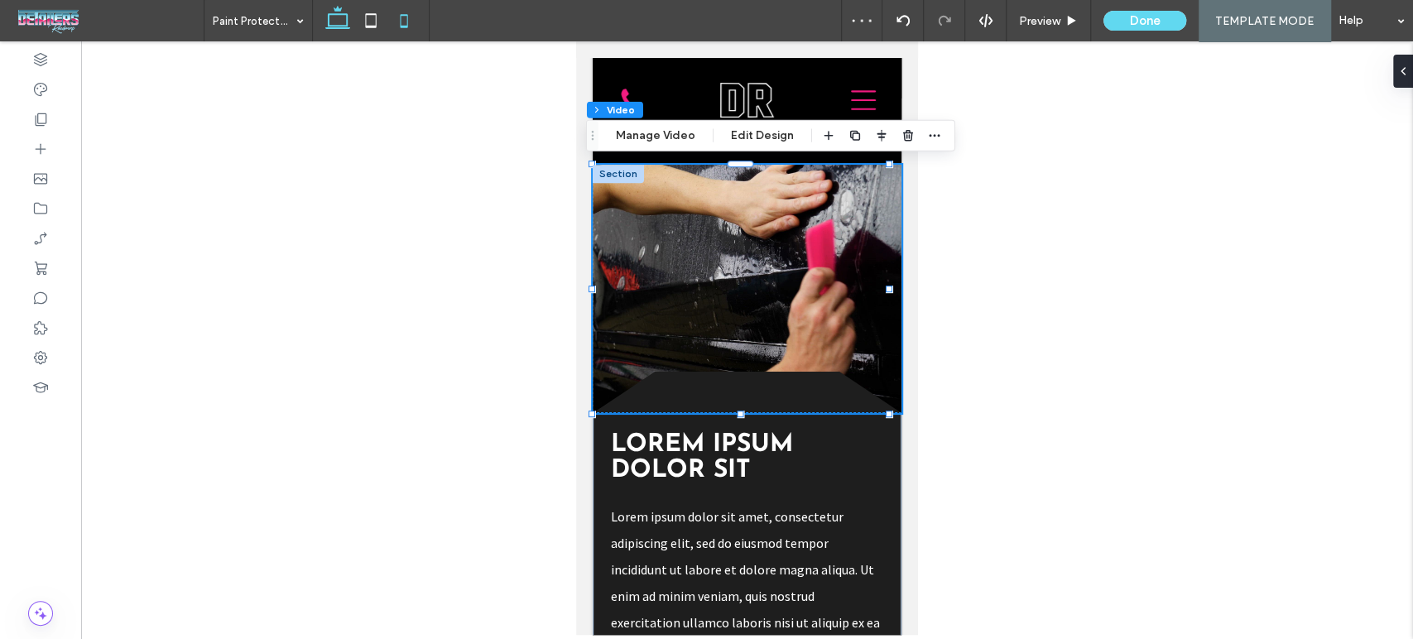
drag, startPoint x: 328, startPoint y: 18, endPoint x: 267, endPoint y: 0, distance: 63.9
click at [328, 18] on use at bounding box center [337, 17] width 25 height 23
type input "***"
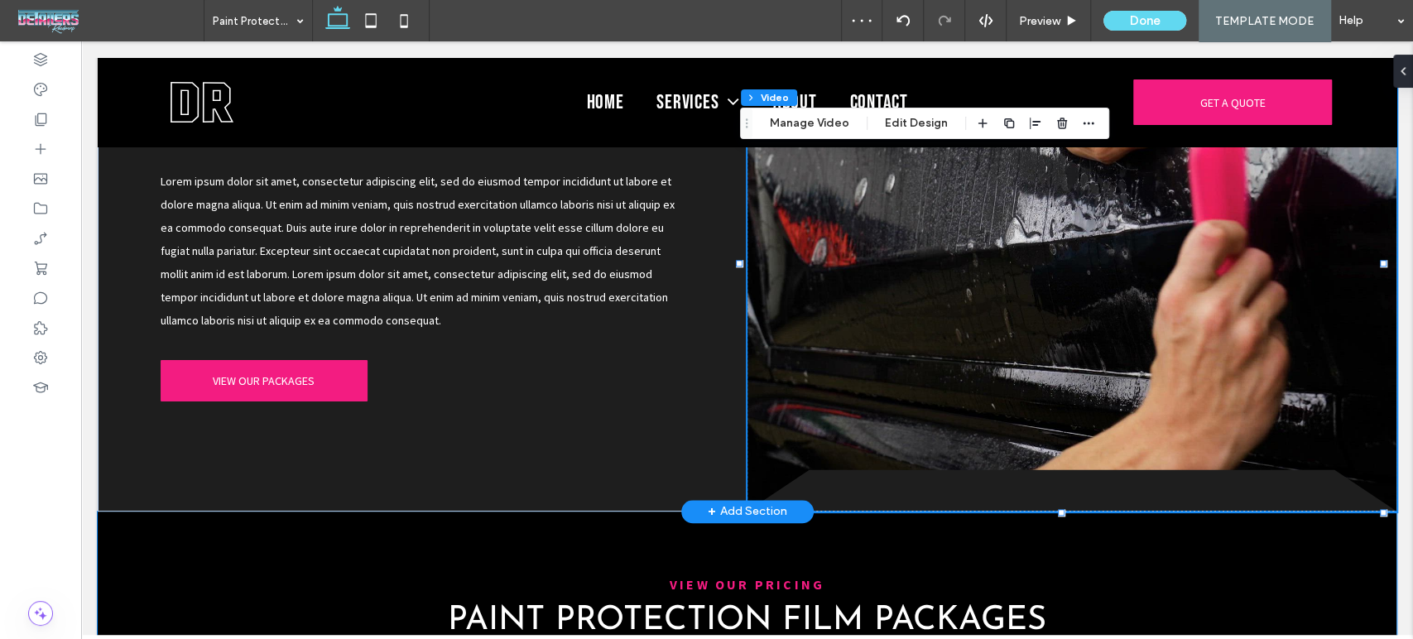
scroll to position [973, 0]
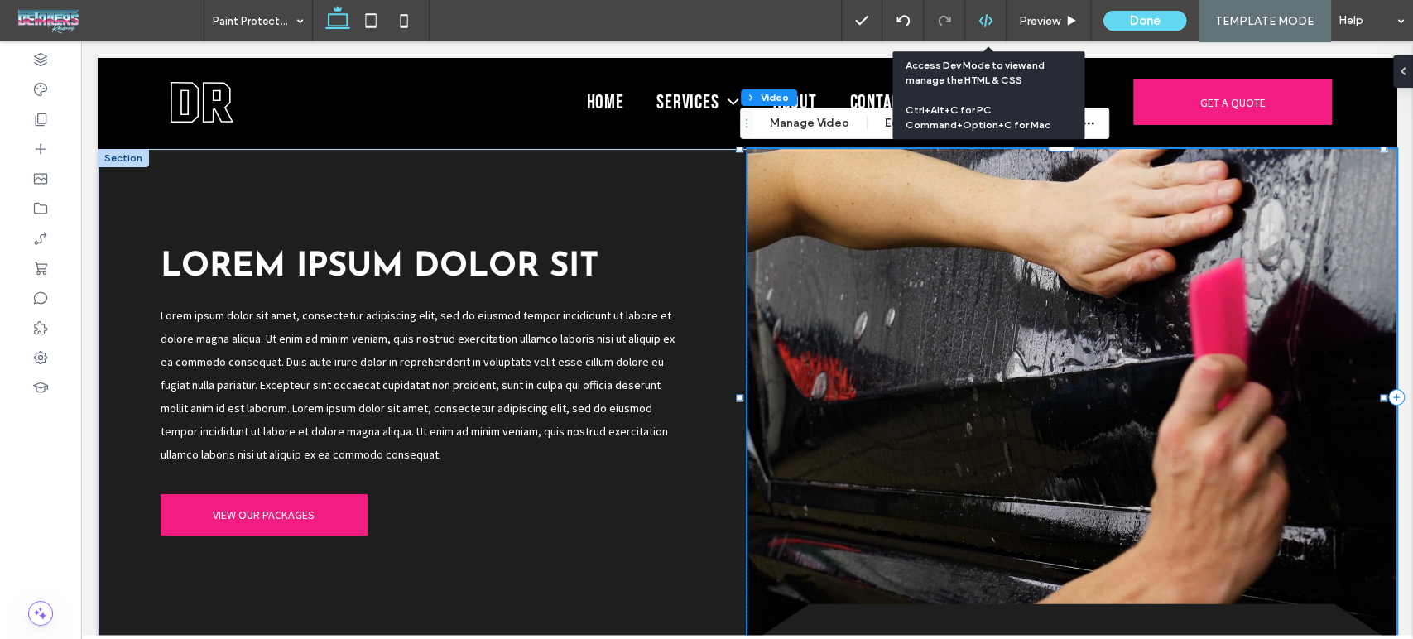
click at [989, 17] on icon at bounding box center [985, 20] width 15 height 15
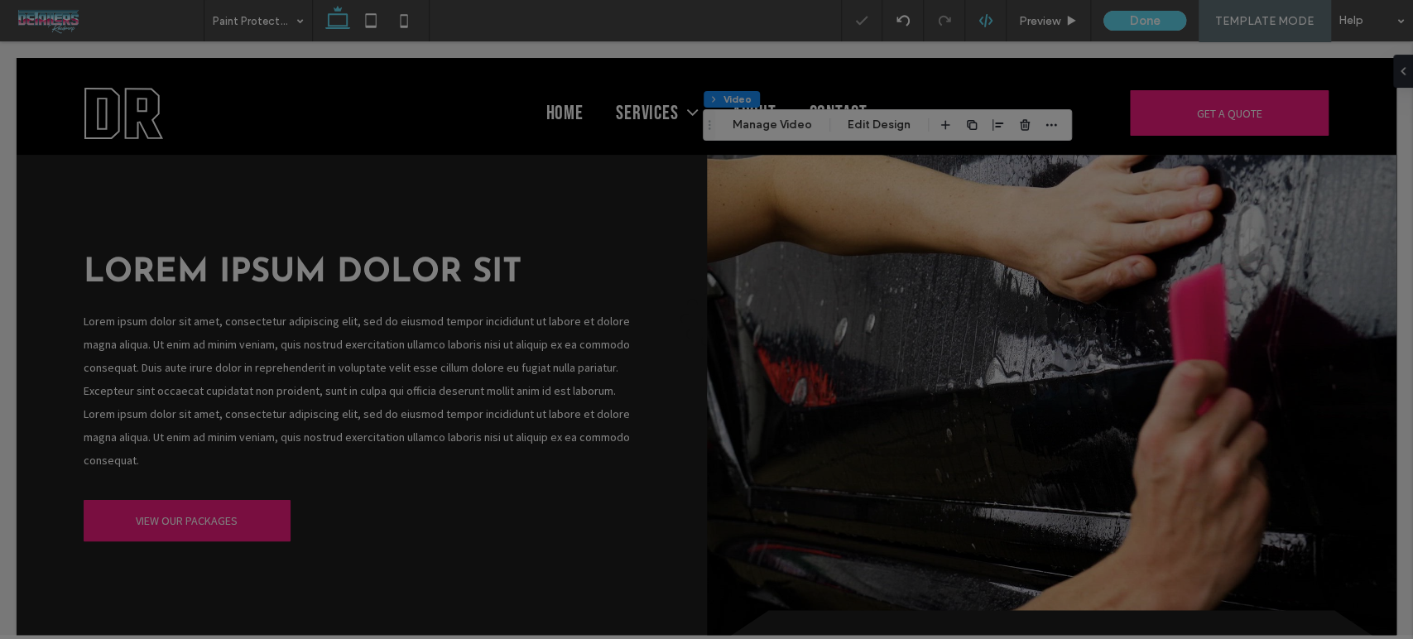
scroll to position [0, 0]
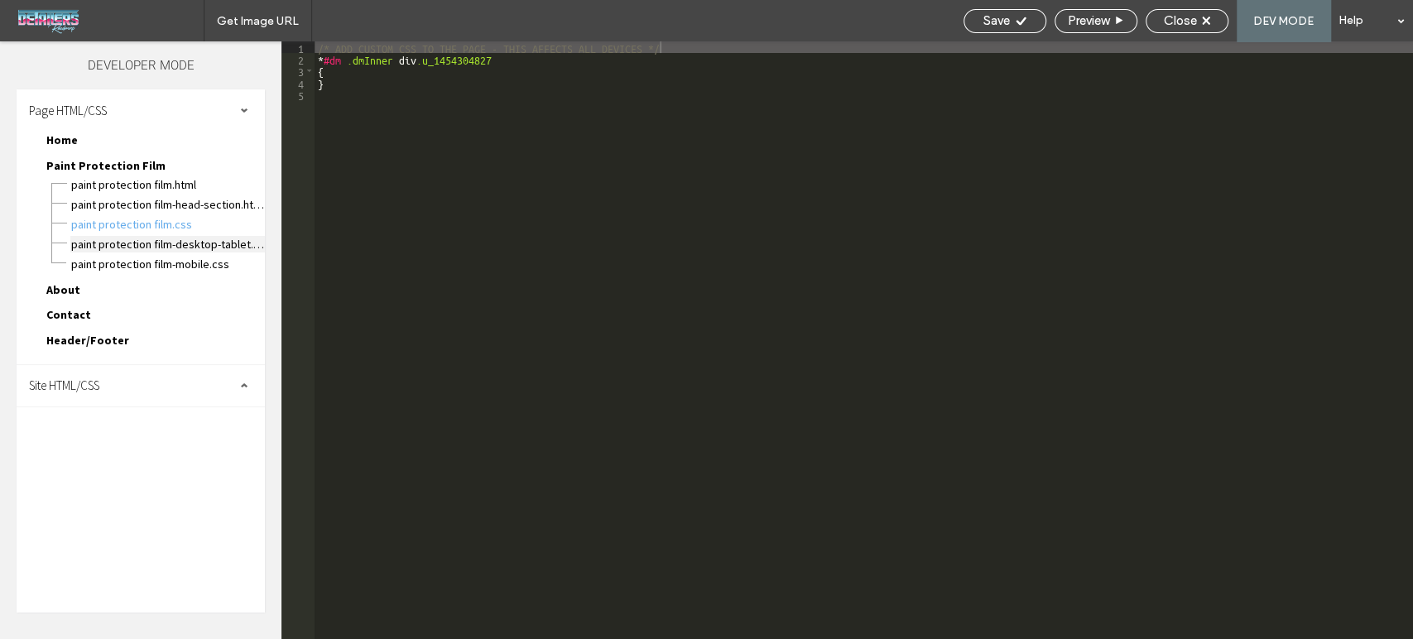
click at [190, 238] on span "Paint Protection Film-desktop-tablet.css" at bounding box center [167, 244] width 195 height 17
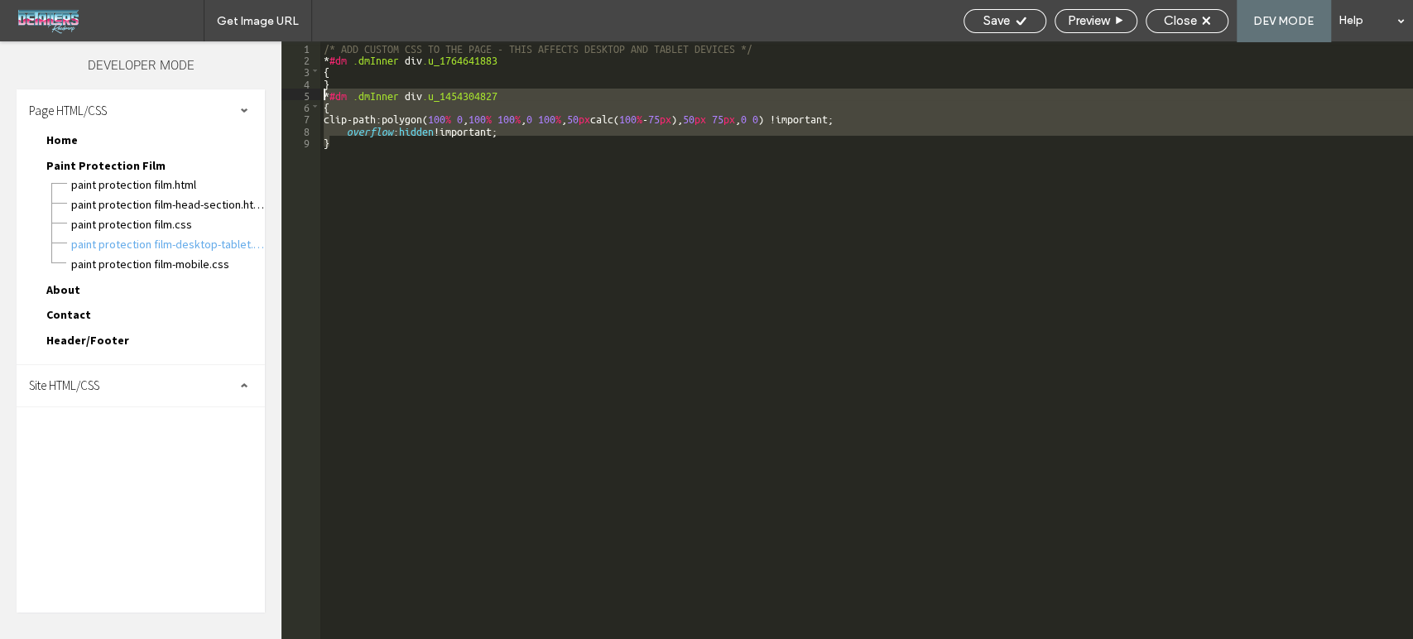
drag, startPoint x: 354, startPoint y: 149, endPoint x: 312, endPoint y: 98, distance: 65.8
click at [312, 98] on div "** 1 2 3 4 5 6 7 8 9 /* ADD CUSTOM CSS TO THE PAGE - THIS AFFECTS DESKTOP AND T…" at bounding box center [846, 340] width 1131 height 598
click at [184, 216] on span "Paint Protection Film.css" at bounding box center [167, 224] width 195 height 17
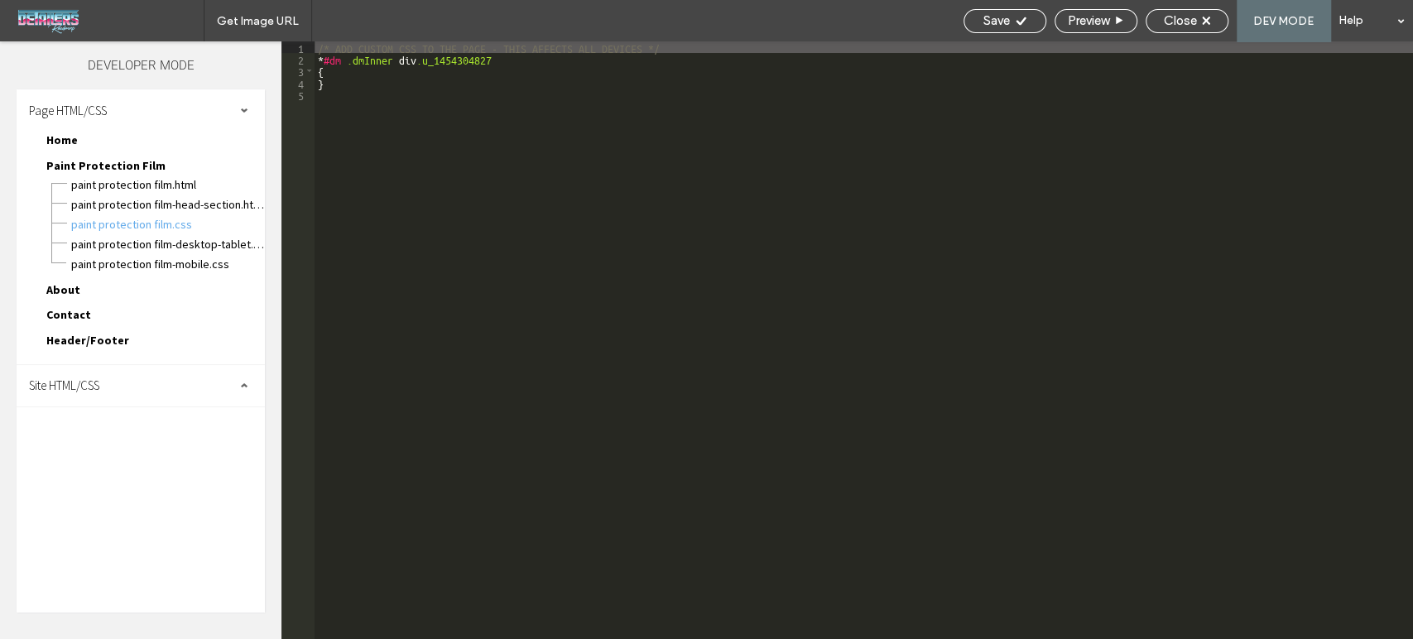
click at [564, 180] on div "/* ADD CUSTOM CSS TO THE PAGE - THIS AFFECTS ALL DEVICES */ * #dm .dmInner div …" at bounding box center [864, 351] width 1098 height 621
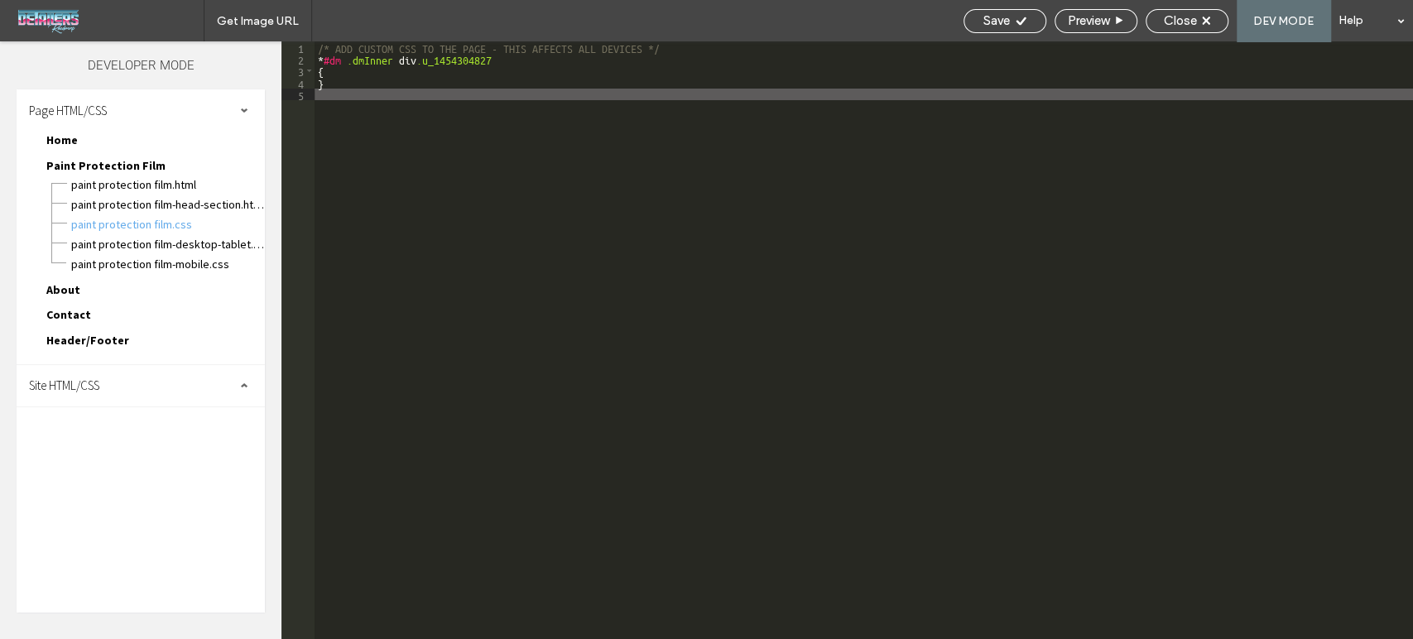
click at [400, 97] on div "/* ADD CUSTOM CSS TO THE PAGE - THIS AFFECTS ALL DEVICES */ * #dm .dmInner div …" at bounding box center [864, 351] width 1098 height 621
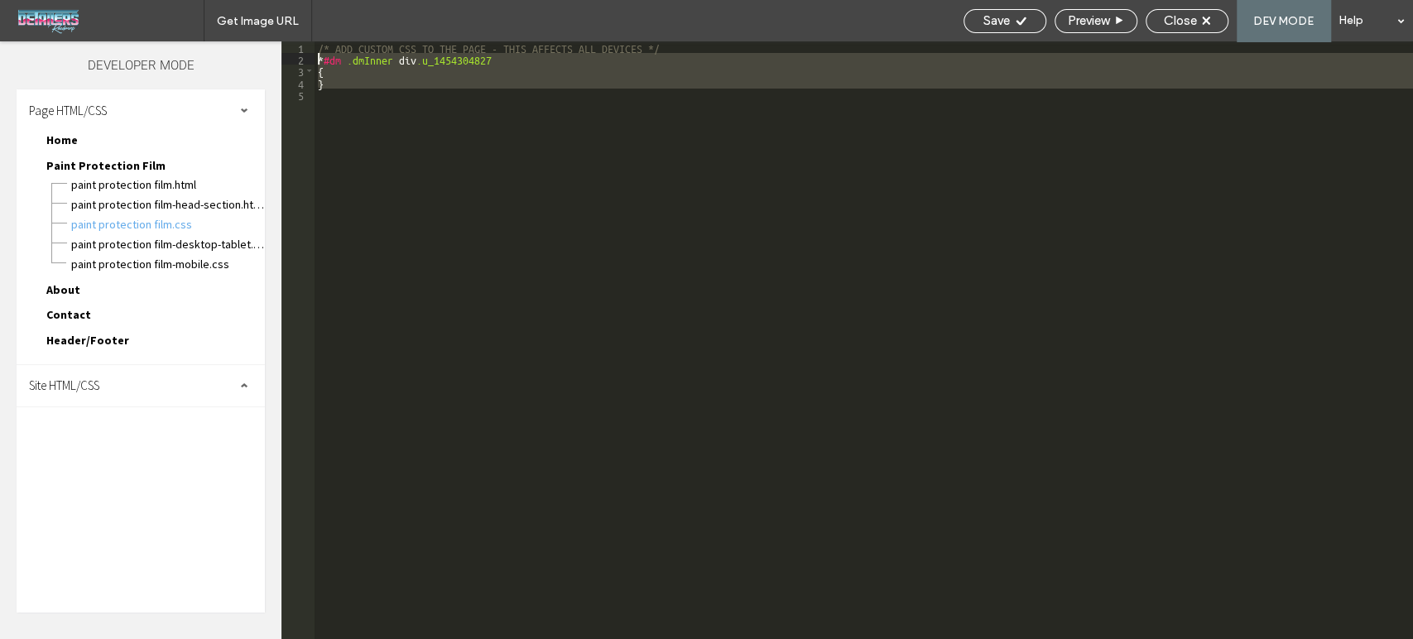
drag, startPoint x: 356, startPoint y: 90, endPoint x: 295, endPoint y: 54, distance: 70.5
click at [295, 54] on div "** 1 2 3 4 5 /* ADD CUSTOM CSS TO THE PAGE - THIS AFFECTS ALL DEVICES */ * #dm …" at bounding box center [846, 340] width 1131 height 598
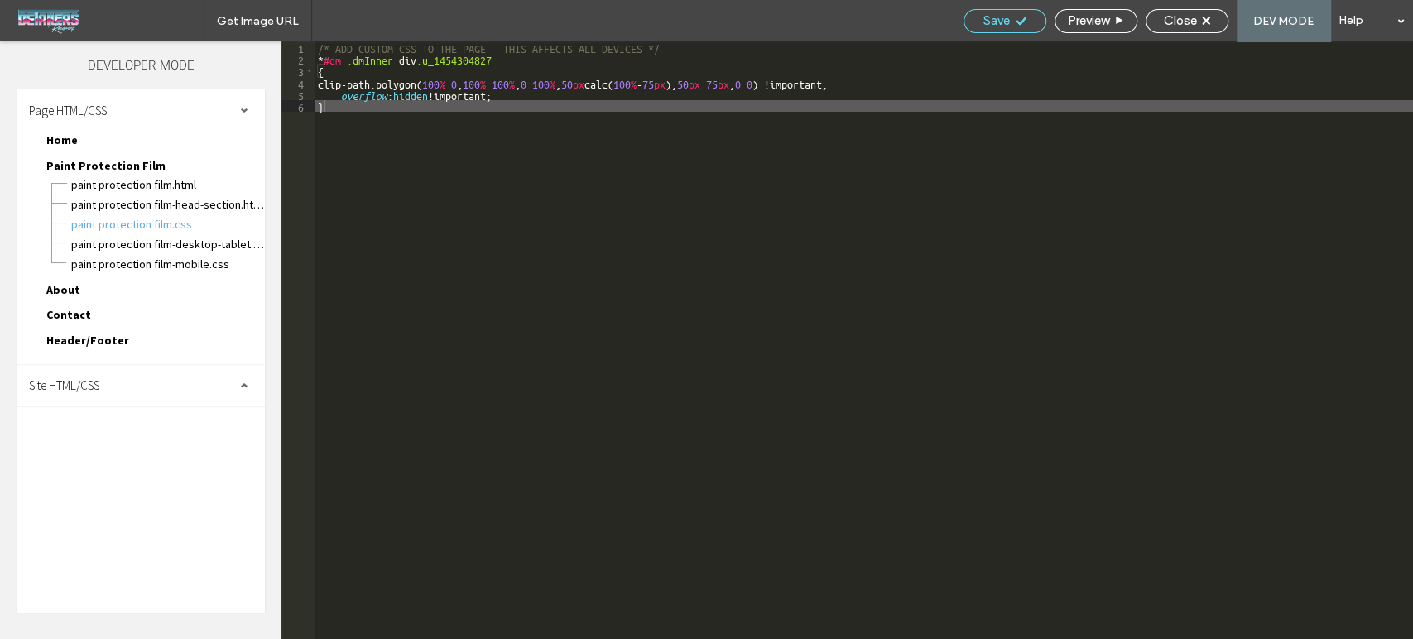
click at [993, 19] on span "Save" at bounding box center [996, 20] width 26 height 15
click at [189, 237] on span "Paint Protection Film-desktop-tablet.css" at bounding box center [167, 244] width 195 height 17
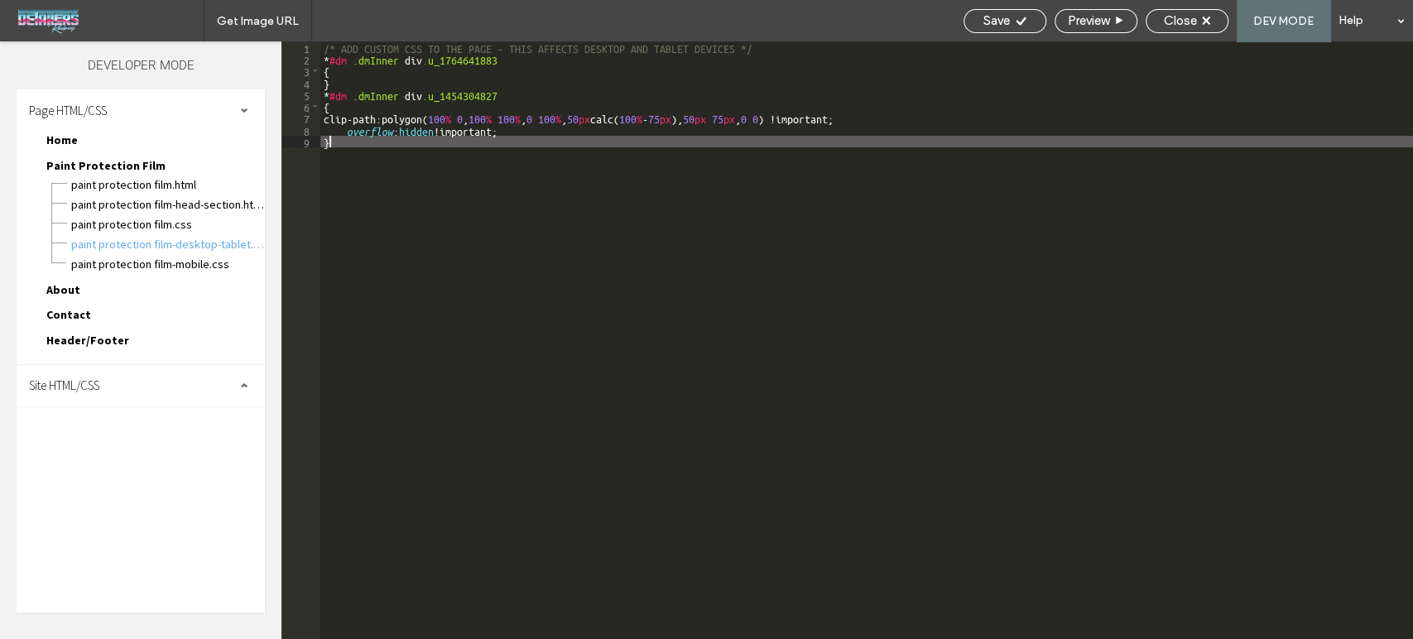
click at [438, 211] on div "/* ADD CUSTOM CSS TO THE PAGE - THIS AFFECTS DESKTOP AND TABLET DEVICES */ * #d…" at bounding box center [866, 351] width 1093 height 621
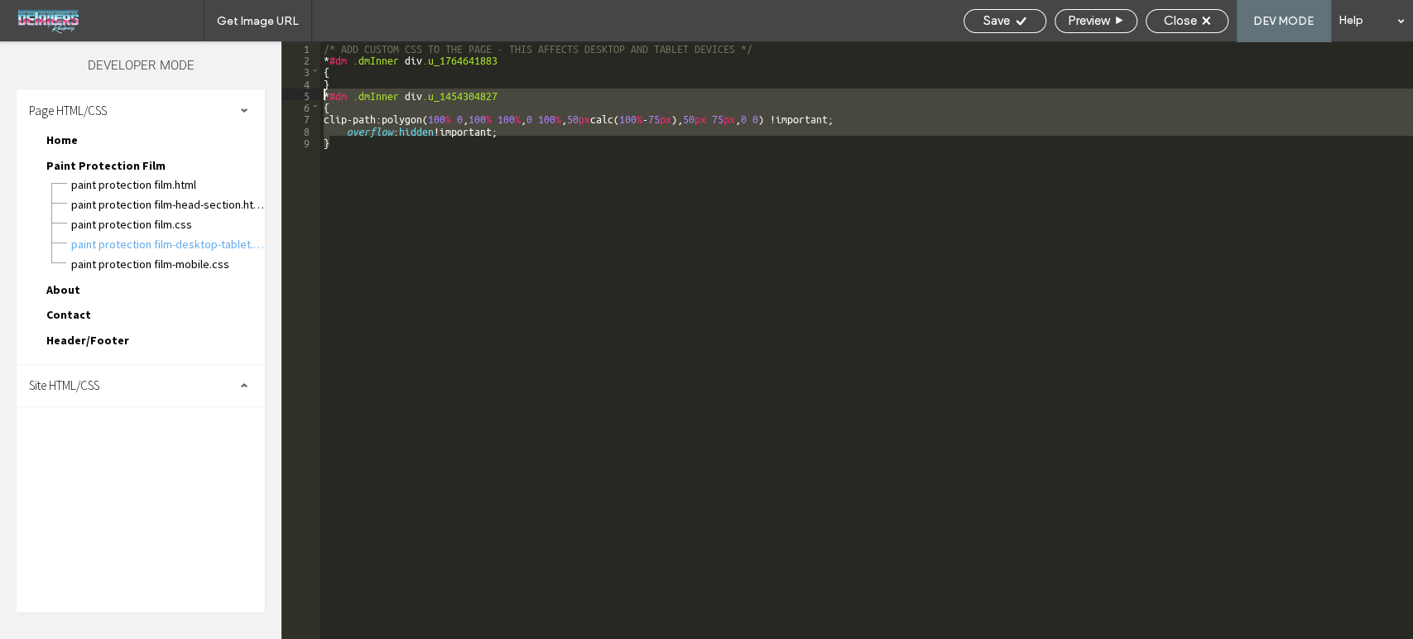
drag, startPoint x: 358, startPoint y: 145, endPoint x: 306, endPoint y: 100, distance: 68.1
click at [306, 100] on div "** 1 2 3 4 5 6 7 8 9 /* ADD CUSTOM CSS TO THE PAGE - THIS AFFECTS DESKTOP AND T…" at bounding box center [846, 340] width 1131 height 598
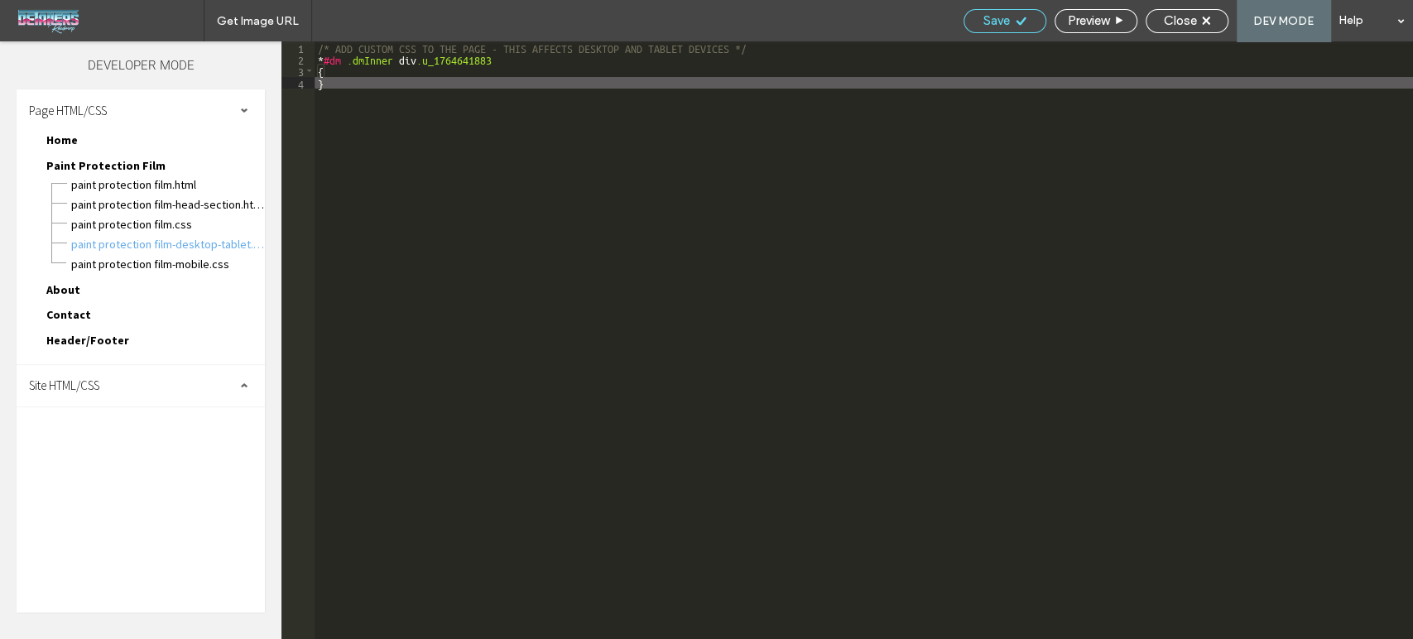
click at [1008, 30] on div "Save" at bounding box center [1004, 21] width 83 height 24
click at [1015, 15] on icon at bounding box center [1021, 21] width 12 height 12
click at [1179, 21] on span "Close" at bounding box center [1180, 20] width 33 height 15
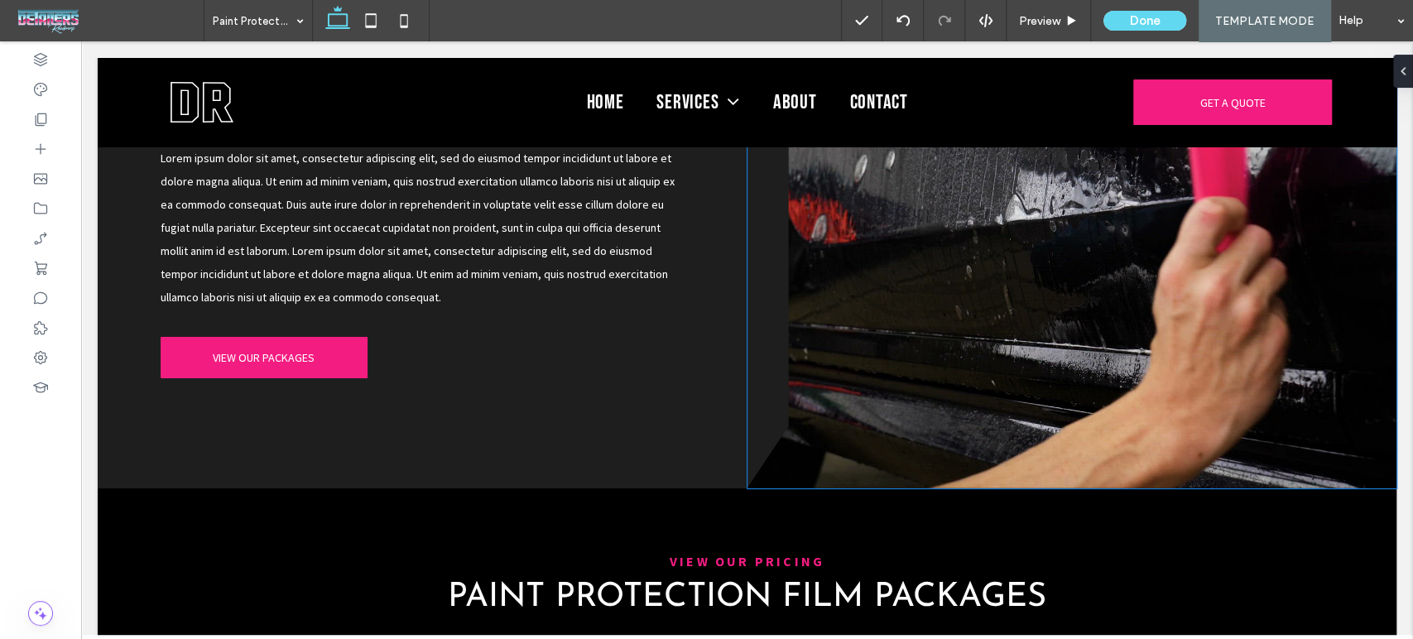
scroll to position [1195, 0]
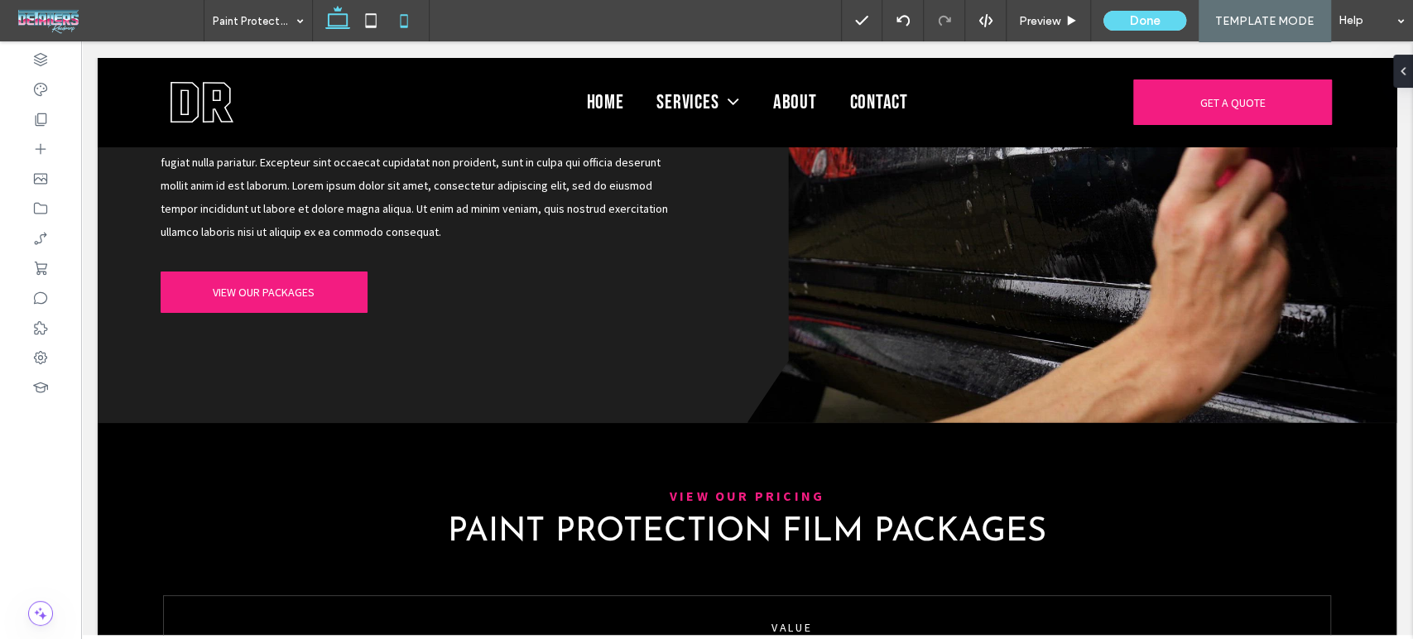
click at [405, 25] on use at bounding box center [403, 20] width 7 height 13
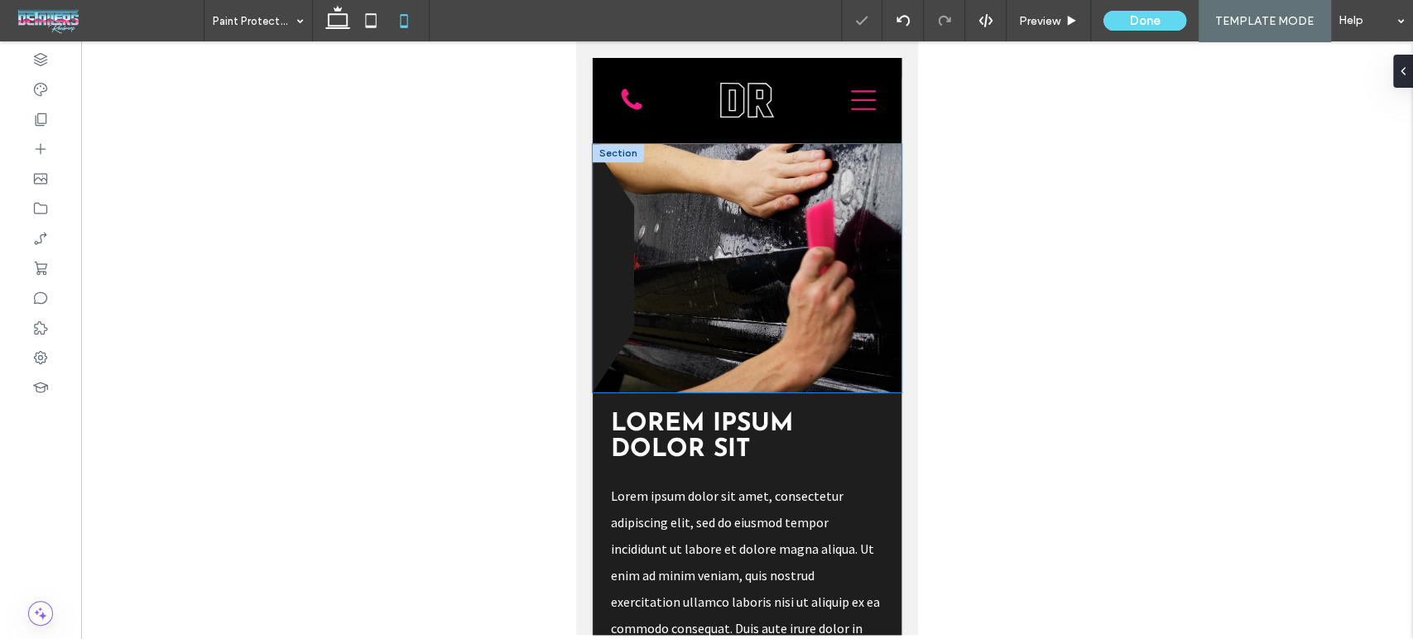
click at [855, 208] on video at bounding box center [747, 268] width 309 height 248
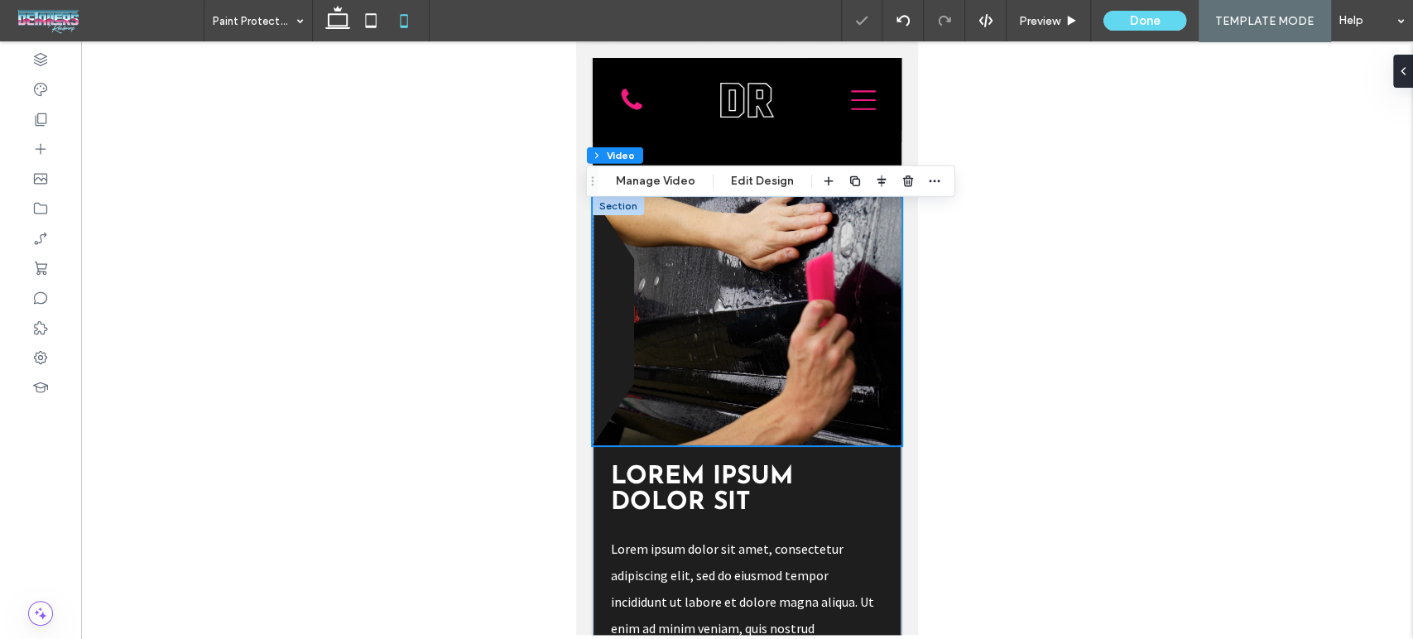
scroll to position [480, 0]
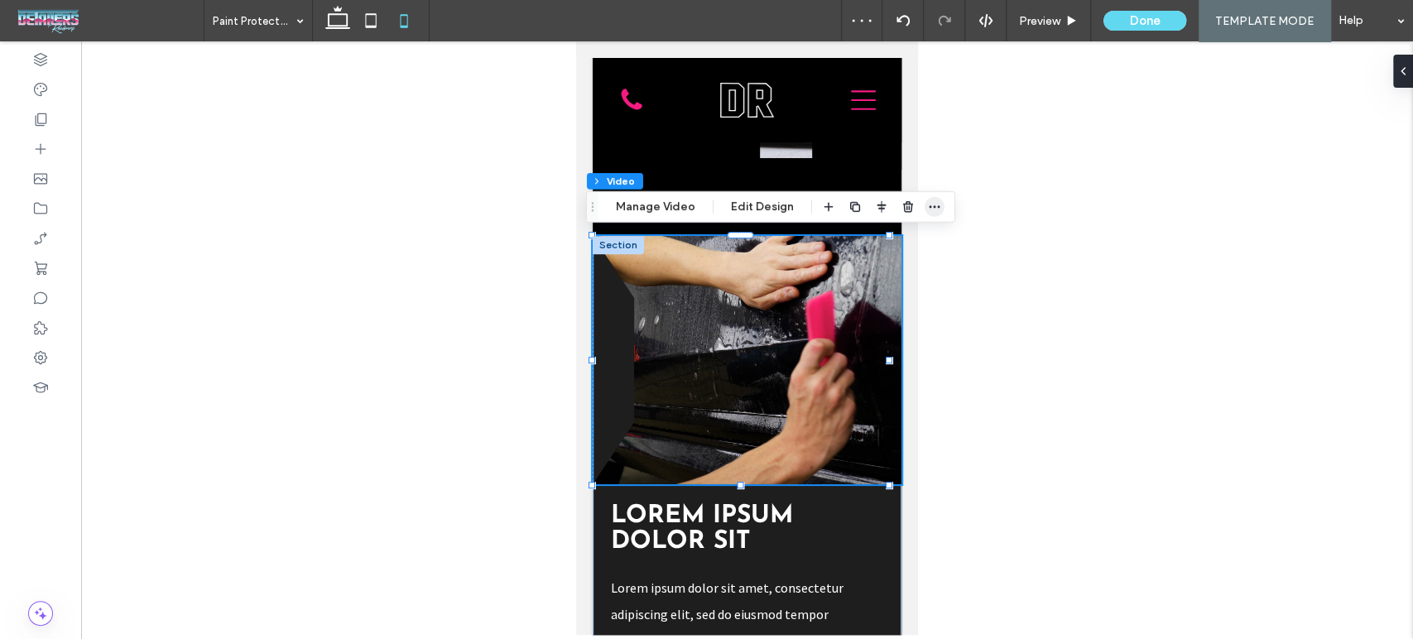
click at [928, 209] on icon "button" at bounding box center [934, 206] width 13 height 13
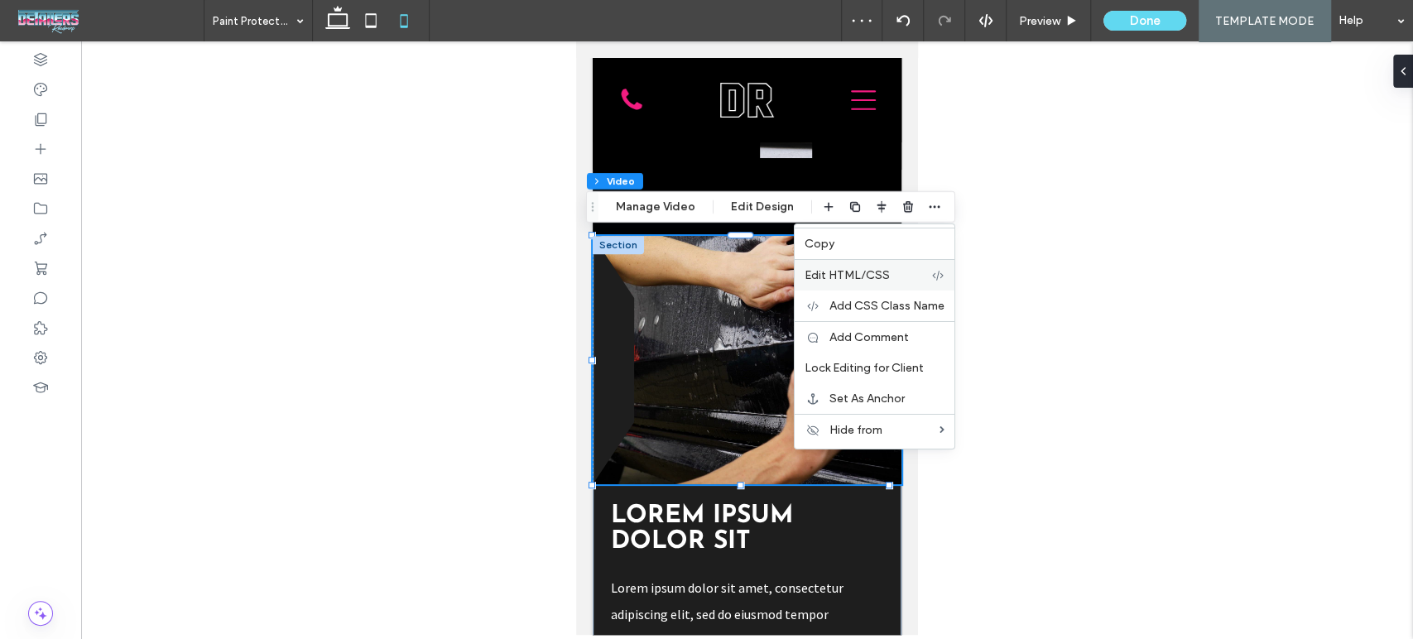
click at [901, 269] on label "Edit HTML/CSS" at bounding box center [868, 275] width 127 height 14
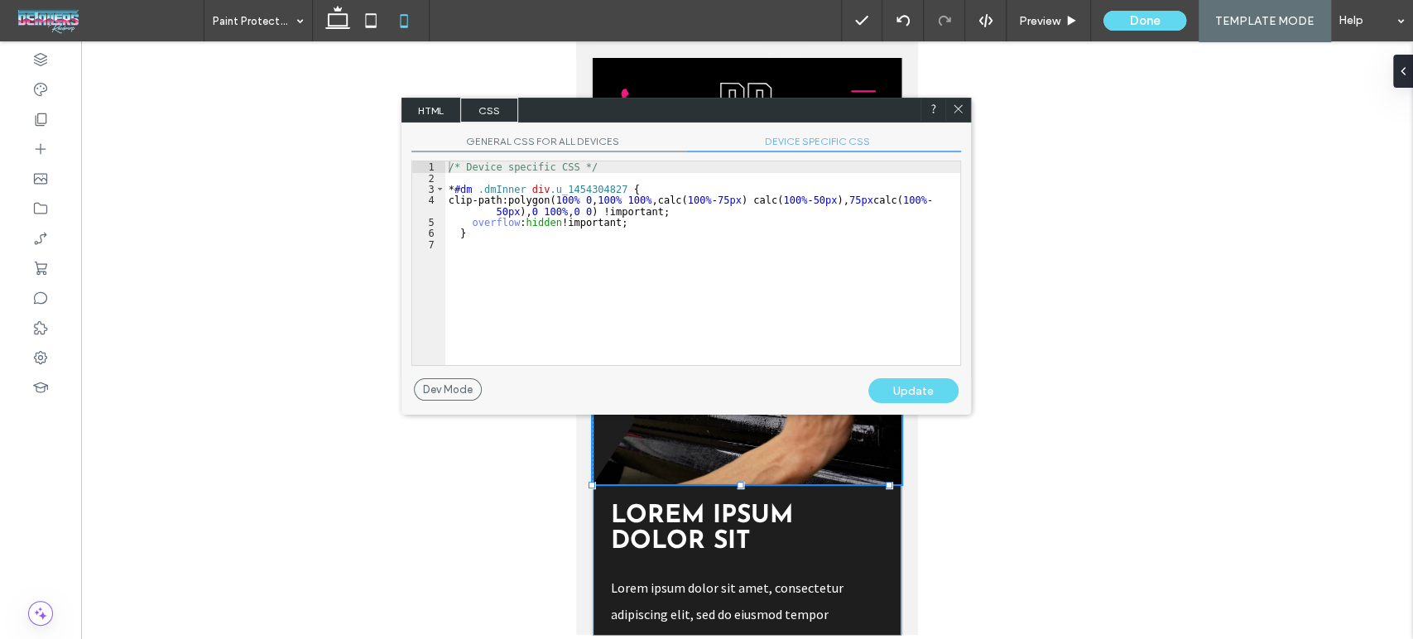
click at [914, 390] on div "Update" at bounding box center [913, 390] width 90 height 25
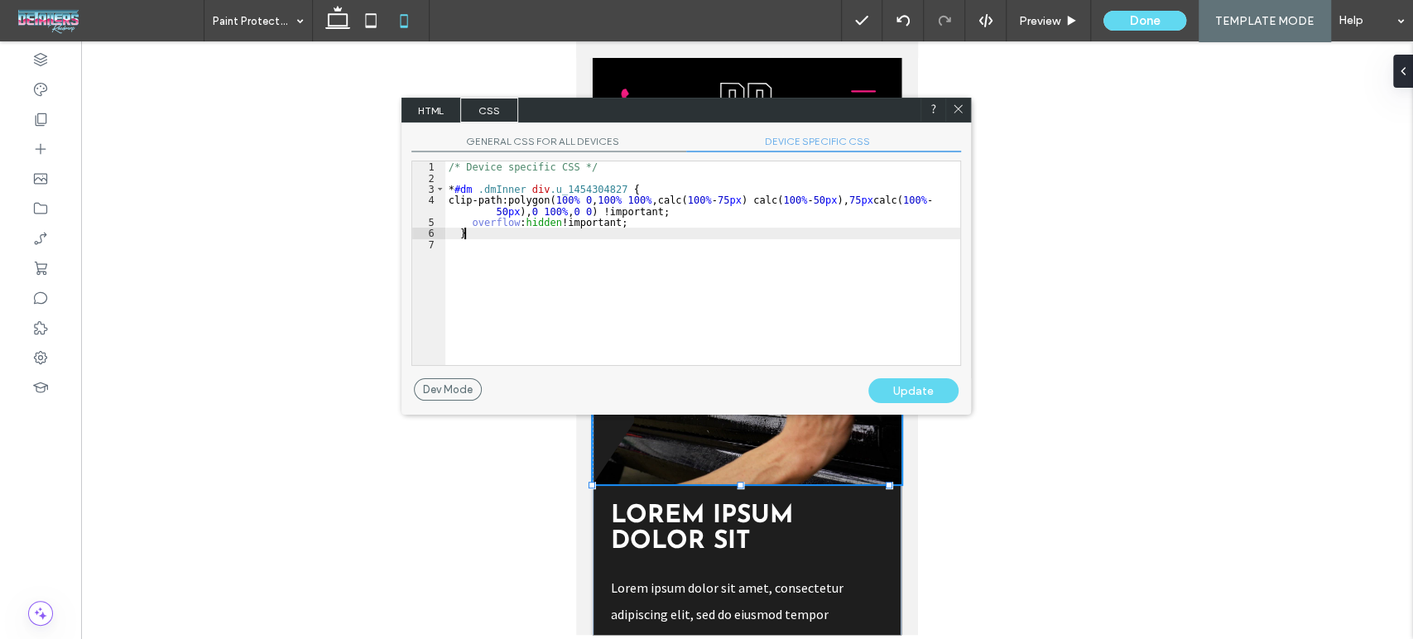
click at [661, 230] on div "/* Device specific CSS */ * #dm .dmInner div .u_1454304827 { clip-path:polygon(…" at bounding box center [702, 274] width 515 height 226
click at [653, 225] on div "/* Device specific CSS */ * #dm .dmInner div .u_1454304827 { clip-path:polygon(…" at bounding box center [702, 274] width 515 height 226
click at [904, 391] on div "Update" at bounding box center [913, 390] width 90 height 25
click at [462, 237] on div "/* Device specific CSS */ * #dm .dmInner div .u_1454304827 { clip-path:polygon(…" at bounding box center [702, 274] width 515 height 226
click at [457, 232] on div "/* Device specific CSS */ * #dm .dmInner div .u_1454304827 { clip-path:polygon(…" at bounding box center [702, 274] width 515 height 226
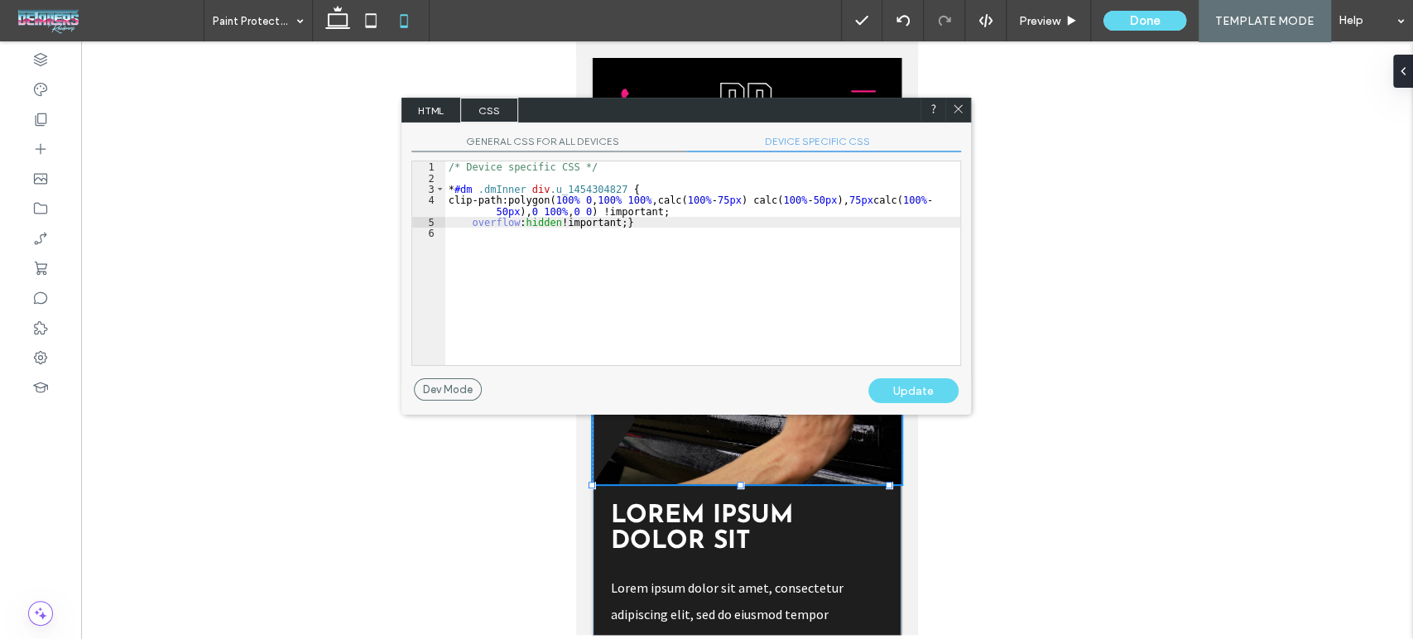
type textarea "**"
click at [909, 386] on div "Update" at bounding box center [913, 390] width 90 height 25
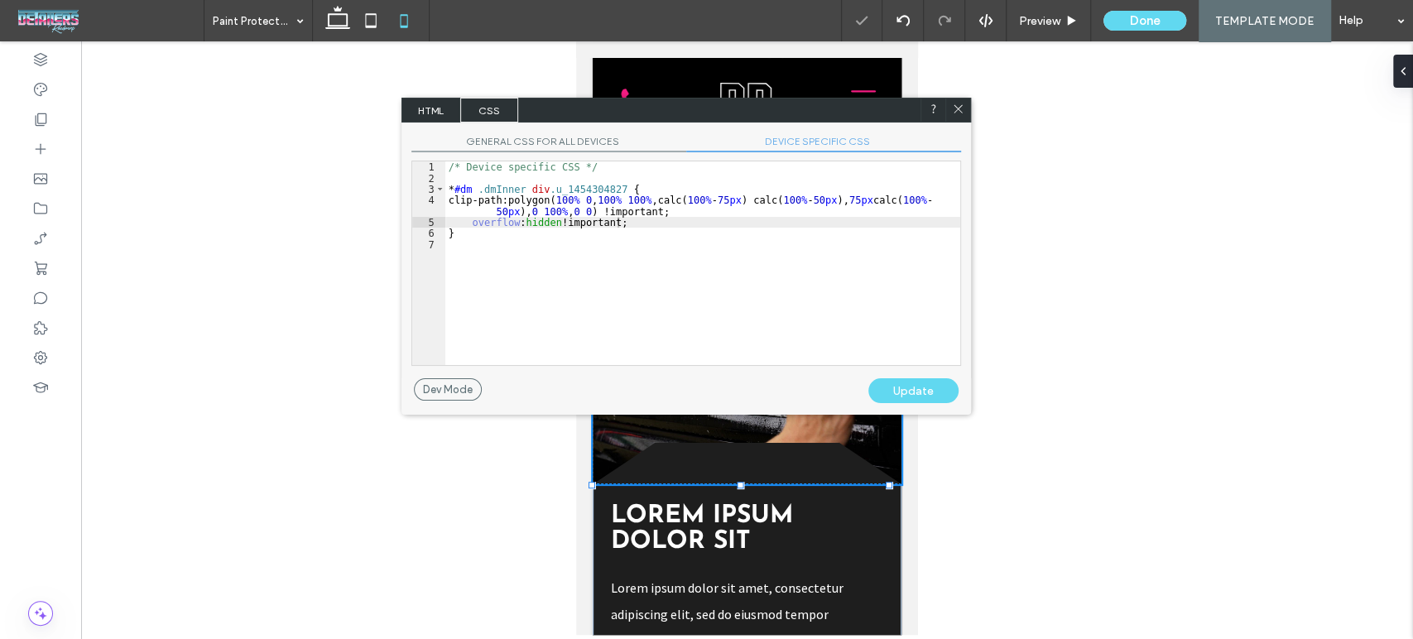
click at [954, 101] on div at bounding box center [957, 110] width 25 height 25
click at [956, 103] on icon at bounding box center [958, 109] width 12 height 12
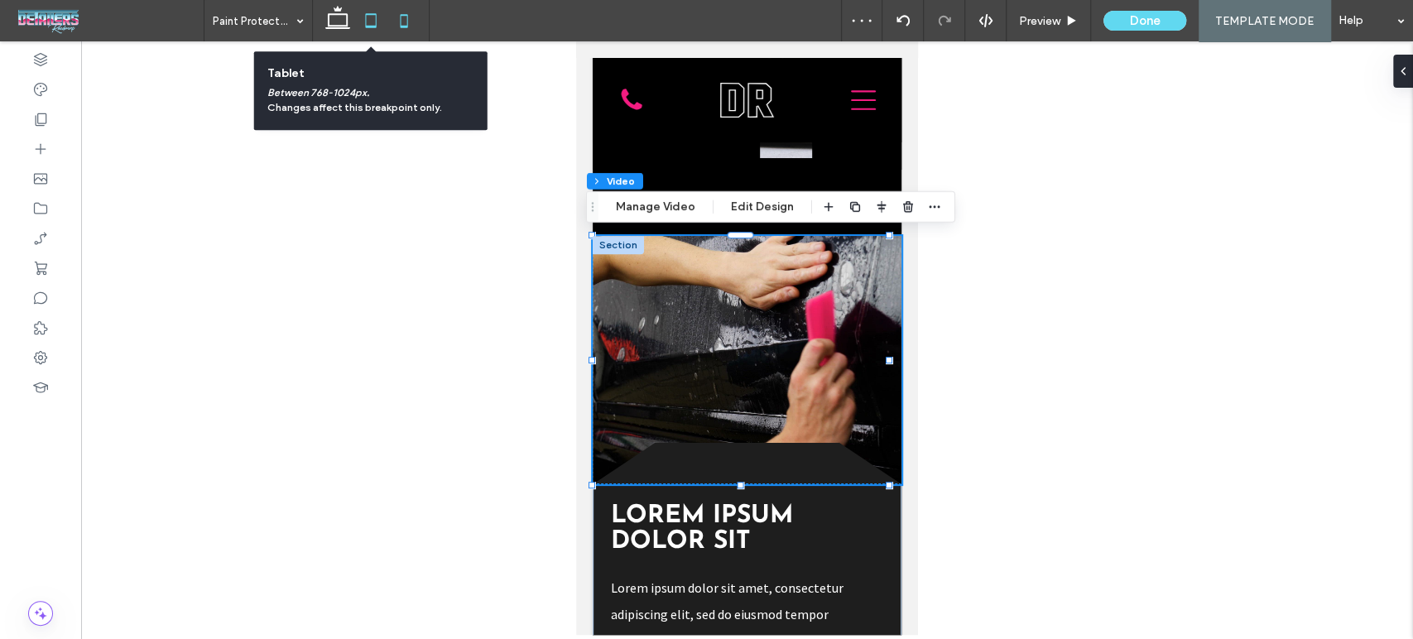
click at [375, 19] on icon at bounding box center [370, 20] width 33 height 33
type input "***"
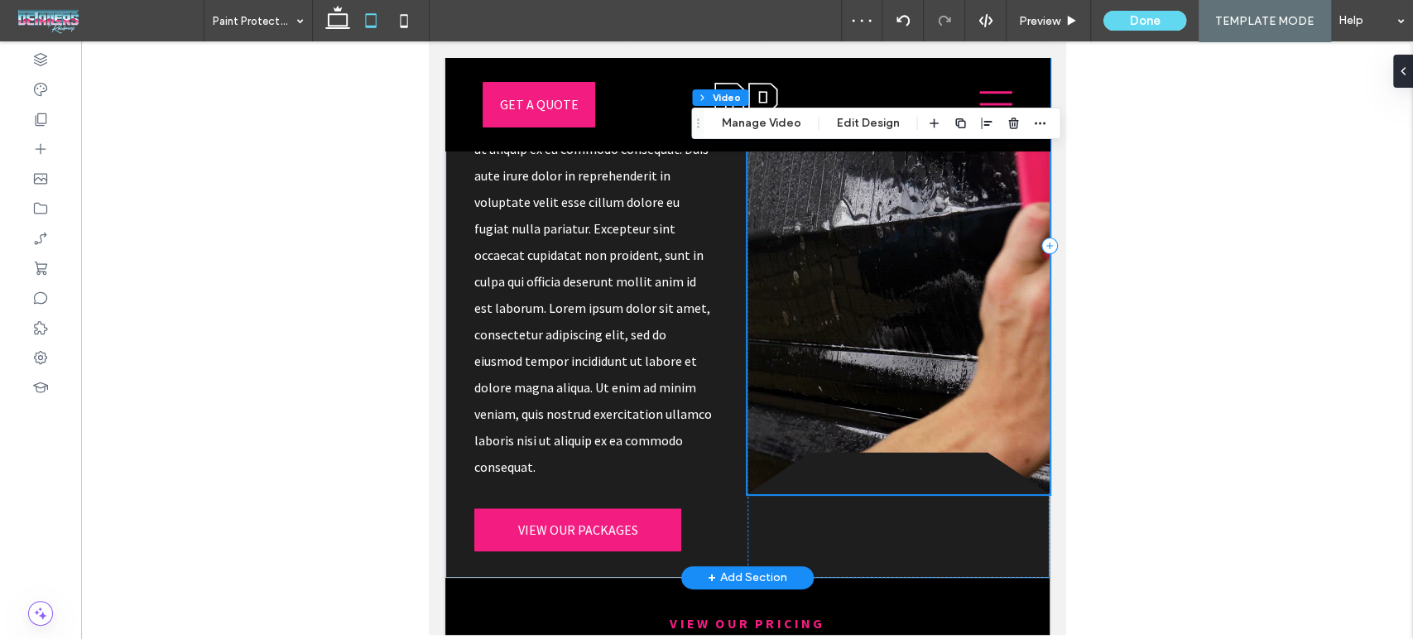
scroll to position [968, 0]
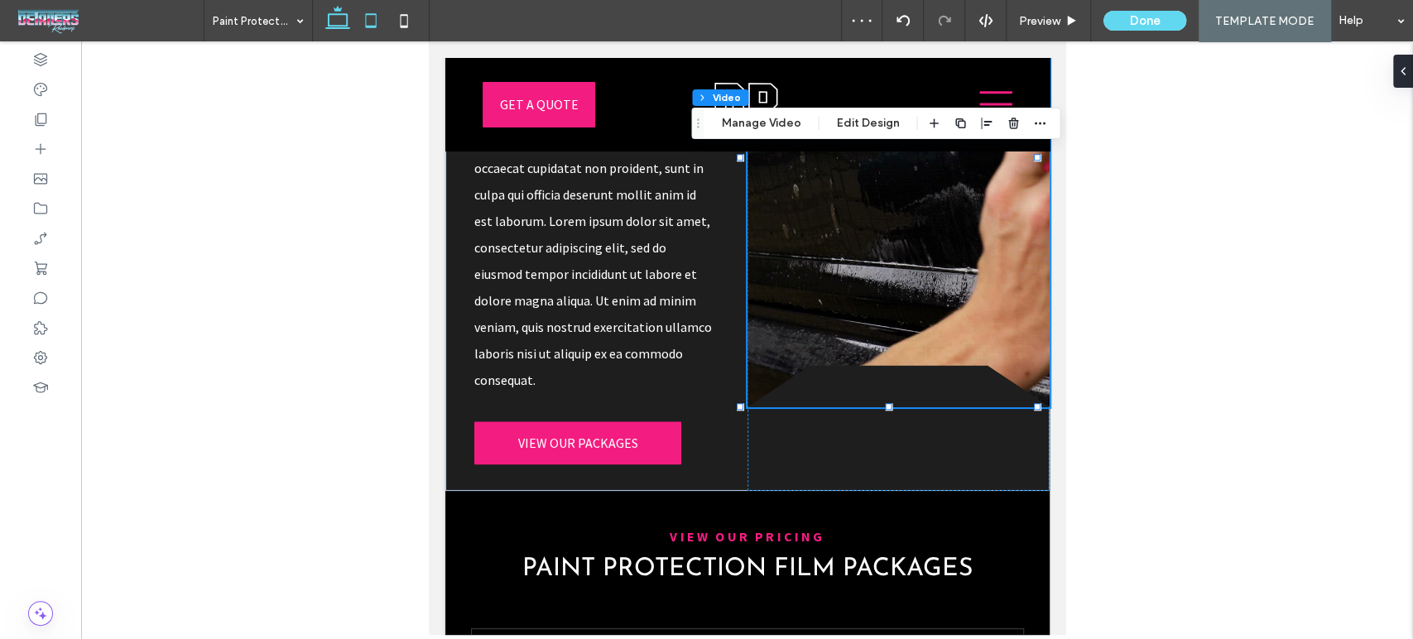
click at [344, 20] on icon at bounding box center [337, 20] width 33 height 33
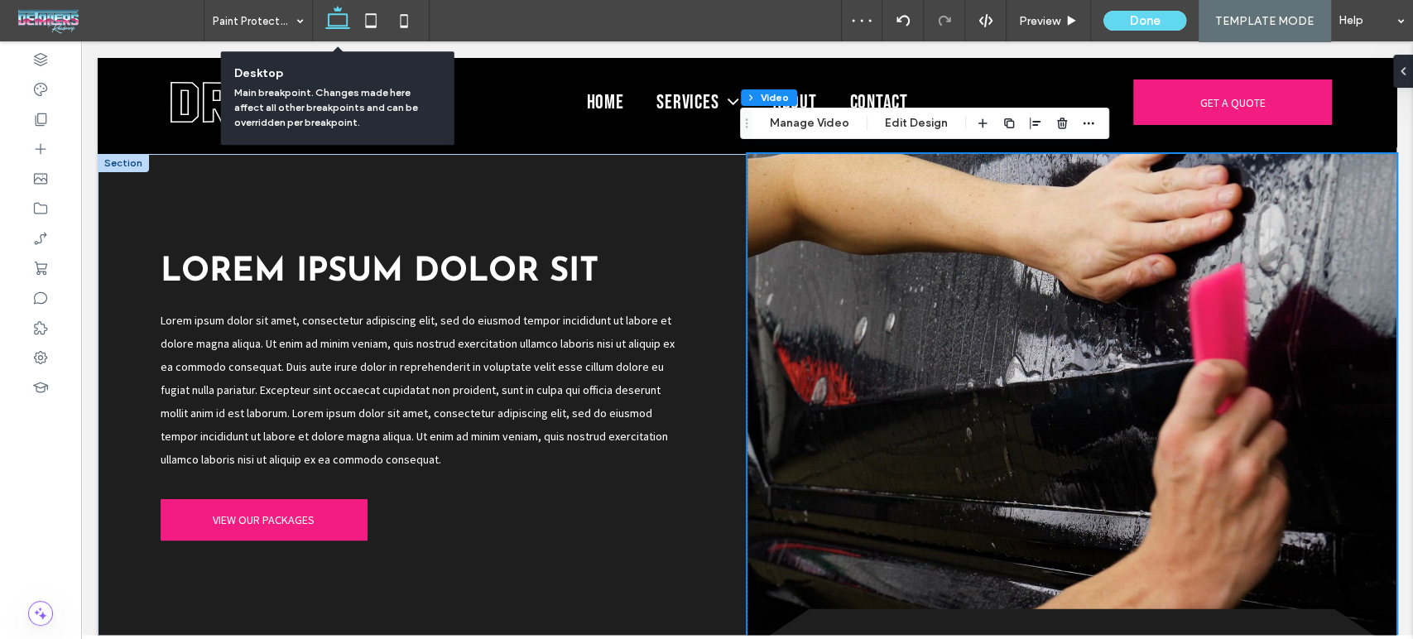
scroll to position [1029, 0]
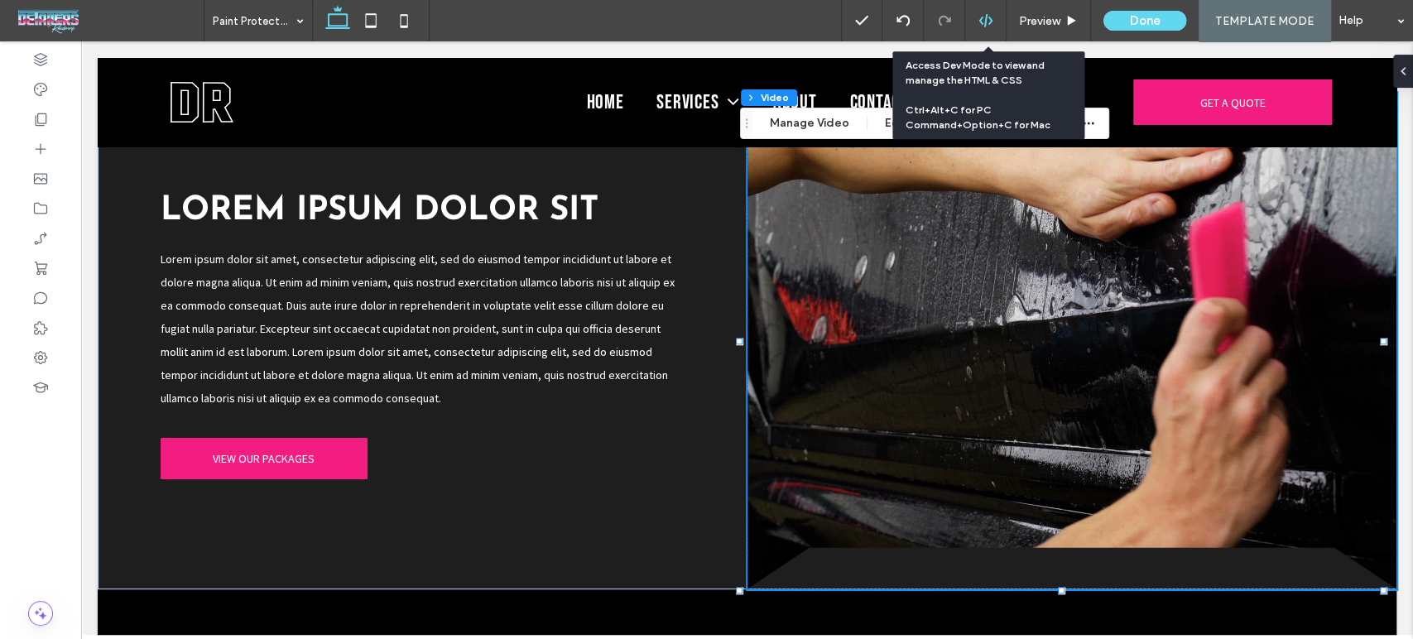
click at [977, 22] on div at bounding box center [985, 20] width 41 height 15
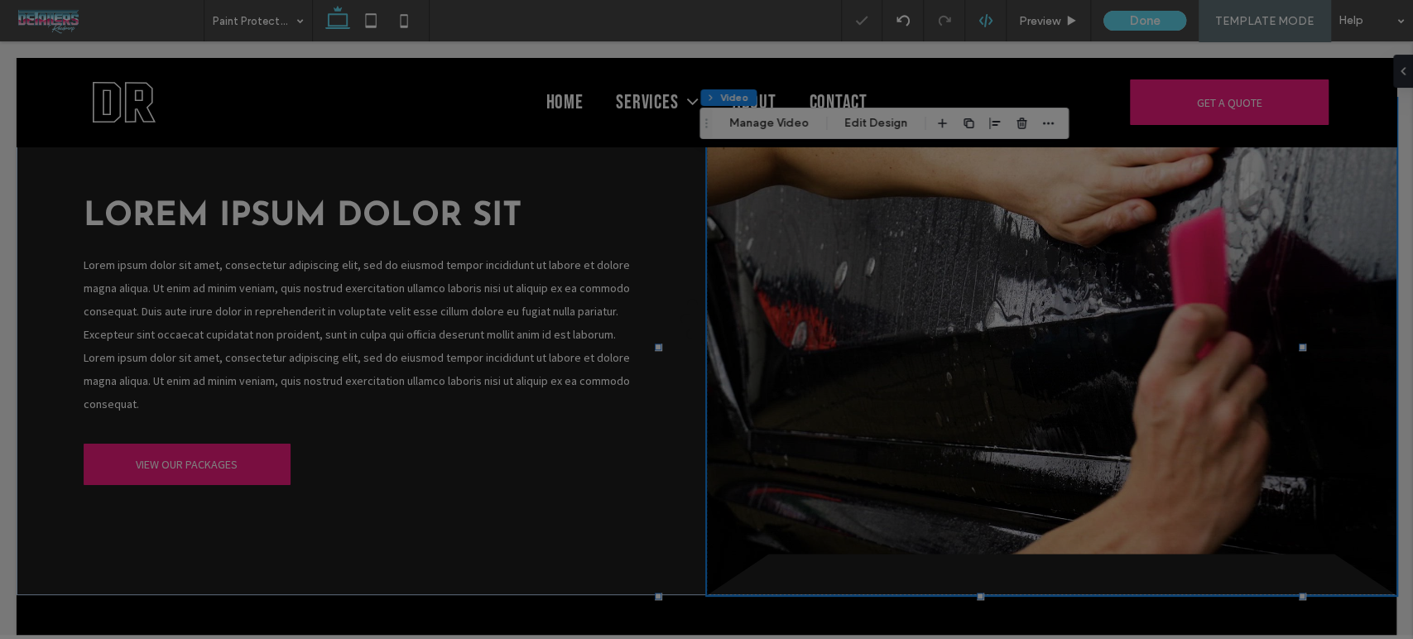
scroll to position [0, 0]
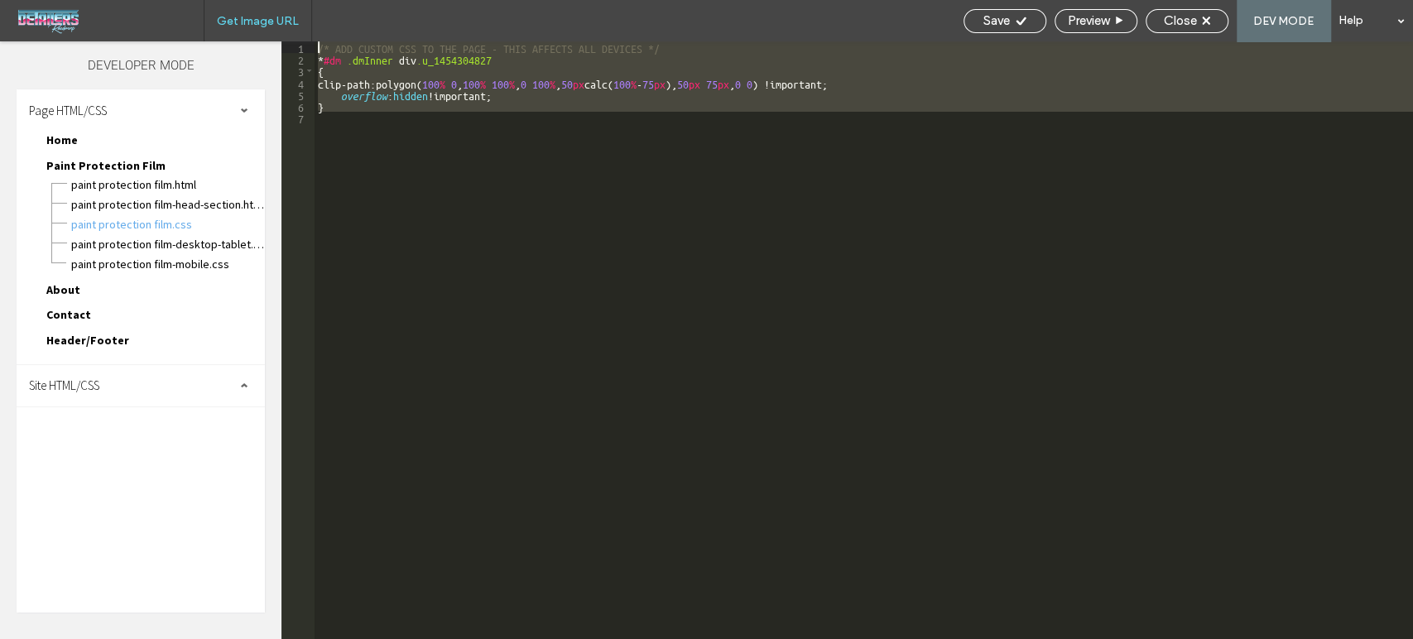
drag, startPoint x: 397, startPoint y: 118, endPoint x: 286, endPoint y: 36, distance: 137.4
click at [286, 36] on div "Get Image URL Save Preview Close DEV MODE Help Design Panel Site Comments Team …" at bounding box center [706, 319] width 1413 height 639
click at [370, 108] on div "/* ADD CUSTOM CSS TO THE PAGE - THIS AFFECTS ALL DEVICES */ * #dm .dmInner div …" at bounding box center [864, 340] width 1098 height 598
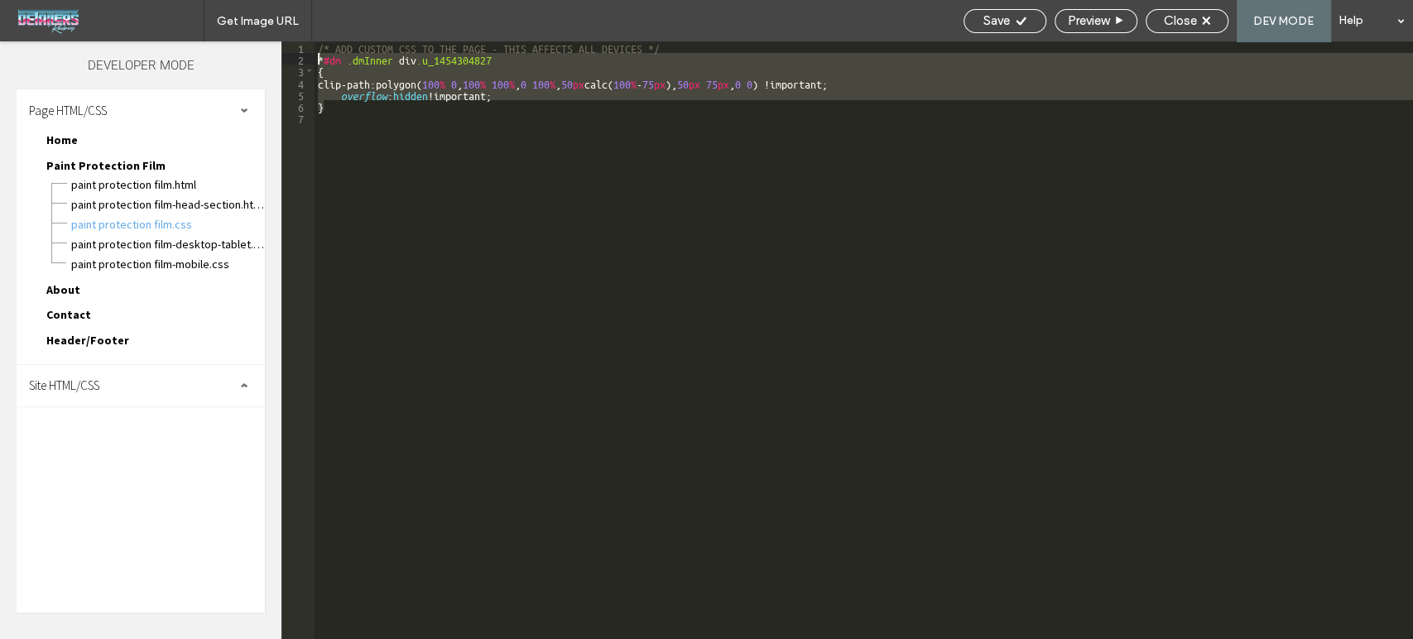
drag, startPoint x: 345, startPoint y: 111, endPoint x: 287, endPoint y: 60, distance: 77.4
click at [287, 60] on div "** 1 2 3 4 5 6 7 /* ADD CUSTOM CSS TO THE PAGE - THIS AFFECTS ALL DEVICES */ * …" at bounding box center [846, 340] width 1131 height 598
click at [367, 142] on div "/* ADD CUSTOM CSS TO THE PAGE - THIS AFFECTS ALL DEVICES */ * #dm .dmInner div …" at bounding box center [1005, 351] width 1380 height 621
drag, startPoint x: 346, startPoint y: 107, endPoint x: 295, endPoint y: 62, distance: 68.1
click at [295, 62] on div "** 1 2 3 4 5 6 7 /* ADD CUSTOM CSS TO THE PAGE - THIS AFFECTS ALL DEVICES */ * …" at bounding box center [846, 340] width 1131 height 598
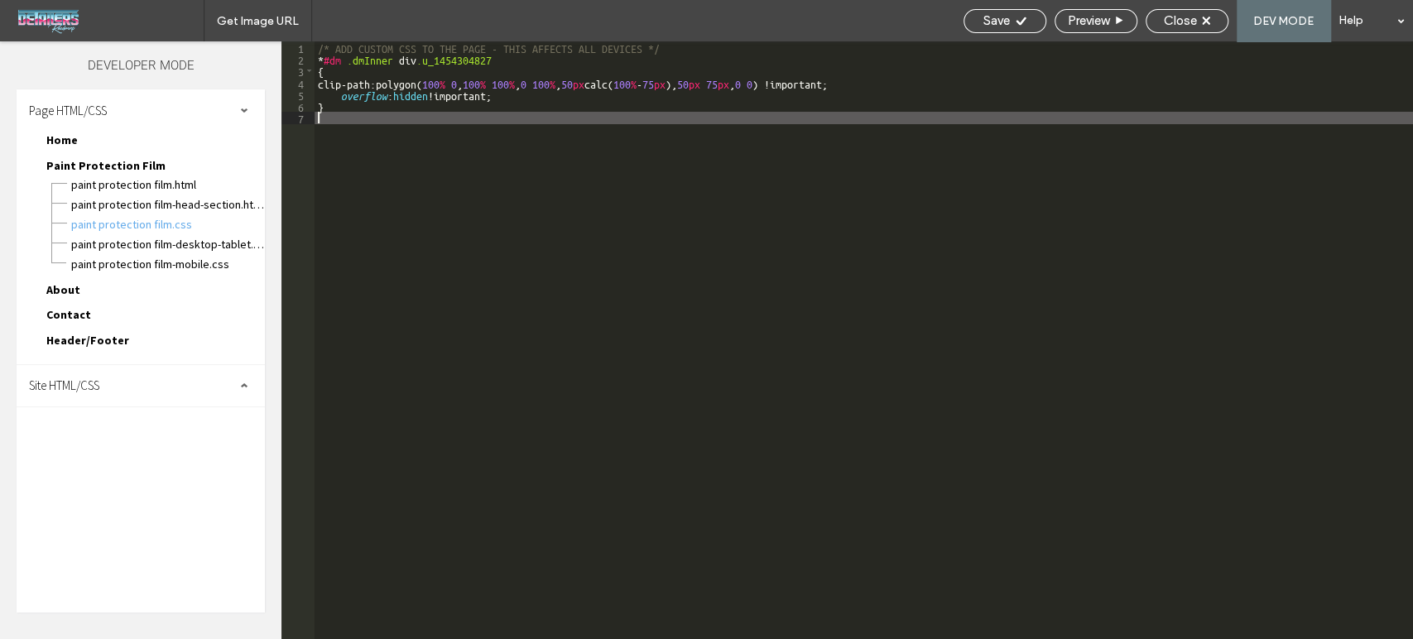
click at [358, 180] on div "/* ADD CUSTOM CSS TO THE PAGE - THIS AFFECTS ALL DEVICES */ * #dm .dmInner div …" at bounding box center [1005, 351] width 1380 height 621
click at [199, 238] on span "Paint Protection Film-desktop-tablet.css" at bounding box center [167, 244] width 195 height 17
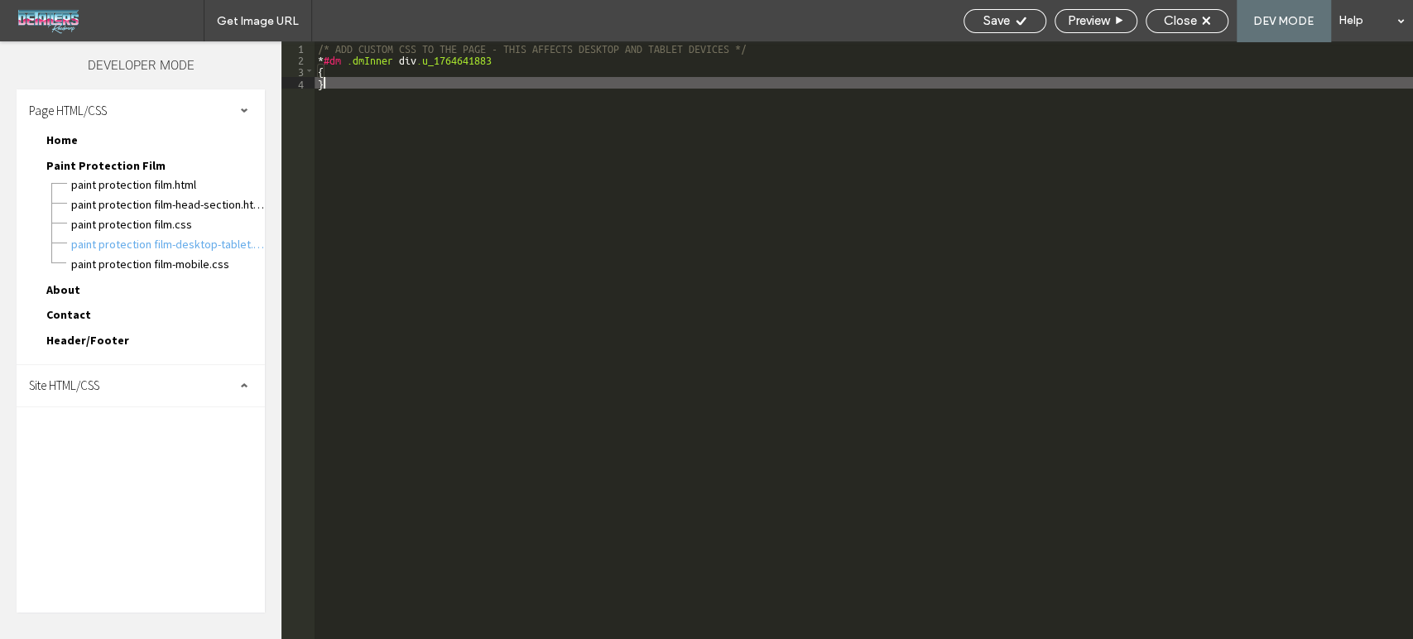
click at [486, 136] on div "/* ADD CUSTOM CSS TO THE PAGE - THIS AFFECTS DESKTOP AND TABLET DEVICES */ * #d…" at bounding box center [864, 351] width 1098 height 621
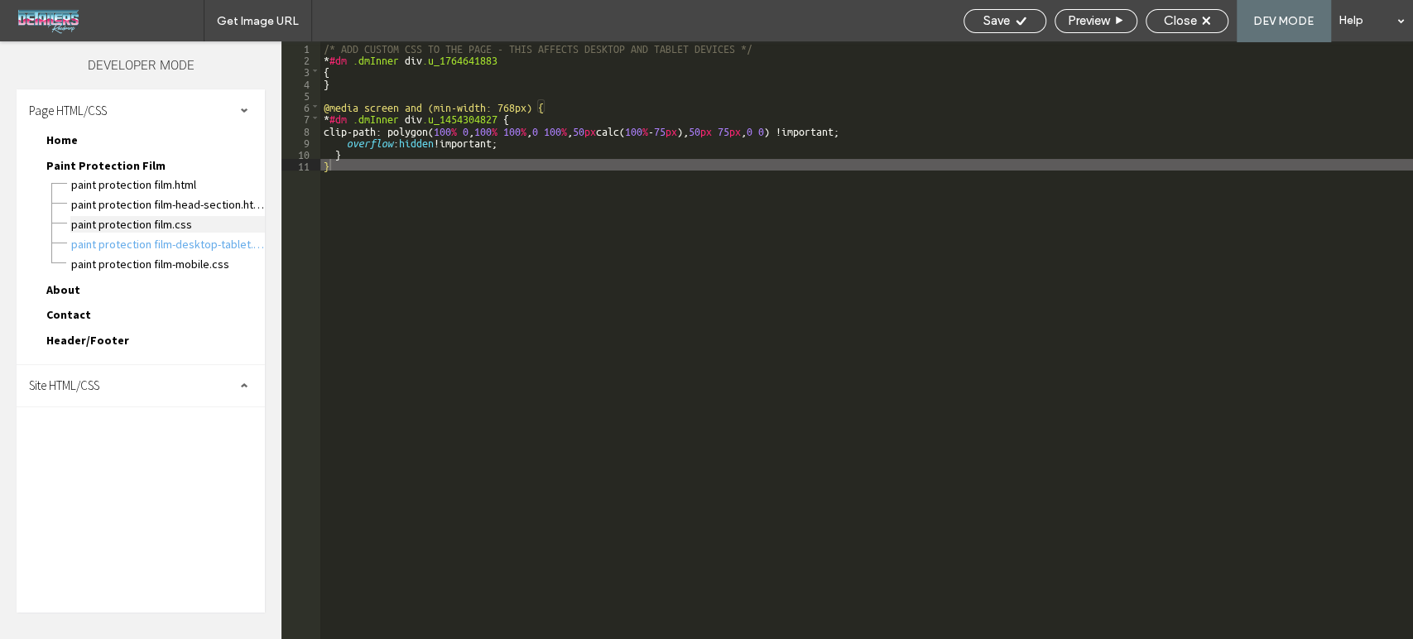
click at [179, 223] on span "Paint Protection Film.css" at bounding box center [167, 224] width 195 height 17
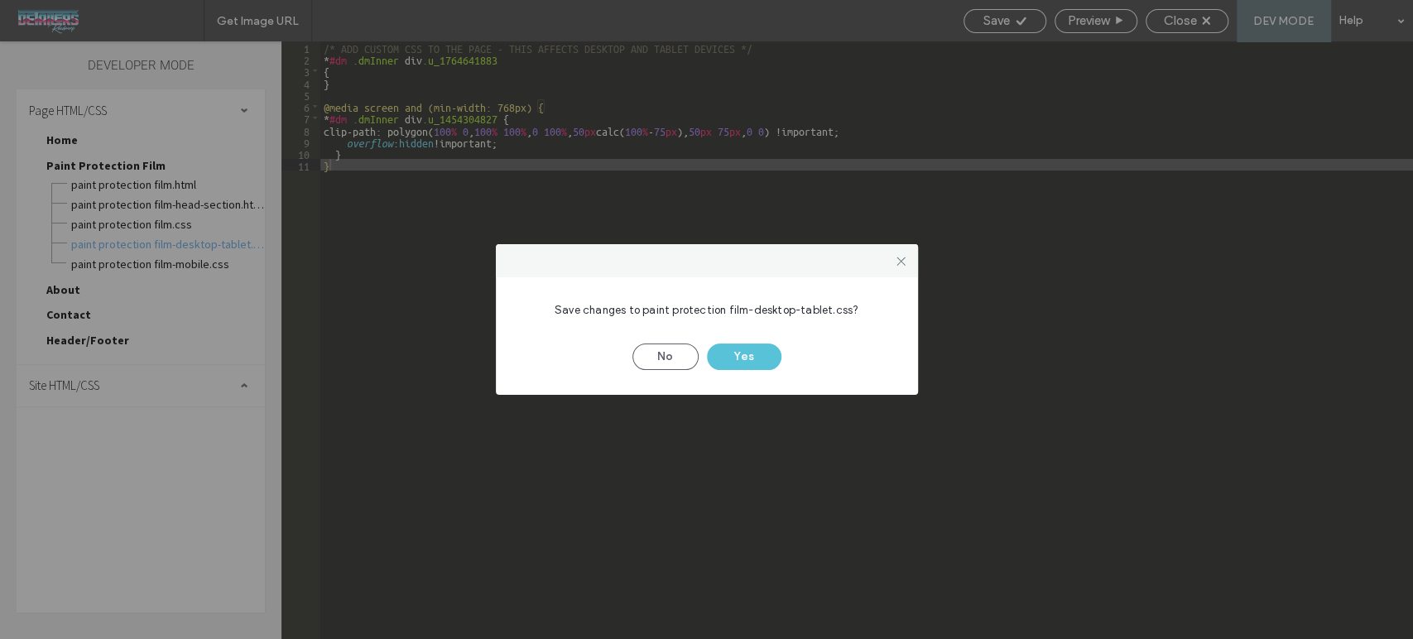
click at [747, 356] on button "Yes" at bounding box center [744, 356] width 74 height 26
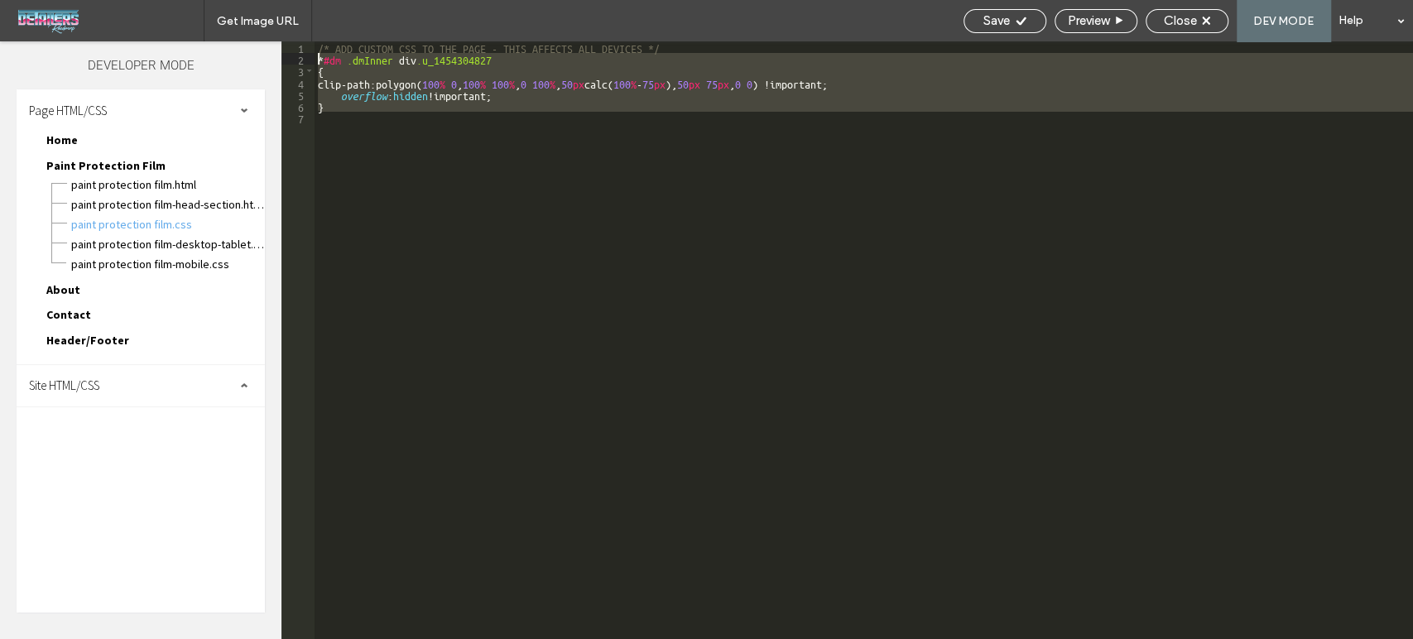
drag, startPoint x: 373, startPoint y: 122, endPoint x: 306, endPoint y: 58, distance: 93.1
click at [306, 58] on div "** 1 2 3 4 5 6 7 /* ADD CUSTOM CSS TO THE PAGE - THIS AFFECTS ALL DEVICES */ * …" at bounding box center [846, 340] width 1131 height 598
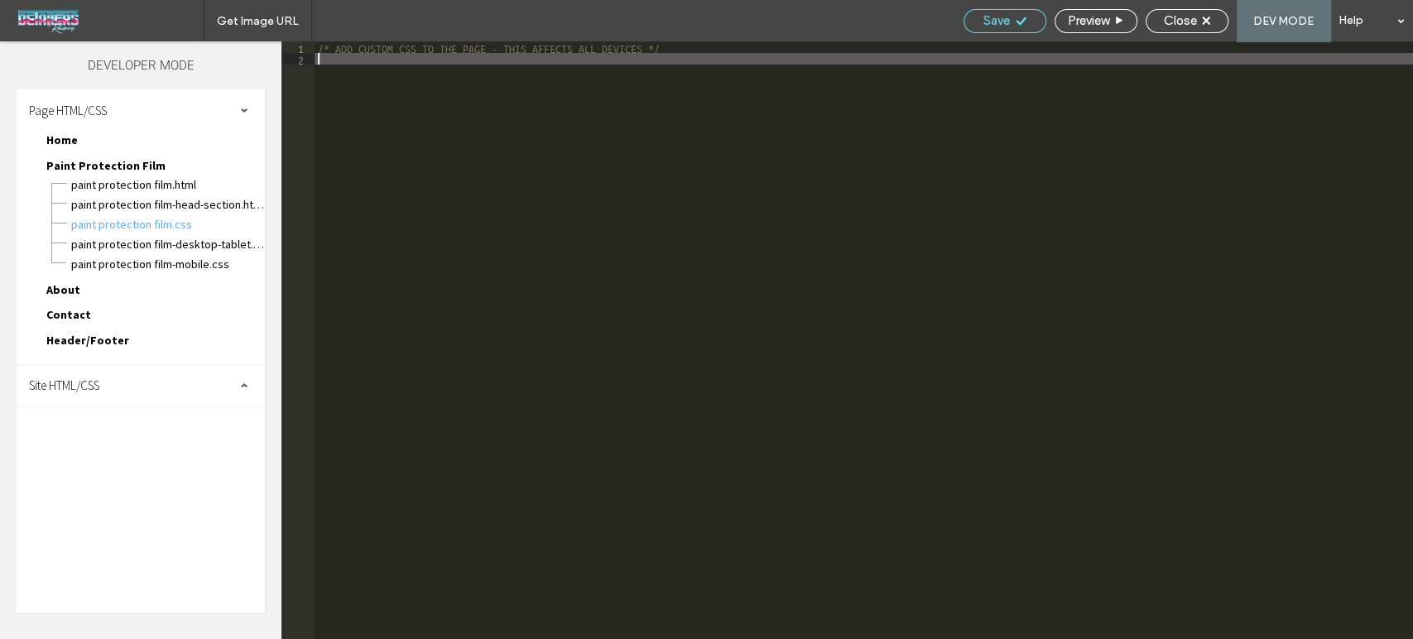
click at [1000, 18] on span "Save" at bounding box center [996, 20] width 26 height 15
click at [161, 256] on span "Paint Protection Film-mobile.css" at bounding box center [167, 264] width 195 height 17
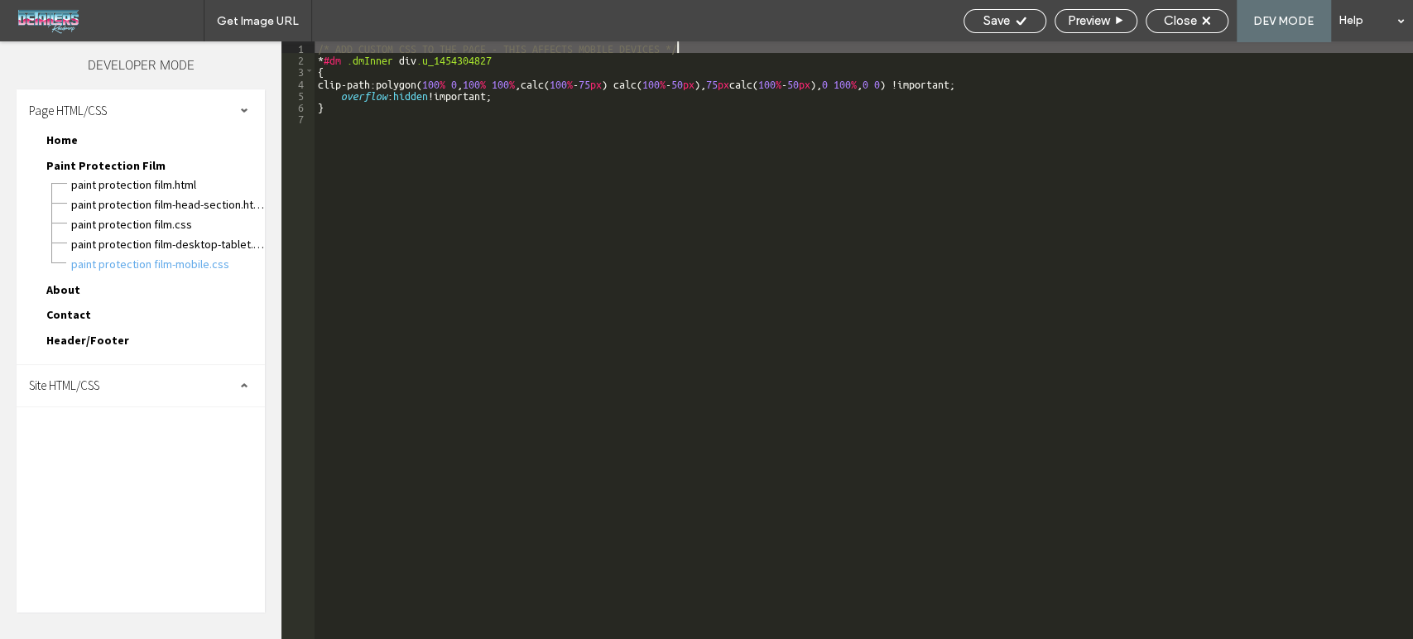
click at [317, 61] on div "/* ADD CUSTOM CSS TO THE PAGE - THIS AFFECTS MOBILE DEVICES */ * #dm .dmInner d…" at bounding box center [864, 351] width 1098 height 621
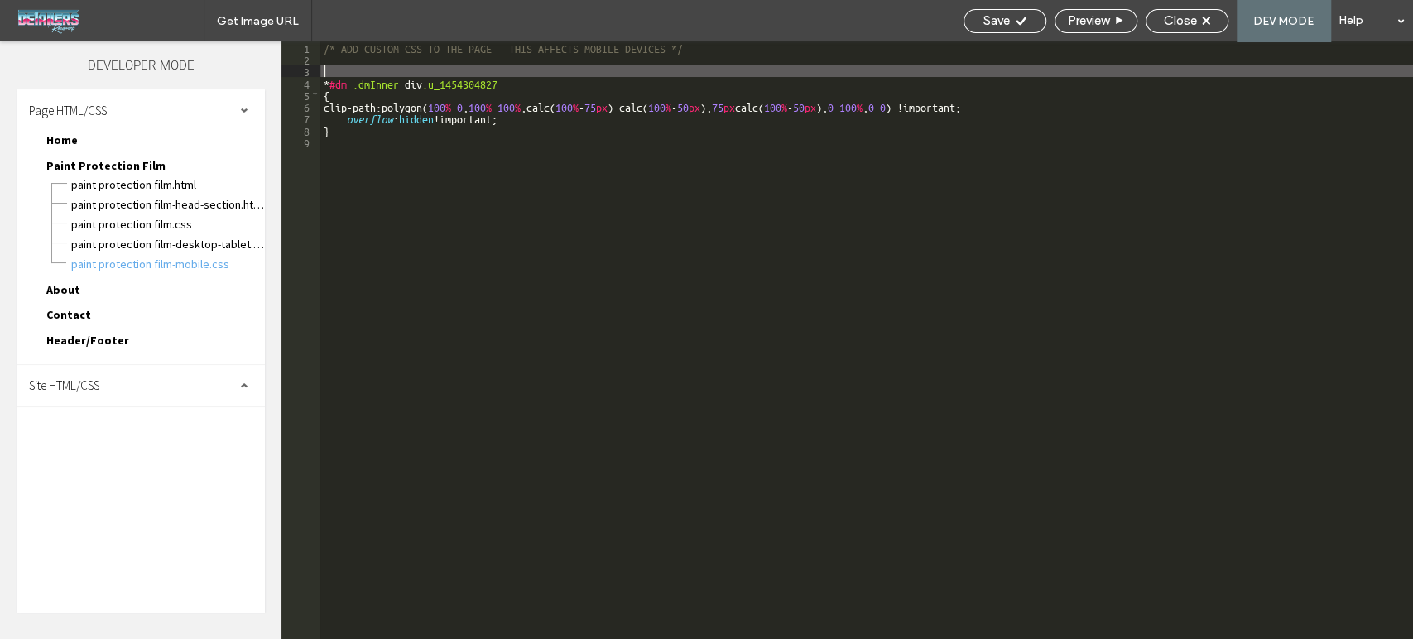
paste textarea
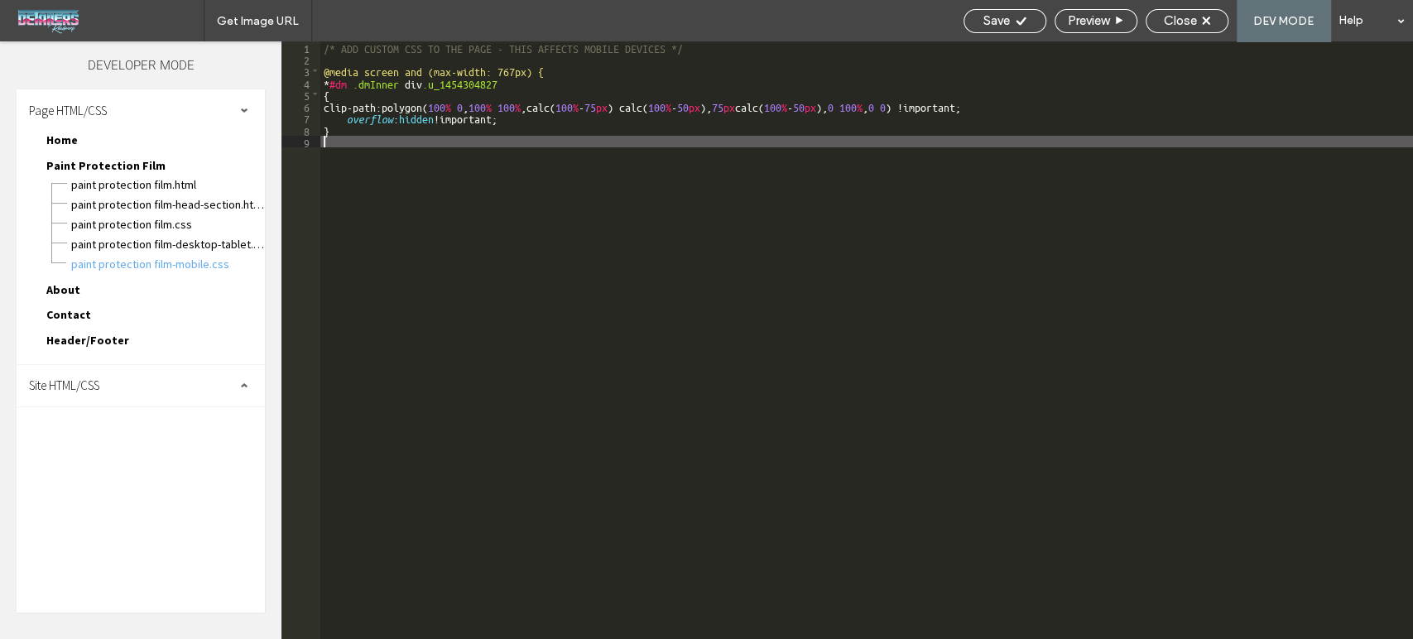
type textarea "**"
click at [656, 215] on div "/* ADD CUSTOM CSS TO THE PAGE - THIS AFFECTS MOBILE DEVICES */ @media screen an…" at bounding box center [866, 351] width 1093 height 621
click at [1005, 31] on div "Save" at bounding box center [1004, 21] width 83 height 24
click at [1010, 21] on div "Save" at bounding box center [1004, 20] width 81 height 15
click at [1191, 22] on span "Close" at bounding box center [1180, 20] width 33 height 15
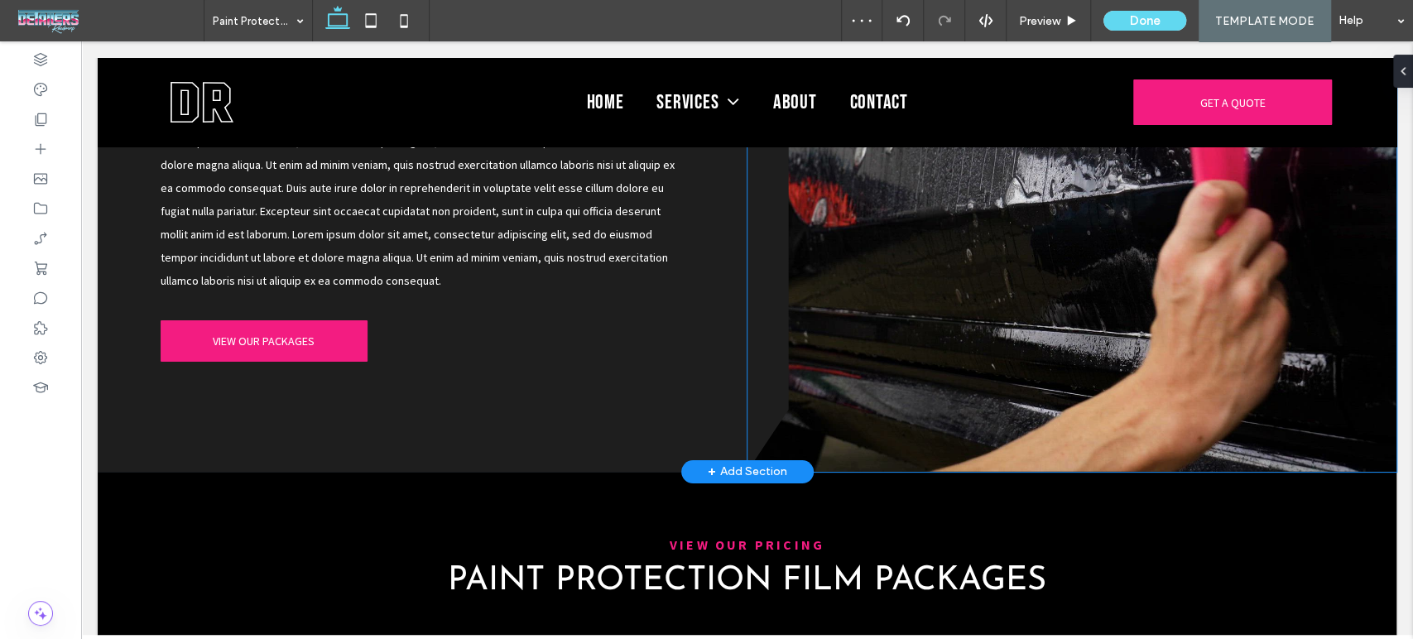
scroll to position [1287, 0]
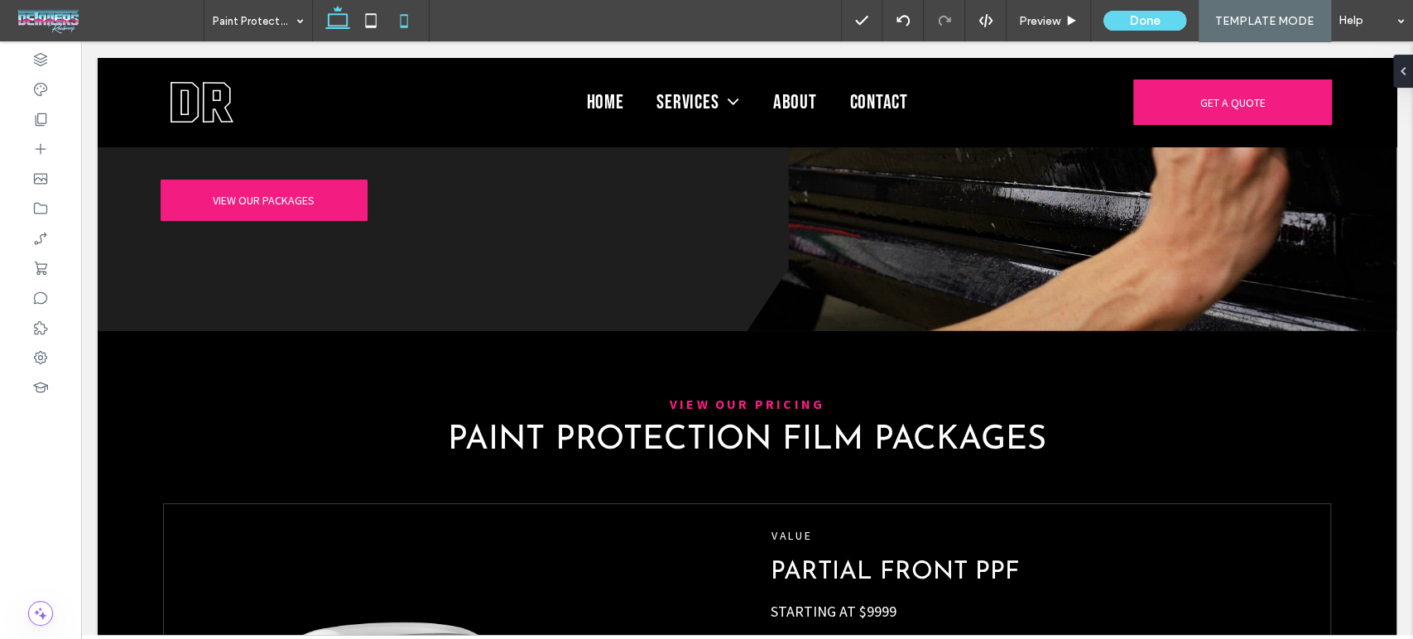
click at [407, 20] on icon at bounding box center [403, 20] width 33 height 33
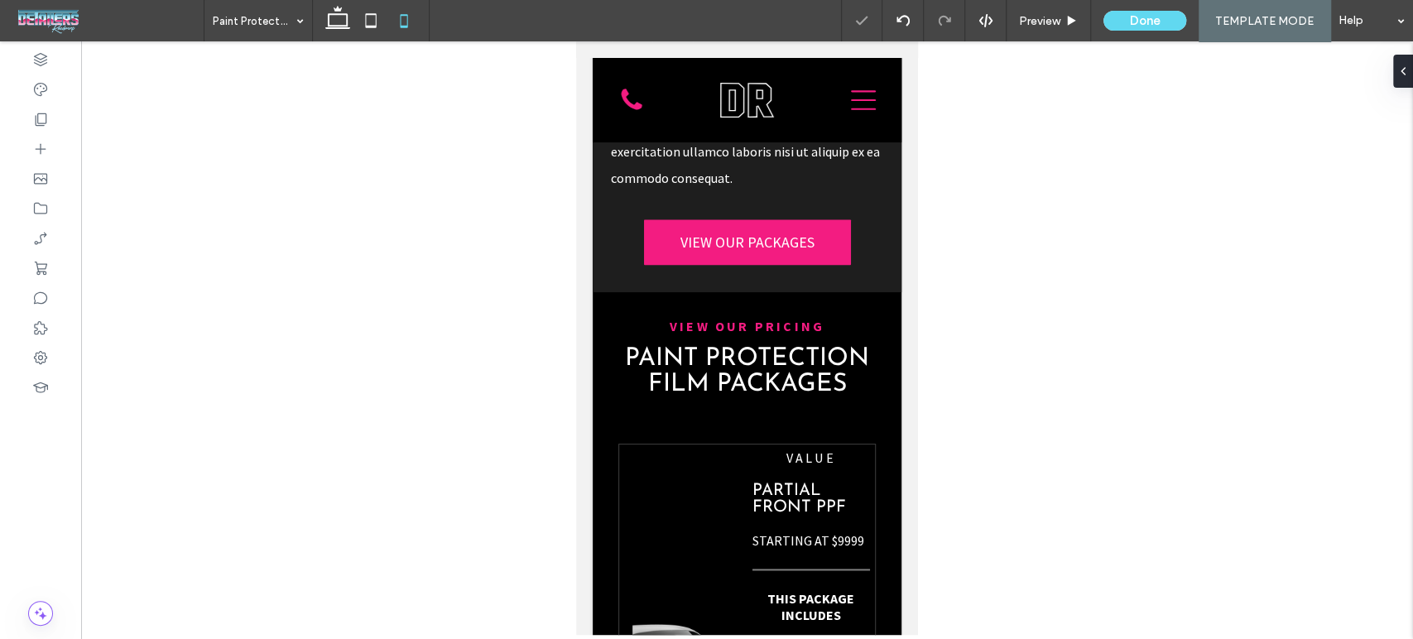
scroll to position [572, 0]
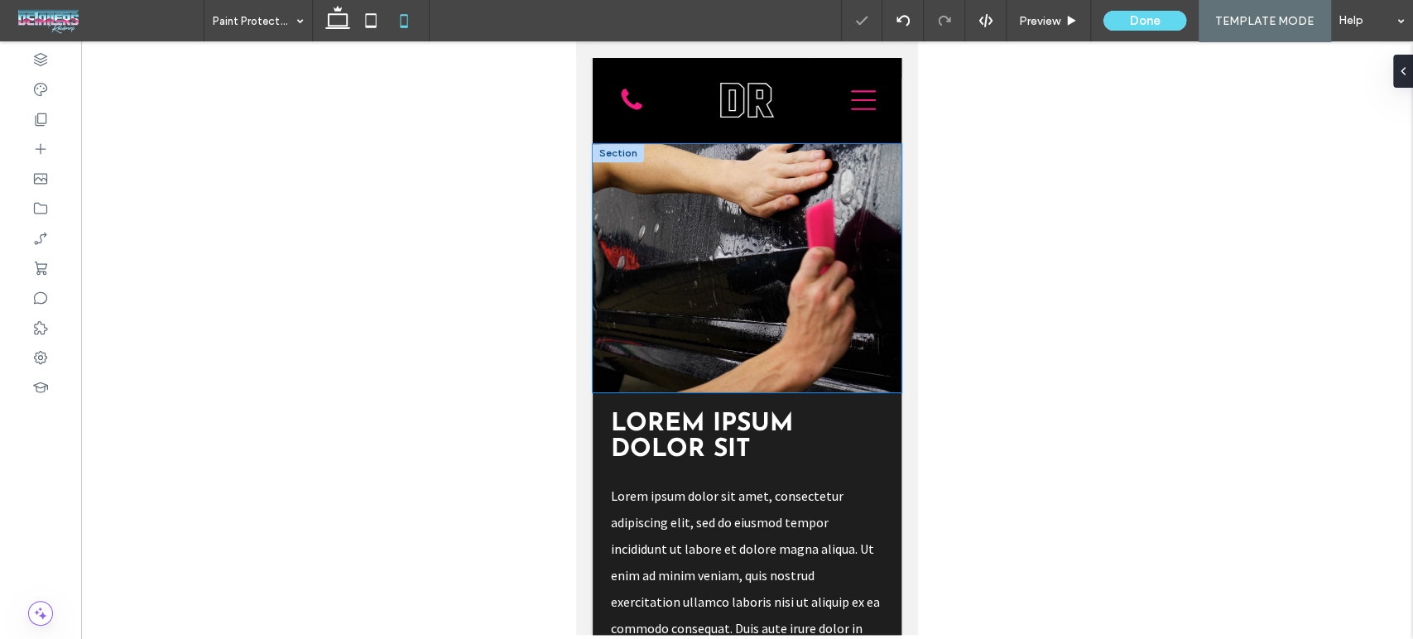
click at [815, 233] on video at bounding box center [747, 268] width 309 height 248
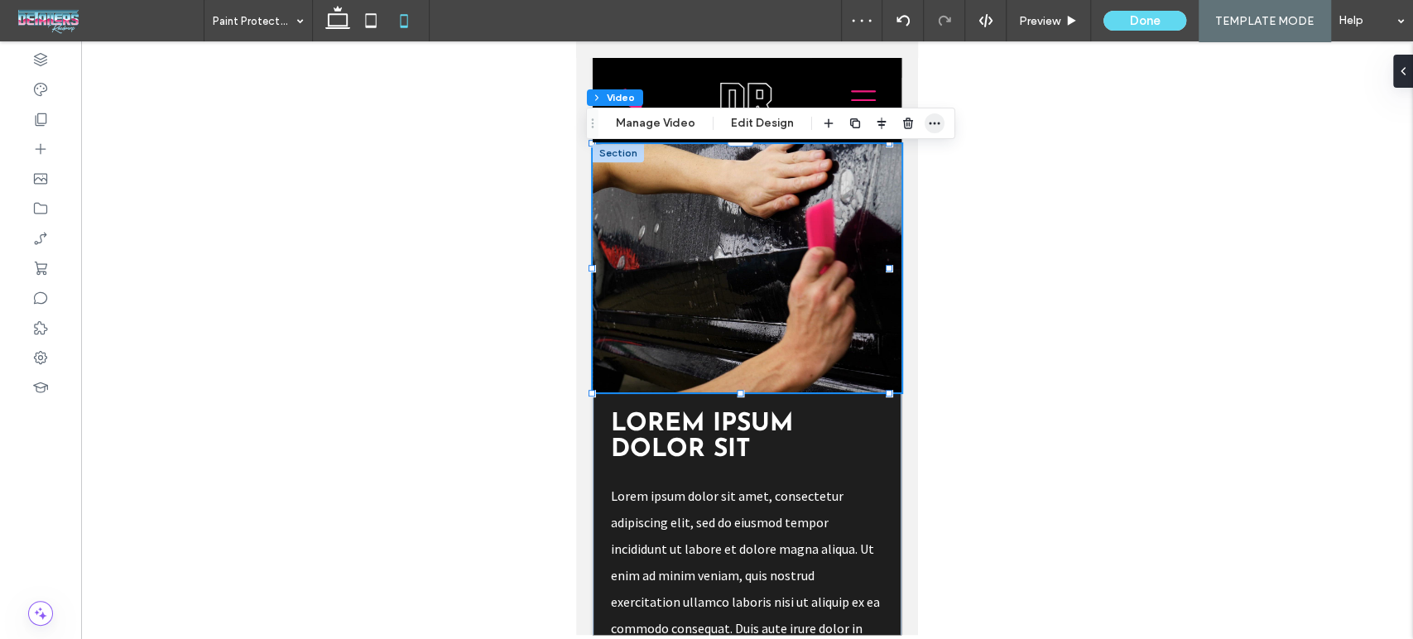
click at [936, 123] on icon "button" at bounding box center [934, 123] width 13 height 13
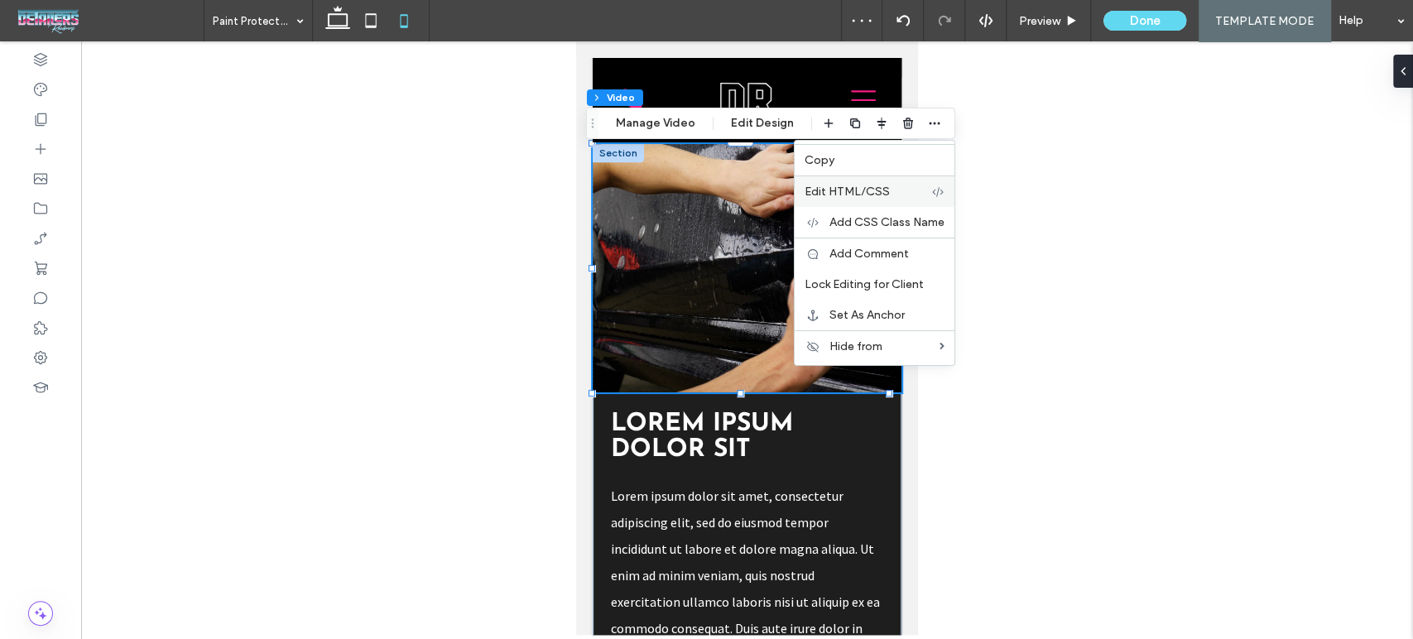
click at [904, 177] on div "Edit HTML/CSS" at bounding box center [875, 190] width 160 height 31
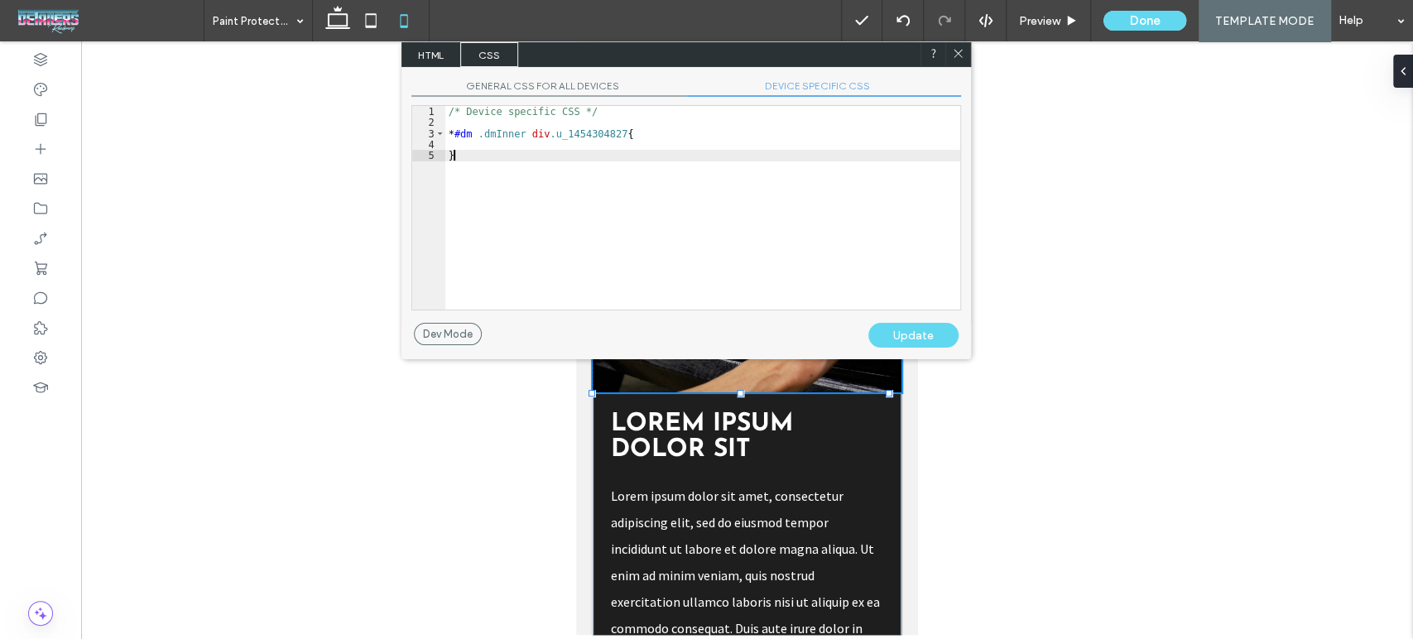
click at [746, 228] on div "/* Device specific CSS */ * #dm .dmInner div .u_1454304827 { }" at bounding box center [702, 219] width 515 height 226
click at [785, 91] on span "DEVICE SPECIFIC CSS" at bounding box center [823, 87] width 275 height 17
click at [598, 80] on span "GENERAL CSS FOR ALL DEVICES" at bounding box center [548, 87] width 275 height 17
click at [819, 94] on span "DEVICE SPECIFIC CSS" at bounding box center [823, 87] width 275 height 17
click at [952, 58] on div at bounding box center [957, 54] width 25 height 25
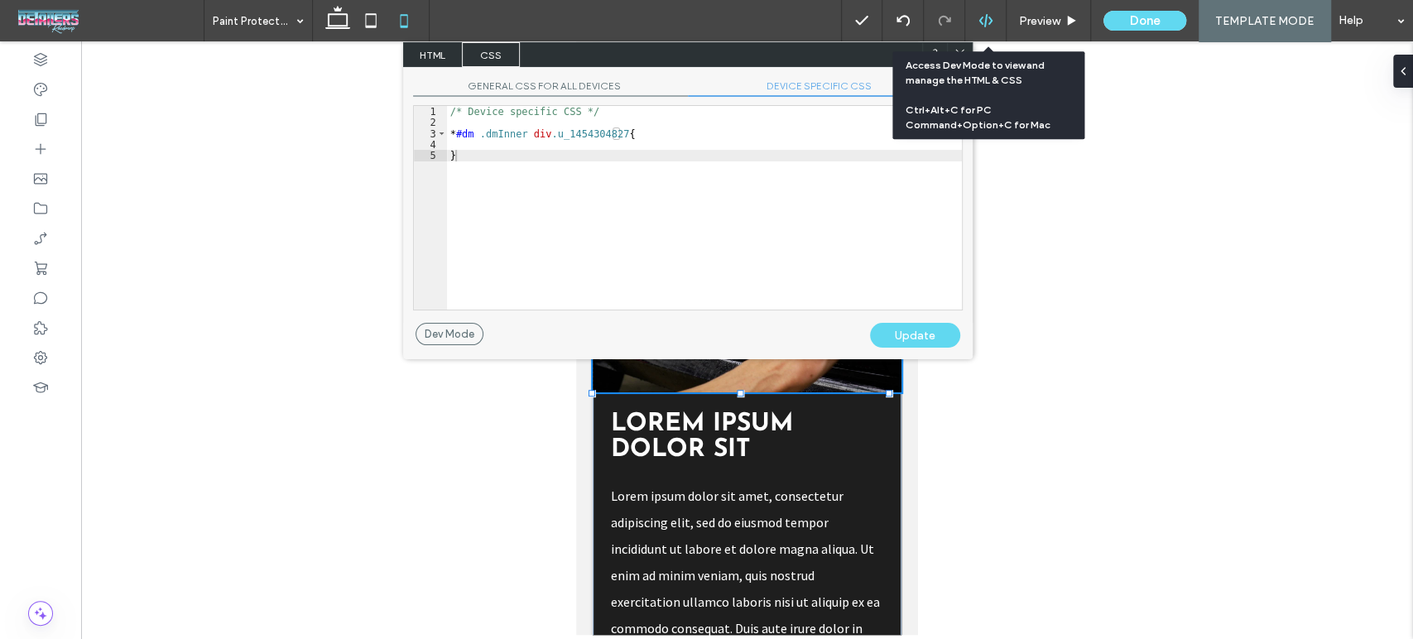
click at [978, 26] on div at bounding box center [985, 20] width 41 height 15
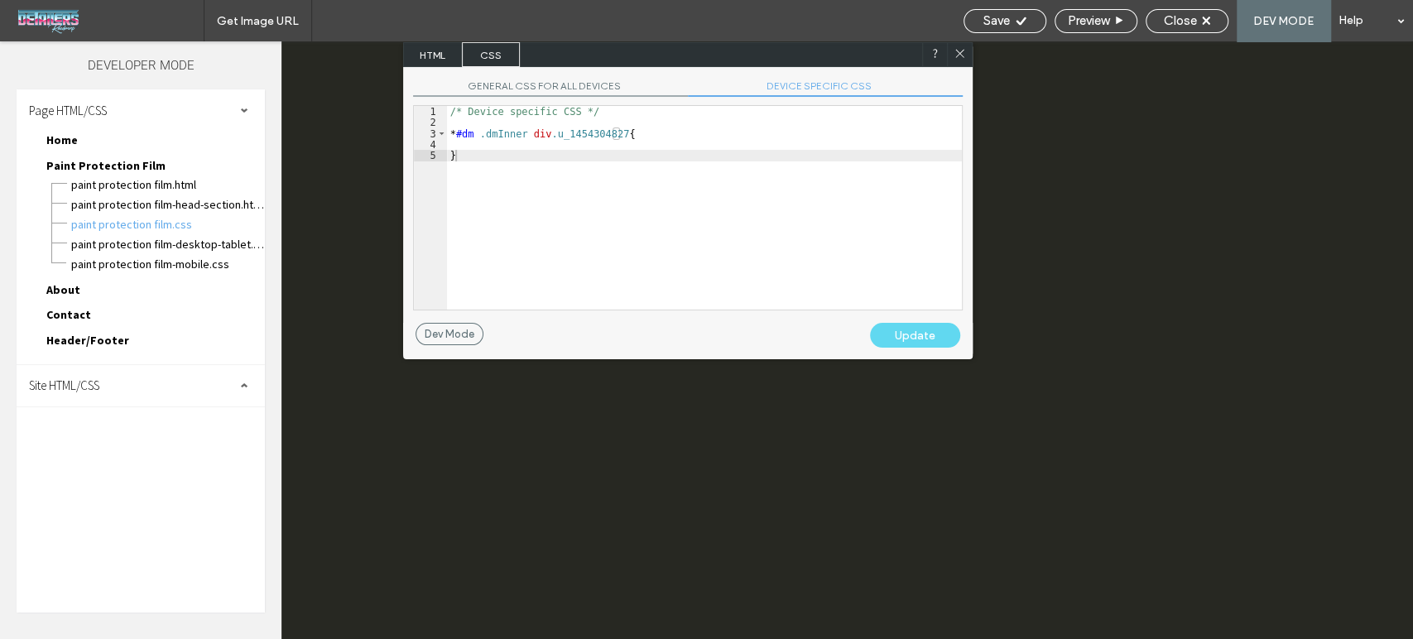
scroll to position [0, 0]
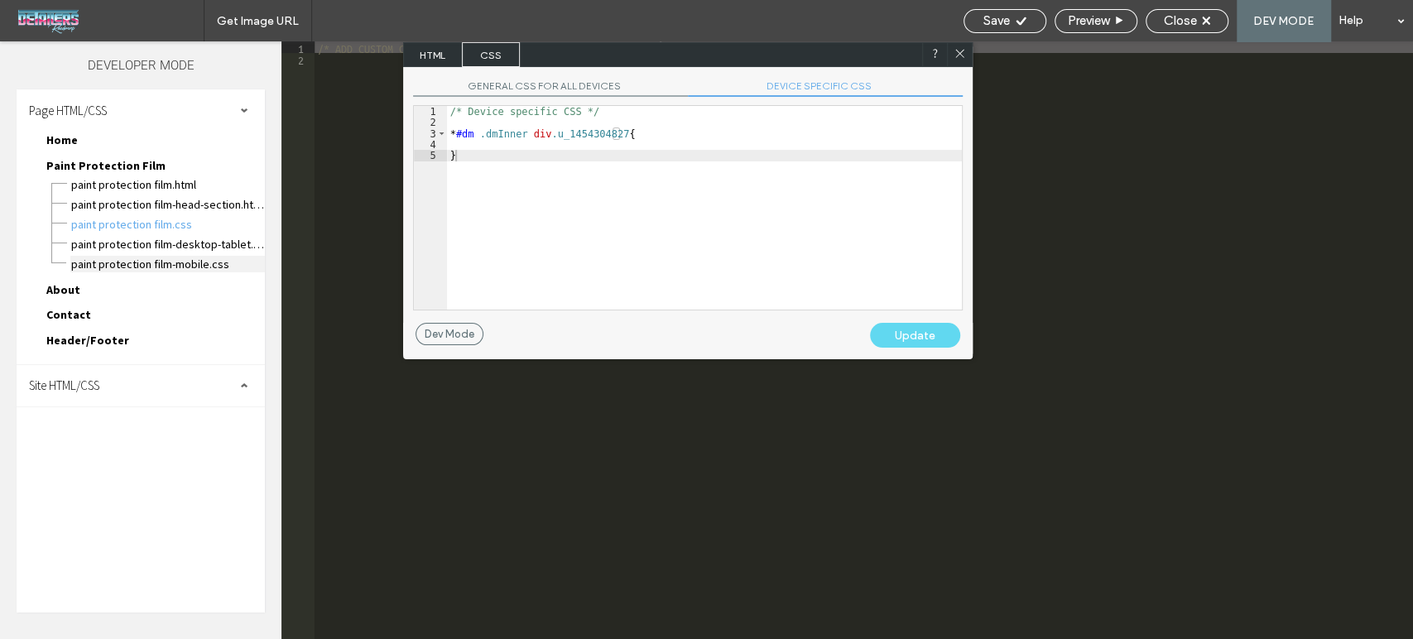
click at [156, 256] on span "Paint Protection Film-mobile.css" at bounding box center [167, 264] width 195 height 17
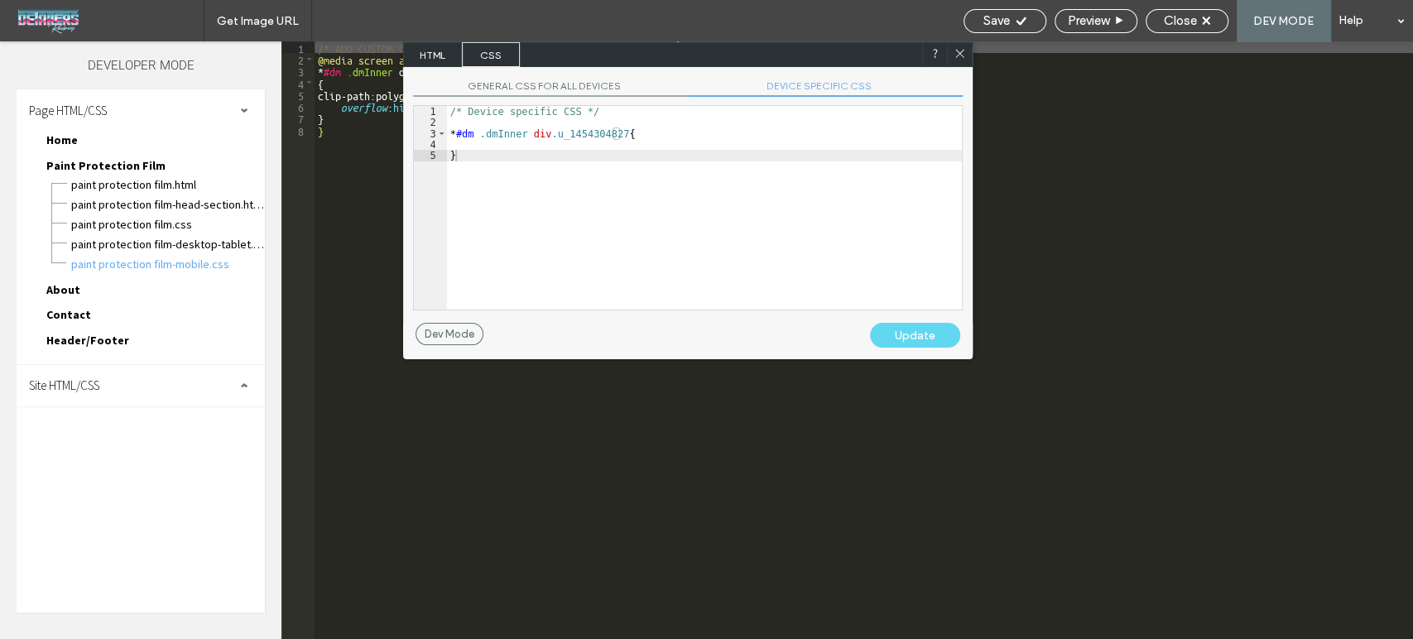
click at [956, 52] on icon at bounding box center [959, 53] width 12 height 12
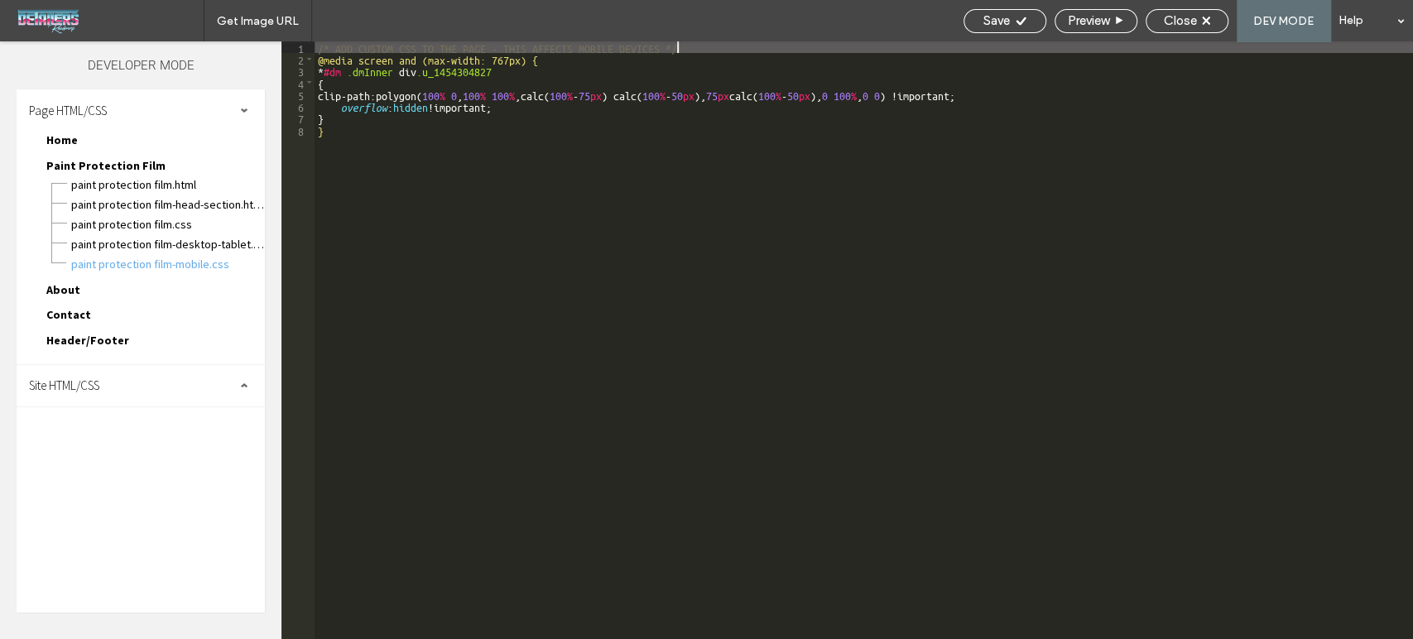
click at [404, 164] on div "/* ADD CUSTOM CSS TO THE PAGE - THIS AFFECTS MOBILE DEVICES */ @media screen an…" at bounding box center [864, 351] width 1098 height 621
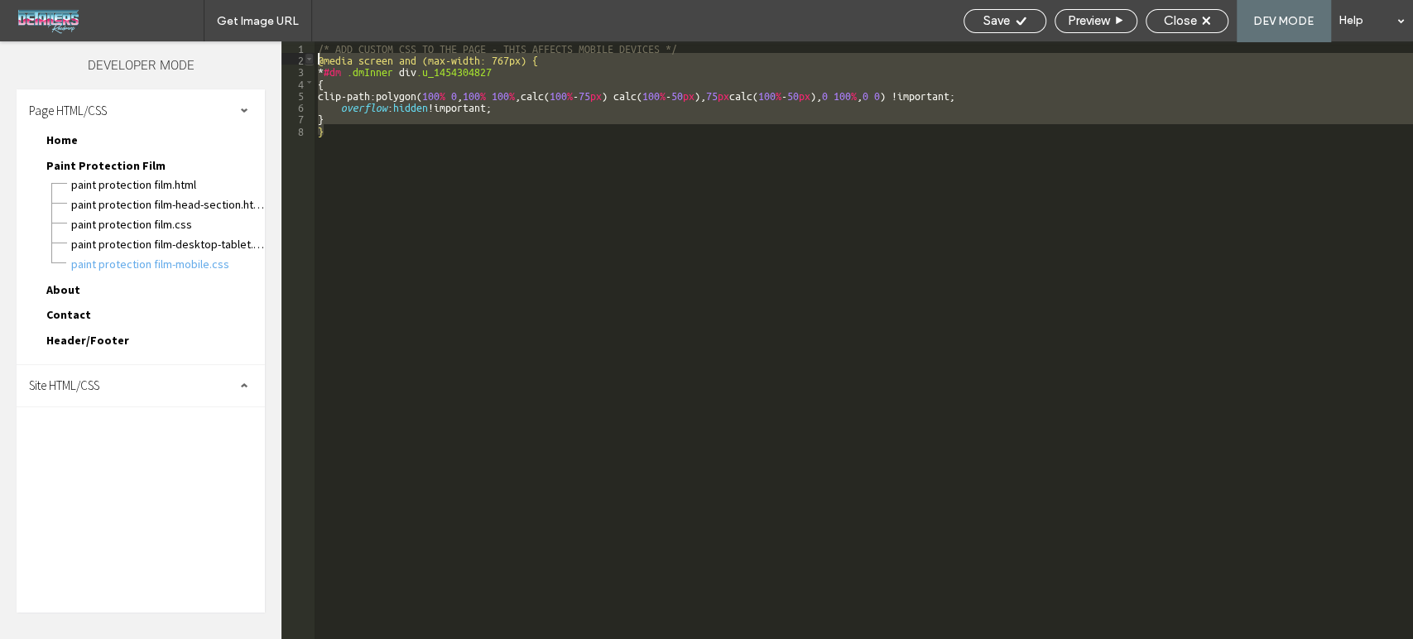
drag, startPoint x: 344, startPoint y: 126, endPoint x: 307, endPoint y: 58, distance: 77.4
click at [307, 58] on div "** 1 2 3 4 5 6 7 8 /* ADD CUSTOM CSS TO THE PAGE - THIS AFFECTS MOBILE DEVICES …" at bounding box center [846, 340] width 1131 height 598
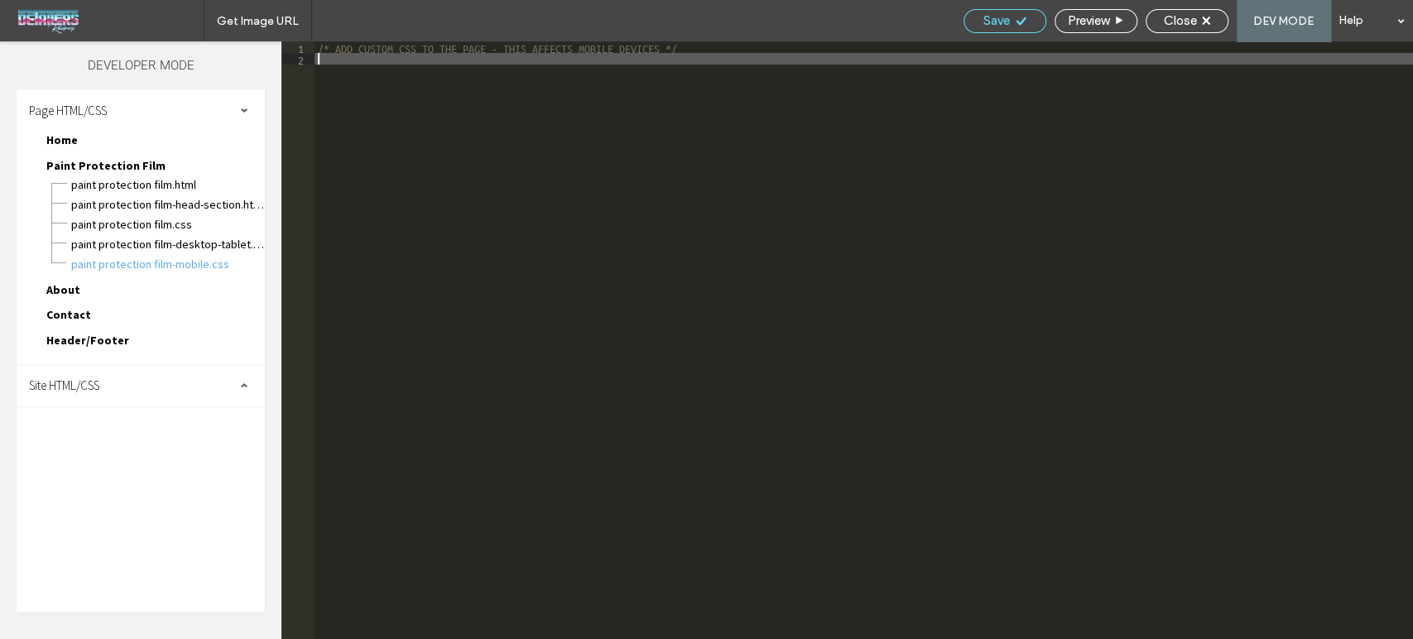
click at [1002, 31] on div "Save" at bounding box center [1004, 21] width 83 height 24
click at [1171, 22] on span "Close" at bounding box center [1180, 20] width 33 height 15
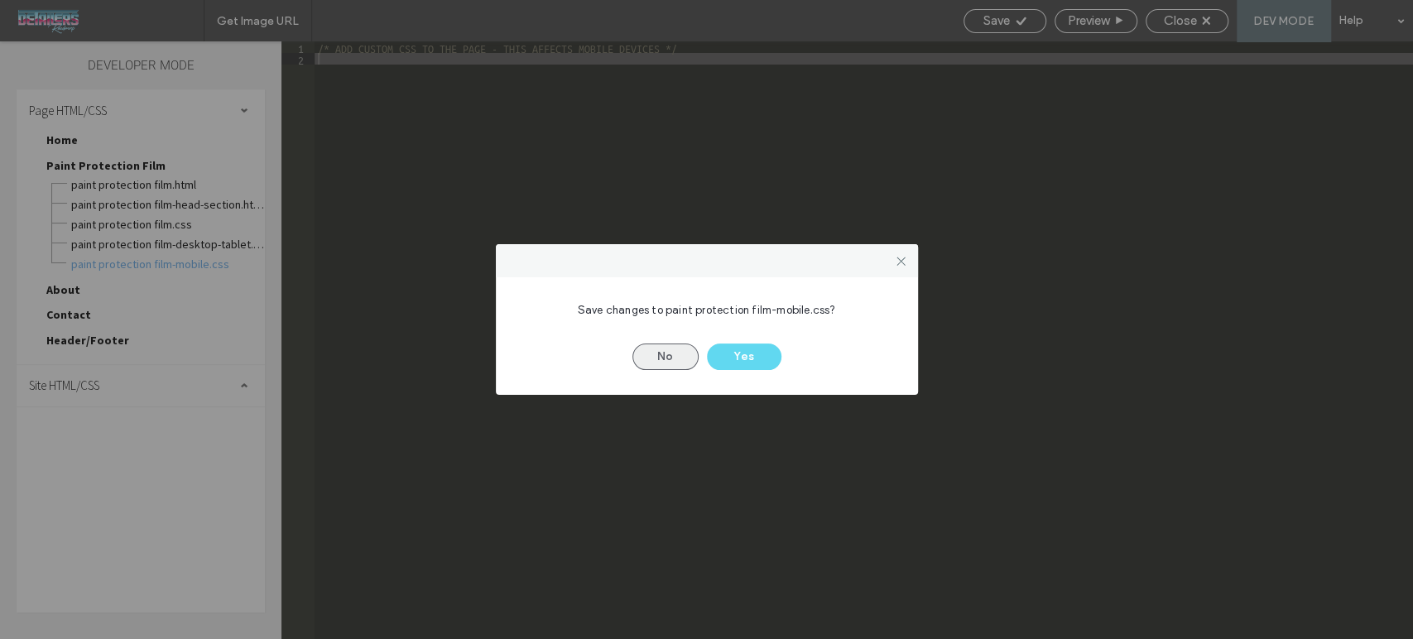
drag, startPoint x: 675, startPoint y: 351, endPoint x: 686, endPoint y: 352, distance: 11.6
click at [675, 353] on button "No" at bounding box center [665, 356] width 66 height 26
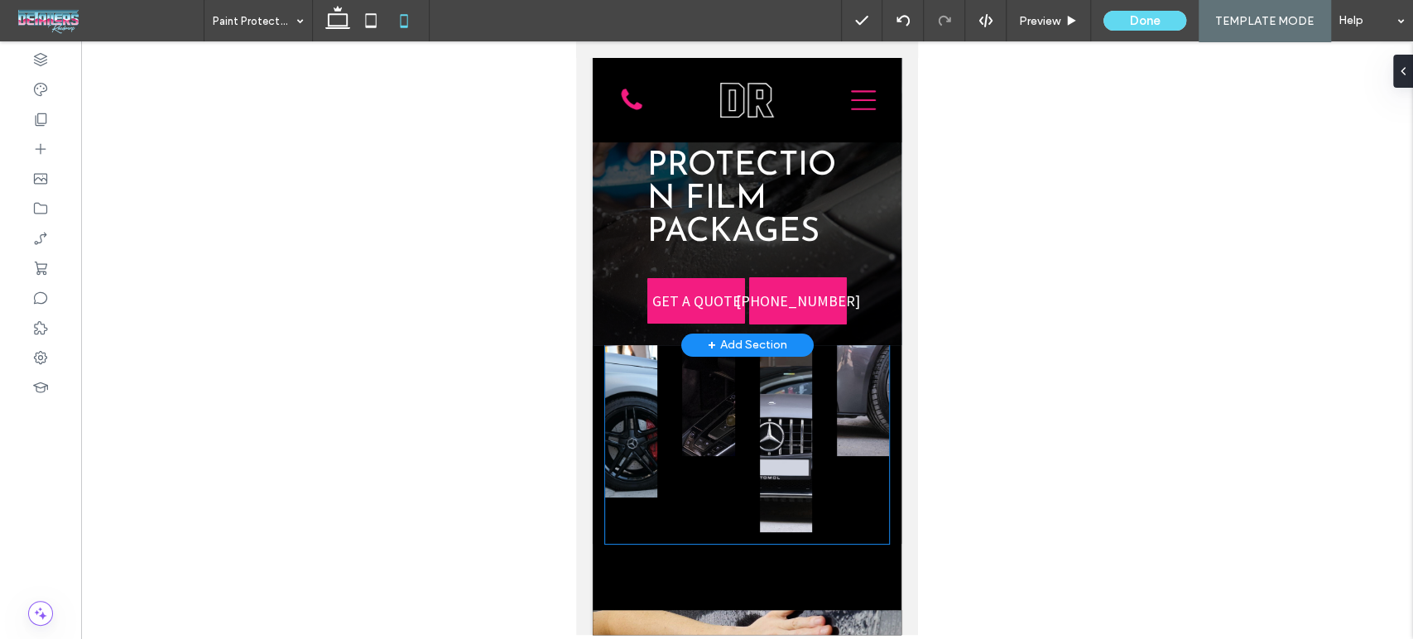
scroll to position [276, 0]
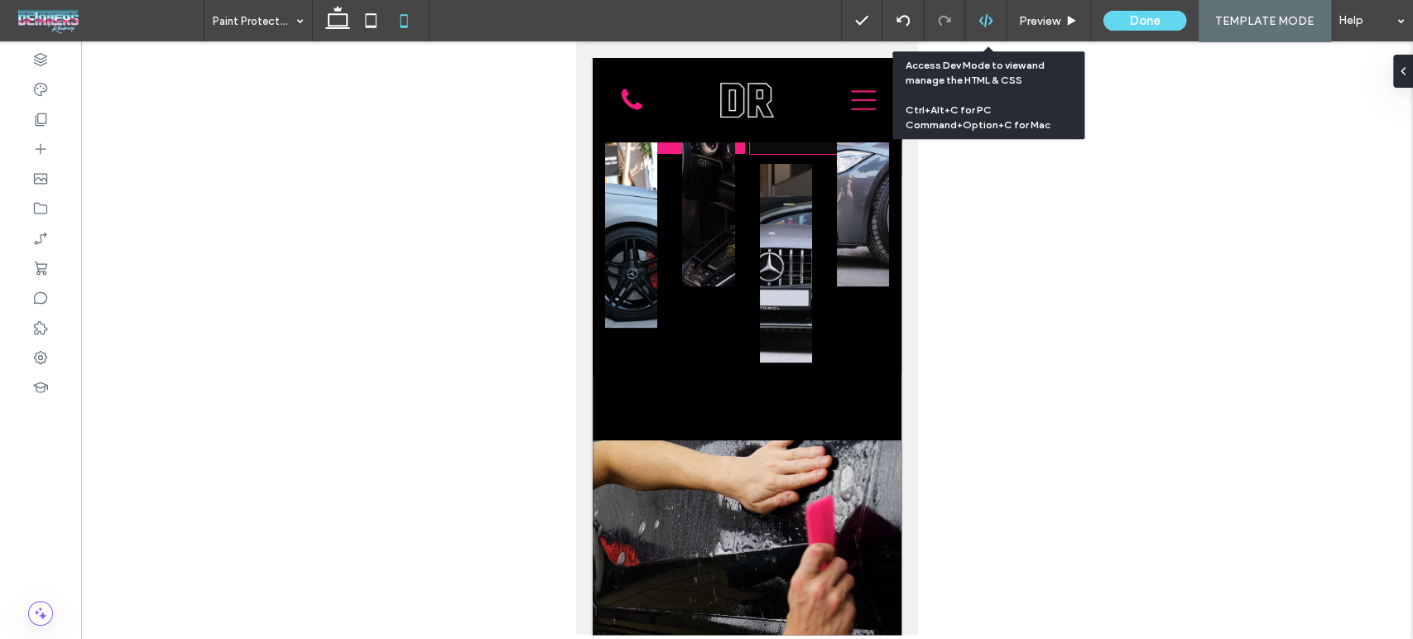
click at [996, 25] on div at bounding box center [985, 20] width 41 height 15
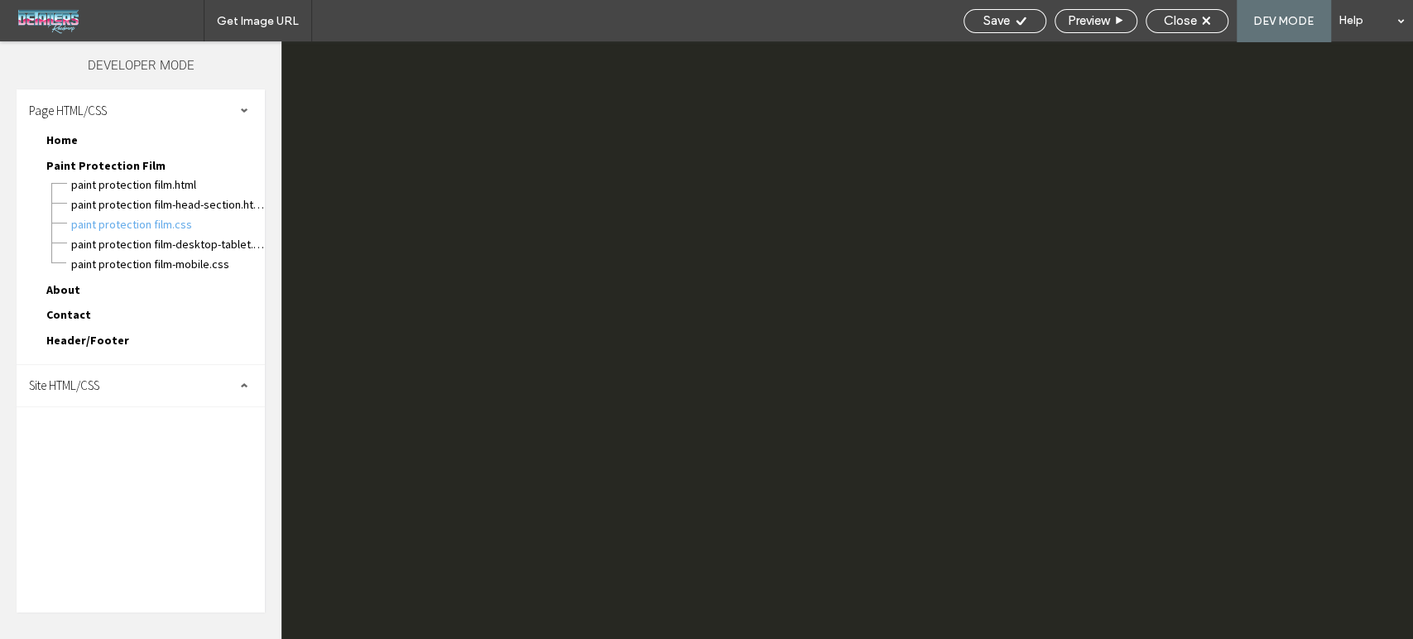
scroll to position [0, 0]
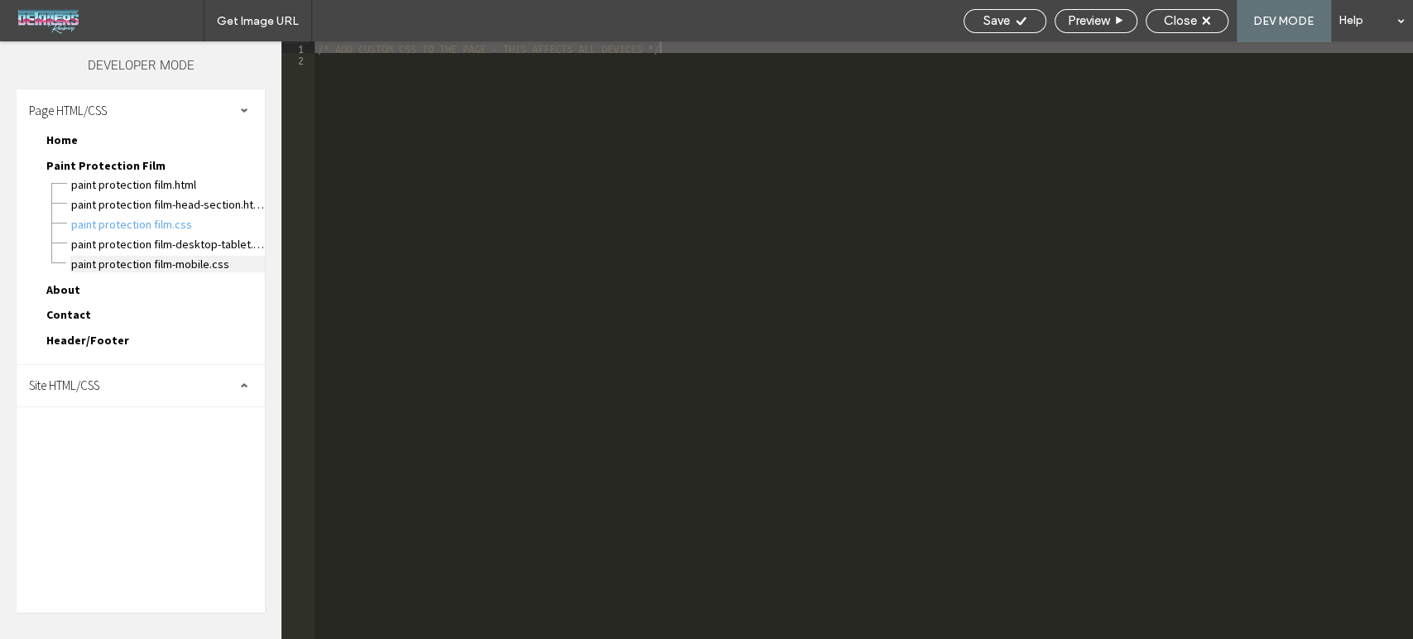
click at [146, 263] on span "Paint Protection Film-mobile.css" at bounding box center [167, 264] width 195 height 17
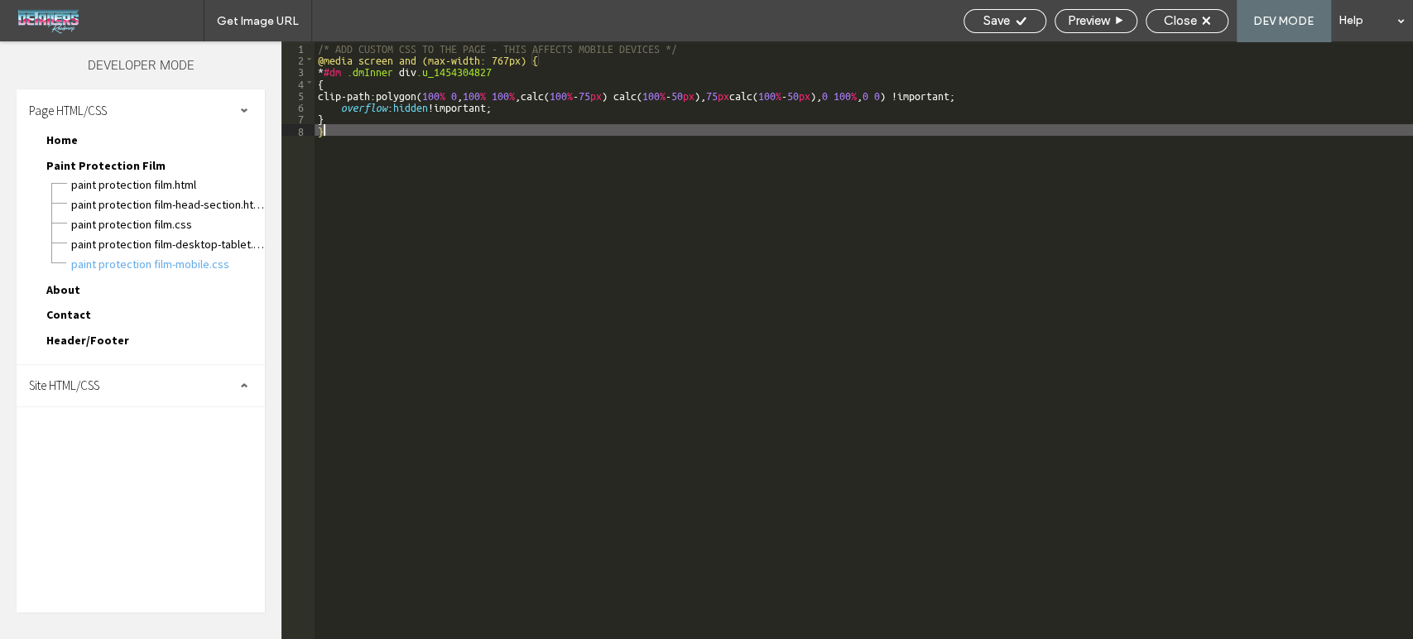
click at [459, 180] on div "/* ADD CUSTOM CSS TO THE PAGE - THIS AFFECTS MOBILE DEVICES */ @media screen an…" at bounding box center [864, 351] width 1098 height 621
click at [460, 147] on div "/* ADD CUSTOM CSS TO THE PAGE - THIS AFFECTS MOBILE DEVICES */ @media screen an…" at bounding box center [864, 351] width 1098 height 621
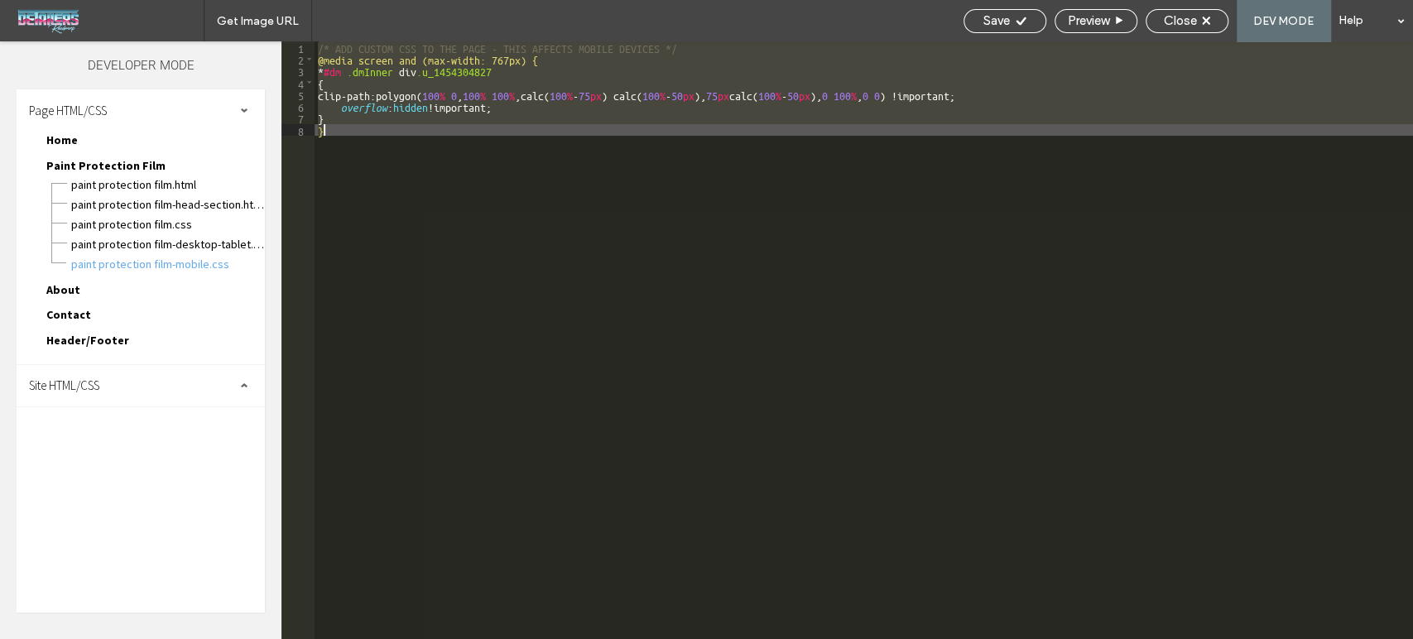
click at [424, 136] on div "/* ADD CUSTOM CSS TO THE PAGE - THIS AFFECTS MOBILE DEVICES */ @media screen an…" at bounding box center [864, 340] width 1098 height 598
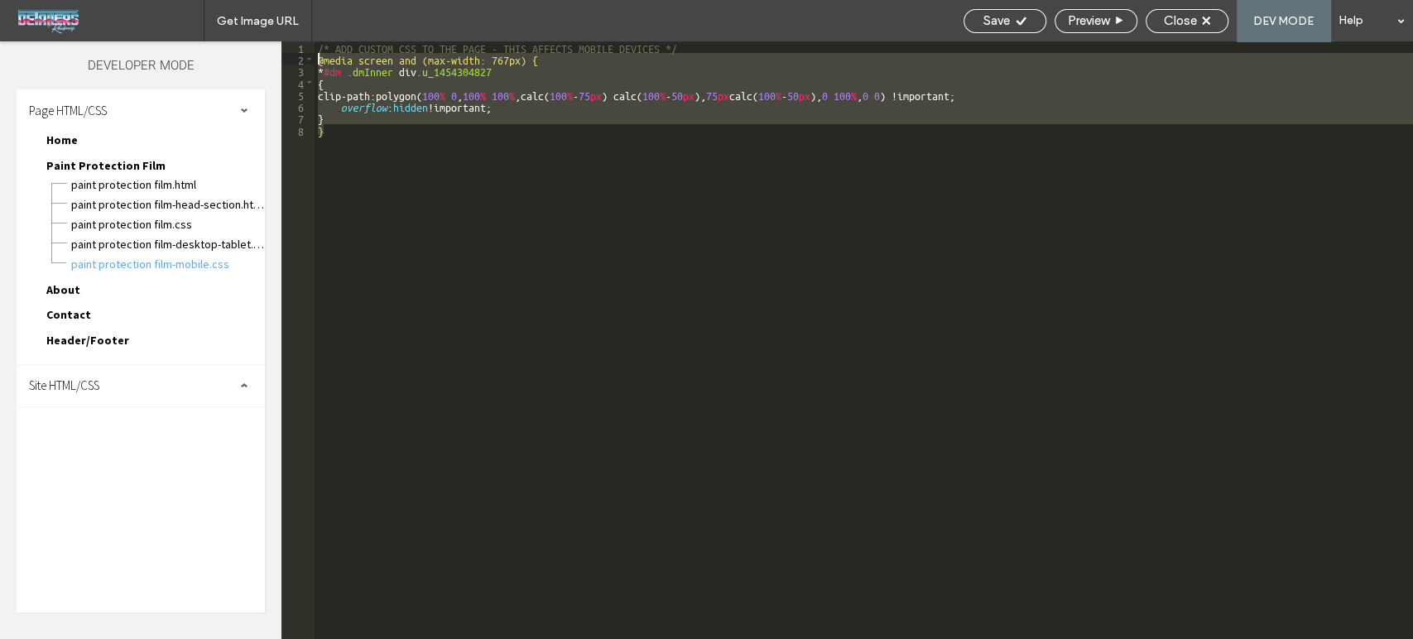
drag, startPoint x: 354, startPoint y: 129, endPoint x: 304, endPoint y: 65, distance: 82.0
click at [304, 65] on div "** 1 2 3 4 5 6 7 8 /* ADD CUSTOM CSS TO THE PAGE - THIS AFFECTS MOBILE DEVICES …" at bounding box center [846, 340] width 1131 height 598
click at [351, 144] on div "/* ADD CUSTOM CSS TO THE PAGE - THIS AFFECTS MOBILE DEVICES */ @media screen an…" at bounding box center [864, 340] width 1098 height 598
drag, startPoint x: 337, startPoint y: 133, endPoint x: 312, endPoint y: 58, distance: 79.3
click at [312, 58] on div "** 1 2 3 4 5 6 7 8 /* ADD CUSTOM CSS TO THE PAGE - THIS AFFECTS MOBILE DEVICES …" at bounding box center [846, 340] width 1131 height 598
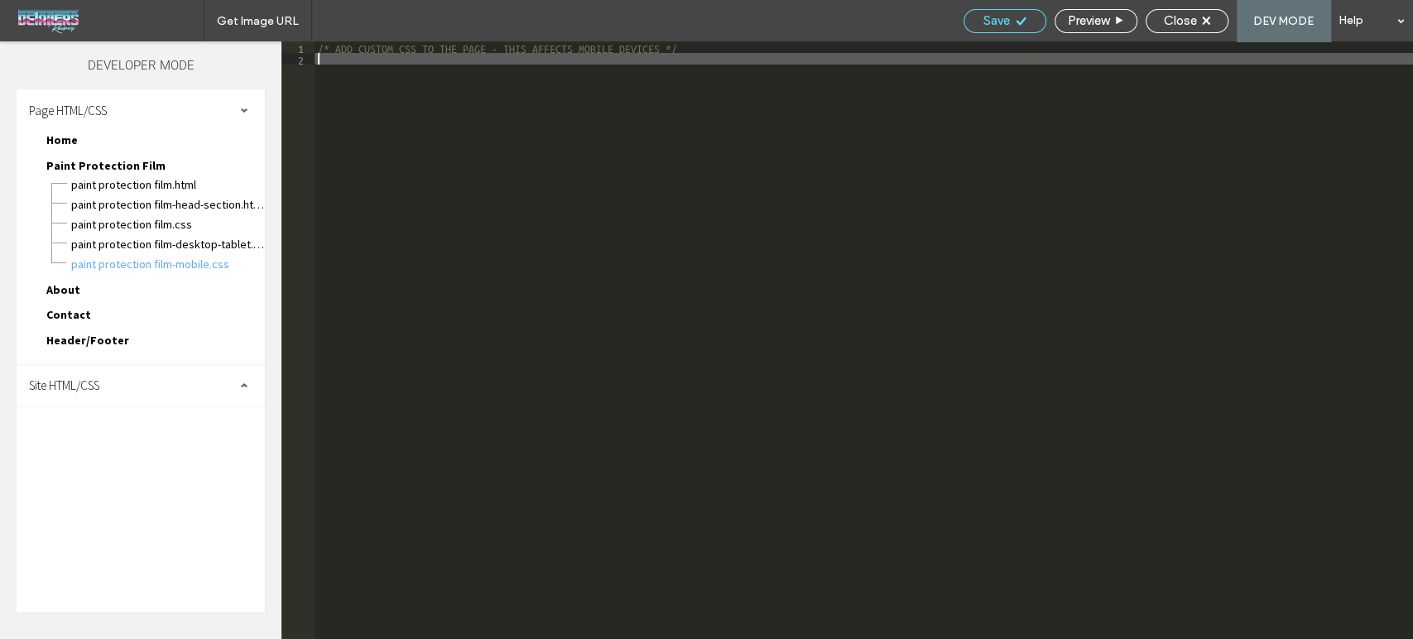
click at [1009, 23] on div "Save" at bounding box center [1004, 20] width 81 height 15
click at [1006, 14] on div "Get Image URL Save Preview Close DEV MODE Help Design Panel Site Comments Team …" at bounding box center [706, 319] width 1413 height 639
click at [1194, 18] on span "Close" at bounding box center [1180, 20] width 33 height 15
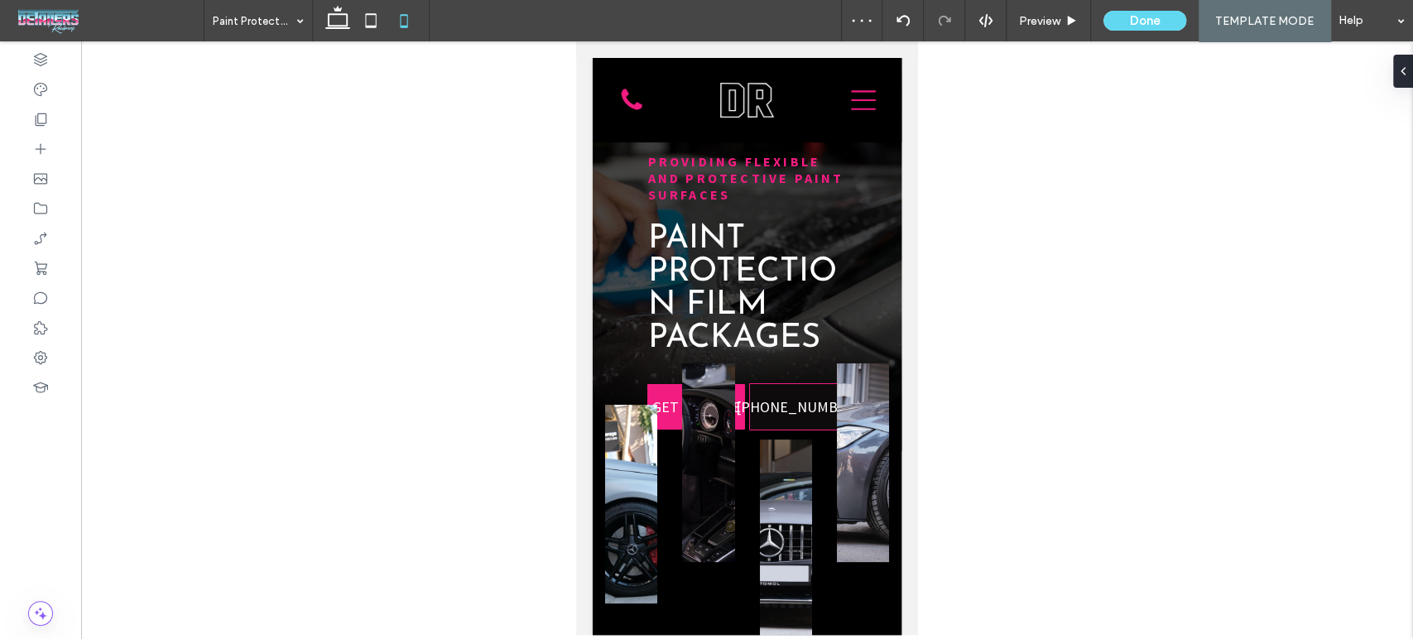
scroll to position [459, 0]
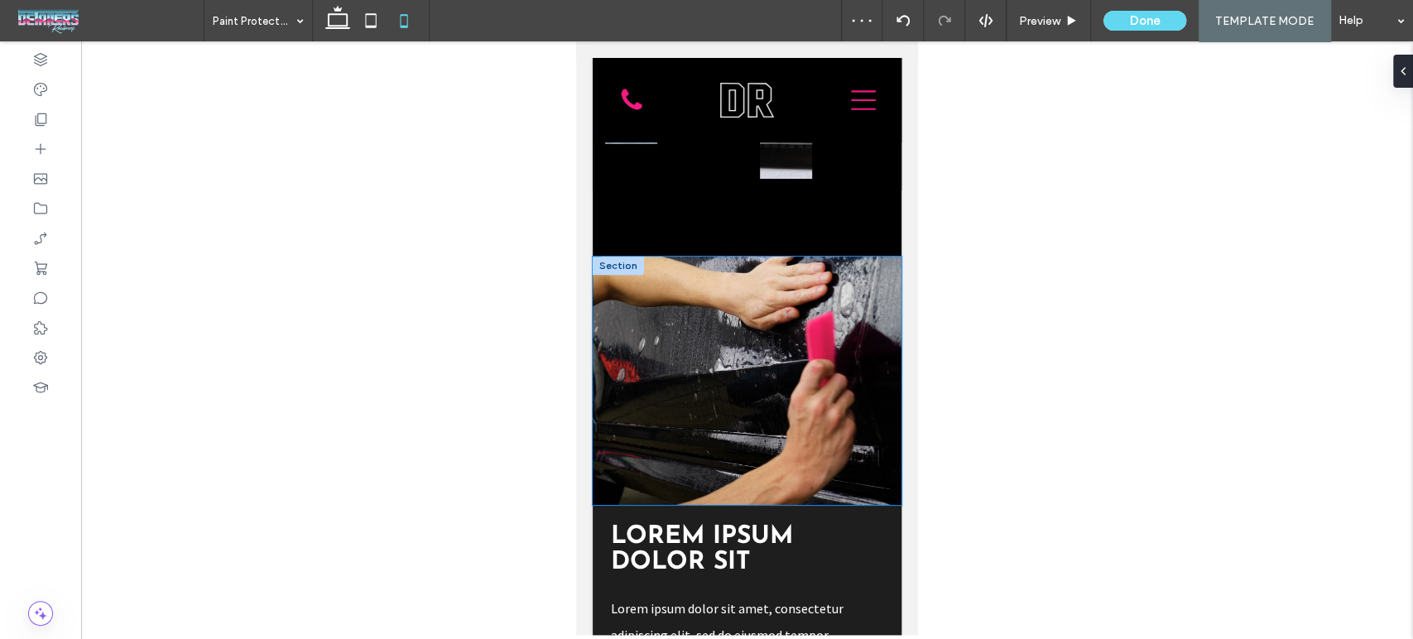
click at [816, 358] on video at bounding box center [747, 381] width 309 height 248
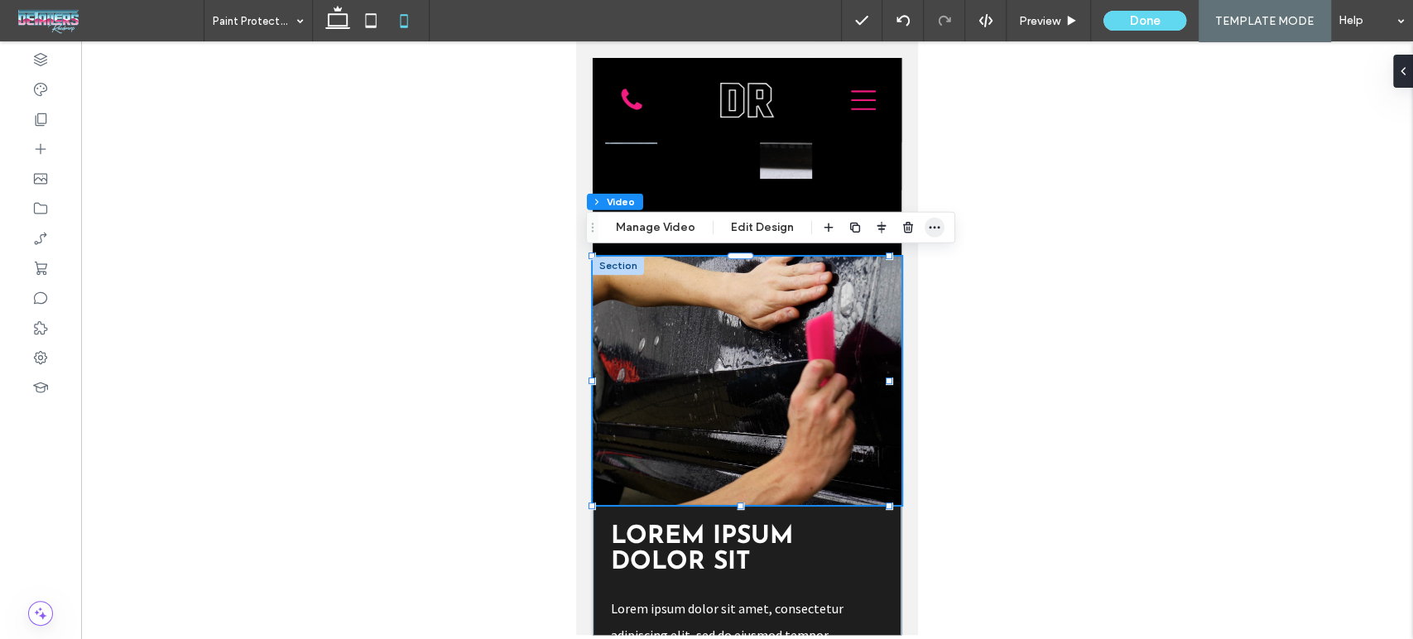
click at [936, 230] on icon "button" at bounding box center [934, 227] width 13 height 13
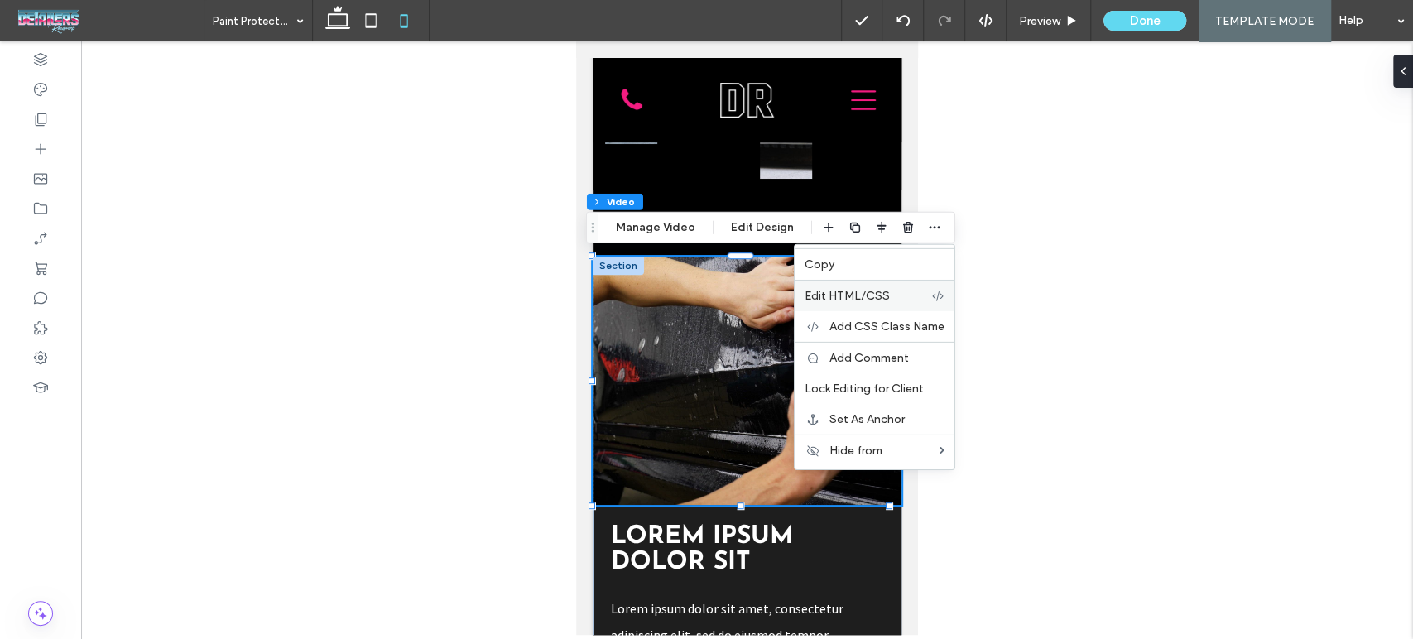
click at [893, 303] on div "Edit HTML/CSS" at bounding box center [875, 295] width 160 height 31
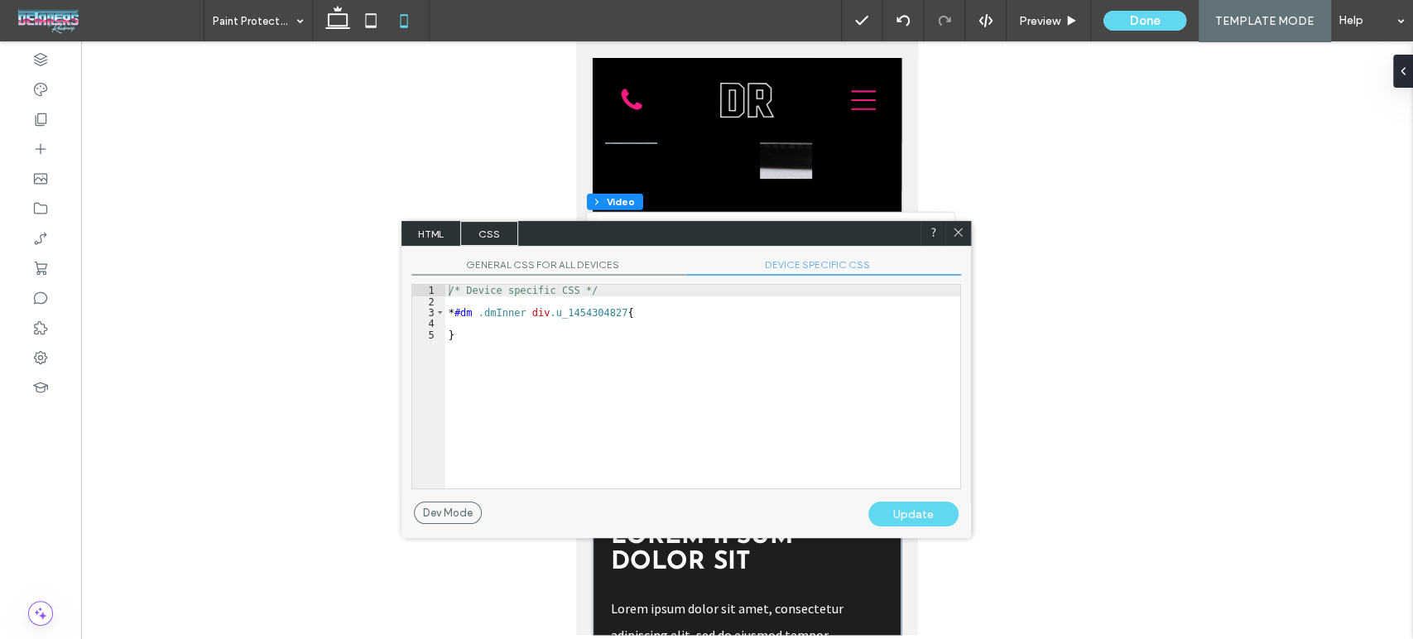
click at [640, 267] on span "GENERAL CSS FOR ALL DEVICES" at bounding box center [548, 266] width 275 height 17
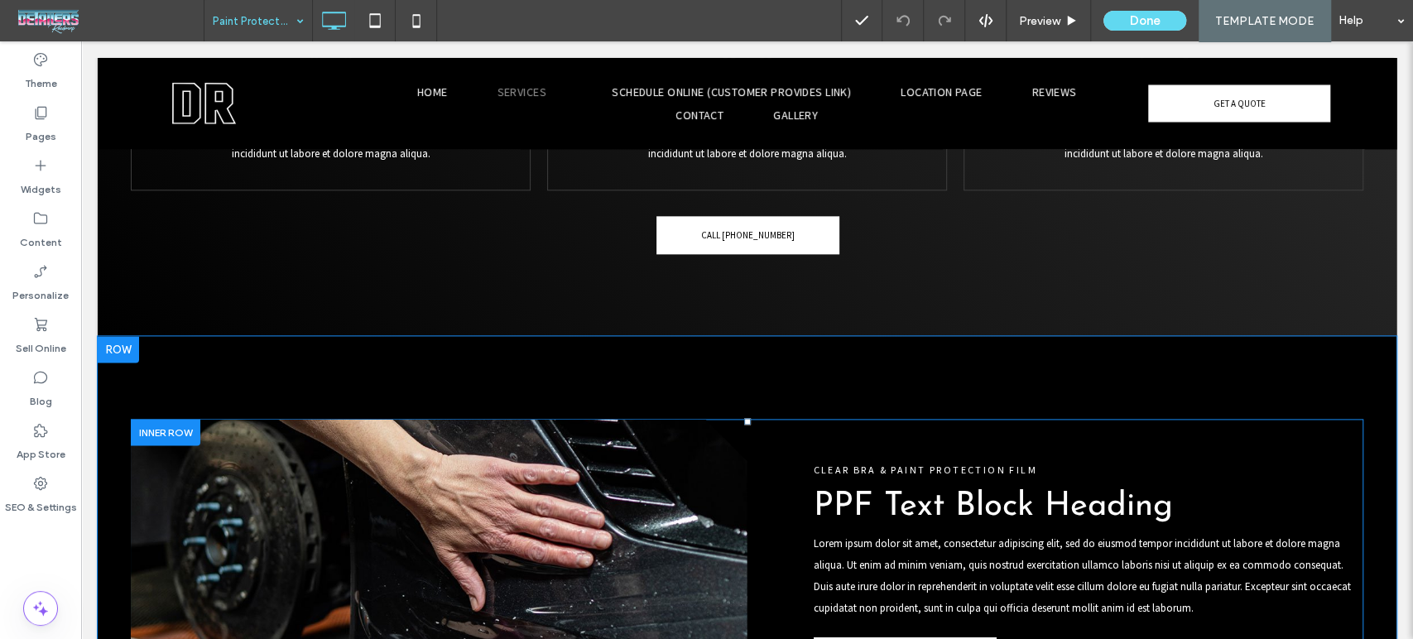
scroll to position [5517, 0]
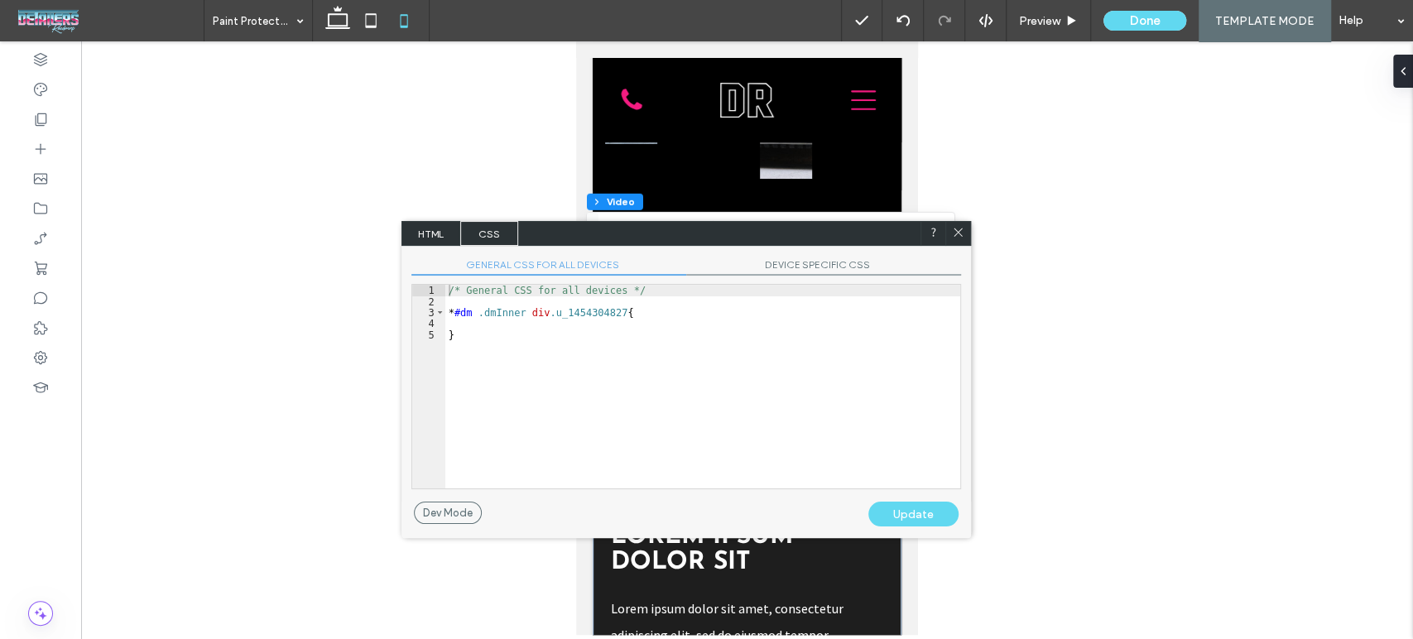
click at [806, 263] on span "DEVICE SPECIFIC CSS" at bounding box center [823, 266] width 275 height 17
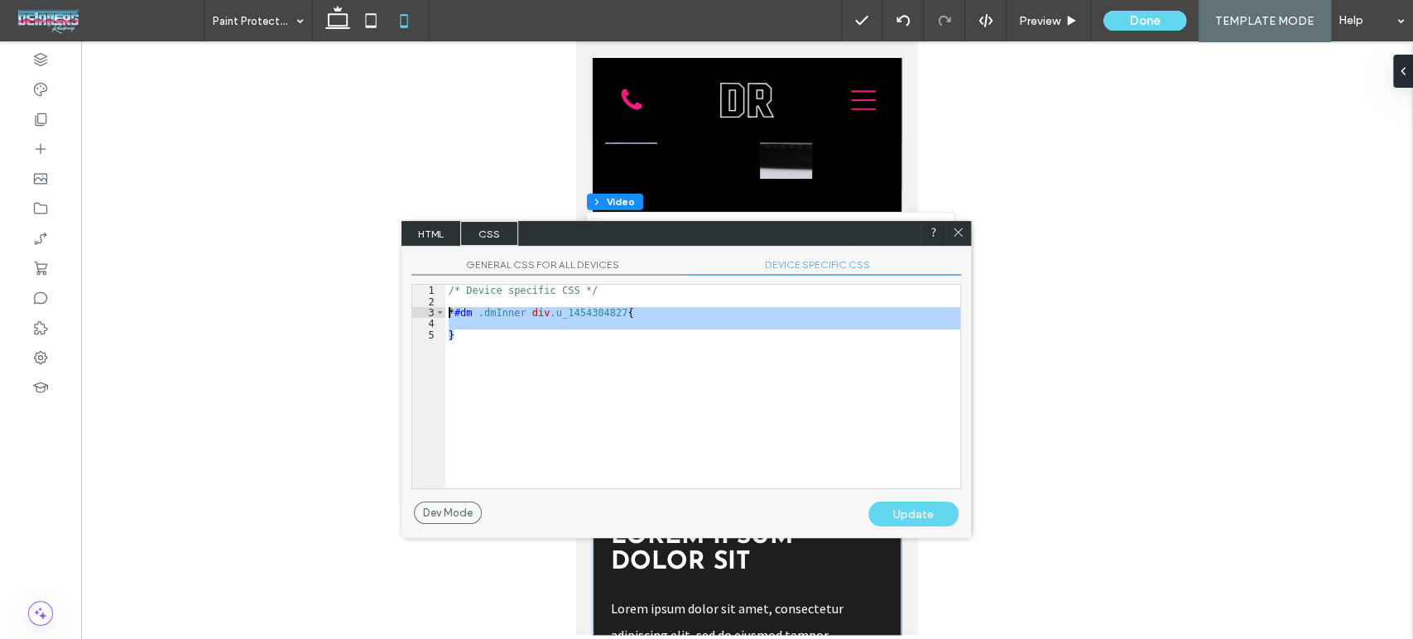
drag, startPoint x: 464, startPoint y: 336, endPoint x: 430, endPoint y: 308, distance: 44.1
click at [430, 308] on div "** 1 2 3 4 5 /* Device specific CSS */ * #dm .dmInner div .u_1454304827 { } XXX…" at bounding box center [686, 386] width 550 height 205
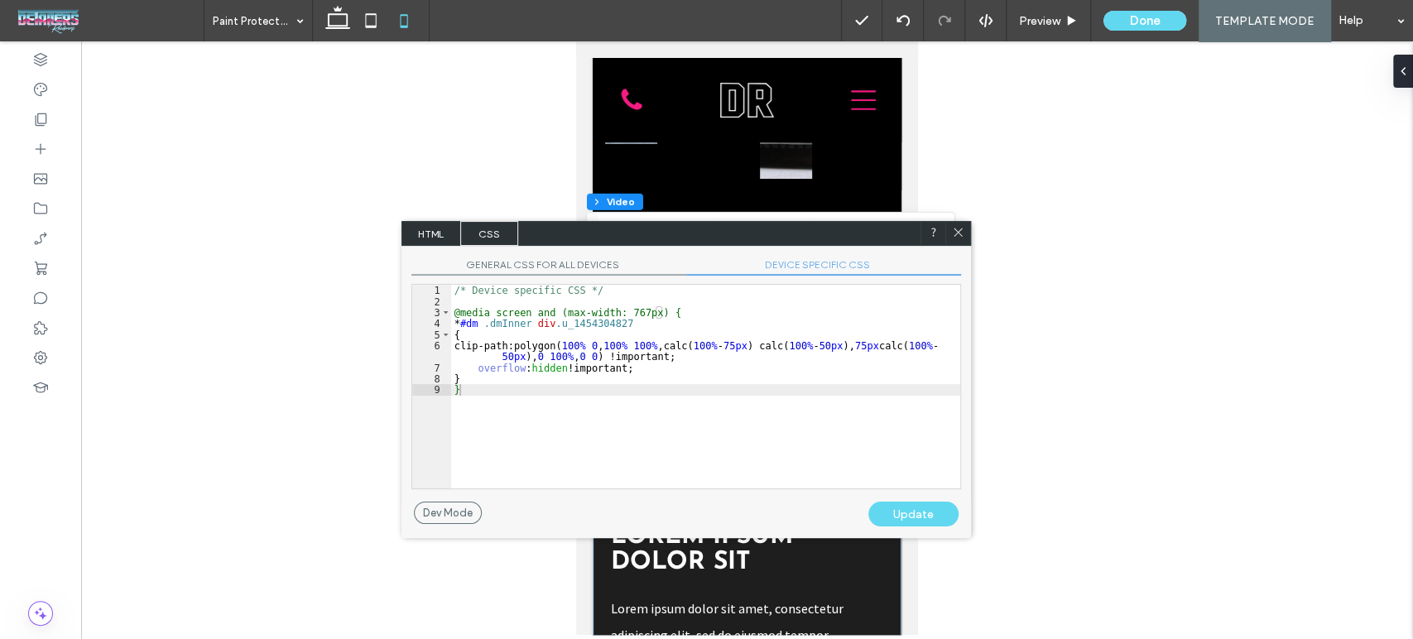
click at [914, 515] on div "Update" at bounding box center [913, 514] width 90 height 25
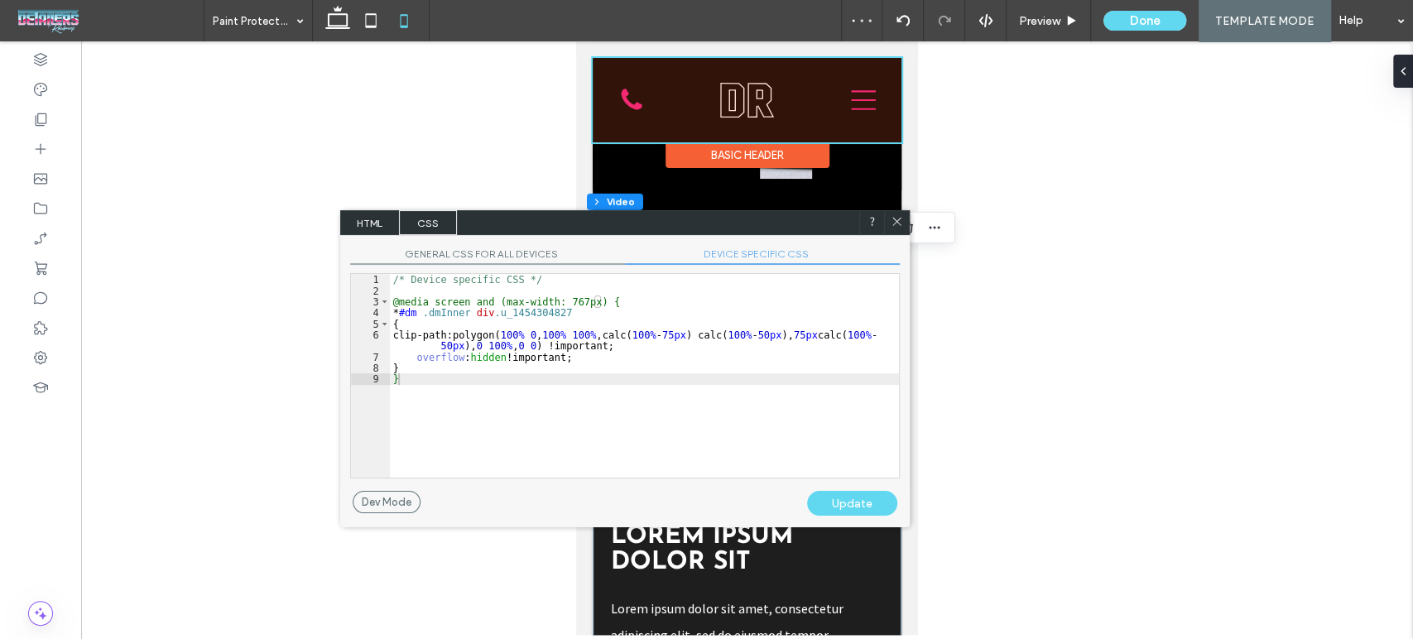
drag, startPoint x: 1382, startPoint y: 268, endPoint x: 627, endPoint y: 100, distance: 774.1
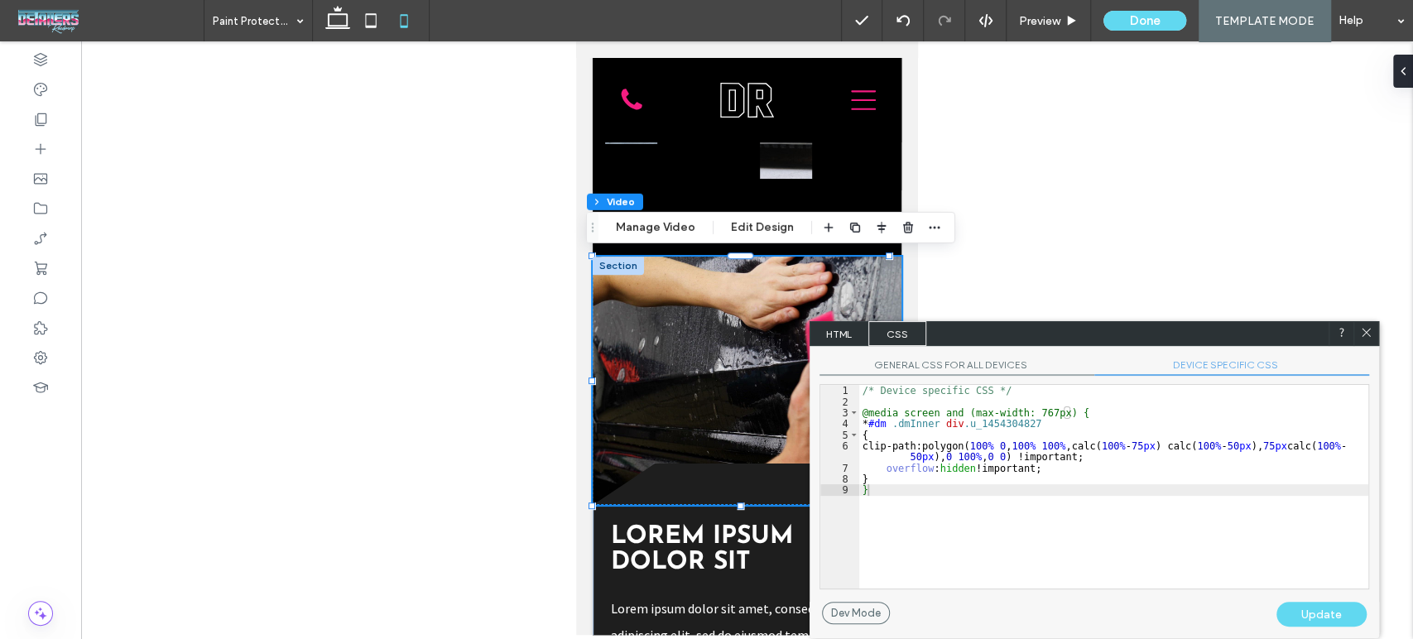
drag, startPoint x: 545, startPoint y: 219, endPoint x: 975, endPoint y: 315, distance: 441.0
click at [976, 321] on div "HTML CSS" at bounding box center [1093, 333] width 569 height 25
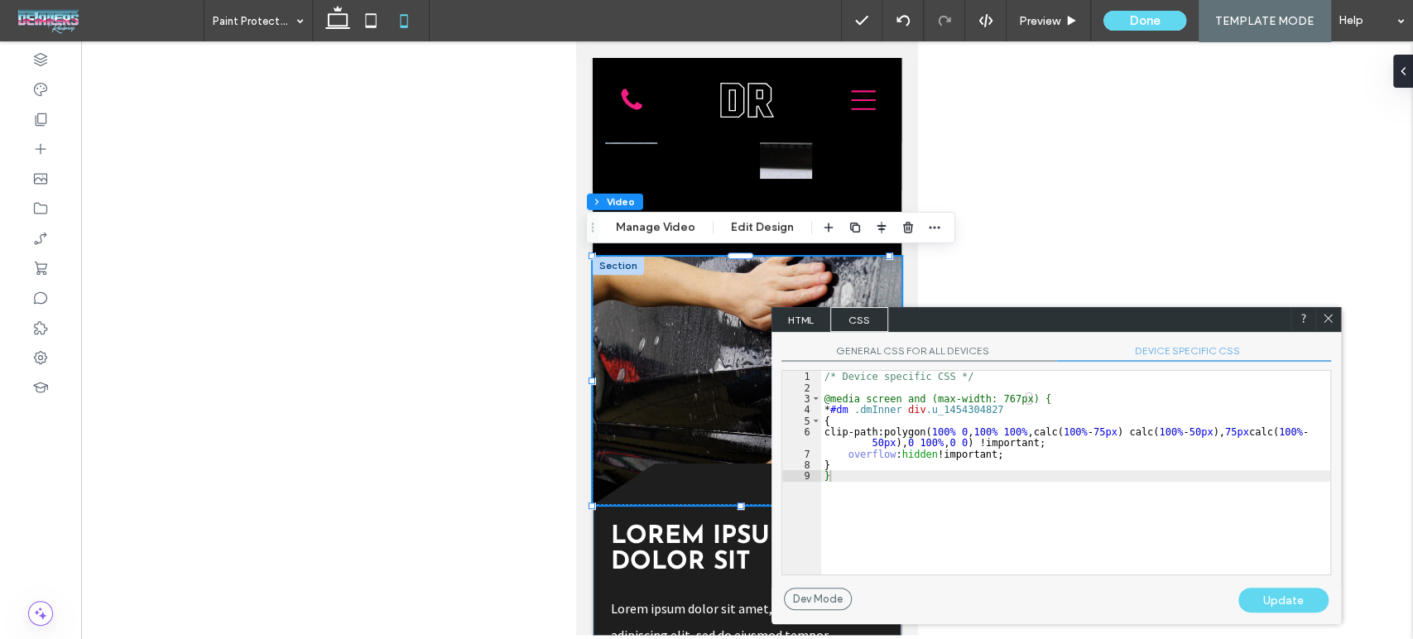
click at [1330, 313] on icon at bounding box center [1328, 318] width 12 height 12
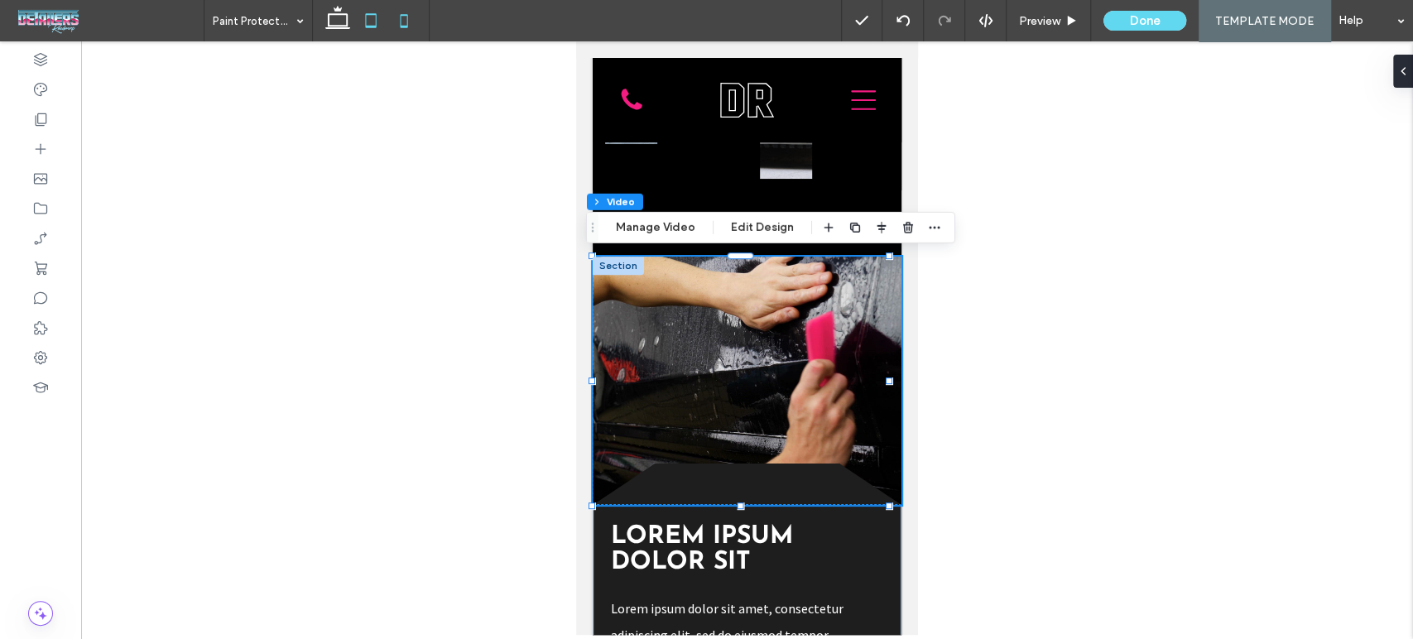
click at [368, 26] on use at bounding box center [370, 20] width 11 height 14
type input "***"
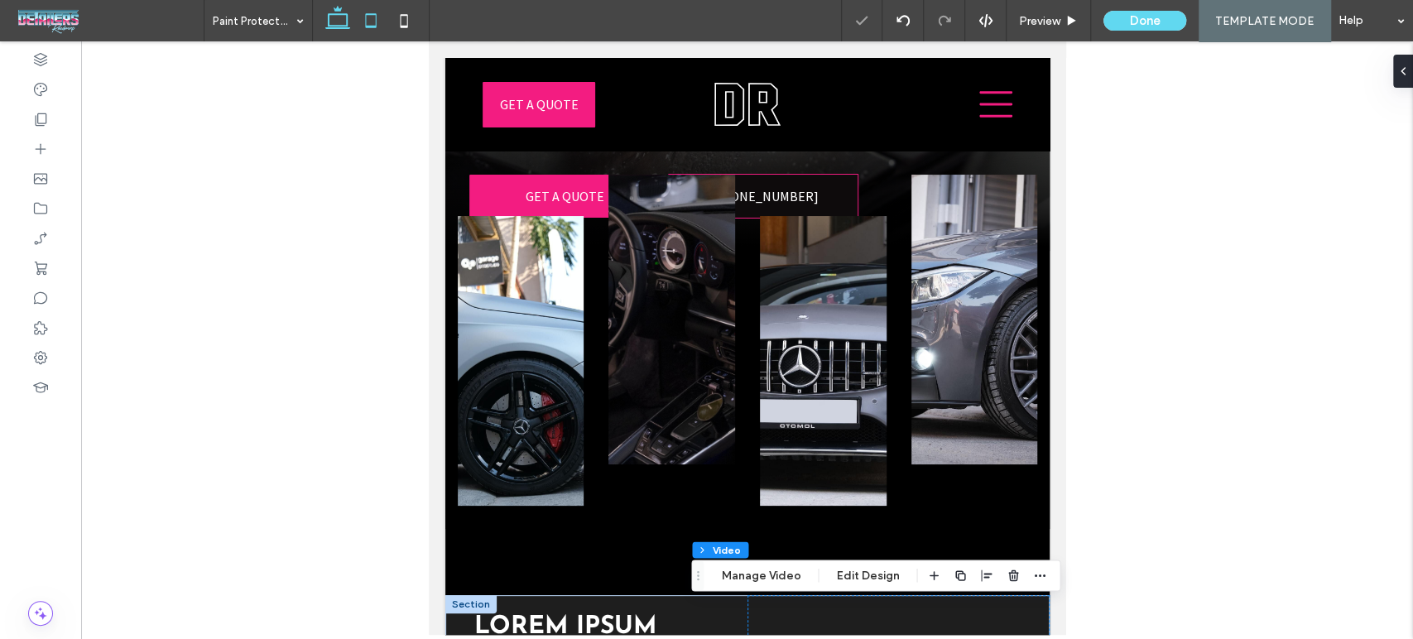
click at [332, 19] on icon at bounding box center [337, 20] width 33 height 33
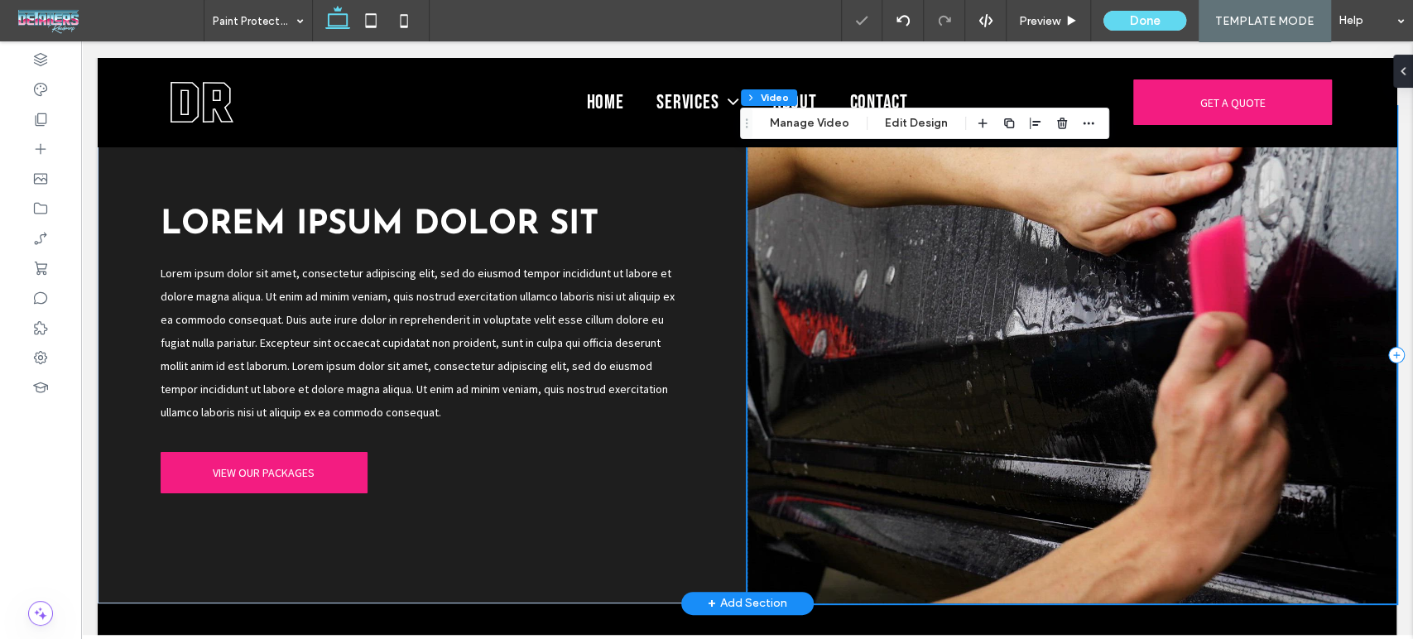
scroll to position [1024, 0]
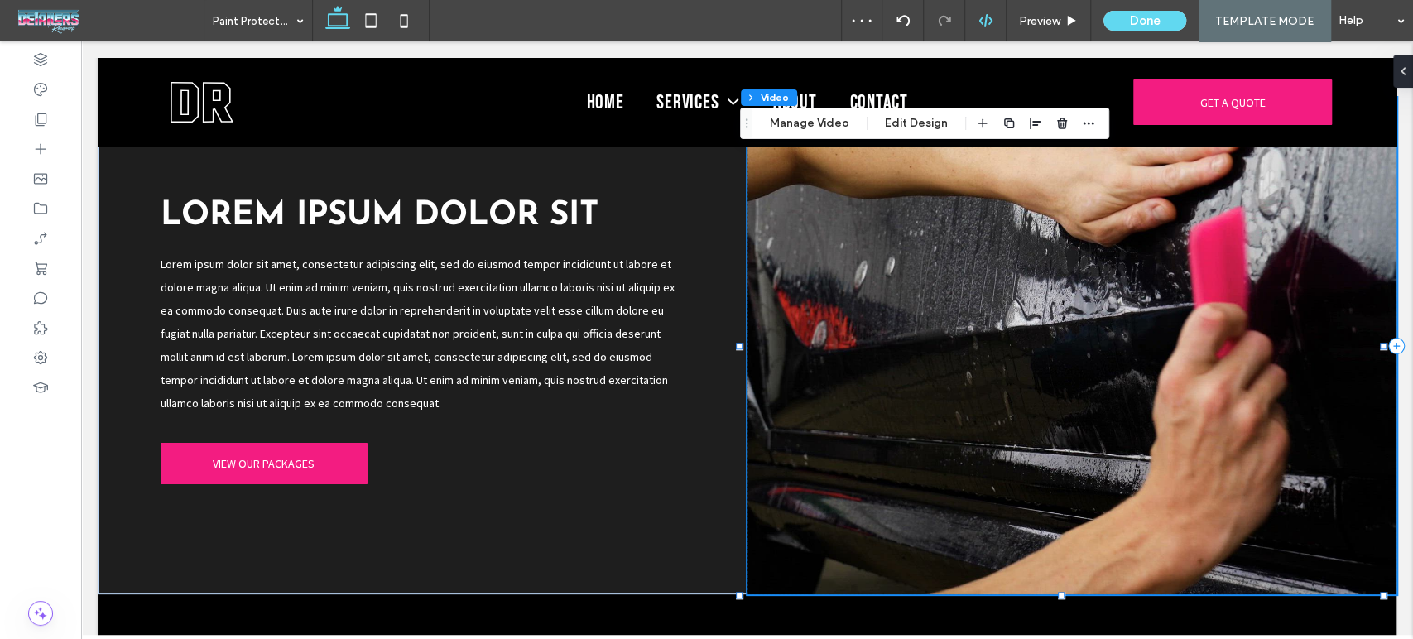
click at [992, 27] on icon at bounding box center [985, 20] width 15 height 15
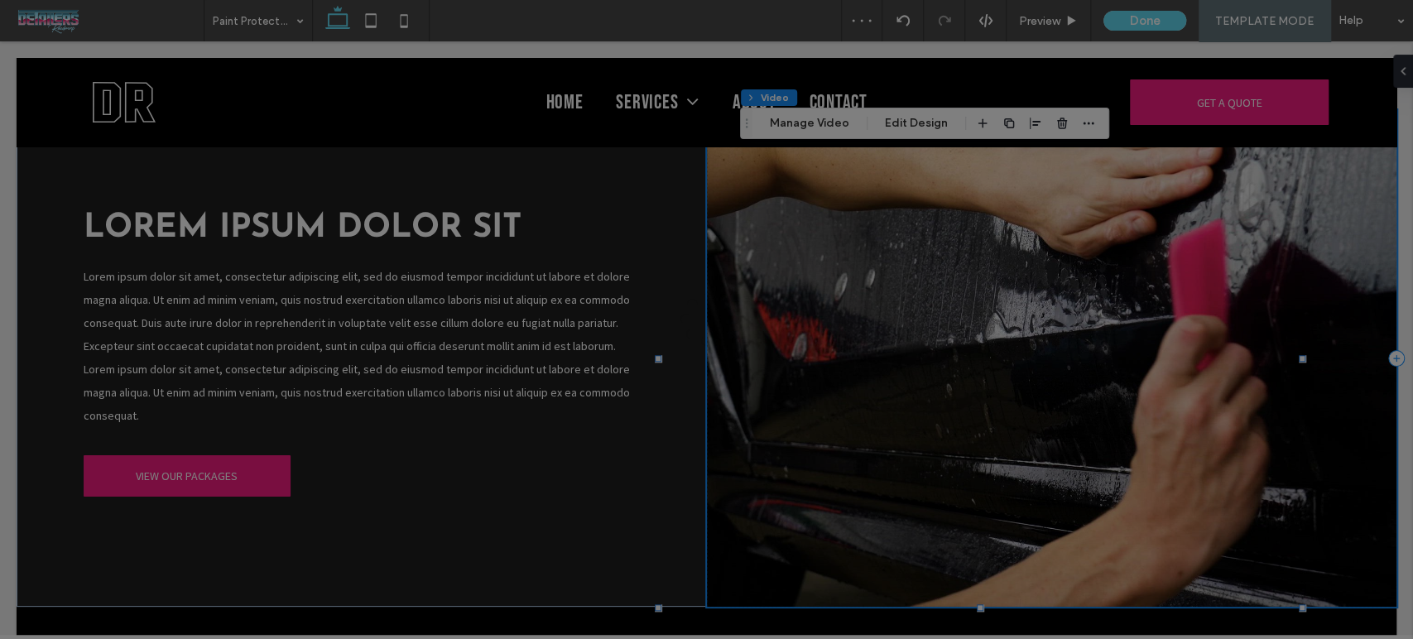
click at [987, 25] on div at bounding box center [706, 319] width 1413 height 639
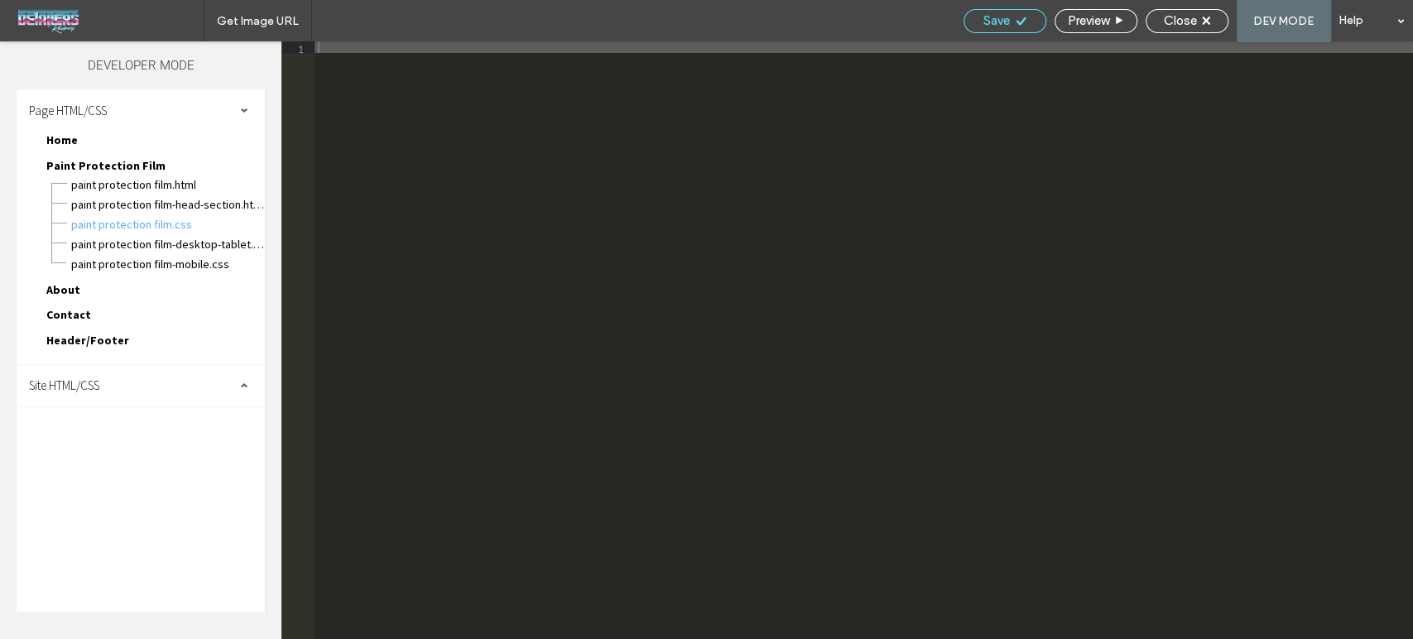
click at [984, 17] on span "Save" at bounding box center [996, 20] width 26 height 15
click at [987, 18] on span "Save" at bounding box center [996, 20] width 26 height 15
